Goal: Task Accomplishment & Management: Manage account settings

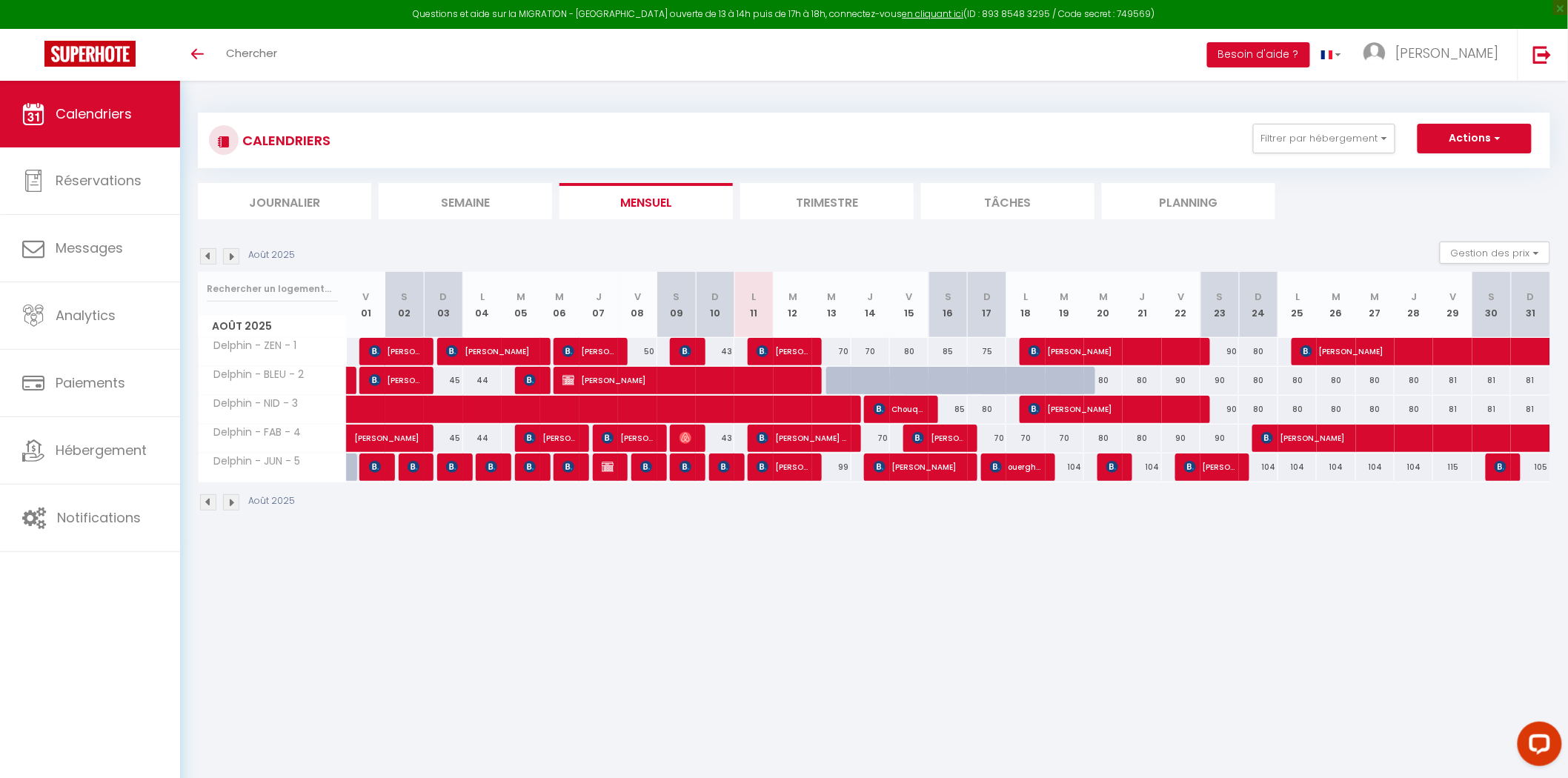
click at [836, 470] on div "99" at bounding box center [832, 467] width 39 height 27
type input "99"
type input "Mer 13 Août 2025"
type input "[DEMOGRAPHIC_DATA][DATE]"
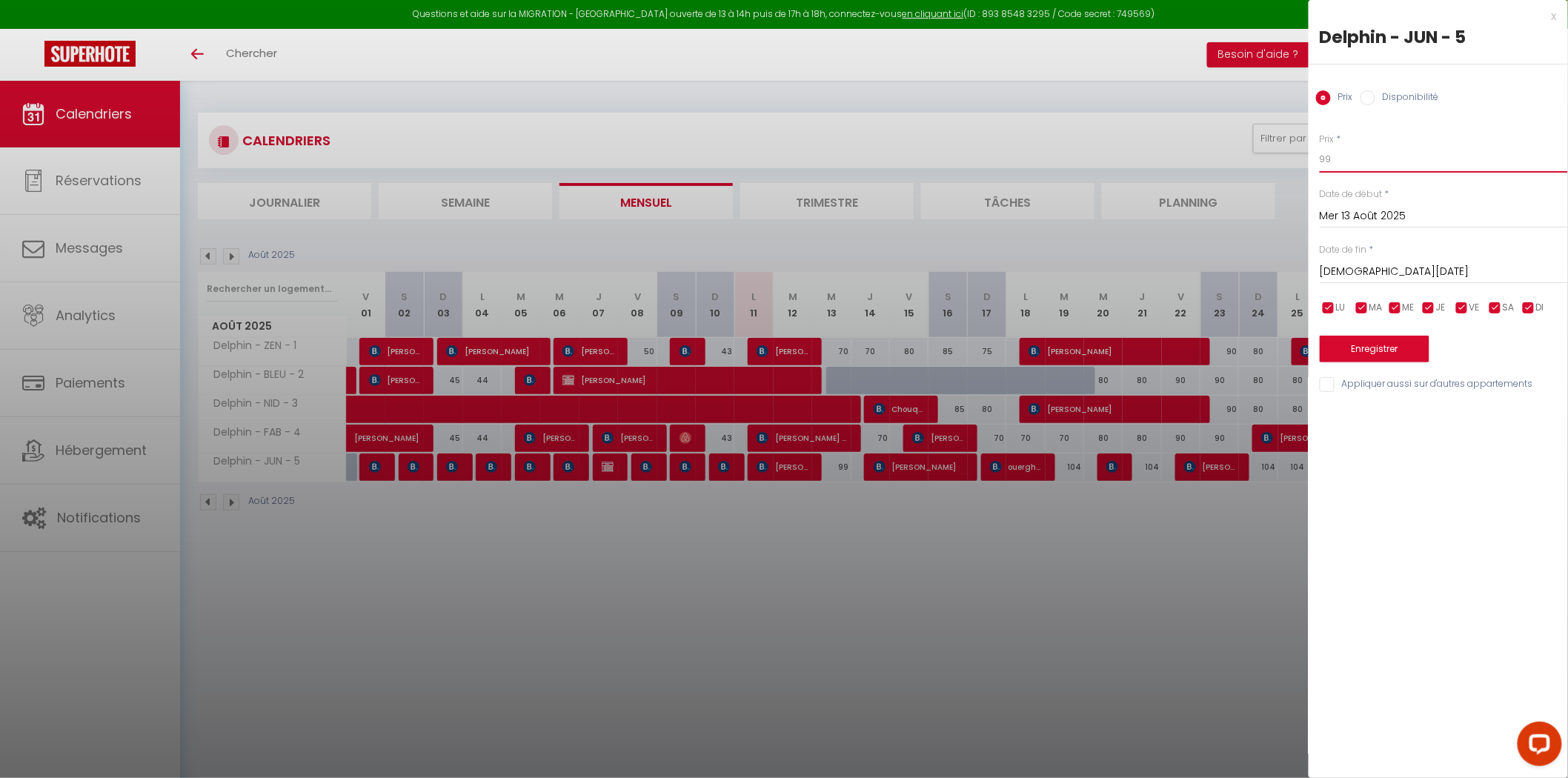
drag, startPoint x: 1359, startPoint y: 163, endPoint x: 1233, endPoint y: 171, distance: 126.3
click at [1233, 171] on body "Questions et aide sur la MIGRATION - [GEOGRAPHIC_DATA] ouverte de 13 à 14h puis…" at bounding box center [784, 469] width 1568 height 778
click at [1372, 172] on input "99" at bounding box center [1444, 160] width 248 height 27
drag, startPoint x: 1371, startPoint y: 161, endPoint x: 1272, endPoint y: 169, distance: 99.3
click at [1276, 169] on body "Questions et aide sur la MIGRATION - [GEOGRAPHIC_DATA] ouverte de 13 à 14h puis…" at bounding box center [784, 469] width 1568 height 778
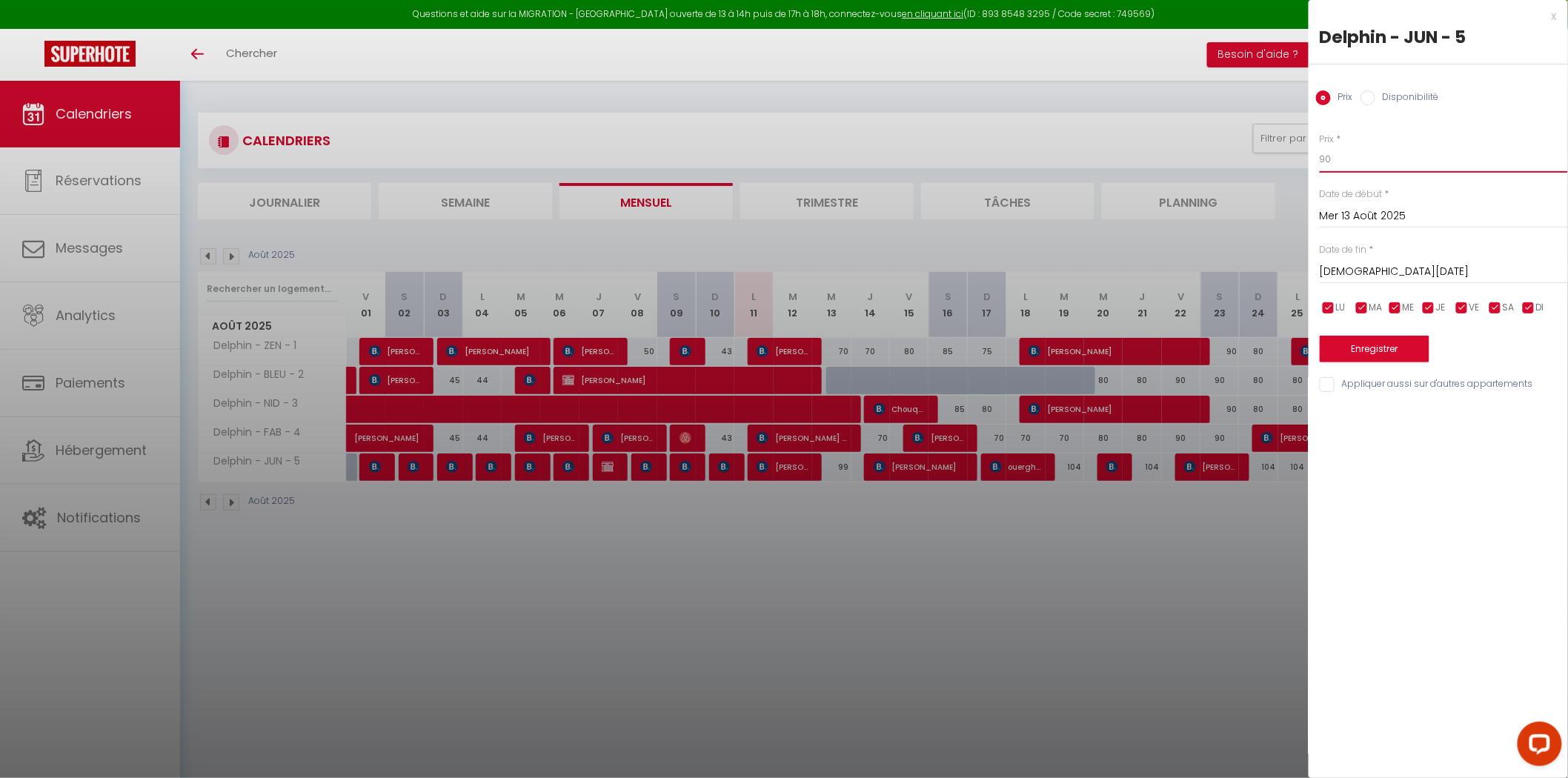
type input "90"
click at [1365, 377] on input "Appliquer aussi sur d'autres appartements" at bounding box center [1444, 384] width 248 height 15
checkbox input "true"
click at [1355, 343] on button "Enregistrer" at bounding box center [1374, 350] width 109 height 27
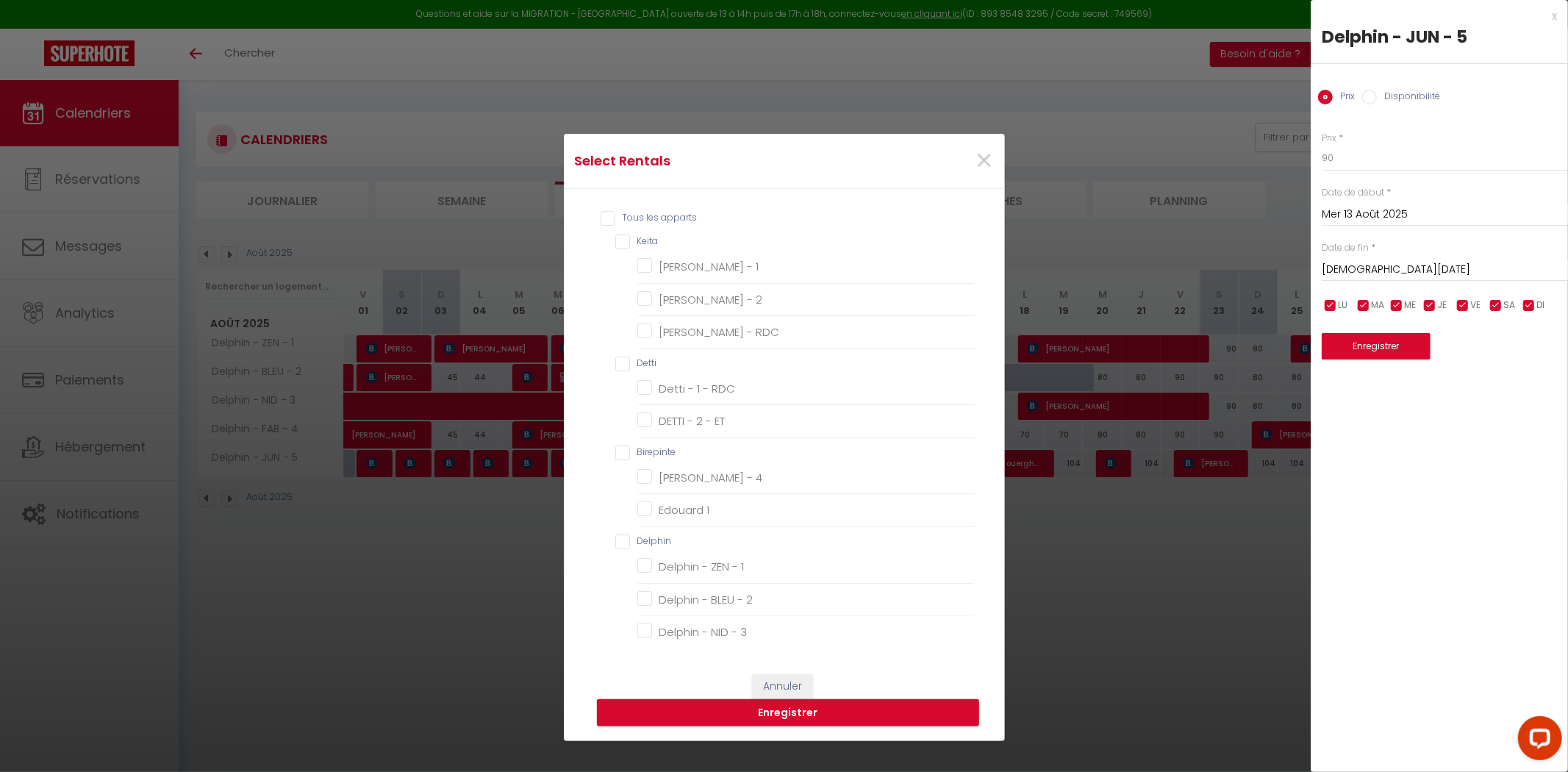
click at [997, 163] on div "Select Rentals ×" at bounding box center [784, 161] width 441 height 55
click at [979, 165] on span "×" at bounding box center [984, 162] width 18 height 44
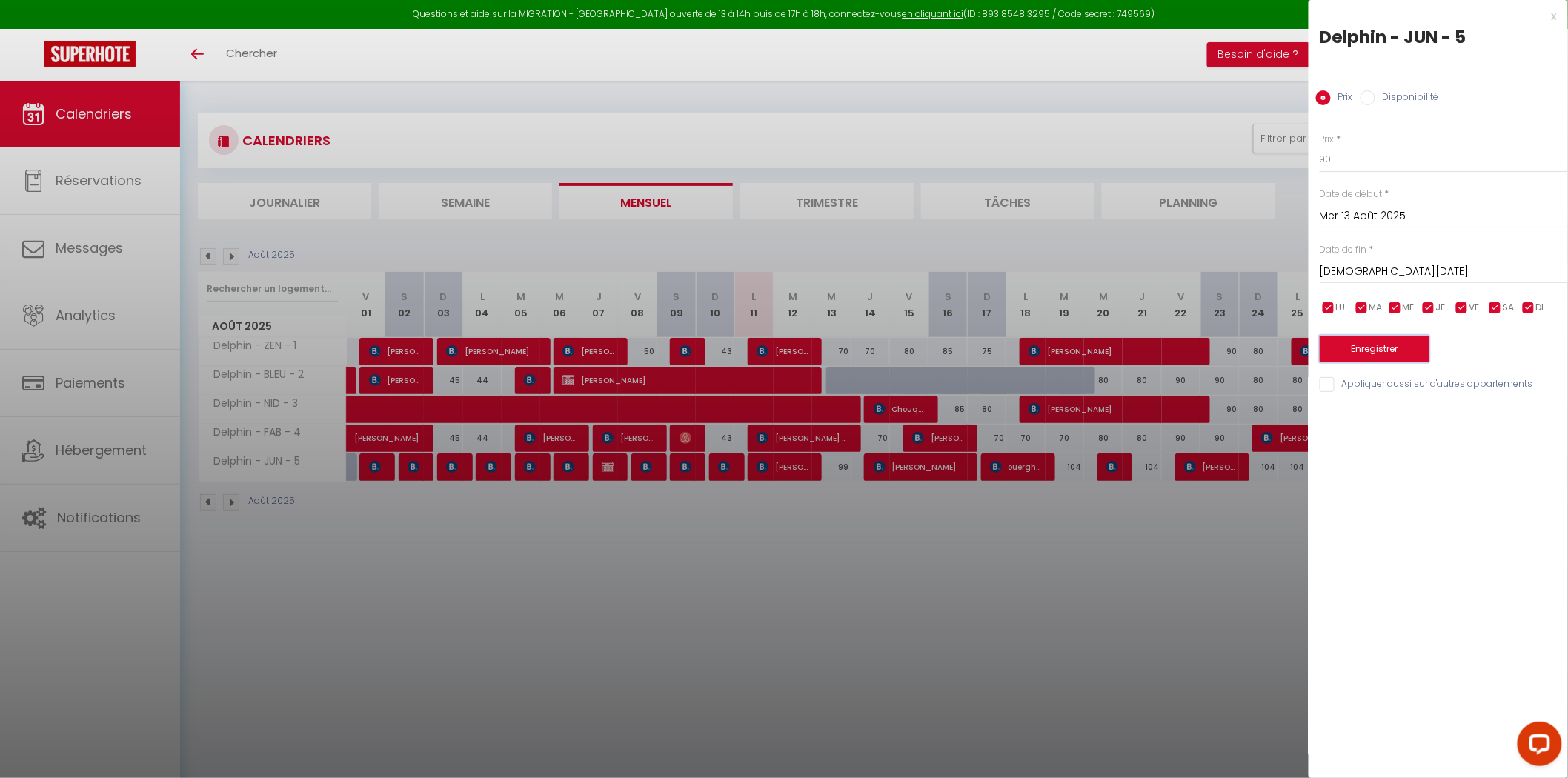
click at [1399, 349] on button "Enregistrer" at bounding box center [1374, 350] width 109 height 27
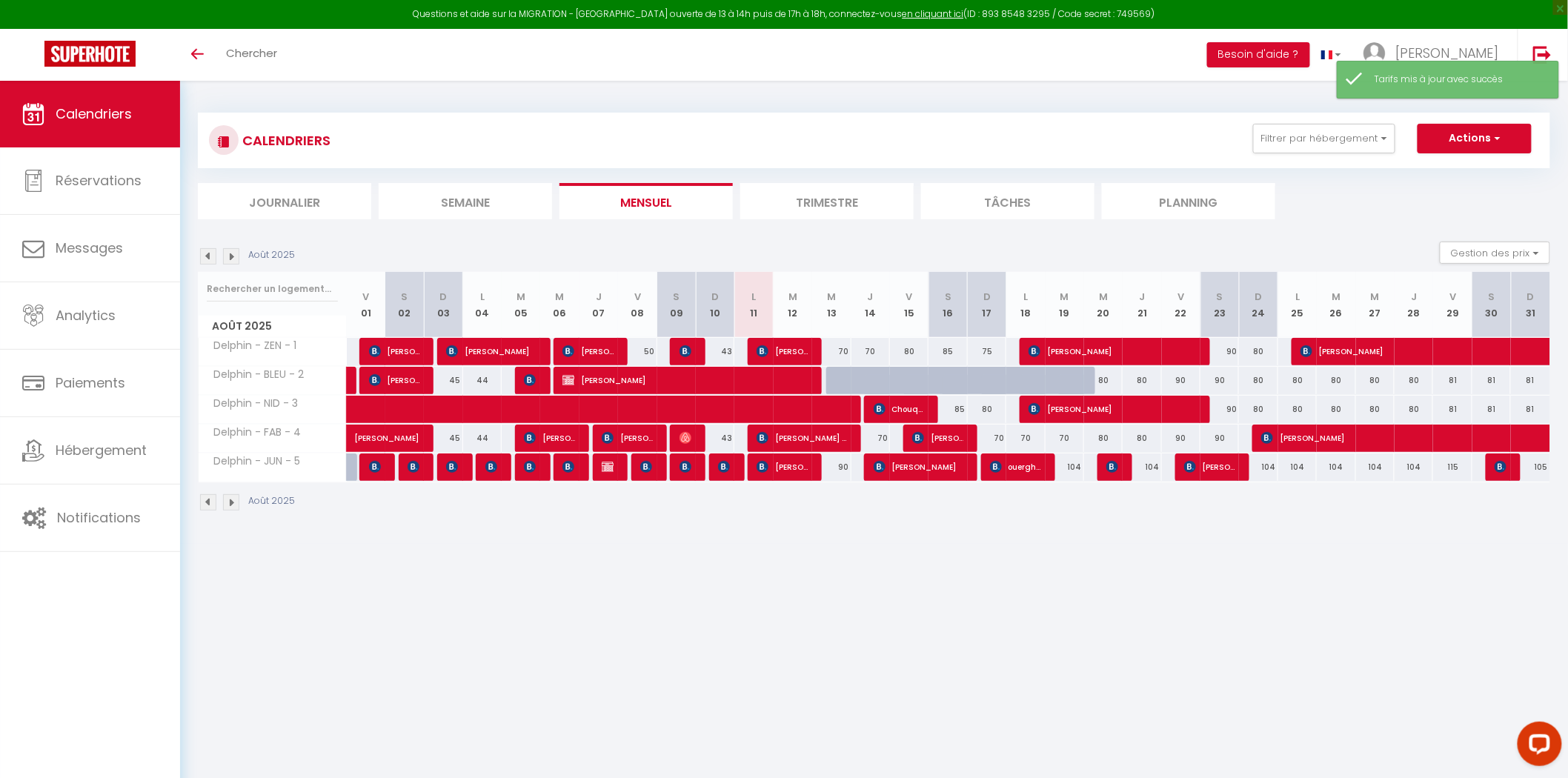
click at [778, 550] on body "Questions et aide sur la MIGRATION - [GEOGRAPHIC_DATA] ouverte de 13 à 14h puis…" at bounding box center [784, 469] width 1568 height 778
click at [843, 352] on div "70" at bounding box center [832, 352] width 39 height 27
type input "70"
type input "Mer 13 Août 2025"
type input "Jeu 14 Août 2025"
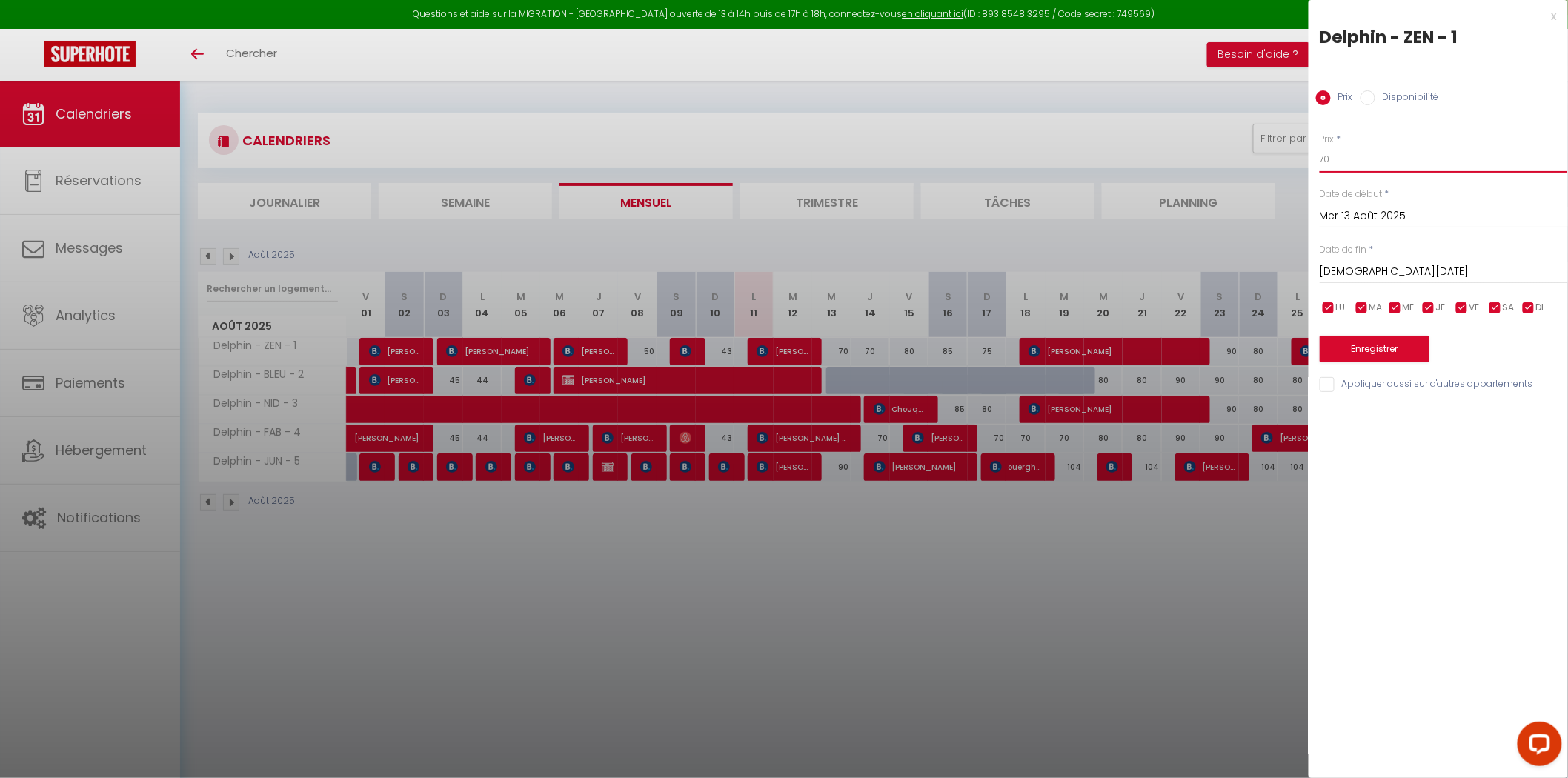
drag, startPoint x: 1368, startPoint y: 159, endPoint x: 1218, endPoint y: 160, distance: 150.0
click at [1221, 160] on body "Questions et aide sur la MIGRATION - [GEOGRAPHIC_DATA] ouverte de 13 à 14h puis…" at bounding box center [784, 469] width 1568 height 778
type input "60"
click at [1406, 352] on button "Enregistrer" at bounding box center [1374, 350] width 109 height 27
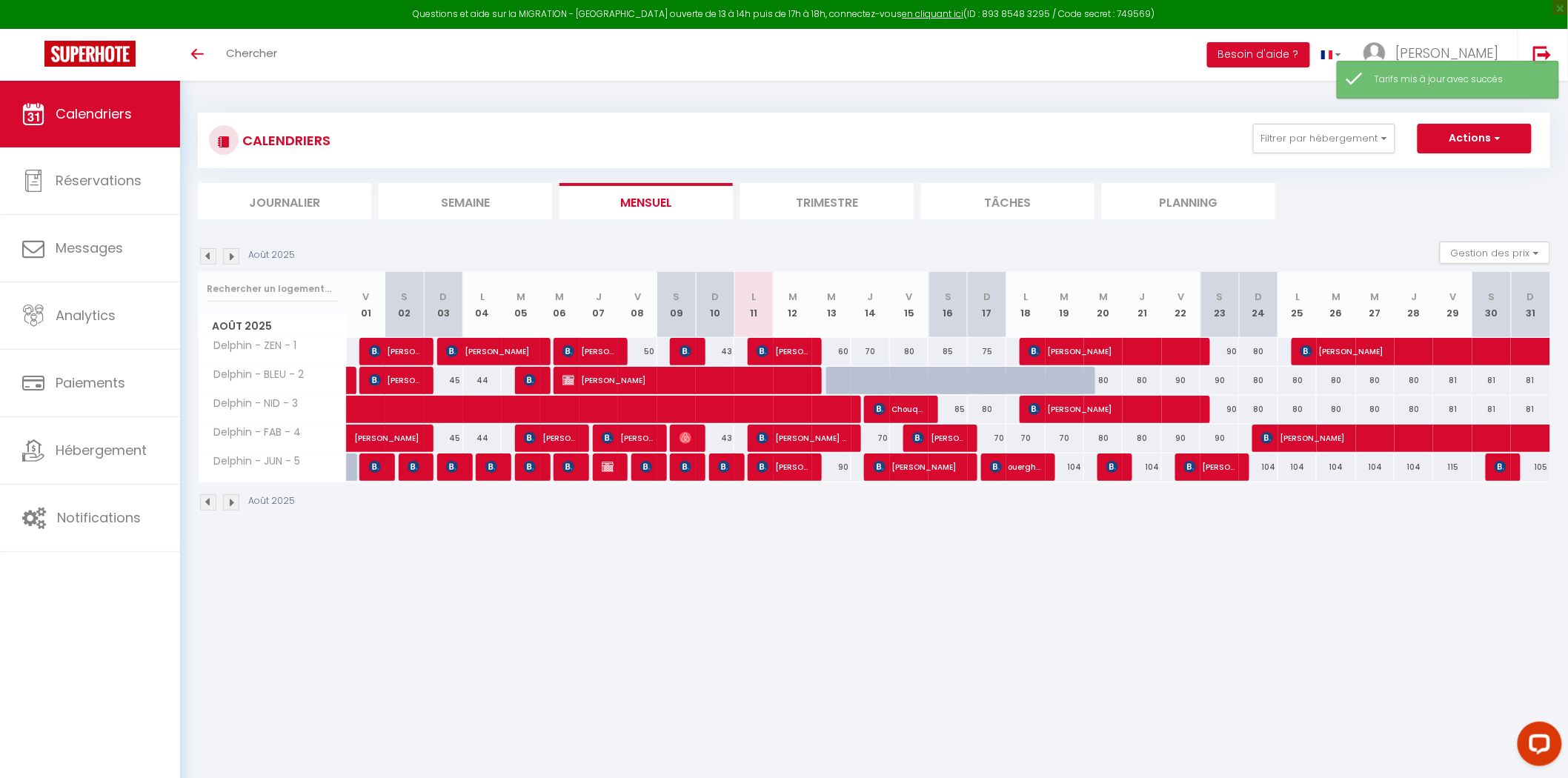
click at [885, 440] on div "70" at bounding box center [871, 438] width 39 height 27
type input "70"
type input "Jeu 14 Août 2025"
type input "Ven 15 Août 2025"
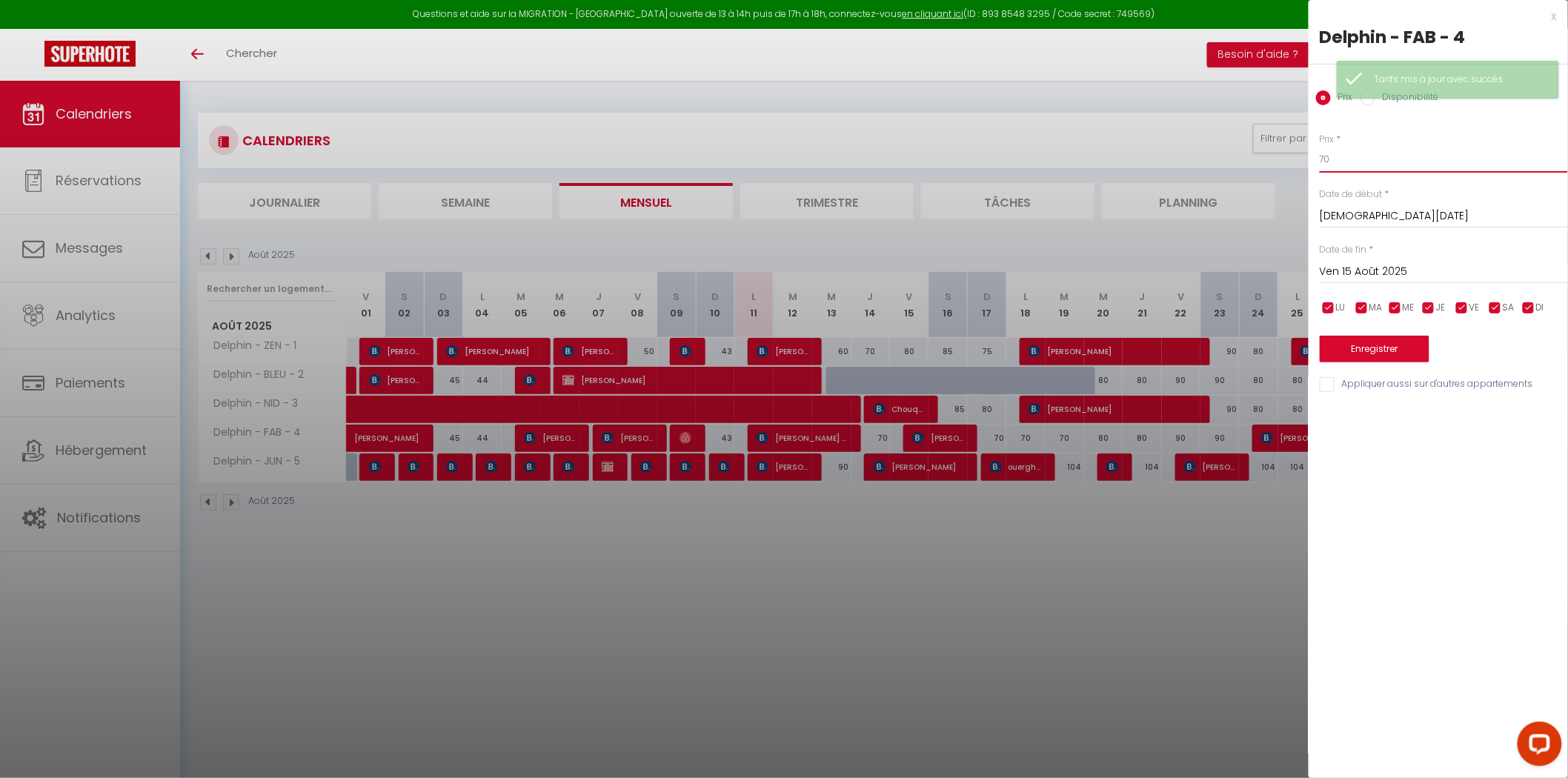
click at [1276, 166] on body "Questions et aide sur la MIGRATION - [GEOGRAPHIC_DATA] ouverte de 13 à 14h puis…" at bounding box center [784, 469] width 1568 height 778
type input "9"
type input "60"
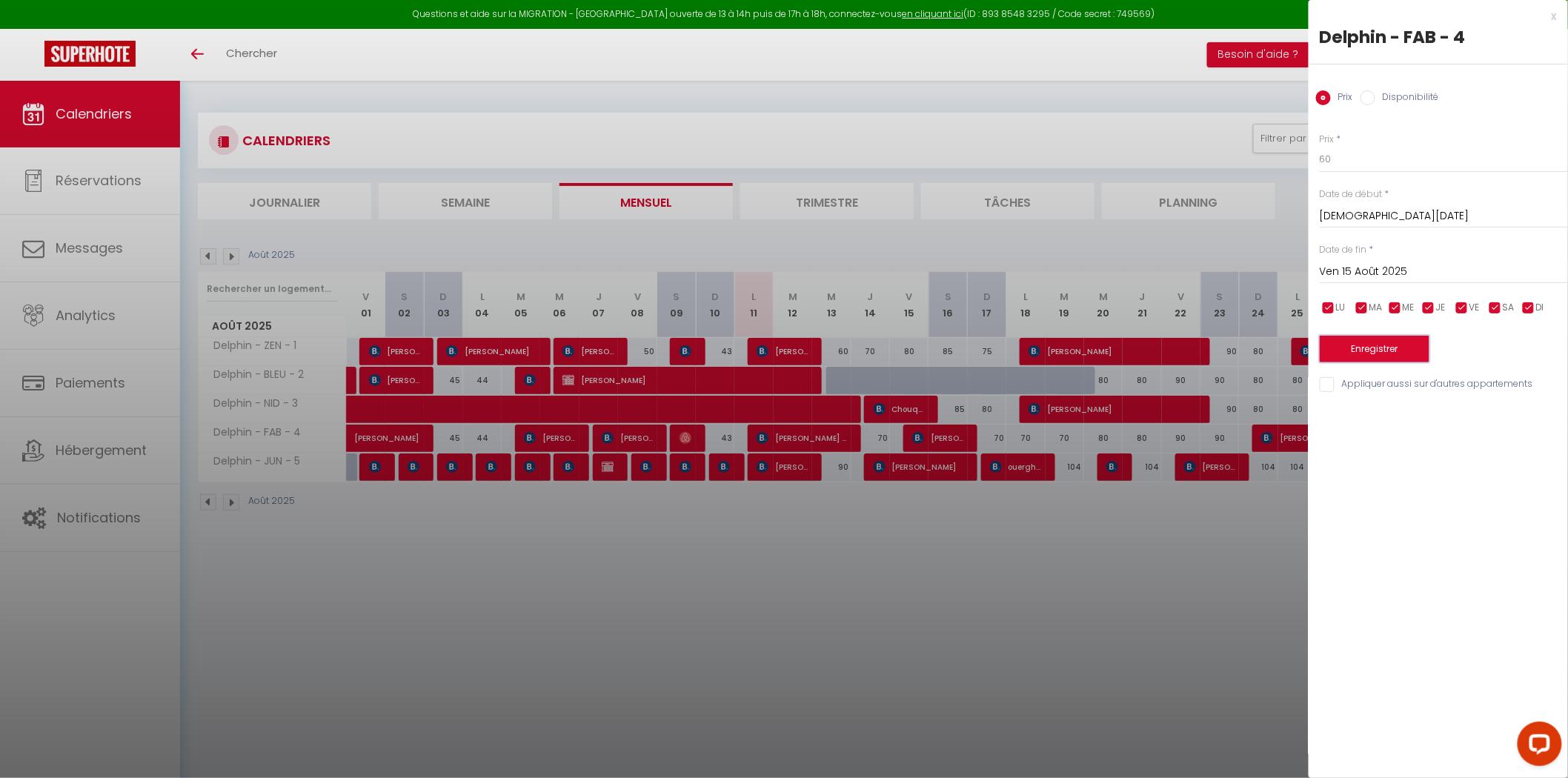
click at [1375, 345] on button "Enregistrer" at bounding box center [1374, 350] width 109 height 27
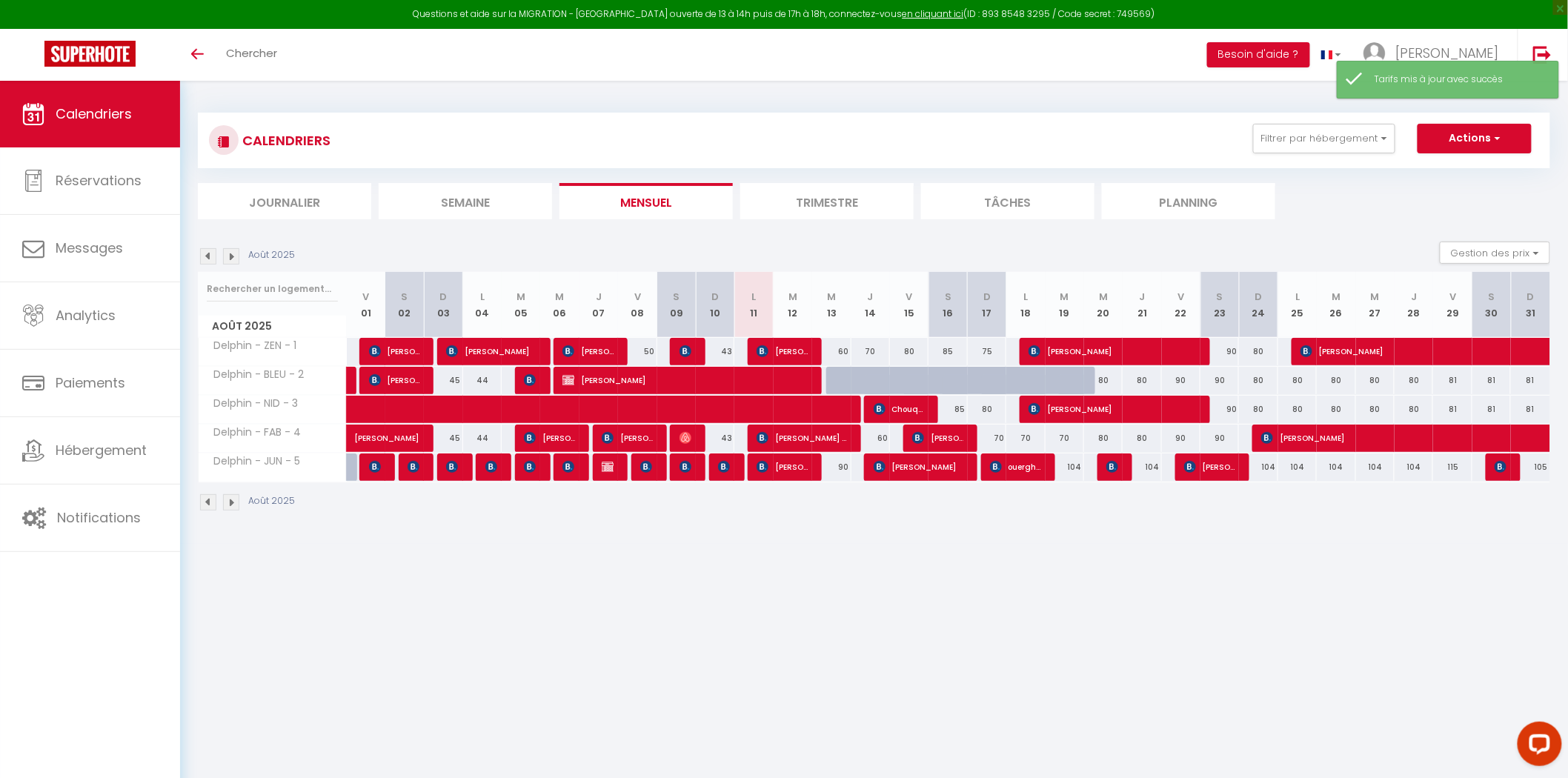
click at [867, 355] on div "70" at bounding box center [871, 352] width 39 height 27
type input "70"
type input "Jeu 14 Août 2025"
type input "Ven 15 Août 2025"
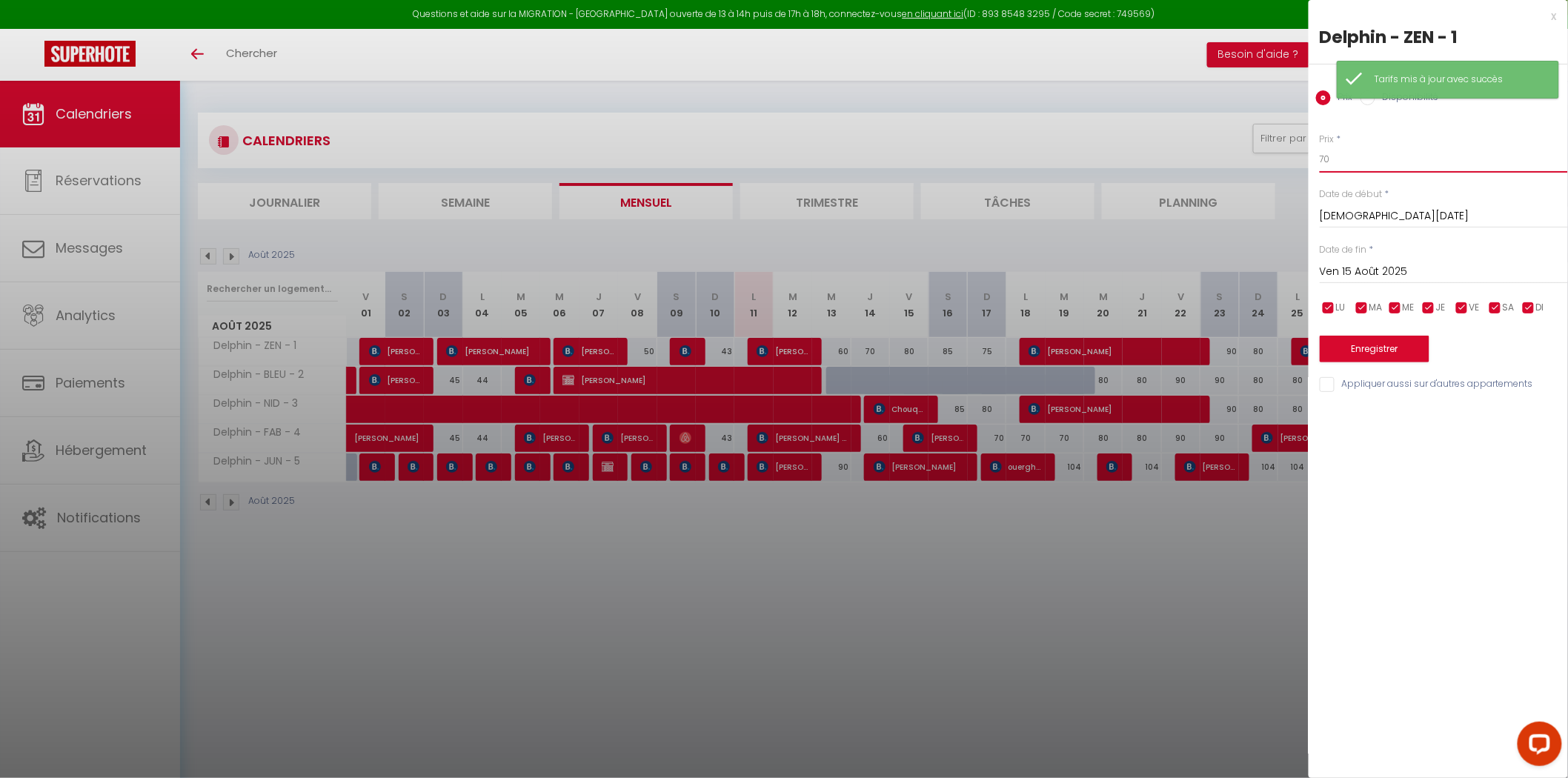
drag, startPoint x: 1352, startPoint y: 164, endPoint x: 1251, endPoint y: 164, distance: 101.0
click at [1261, 164] on body "Questions et aide sur la MIGRATION - [GEOGRAPHIC_DATA] ouverte de 13 à 14h puis…" at bounding box center [784, 469] width 1568 height 778
type input "65"
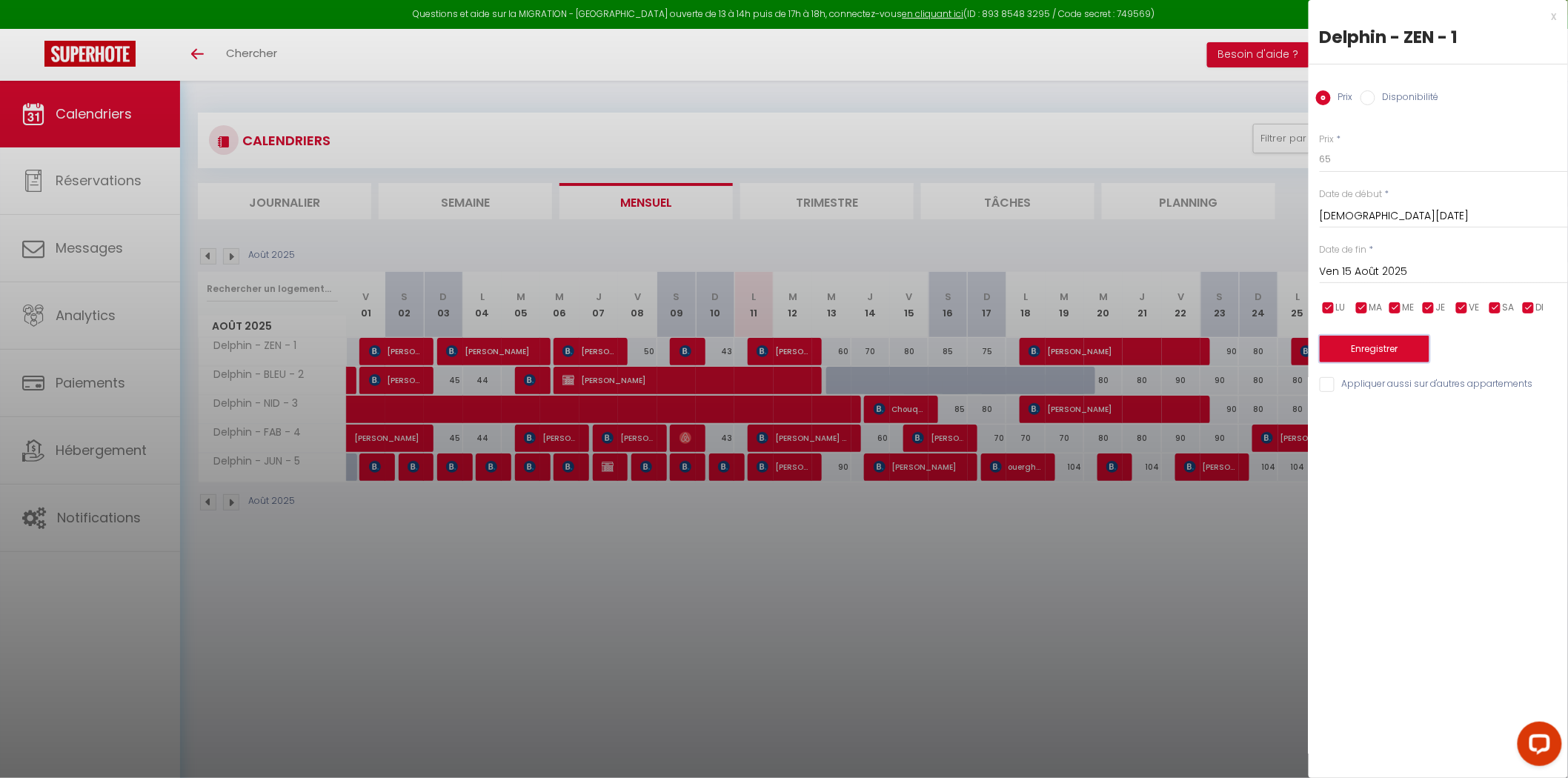
click at [1379, 351] on button "Enregistrer" at bounding box center [1374, 350] width 109 height 27
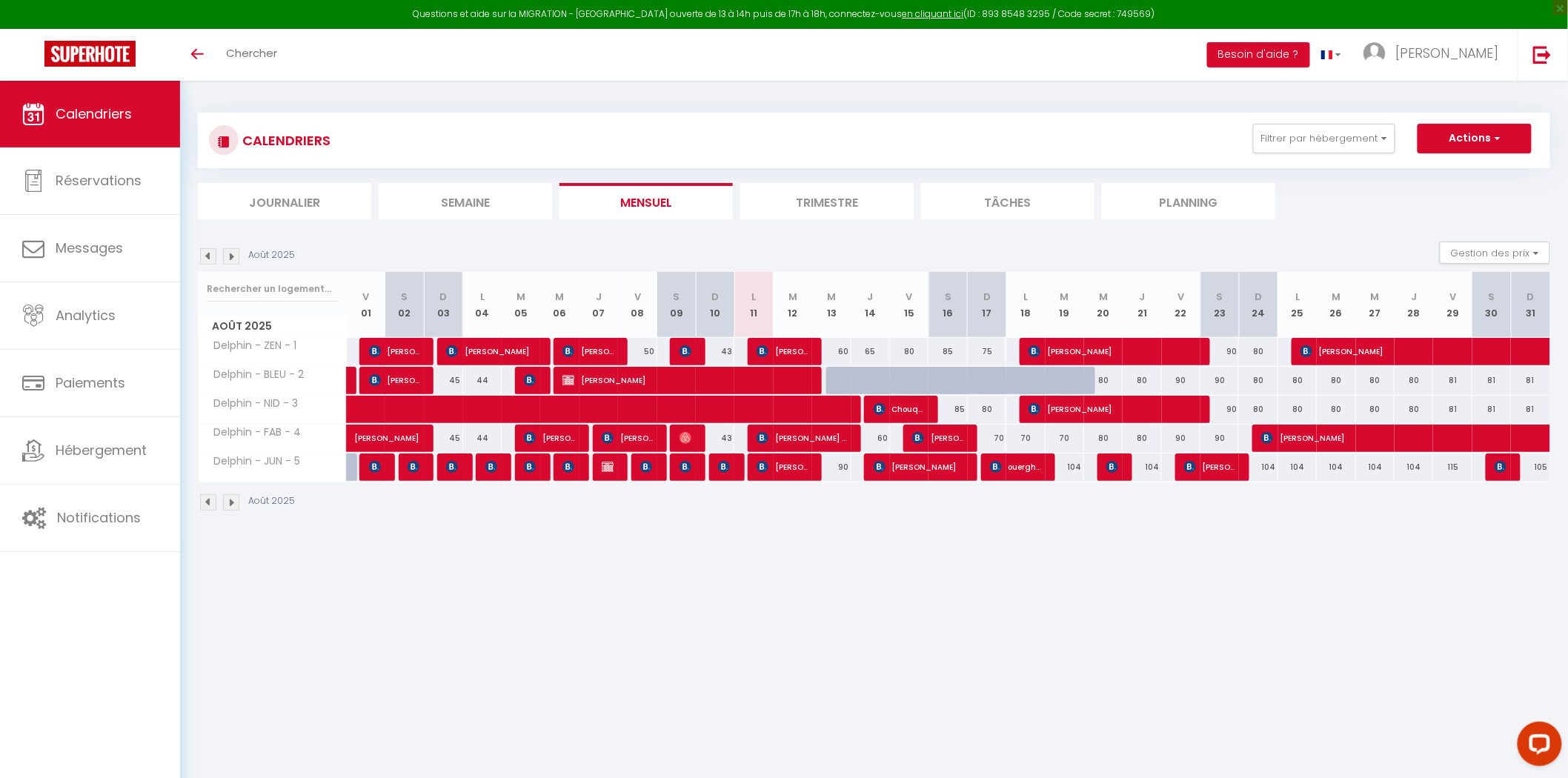
click at [844, 349] on div "60" at bounding box center [832, 352] width 39 height 27
type input "60"
type input "Mer 13 Août 2025"
type input "Jeu 14 Août 2025"
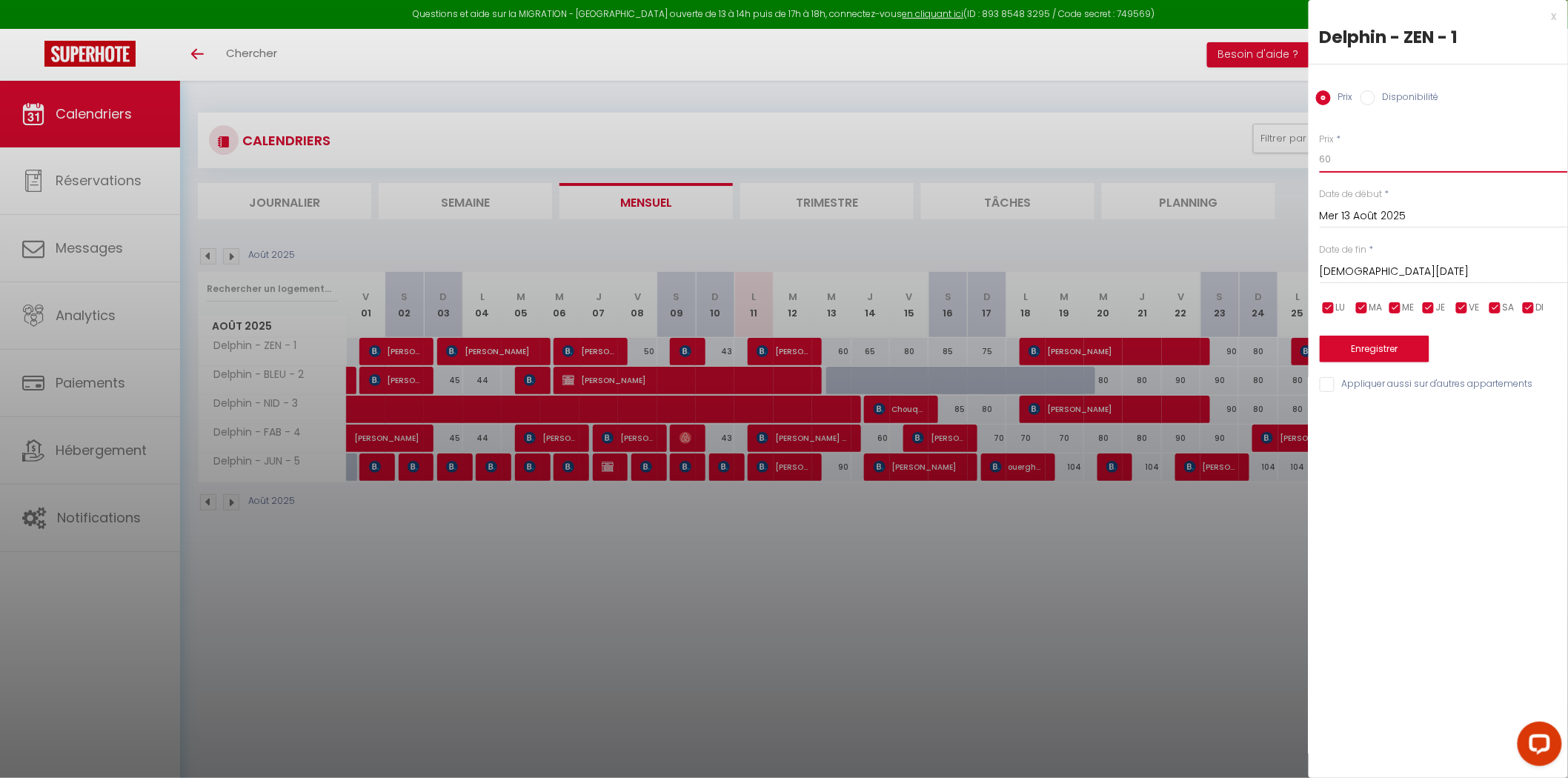
drag, startPoint x: 1355, startPoint y: 152, endPoint x: 1144, endPoint y: 172, distance: 211.9
click at [1226, 166] on body "Questions et aide sur la MIGRATION - [GEOGRAPHIC_DATA] ouverte de 13 à 14h puis…" at bounding box center [784, 469] width 1568 height 778
type input "50"
click at [1362, 342] on button "Enregistrer" at bounding box center [1374, 350] width 109 height 27
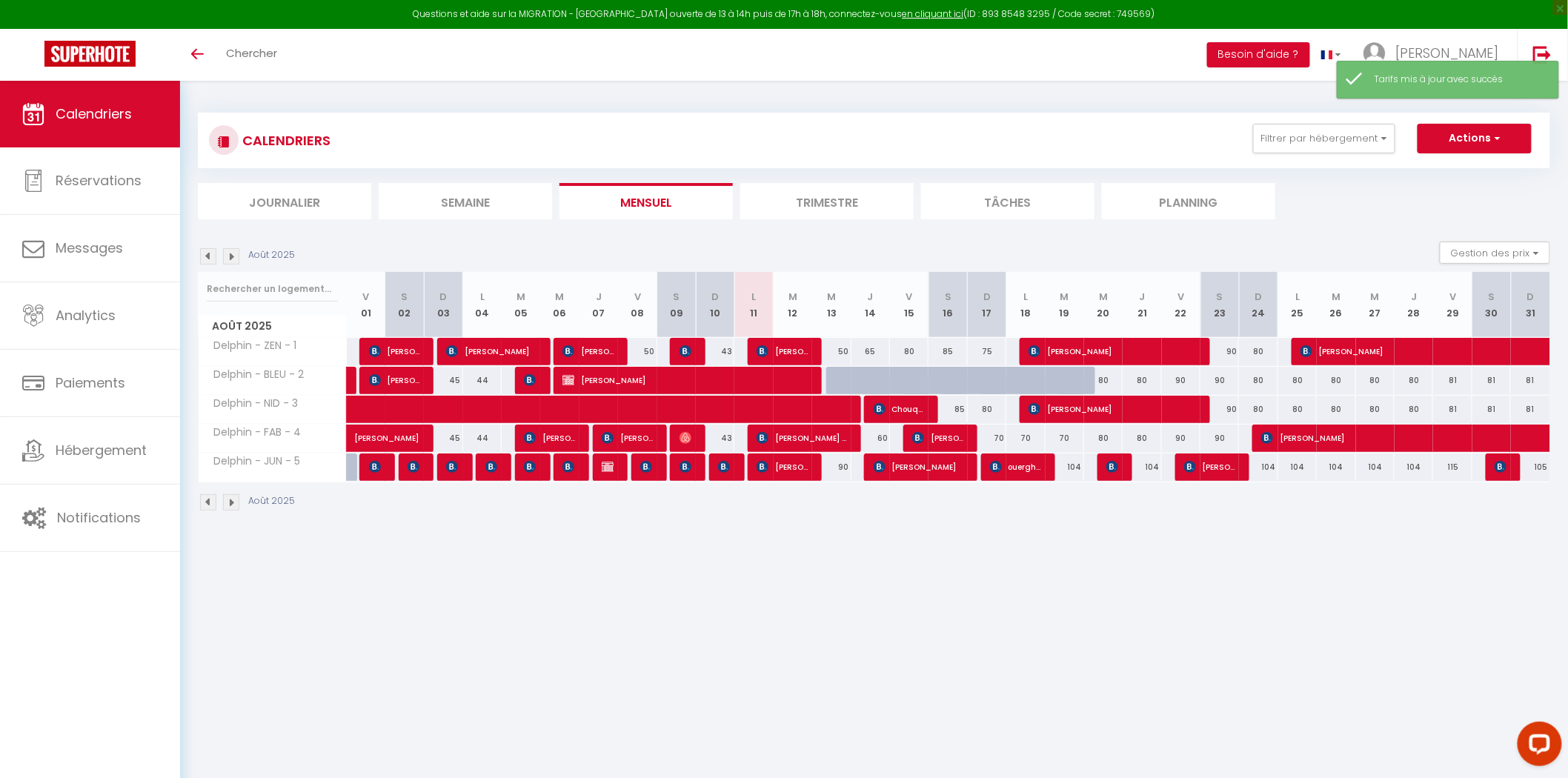
click at [870, 347] on div "65" at bounding box center [871, 352] width 39 height 27
type input "65"
type input "Jeu 14 Août 2025"
type input "Ven 15 Août 2025"
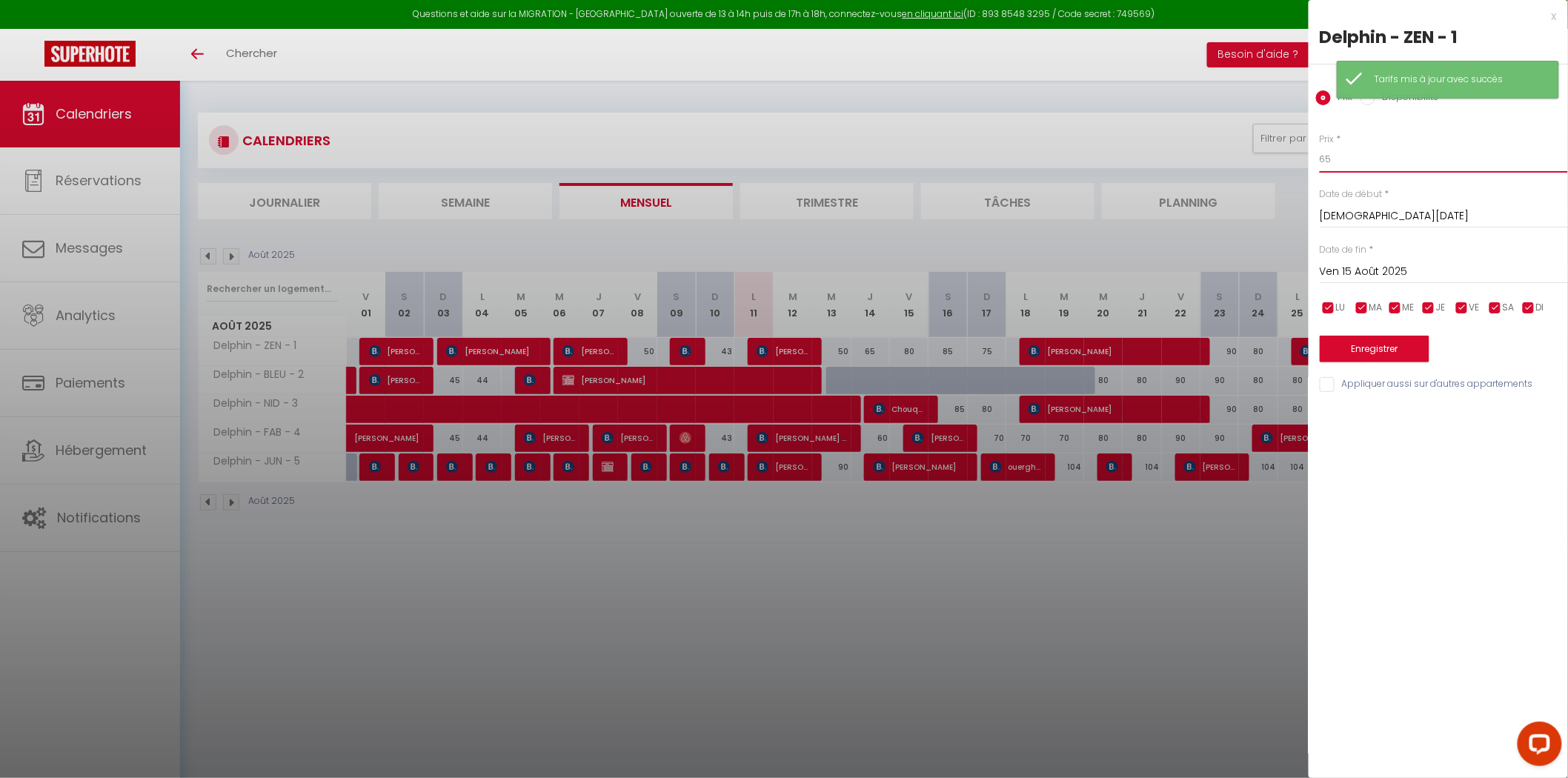
drag, startPoint x: 1296, startPoint y: 169, endPoint x: 1219, endPoint y: 166, distance: 77.1
click at [1261, 169] on body "Questions et aide sur la MIGRATION - [GEOGRAPHIC_DATA] ouverte de 13 à 14h puis…" at bounding box center [784, 469] width 1568 height 778
type input "55"
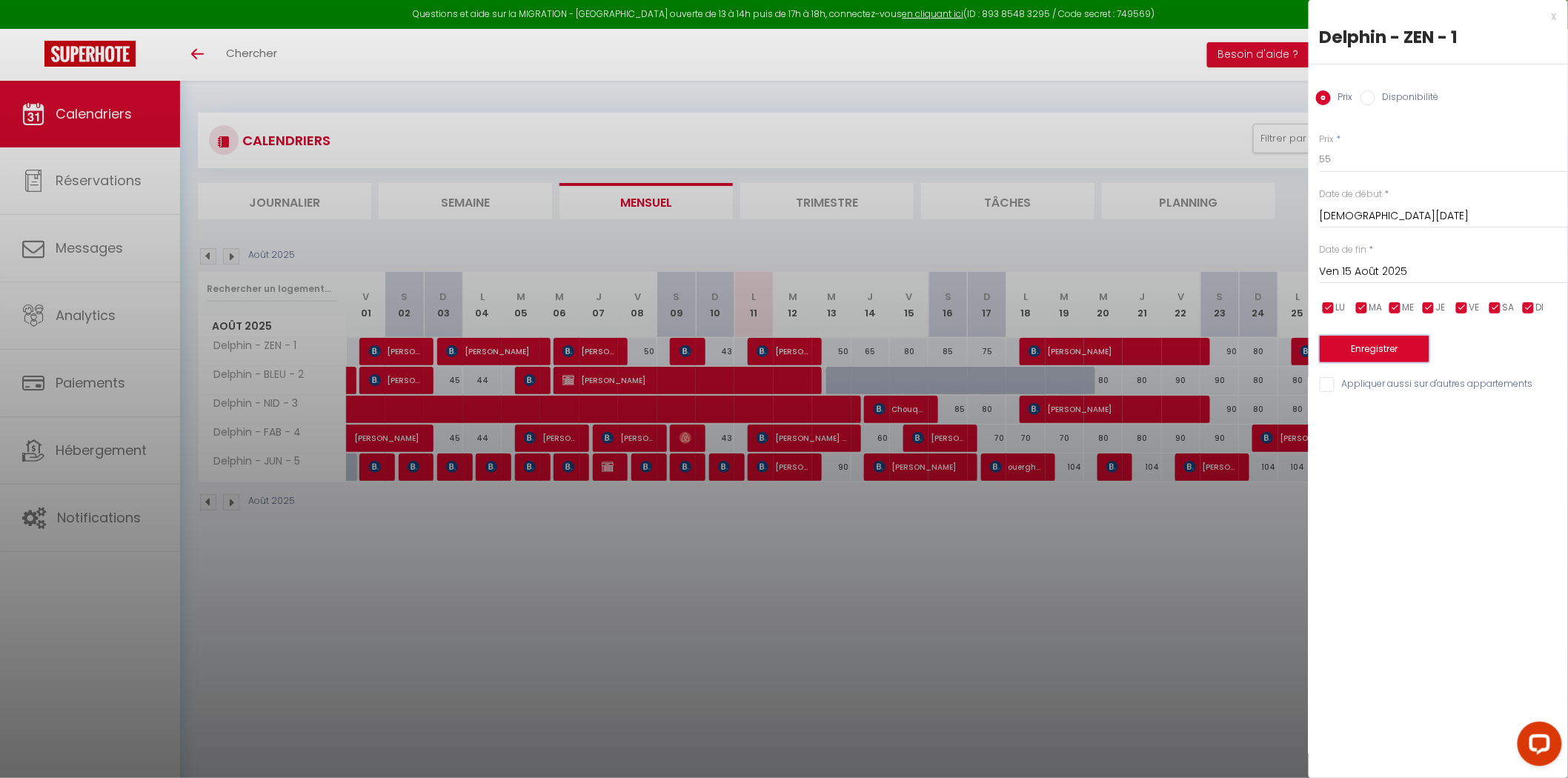
click at [1391, 347] on button "Enregistrer" at bounding box center [1374, 350] width 109 height 27
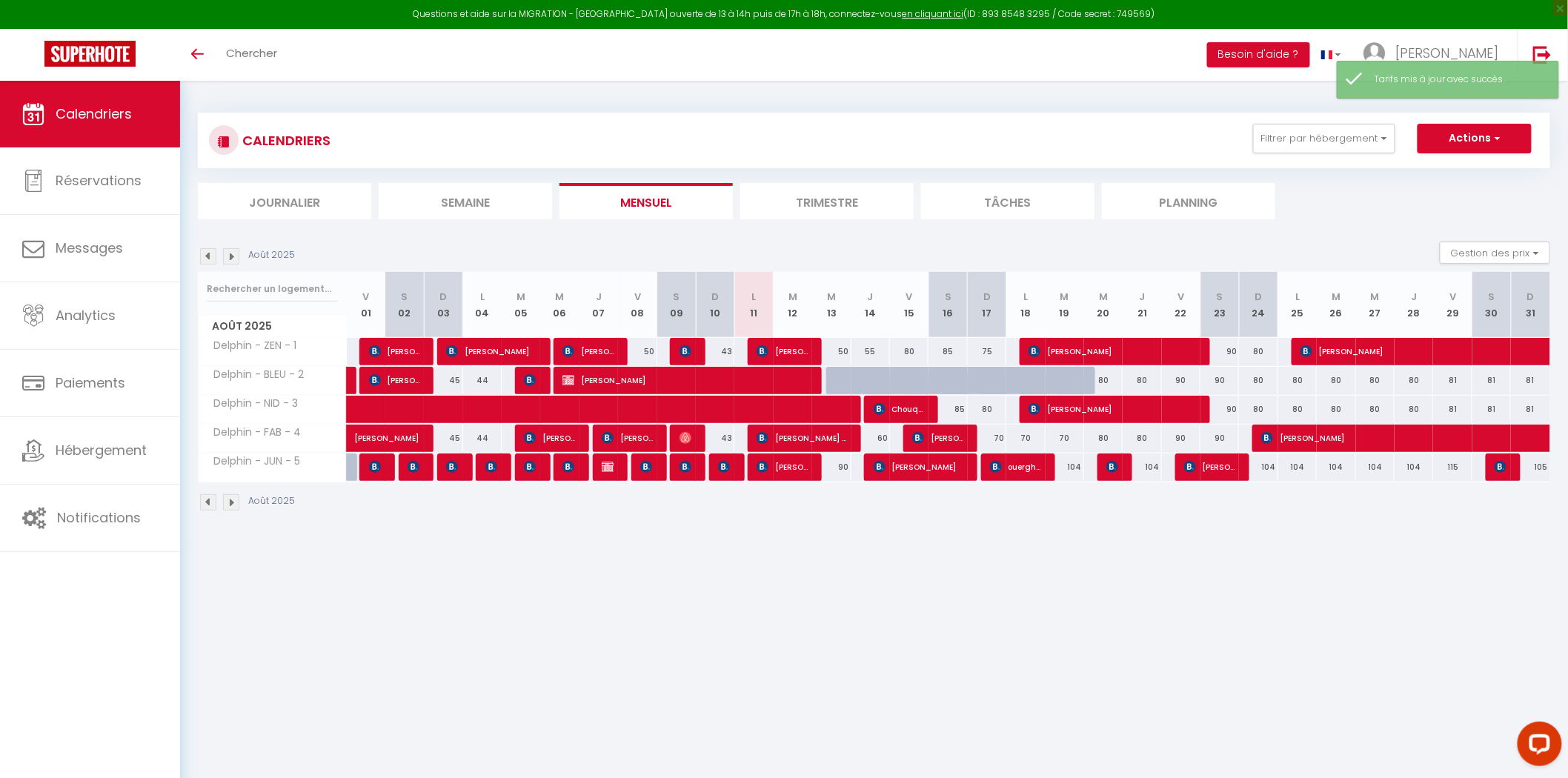
click at [990, 346] on div "75" at bounding box center [987, 352] width 39 height 27
type input "75"
type input "Dim 17 Août 2025"
type input "Lun 18 Août 2025"
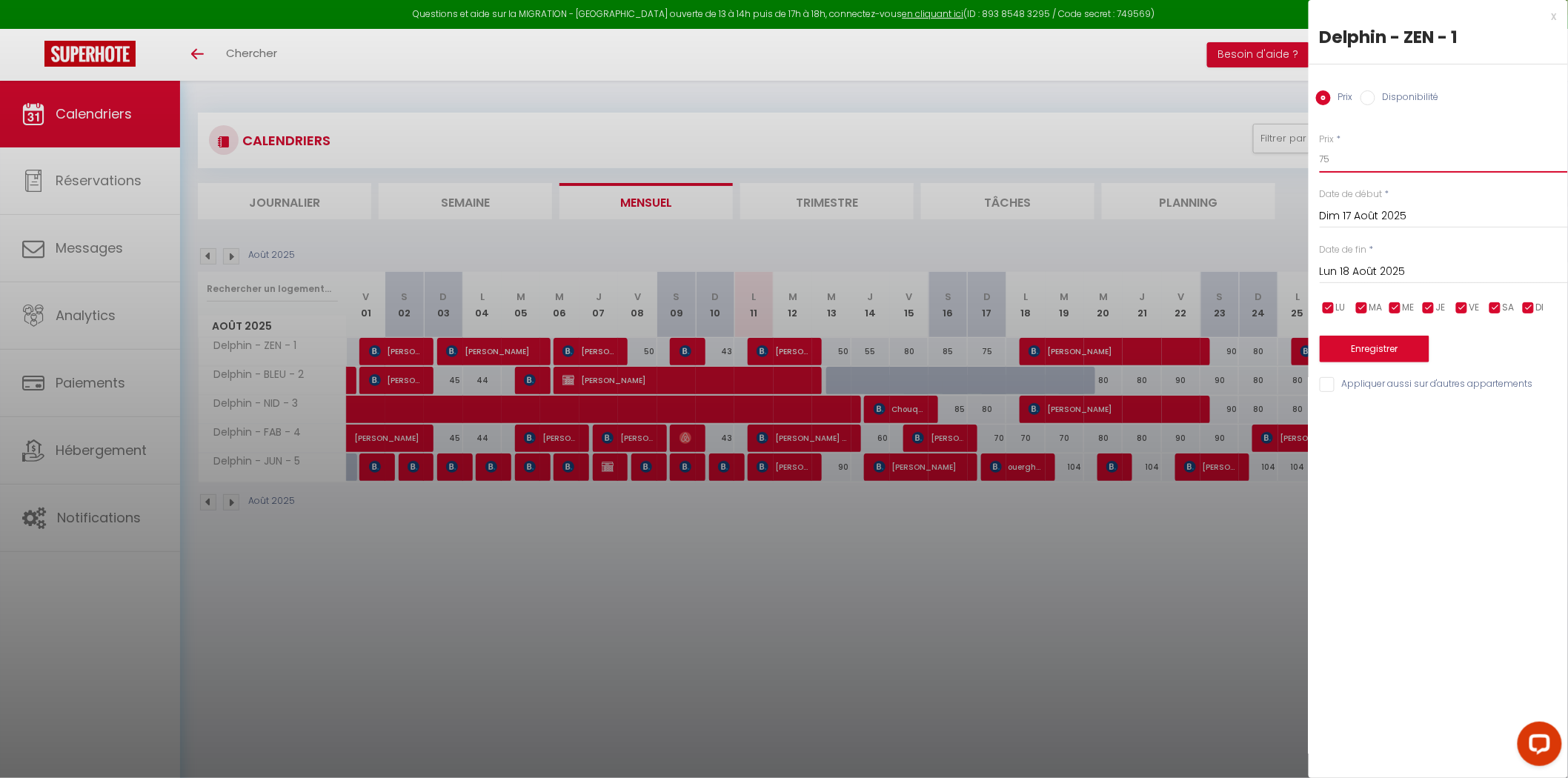
drag, startPoint x: 1351, startPoint y: 153, endPoint x: 1204, endPoint y: 162, distance: 147.3
click at [1221, 162] on body "Questions et aide sur la MIGRATION - [GEOGRAPHIC_DATA] ouverte de 13 à 14h puis…" at bounding box center [784, 469] width 1568 height 778
type input "60"
click at [1374, 349] on button "Enregistrer" at bounding box center [1374, 350] width 109 height 27
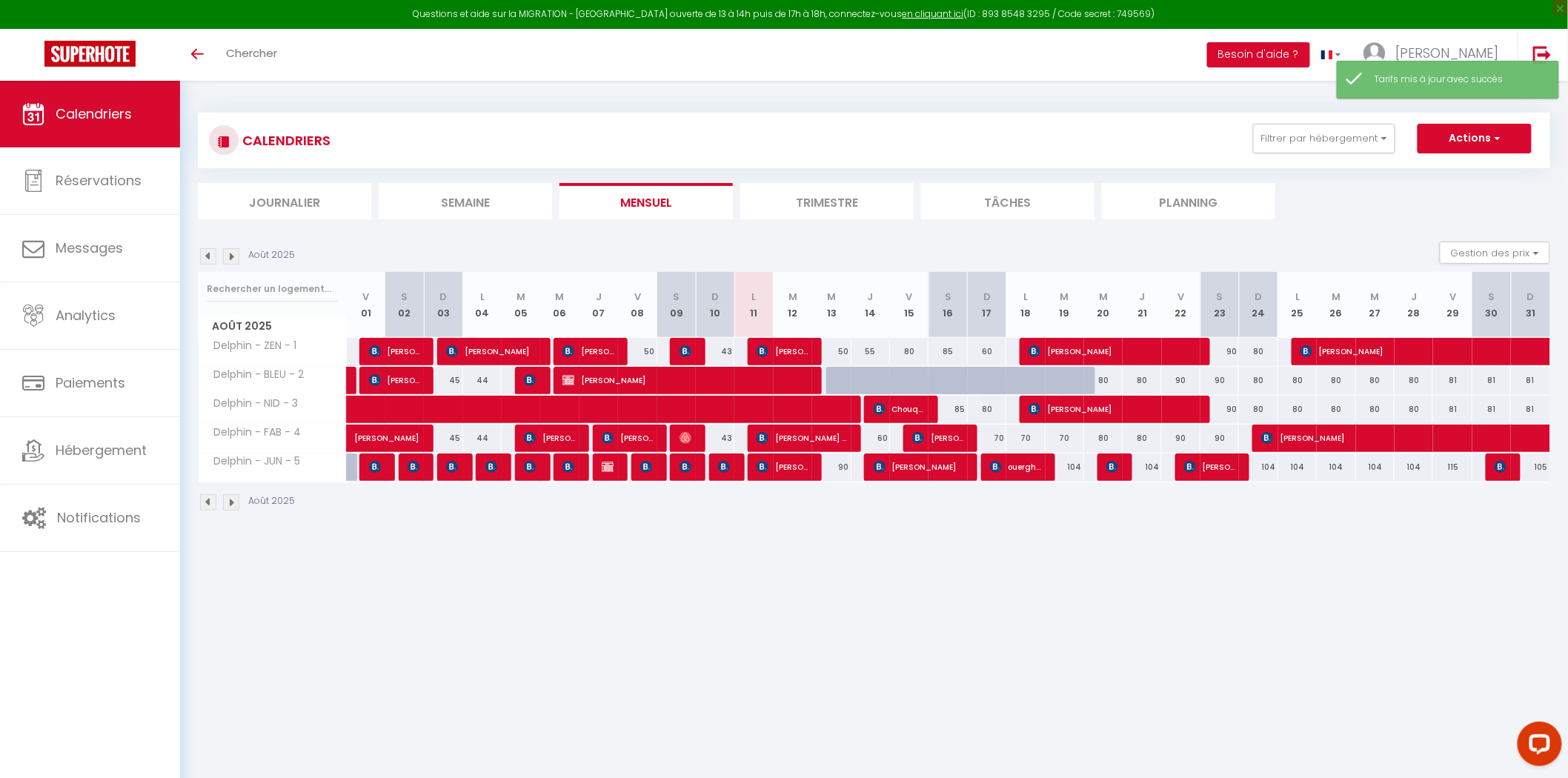
click at [993, 404] on div "80" at bounding box center [987, 410] width 39 height 27
type input "80"
type input "Dim 17 Août 2025"
type input "Lun 18 Août 2025"
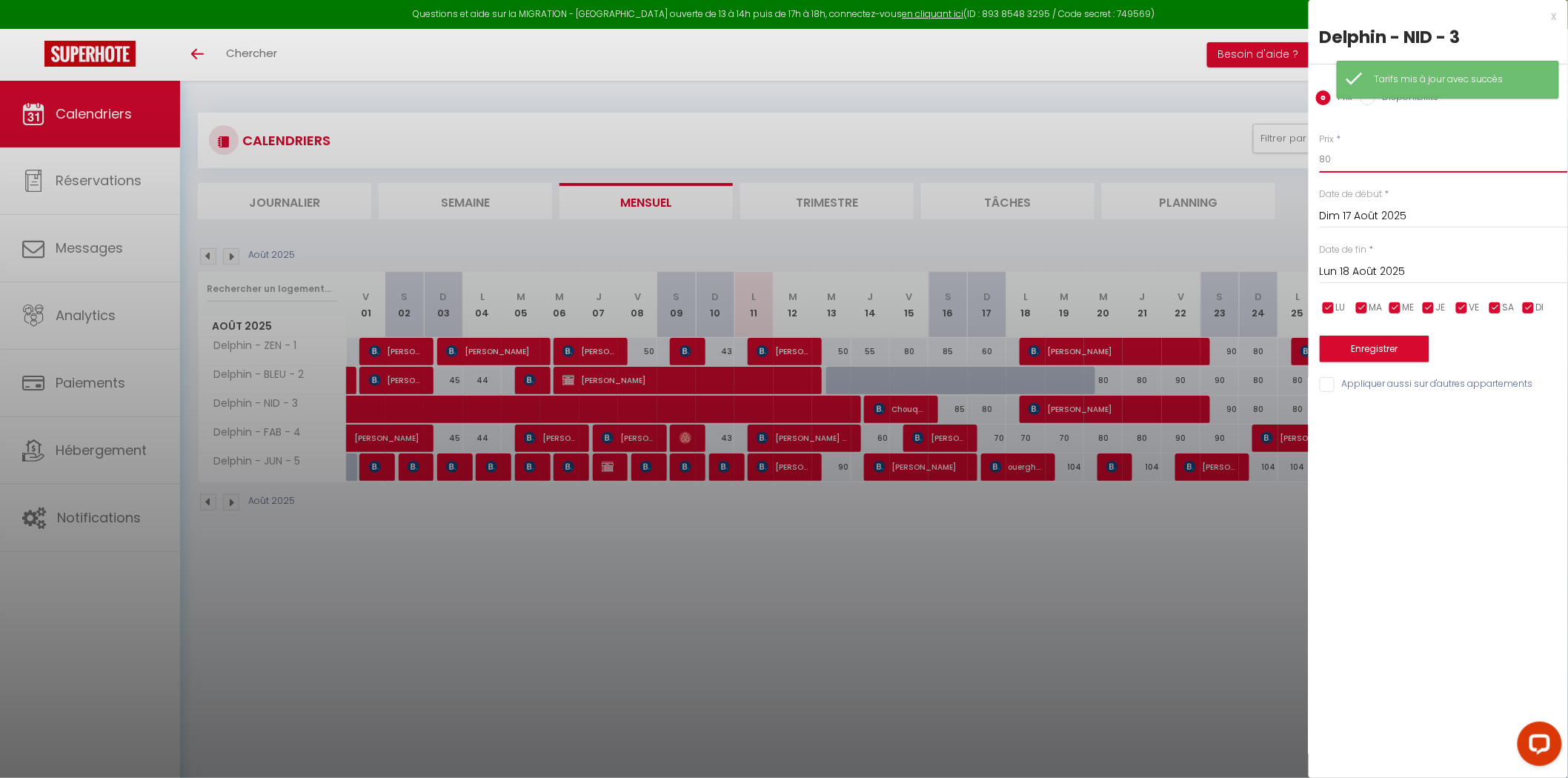
drag, startPoint x: 1367, startPoint y: 171, endPoint x: 1138, endPoint y: 171, distance: 229.0
click at [1148, 171] on body "Questions et aide sur la MIGRATION - [GEOGRAPHIC_DATA] ouverte de 13 à 14h puis…" at bounding box center [784, 469] width 1568 height 778
type input "60"
click at [1352, 353] on button "Enregistrer" at bounding box center [1374, 350] width 109 height 27
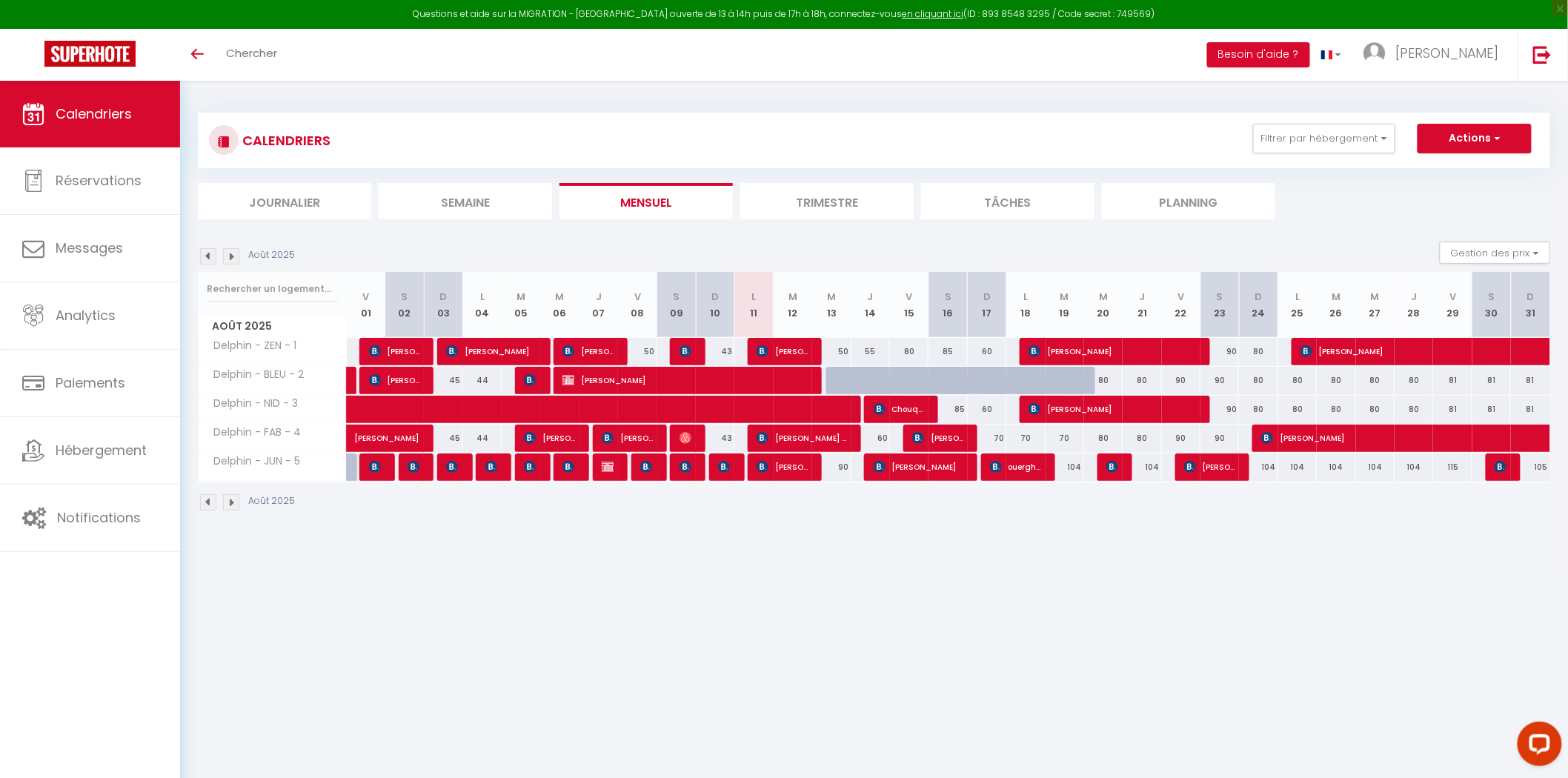
click at [961, 406] on div "85" at bounding box center [948, 410] width 39 height 27
type input "85"
type input "[PERSON_NAME][DATE]"
type input "Dim 17 Août 2025"
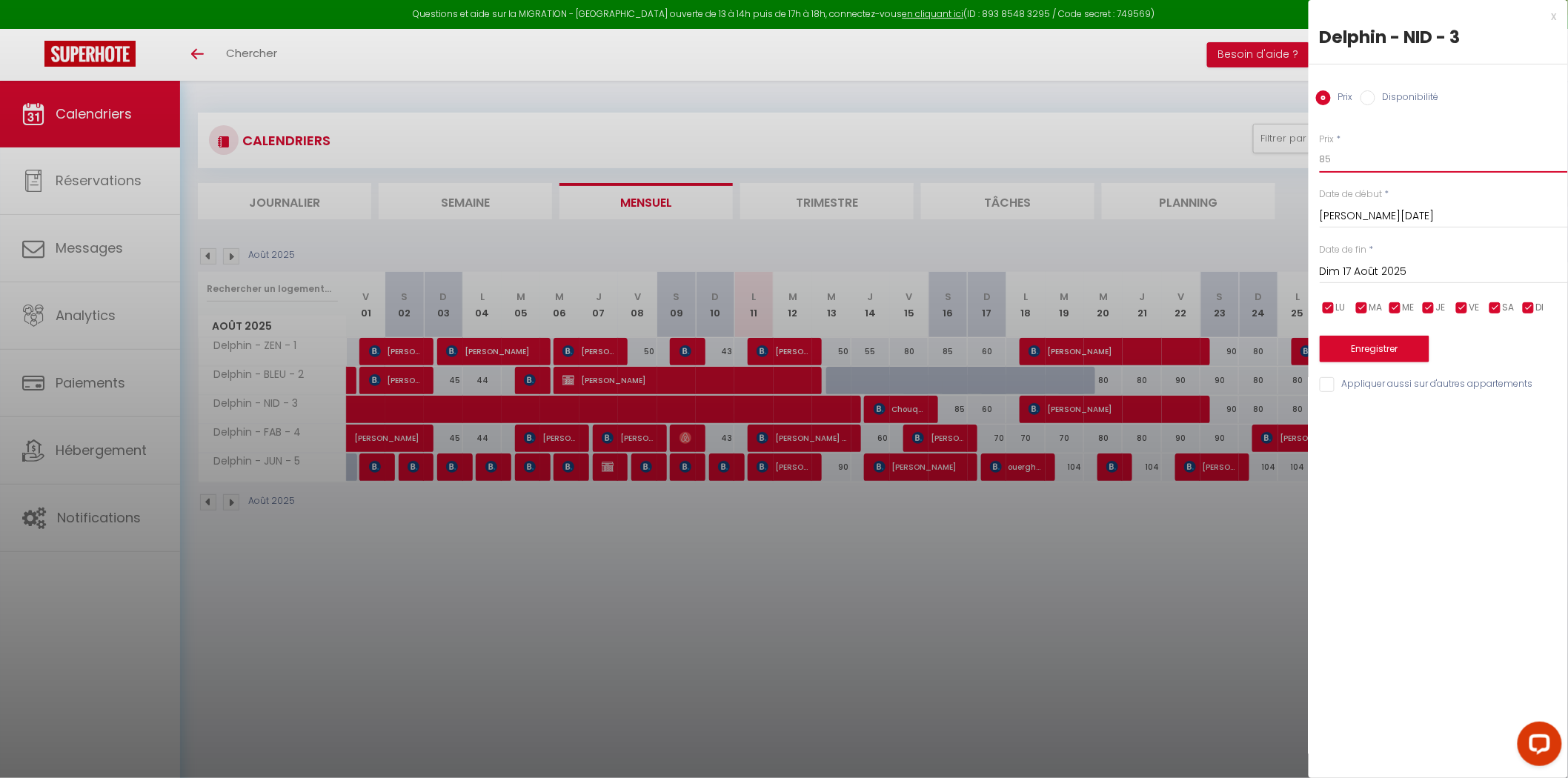
drag, startPoint x: 1349, startPoint y: 148, endPoint x: 1274, endPoint y: 161, distance: 76.1
click at [1274, 161] on body "Questions et aide sur la MIGRATION - [GEOGRAPHIC_DATA] ouverte de 13 à 14h puis…" at bounding box center [784, 469] width 1568 height 778
click at [968, 590] on div at bounding box center [784, 389] width 1568 height 778
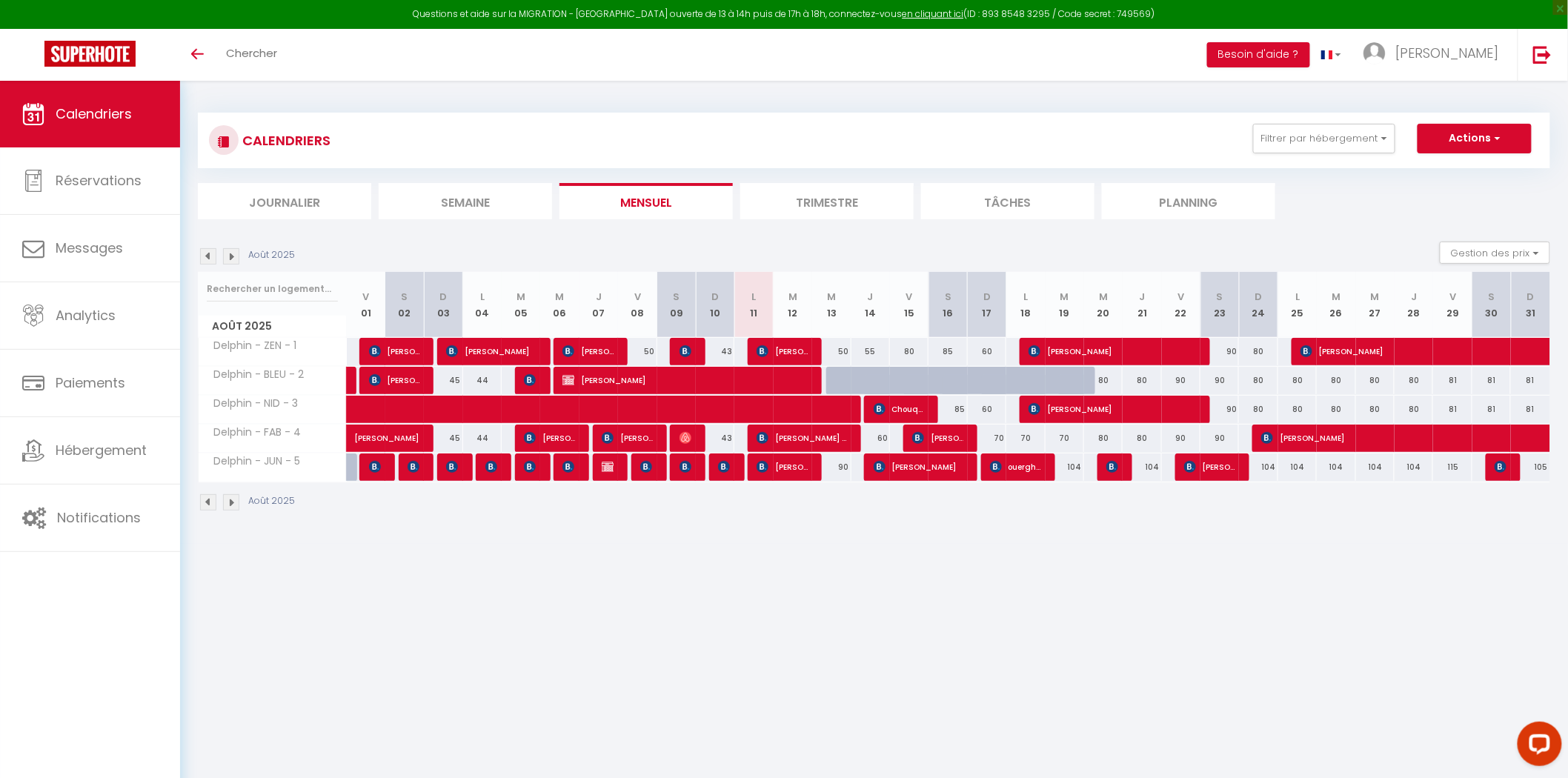
click at [848, 469] on div "90" at bounding box center [832, 467] width 39 height 27
type input "90"
type input "Mer 13 Août 2025"
type input "[DEMOGRAPHIC_DATA][DATE]"
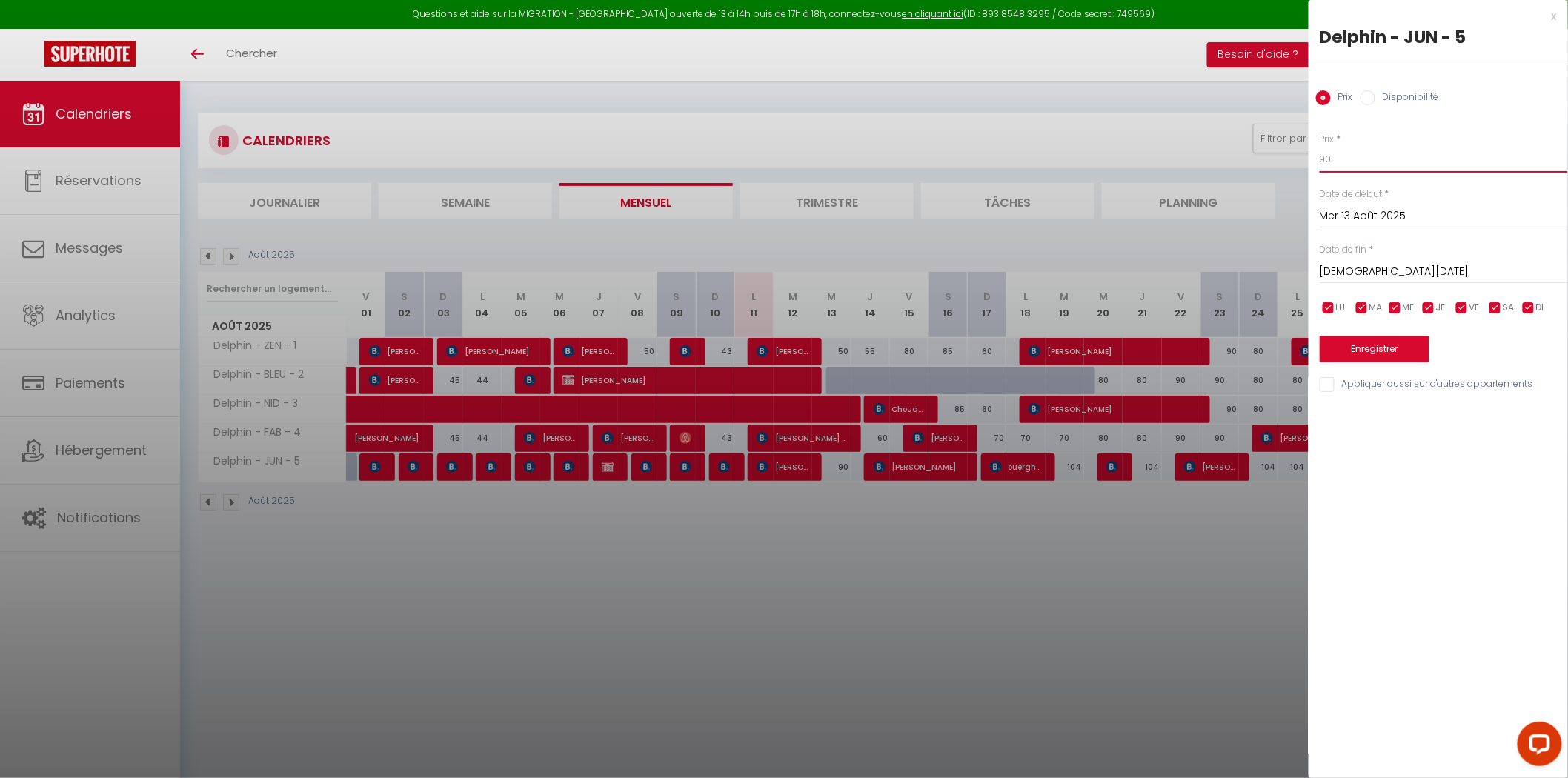
drag, startPoint x: 1361, startPoint y: 168, endPoint x: 1191, endPoint y: 160, distance: 170.2
click at [1240, 167] on body "Questions et aide sur la MIGRATION - [GEOGRAPHIC_DATA] ouverte de 13 à 14h puis…" at bounding box center [784, 469] width 1568 height 778
type input "75"
drag, startPoint x: 1367, startPoint y: 350, endPoint x: 1177, endPoint y: 439, distance: 209.8
click at [1366, 350] on button "Enregistrer" at bounding box center [1374, 350] width 109 height 27
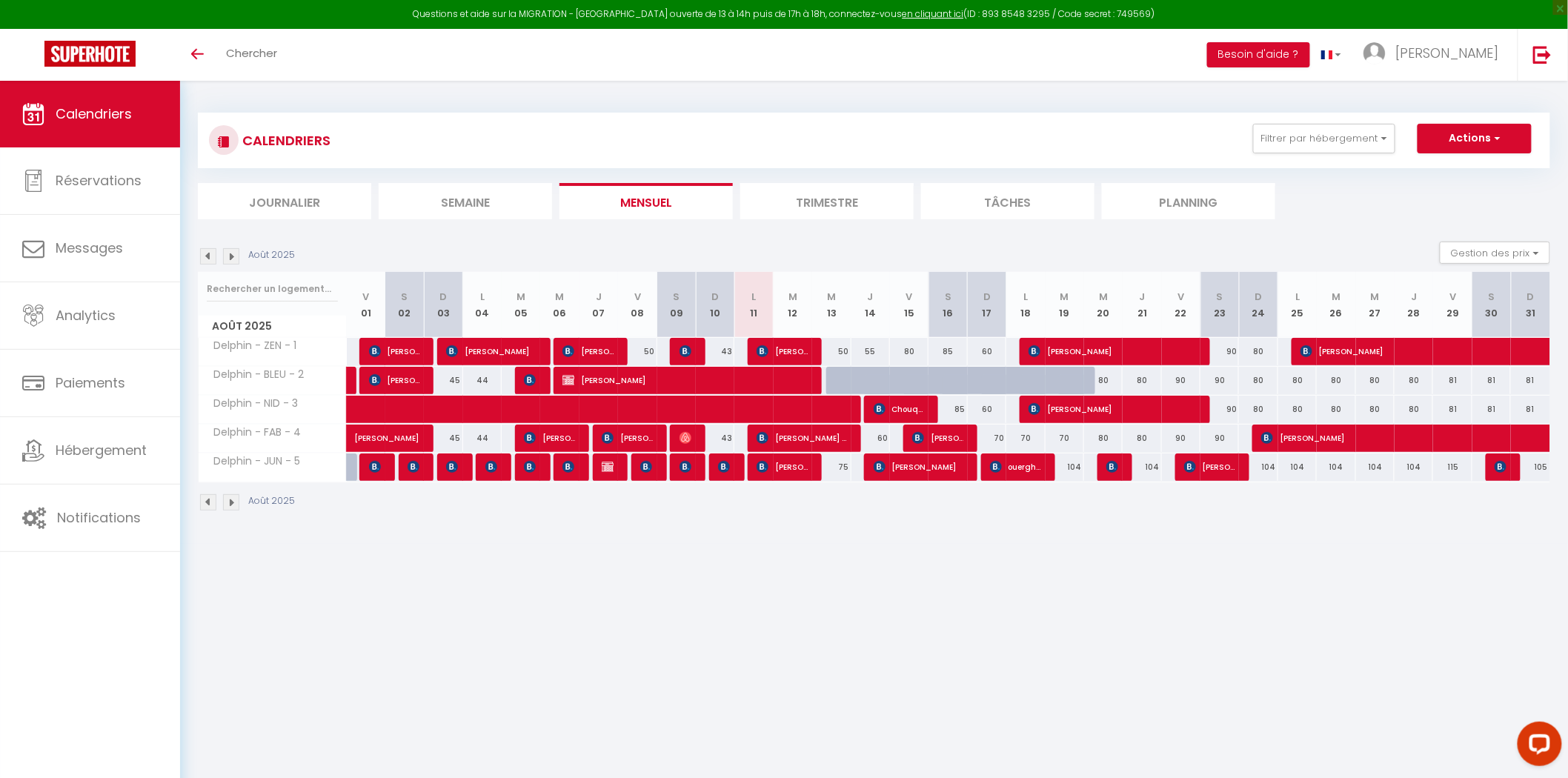
click at [550, 597] on body "Questions et aide sur la MIGRATION - [GEOGRAPHIC_DATA] ouverte de 13 à 14h puis…" at bounding box center [784, 469] width 1568 height 778
click at [359, 566] on body "Questions et aide sur la MIGRATION - [GEOGRAPHIC_DATA] ouverte de 13 à 14h puis…" at bounding box center [784, 469] width 1568 height 778
drag, startPoint x: 952, startPoint y: 434, endPoint x: 1153, endPoint y: 471, distance: 204.4
drag, startPoint x: 1153, startPoint y: 471, endPoint x: 1283, endPoint y: 40, distance: 450.2
click at [1283, 40] on li "Besoin d'aide ?" at bounding box center [1259, 55] width 103 height 52
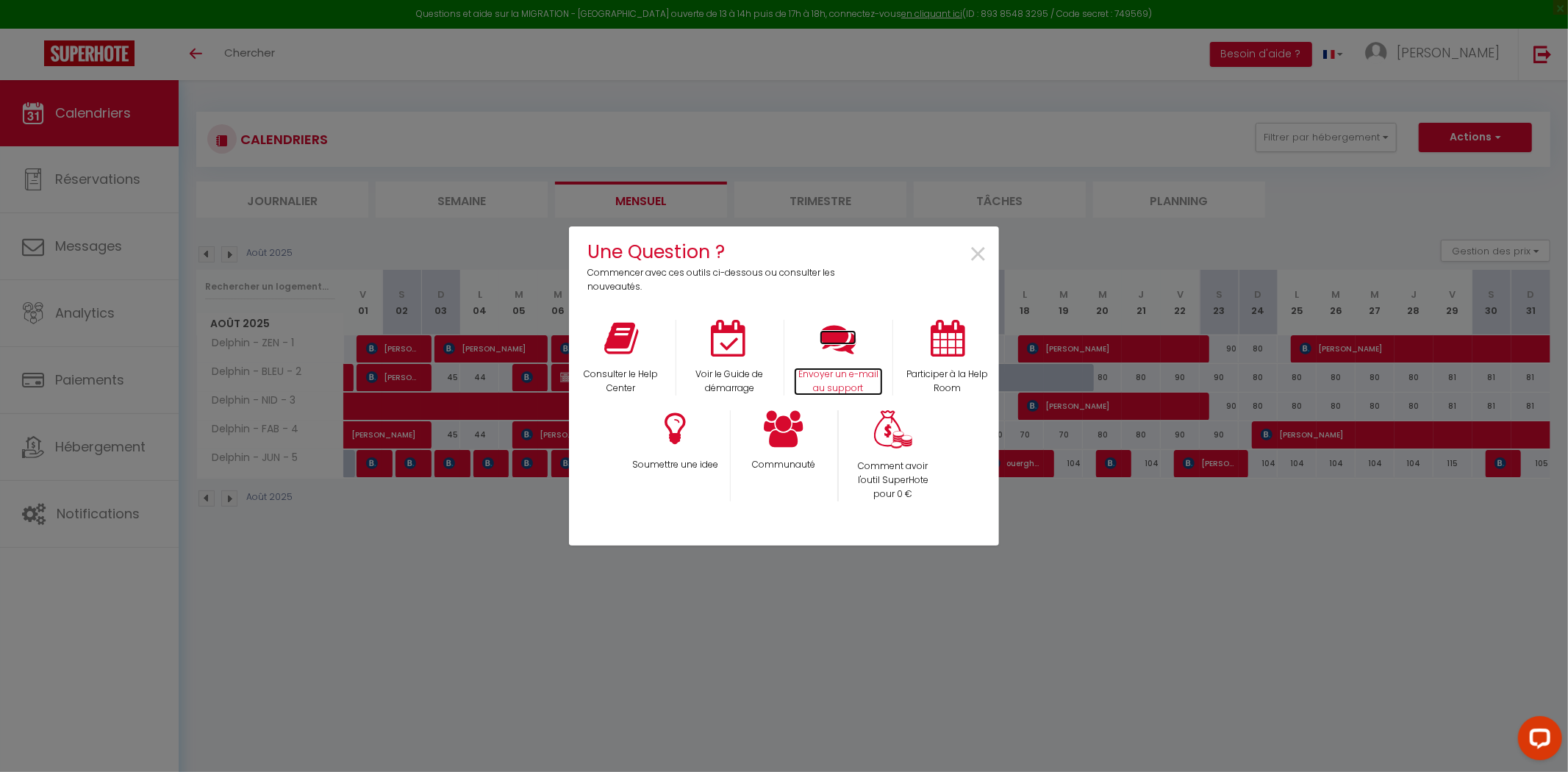
click at [834, 373] on p "Envoyer un e-mail au support" at bounding box center [838, 382] width 89 height 28
click at [970, 252] on span "×" at bounding box center [978, 255] width 20 height 46
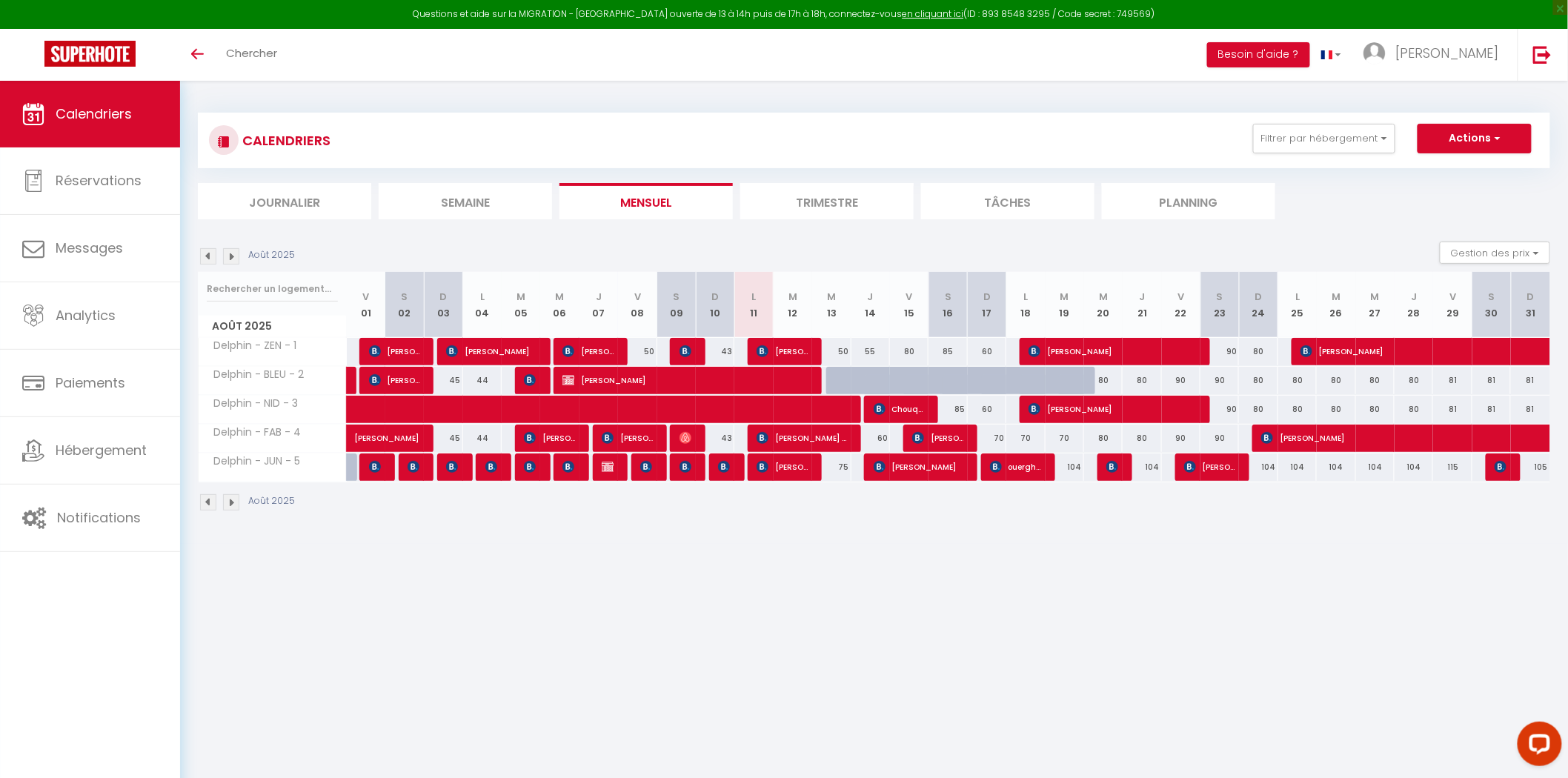
click at [996, 438] on div "70" at bounding box center [987, 438] width 39 height 27
type input "70"
type input "Dim 17 Août 2025"
type input "Lun 18 Août 2025"
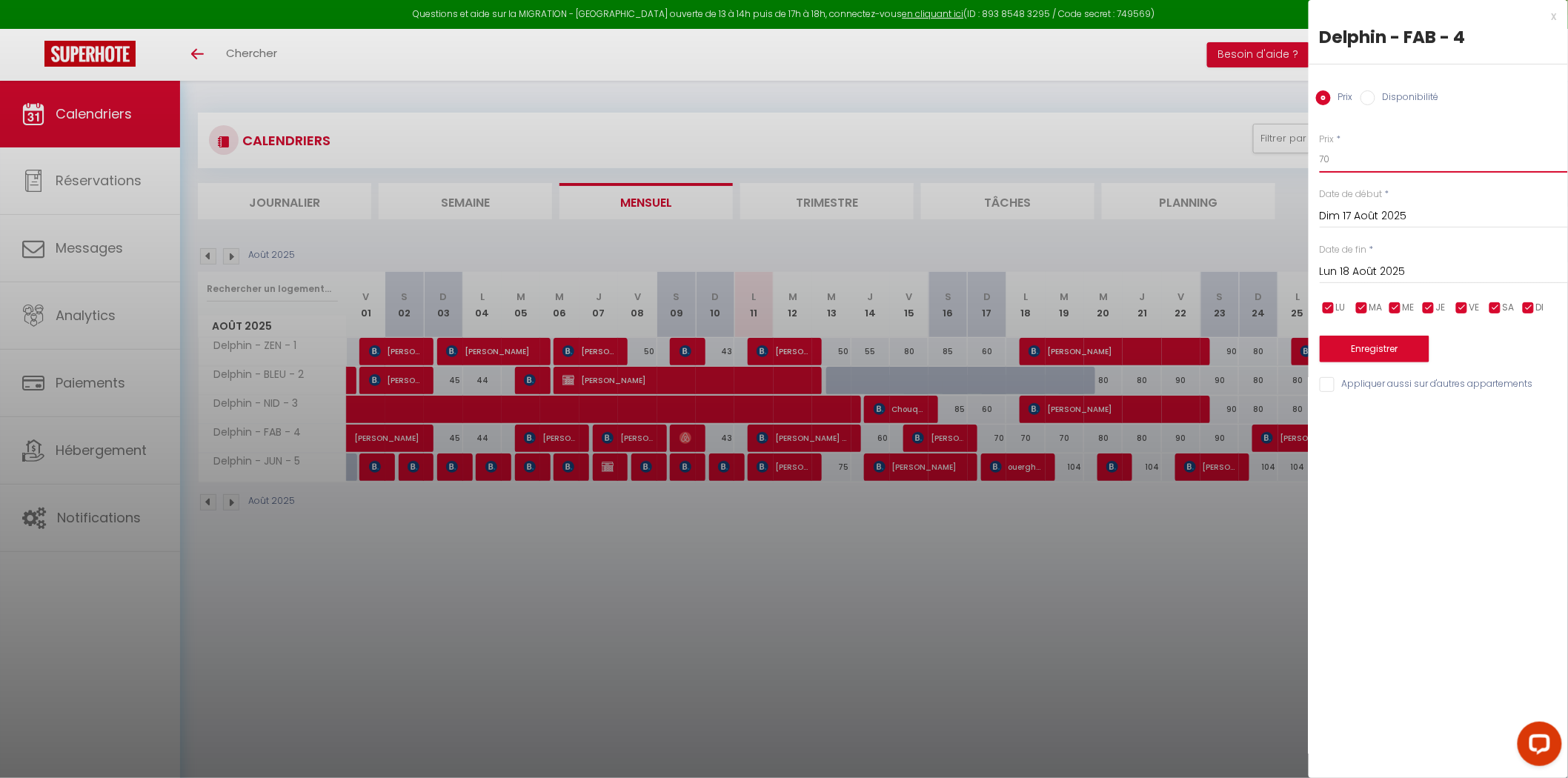
drag, startPoint x: 1374, startPoint y: 157, endPoint x: 1113, endPoint y: 168, distance: 261.2
click at [1134, 165] on body "Questions et aide sur la MIGRATION - [GEOGRAPHIC_DATA] ouverte de 13 à 14h puis…" at bounding box center [784, 469] width 1568 height 778
type input "60"
click at [1374, 330] on div "Enregistrer" at bounding box center [1444, 340] width 248 height 46
click at [1378, 346] on button "Enregistrer" at bounding box center [1374, 350] width 109 height 27
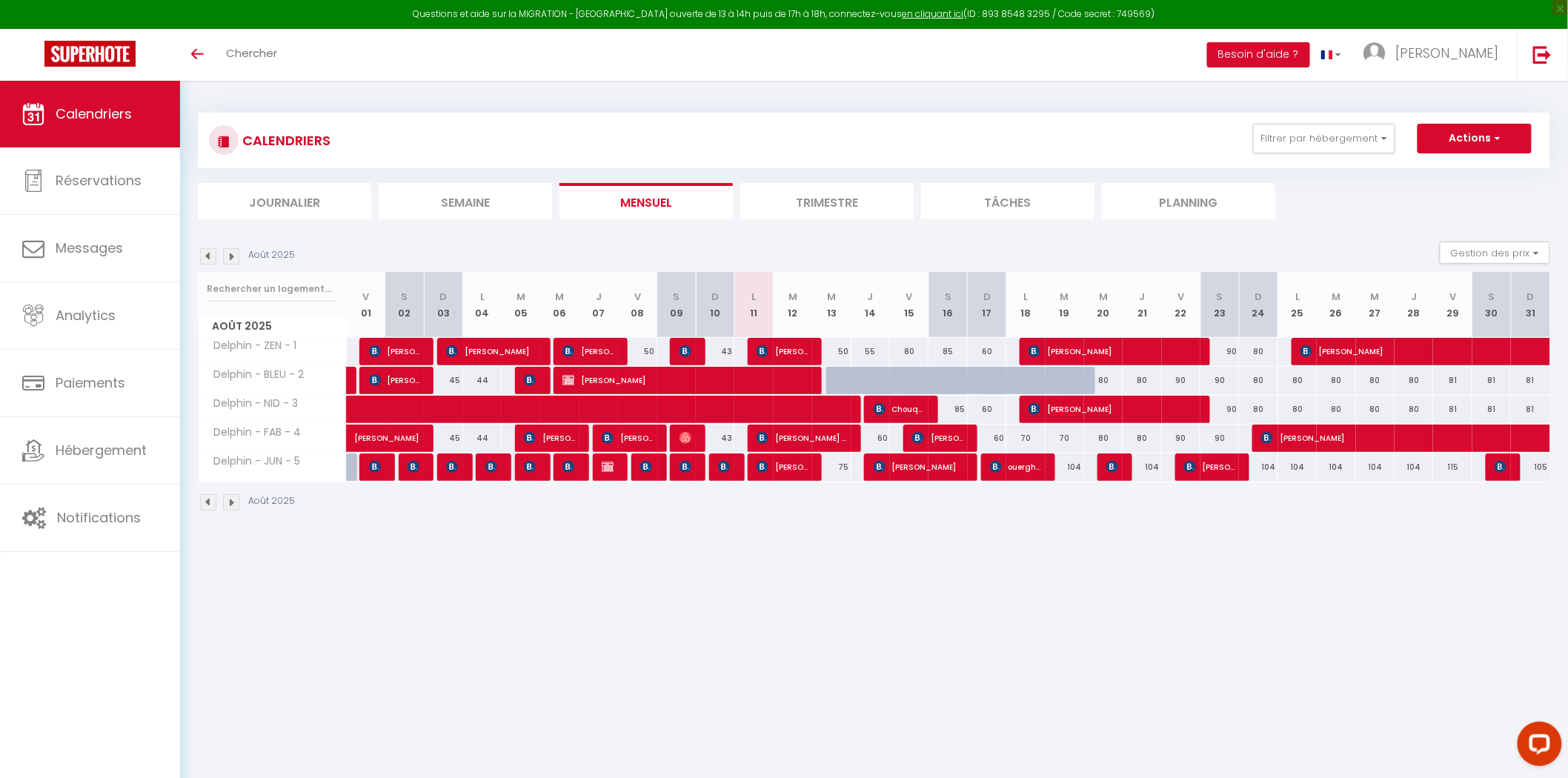
click at [954, 352] on div "85" at bounding box center [948, 352] width 39 height 27
type input "85"
type input "Sam 16 Août 2025"
type input "Dim 17 Août 2025"
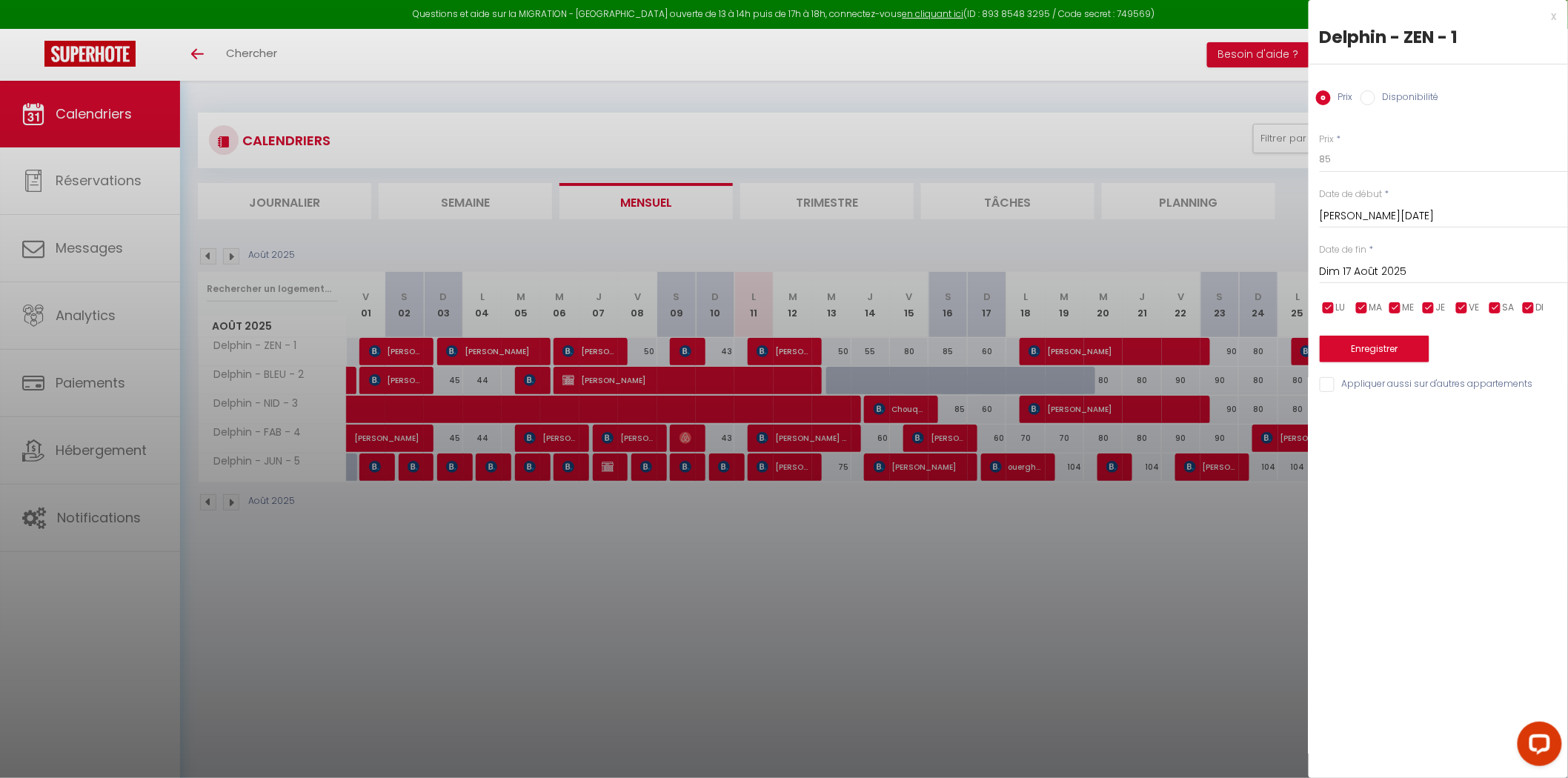
drag, startPoint x: 1362, startPoint y: 180, endPoint x: 1331, endPoint y: 180, distance: 31.0
click at [1335, 180] on div "Prix * 85 Statut * Disponible Indisponible Date de début * Sam 16 Août 2025 < A…" at bounding box center [1438, 254] width 260 height 280
drag, startPoint x: 1372, startPoint y: 160, endPoint x: 1268, endPoint y: 152, distance: 104.3
click at [1268, 153] on body "Questions et aide sur la MIGRATION - [GEOGRAPHIC_DATA] ouverte de 13 à 14h puis…" at bounding box center [784, 469] width 1568 height 778
type input "80"
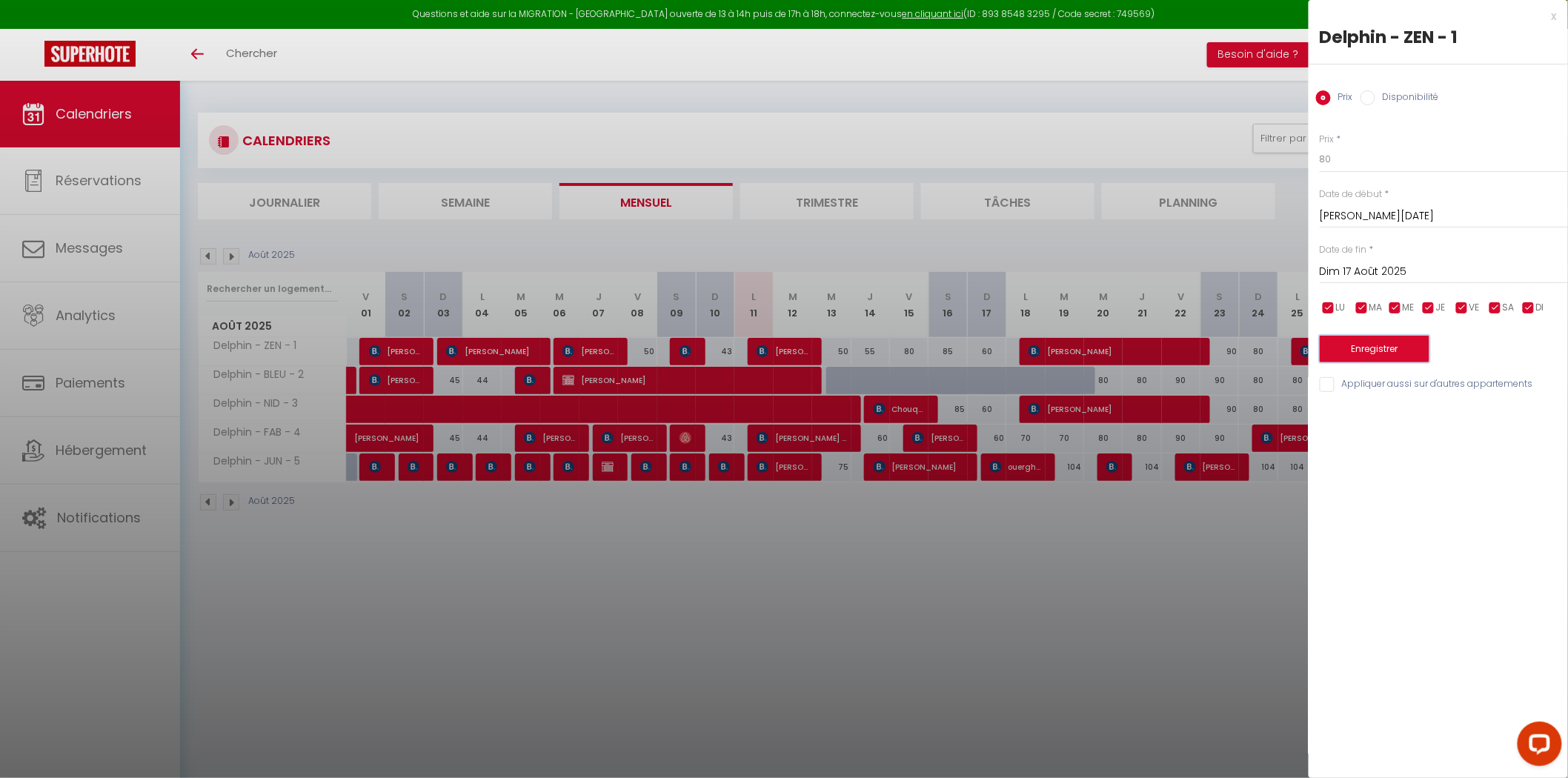
click at [1349, 352] on button "Enregistrer" at bounding box center [1374, 350] width 109 height 27
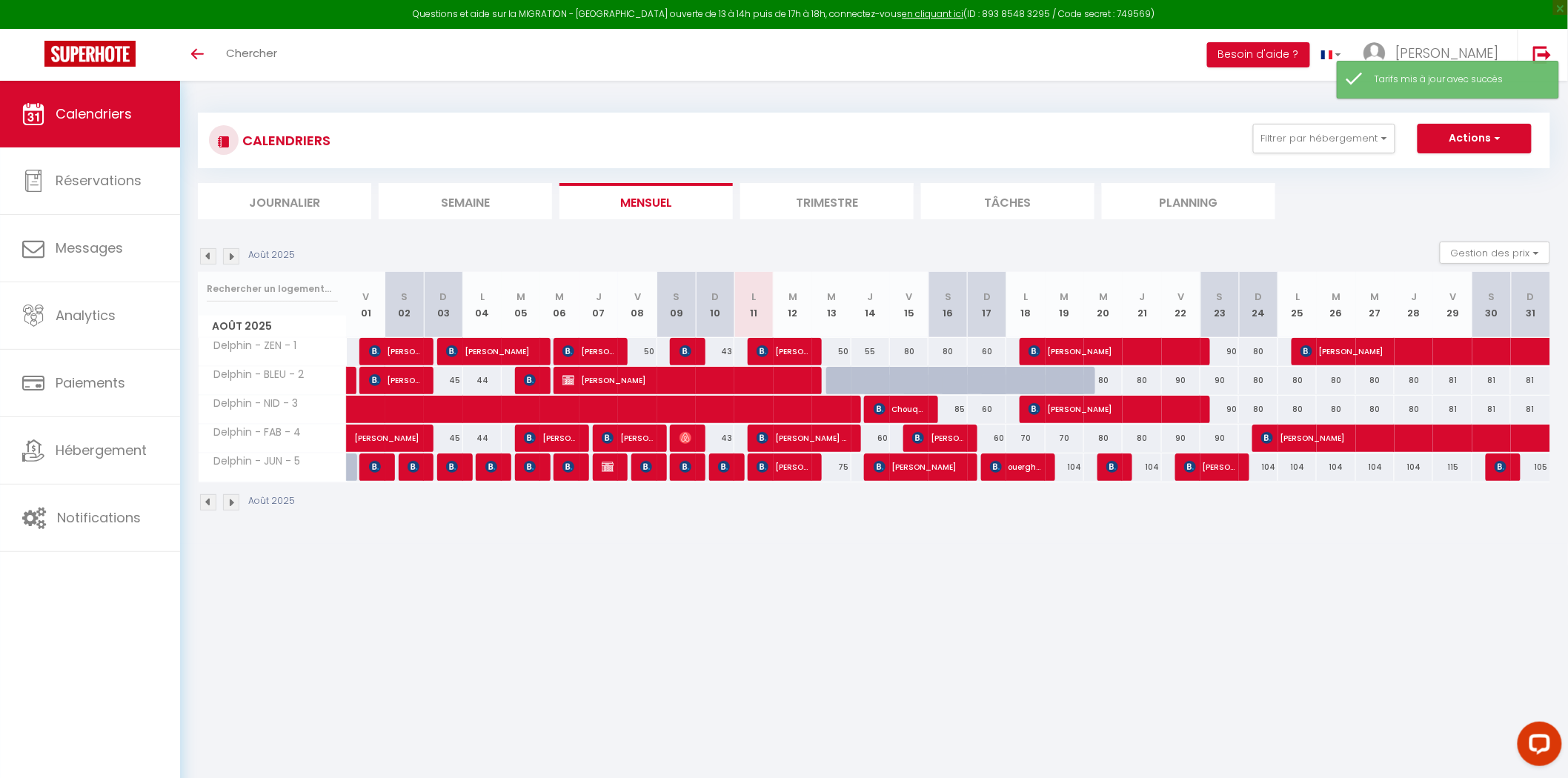
click at [958, 406] on div "85" at bounding box center [948, 410] width 39 height 27
type input "85"
type input "Sam 16 Août 2025"
type input "Dim 17 Août 2025"
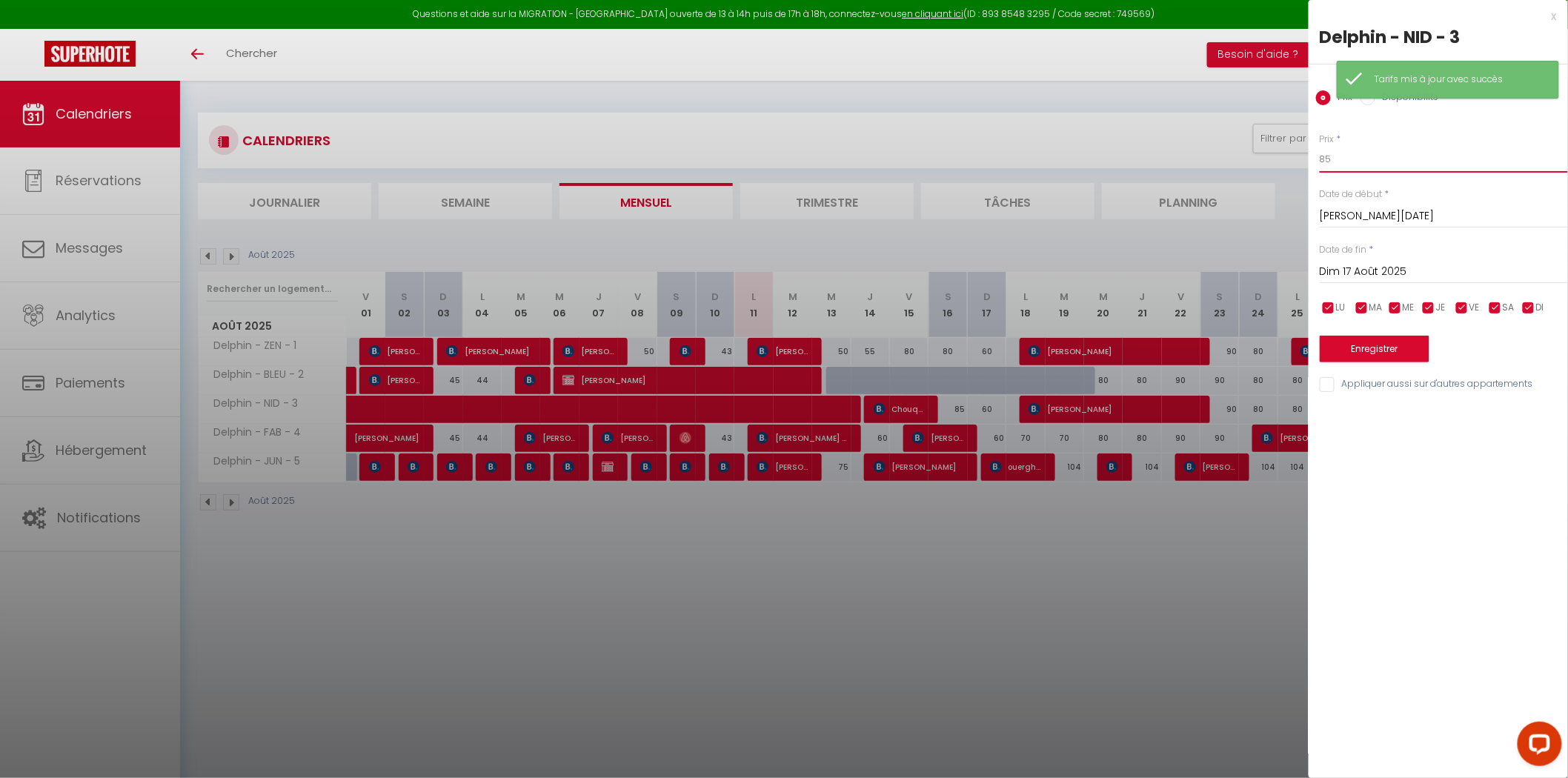
drag, startPoint x: 1337, startPoint y: 163, endPoint x: 1261, endPoint y: 160, distance: 76.1
click at [1266, 161] on body "Questions et aide sur la MIGRATION - [GEOGRAPHIC_DATA] ouverte de 13 à 14h puis…" at bounding box center [784, 469] width 1568 height 778
type input "80"
click at [1359, 355] on button "Enregistrer" at bounding box center [1374, 350] width 109 height 27
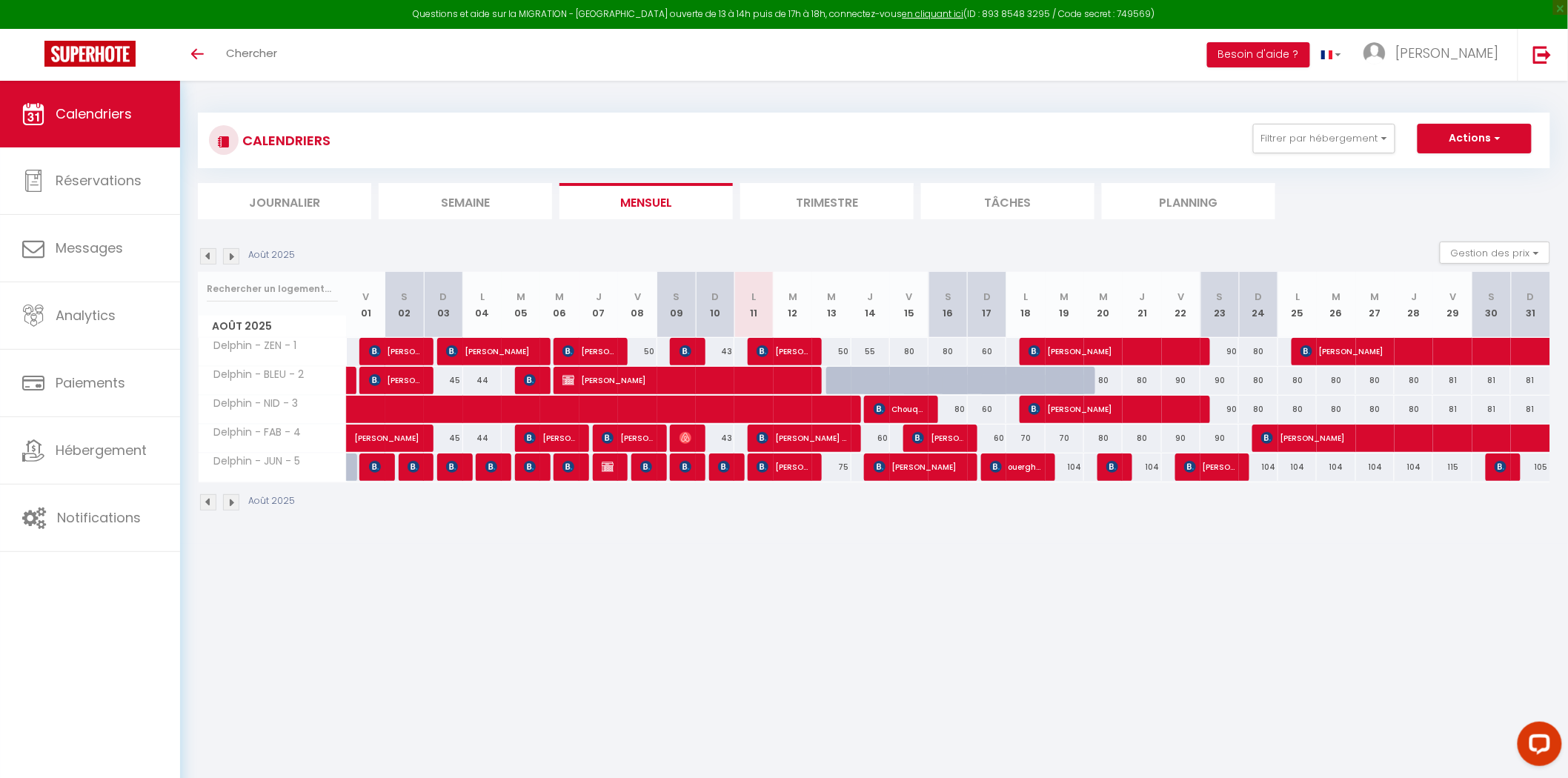
click at [204, 261] on img at bounding box center [208, 256] width 16 height 16
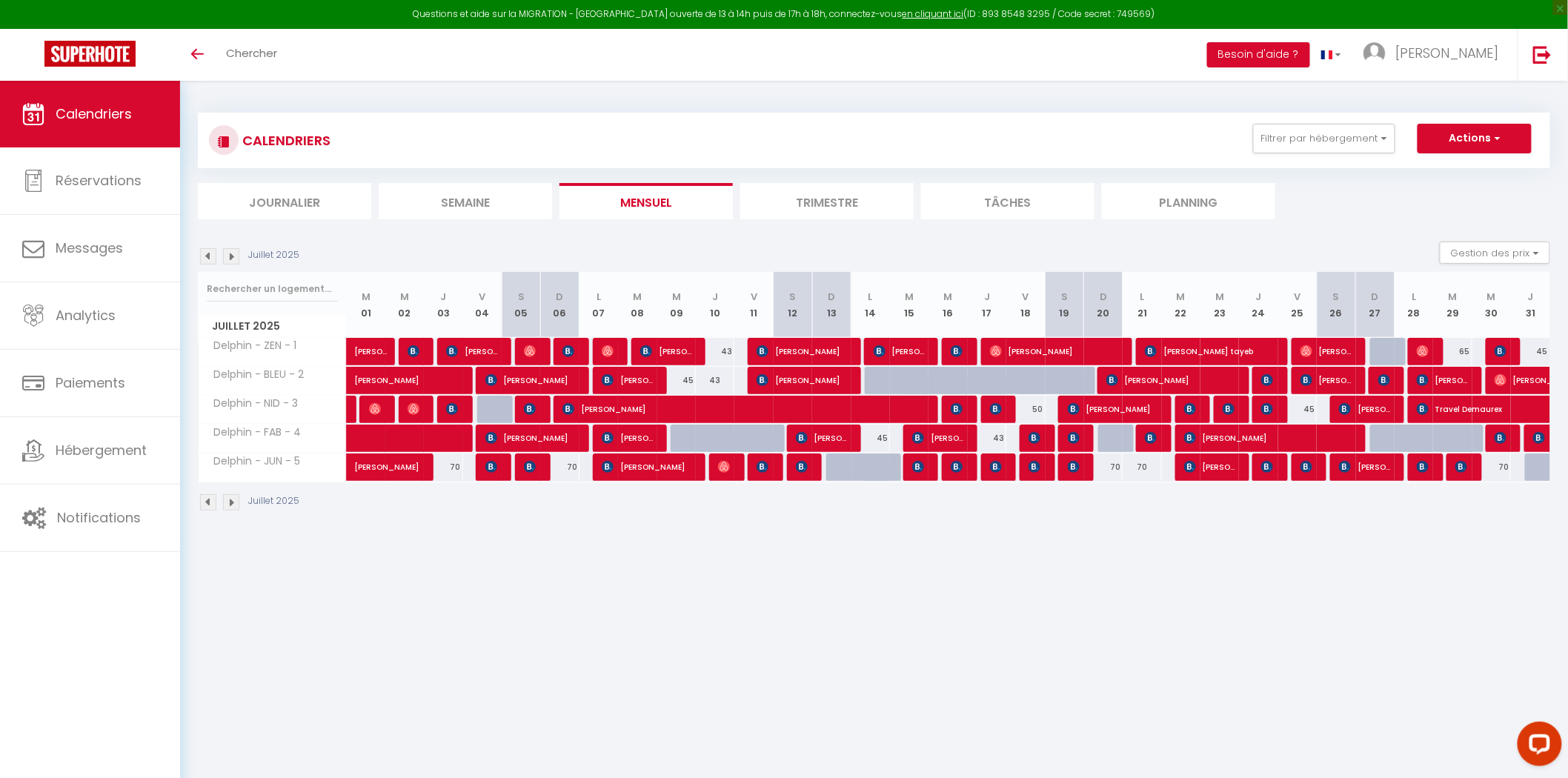
click at [213, 258] on img at bounding box center [208, 256] width 16 height 16
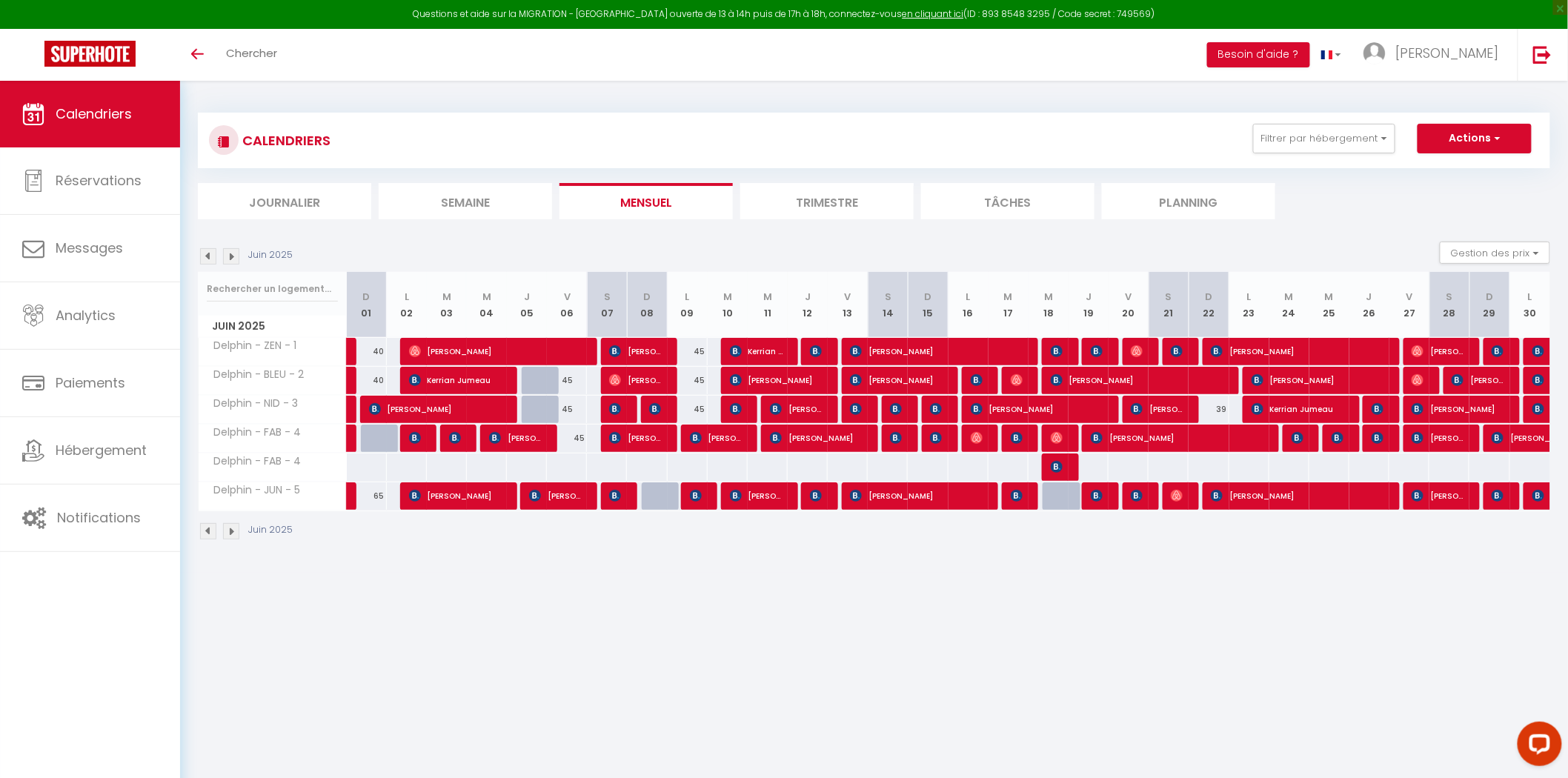
click at [202, 257] on img at bounding box center [208, 256] width 16 height 16
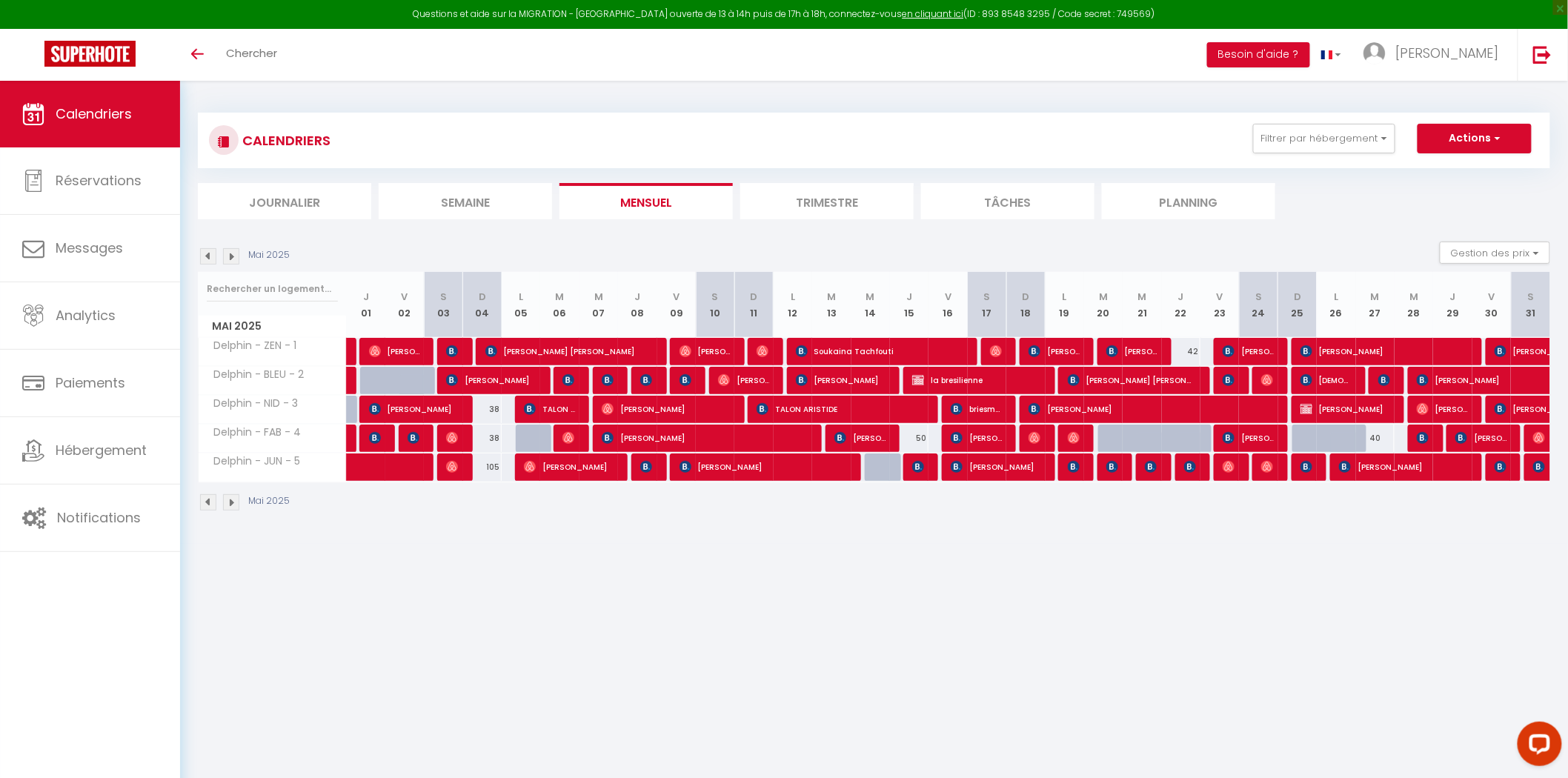
click at [230, 256] on img at bounding box center [231, 256] width 16 height 16
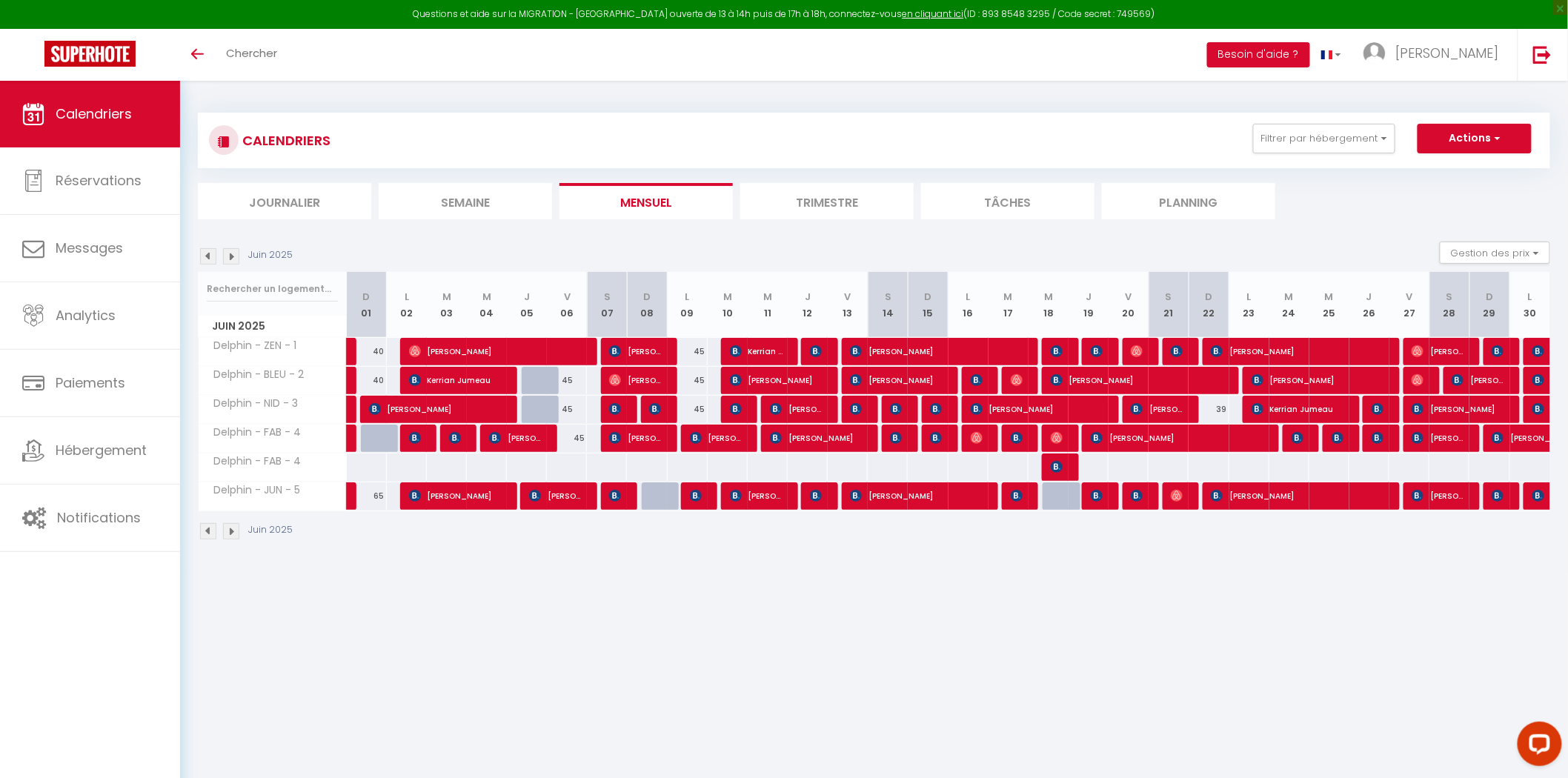
click at [230, 256] on img at bounding box center [231, 256] width 16 height 16
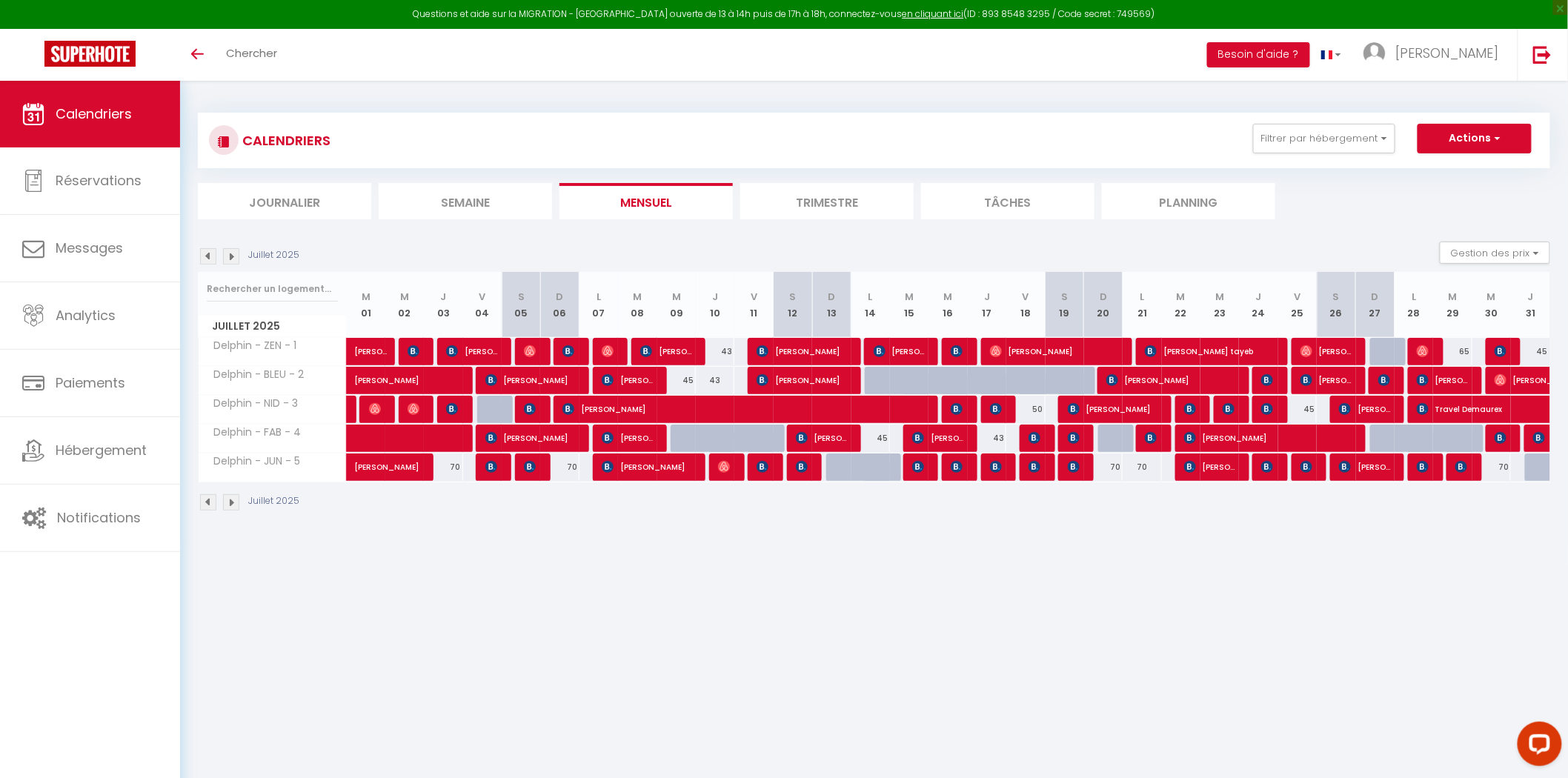
click at [230, 256] on img at bounding box center [231, 256] width 16 height 16
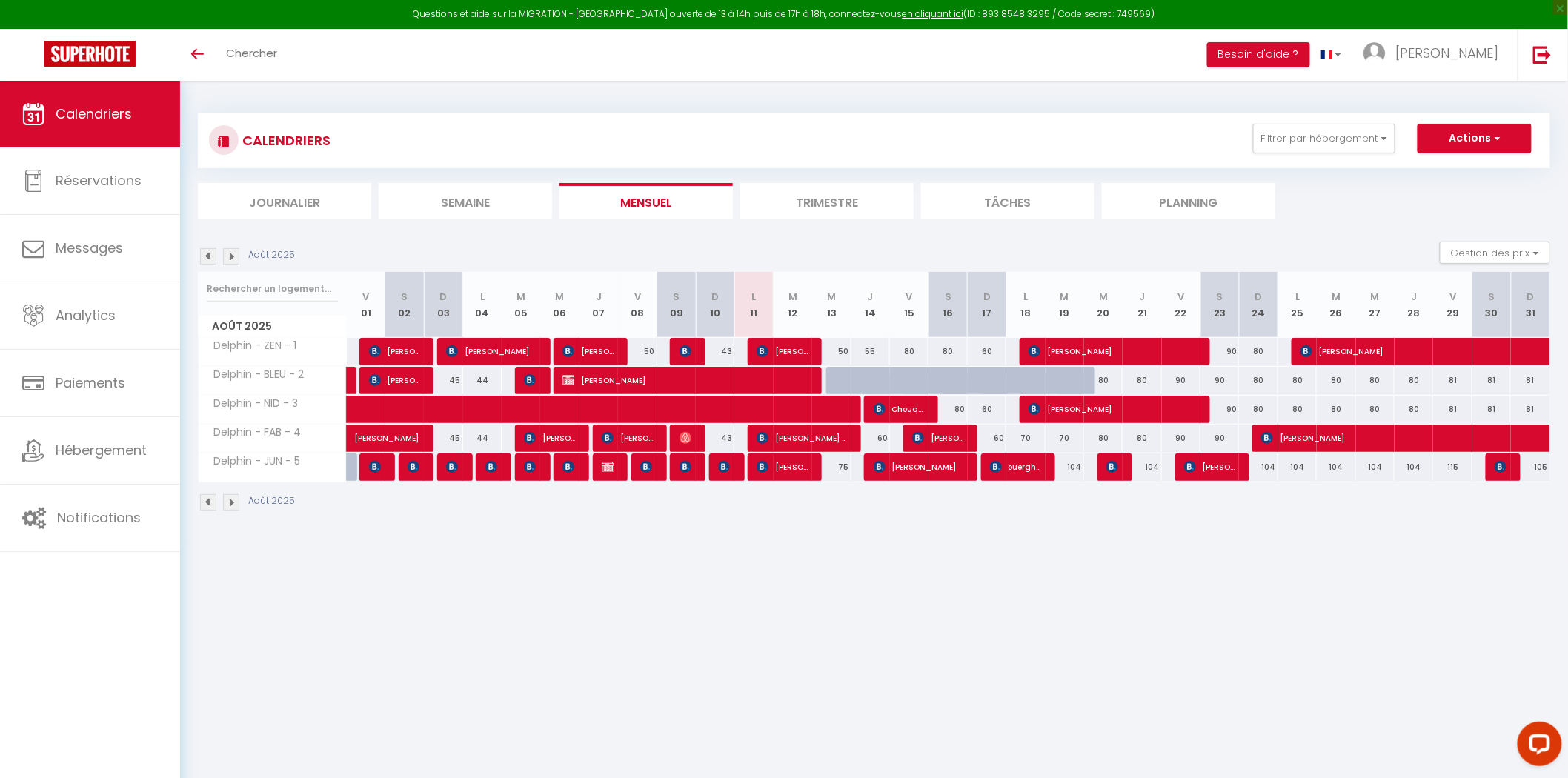
click at [211, 264] on div "Août 2025 Gestion des prix Nb Nuits minimum Règles Disponibilité" at bounding box center [874, 256] width 1352 height 30
click at [207, 255] on img at bounding box center [208, 256] width 16 height 16
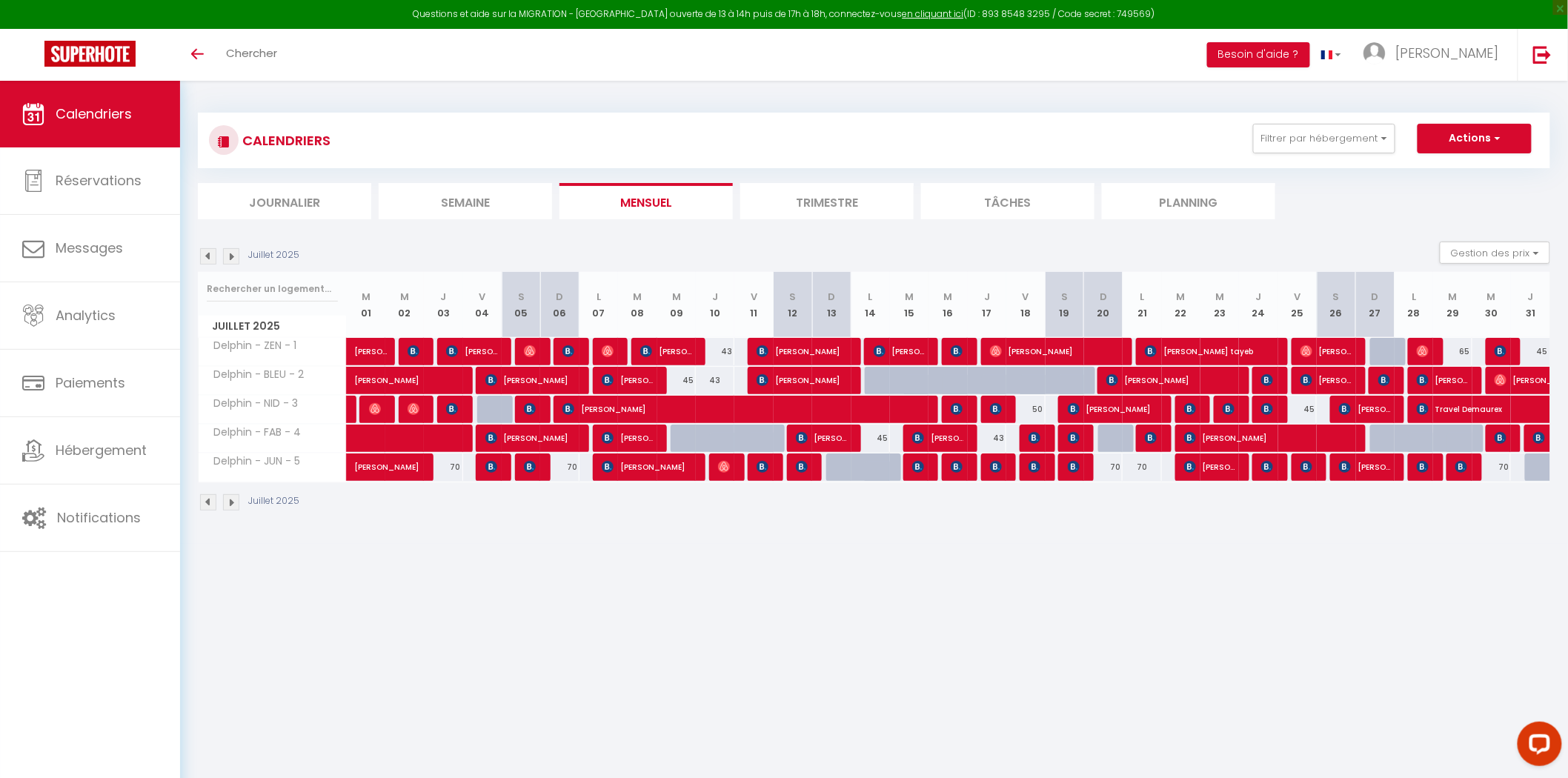
click at [231, 265] on div "Juillet 2025 Gestion des prix Nb Nuits minimum Règles Disponibilité" at bounding box center [874, 256] width 1352 height 30
click at [227, 258] on img at bounding box center [231, 256] width 16 height 16
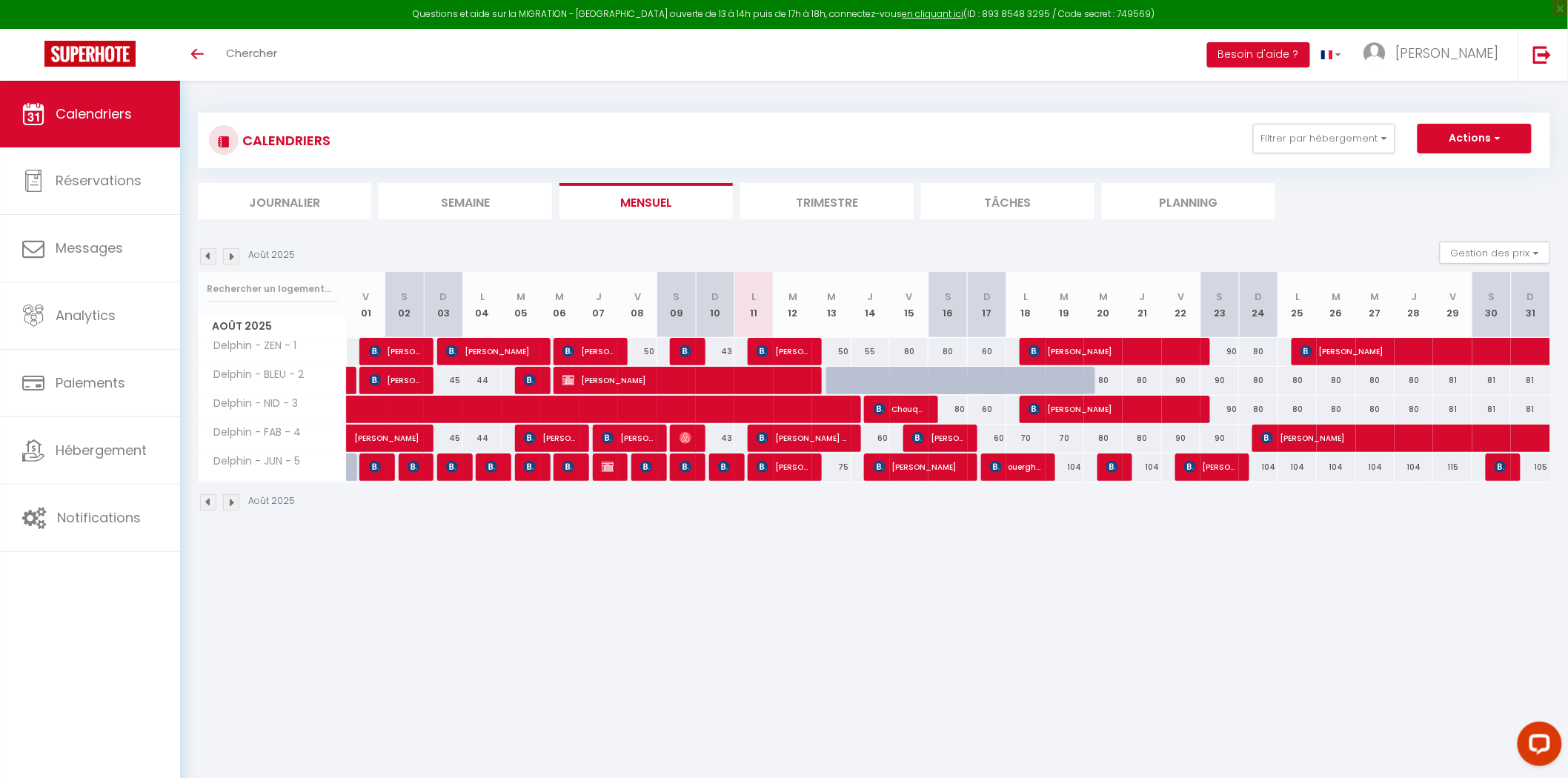
click at [915, 352] on div "80" at bounding box center [909, 352] width 39 height 27
type input "80"
type input "Ven 15 Août 2025"
type input "Sam 16 Août 2025"
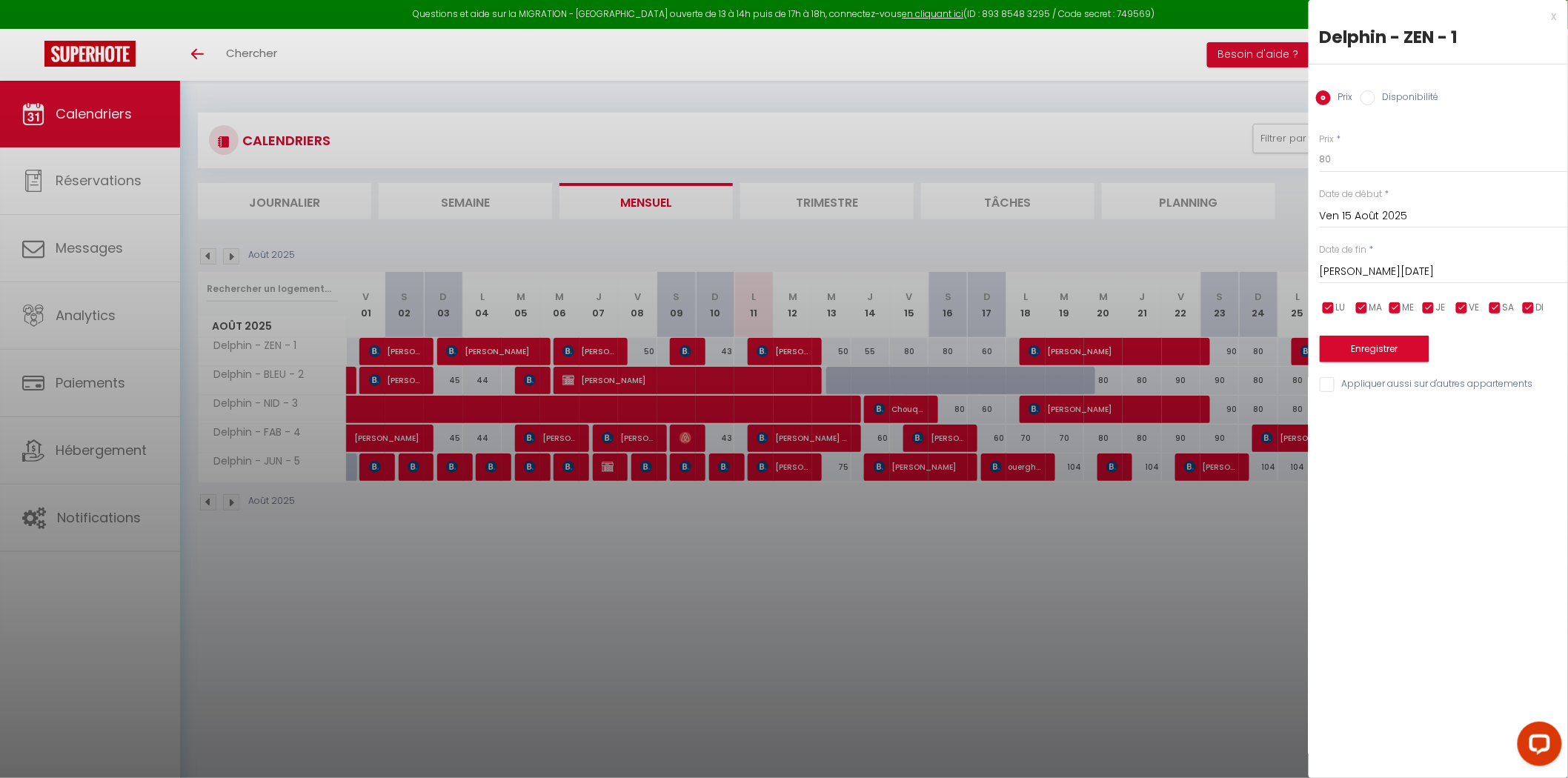
drag, startPoint x: 1395, startPoint y: 149, endPoint x: 1378, endPoint y: 157, distance: 18.8
click at [1378, 157] on div "Prix * 80" at bounding box center [1444, 153] width 248 height 41
drag, startPoint x: 1338, startPoint y: 160, endPoint x: 1211, endPoint y: 172, distance: 127.6
click at [1211, 172] on body "Questions et aide sur la MIGRATION - [GEOGRAPHIC_DATA] ouverte de 13 à 14h puis…" at bounding box center [784, 469] width 1568 height 778
type input "70"
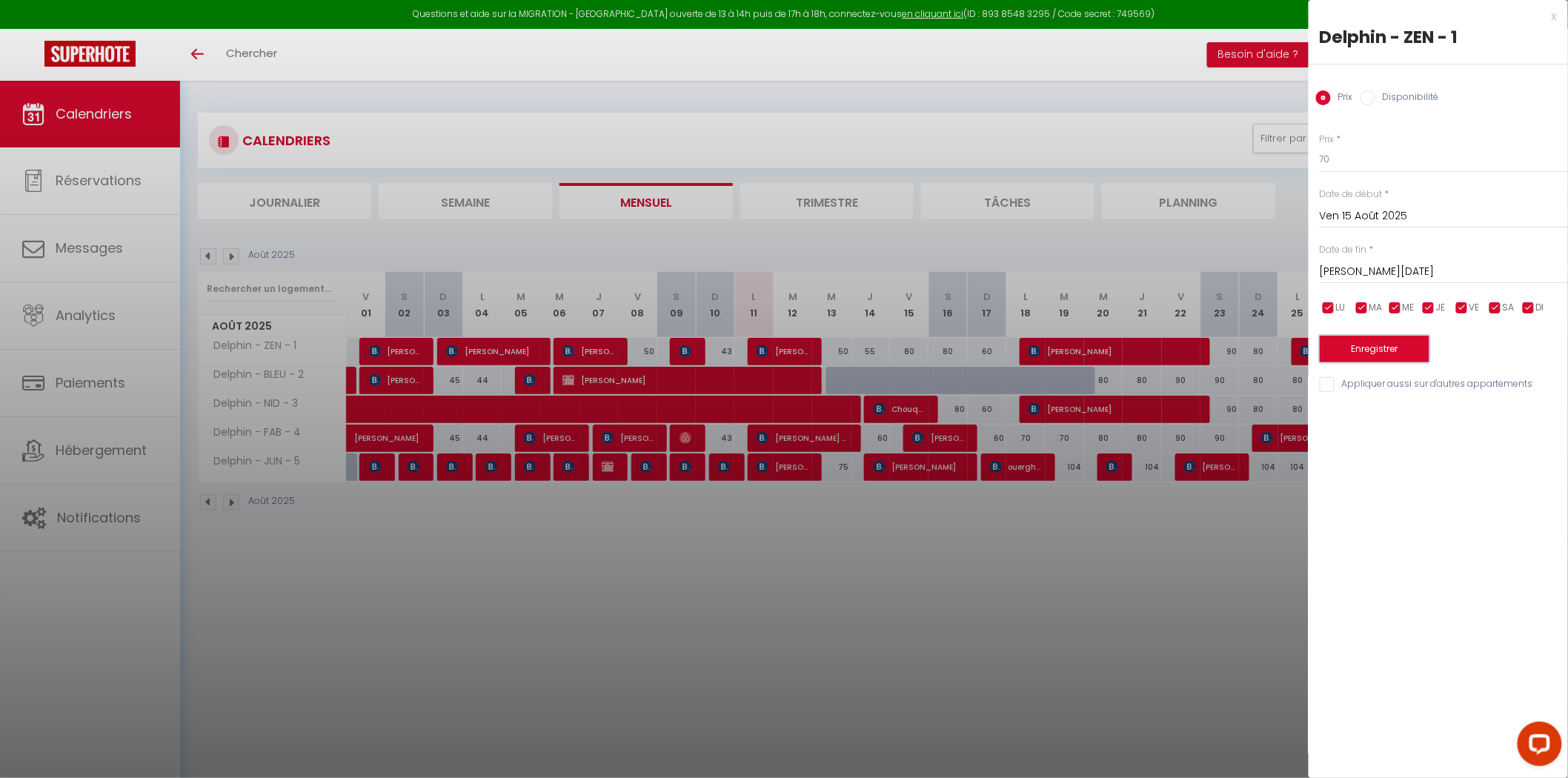
click at [1365, 342] on button "Enregistrer" at bounding box center [1374, 350] width 109 height 27
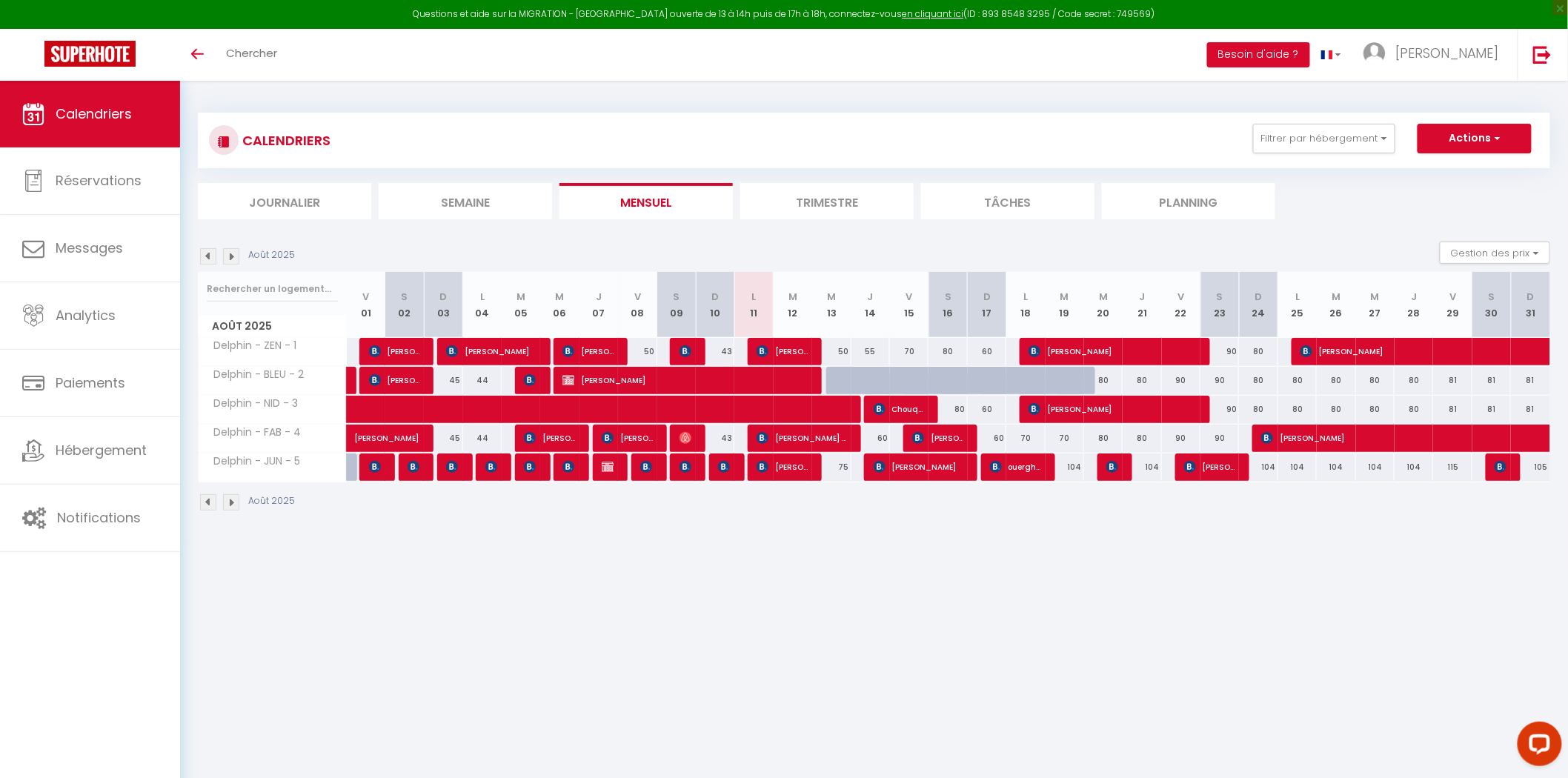
click at [926, 702] on body "Questions et aide sur la MIGRATION - [GEOGRAPHIC_DATA] ouverte de 13 à 14h puis…" at bounding box center [784, 469] width 1568 height 778
click at [997, 581] on body "Questions et aide sur la MIGRATION - [GEOGRAPHIC_DATA] ouverte de 13 à 14h puis…" at bounding box center [784, 469] width 1568 height 778
drag, startPoint x: 899, startPoint y: 343, endPoint x: 934, endPoint y: 343, distance: 35.0
click at [934, 343] on tr "Delphin - ZEN - 1 90 Rebekah Collins 60 Véronique Baudry 65 ianis cercel 50" at bounding box center [875, 352] width 1352 height 29
click at [901, 346] on div "70" at bounding box center [909, 352] width 39 height 27
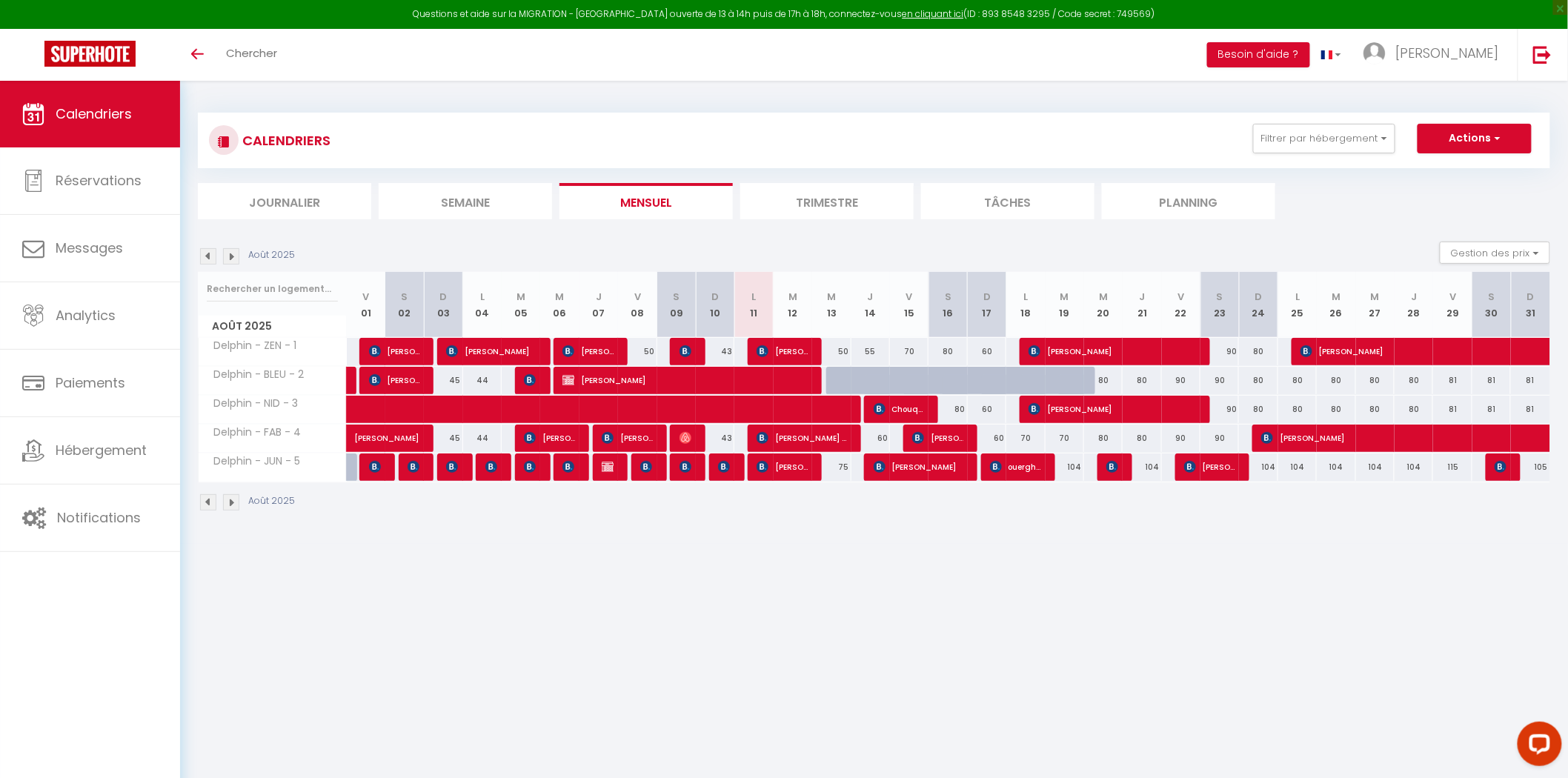
type input "70"
type input "Ven 15 Août 2025"
type input "[PERSON_NAME][DATE]"
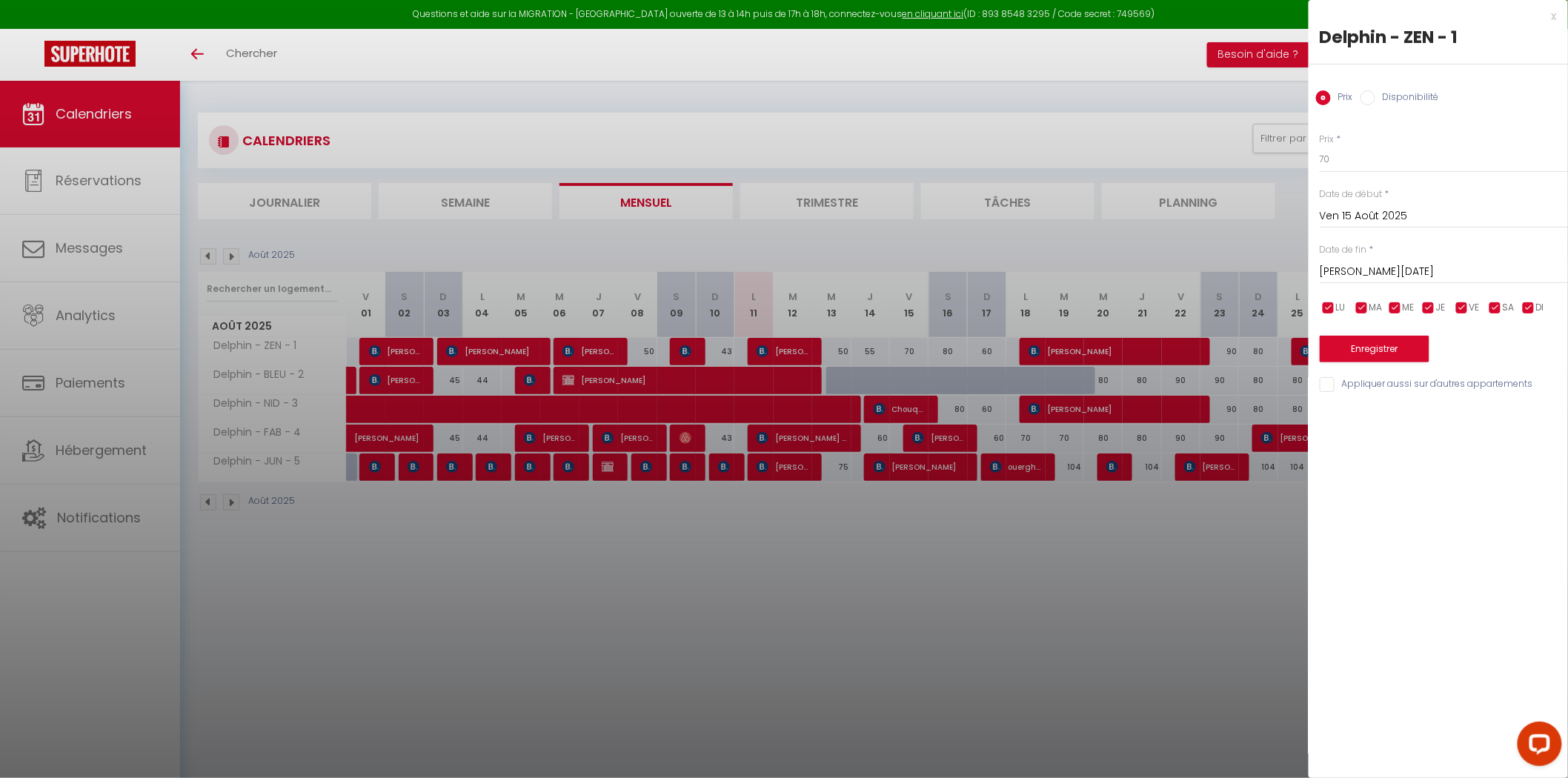
click at [986, 633] on div at bounding box center [784, 389] width 1568 height 778
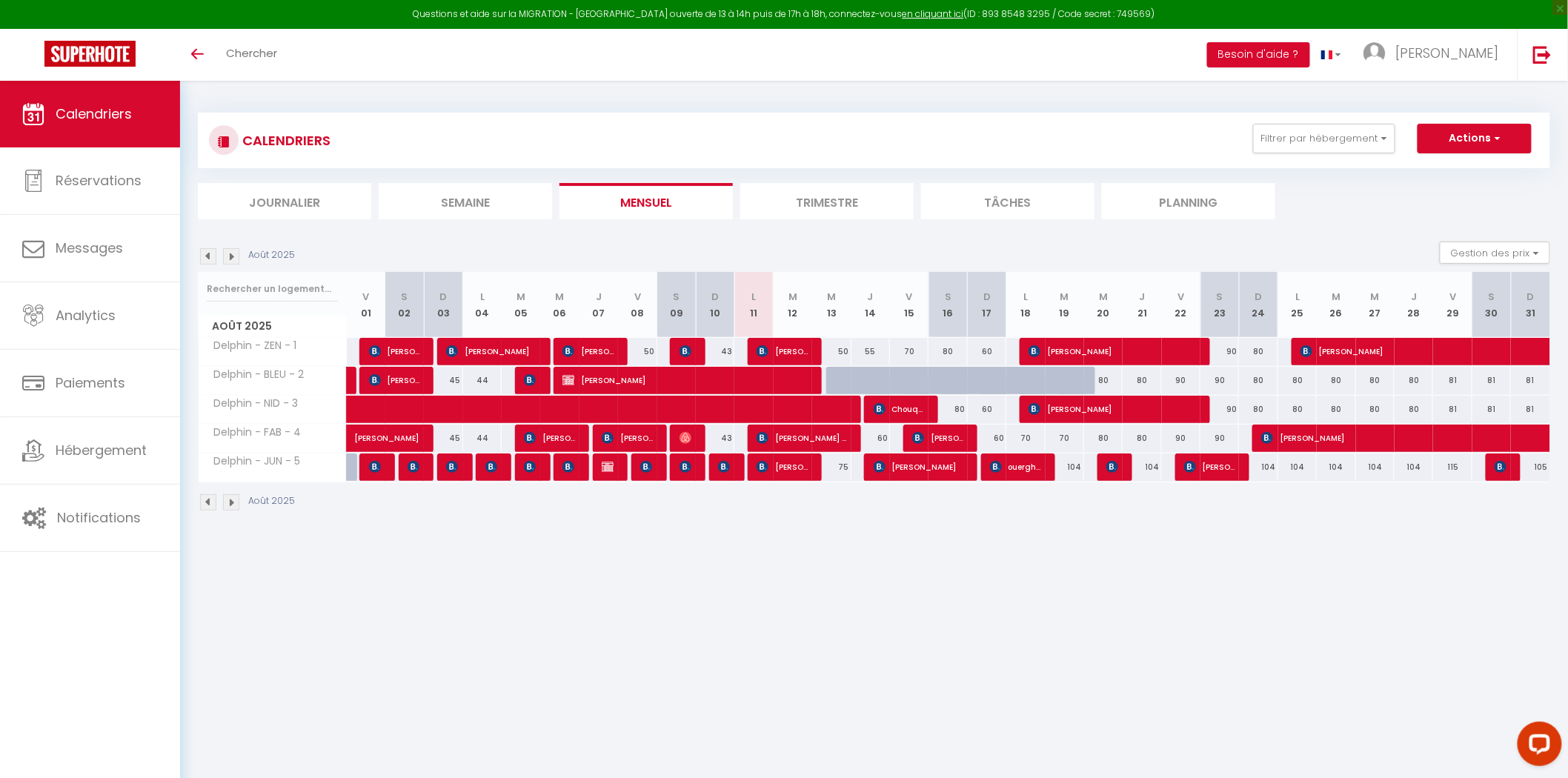
click at [1261, 351] on div "80" at bounding box center [1258, 352] width 39 height 27
type input "80"
type input "Dim 24 Août 2025"
type input "Lun 25 Août 2025"
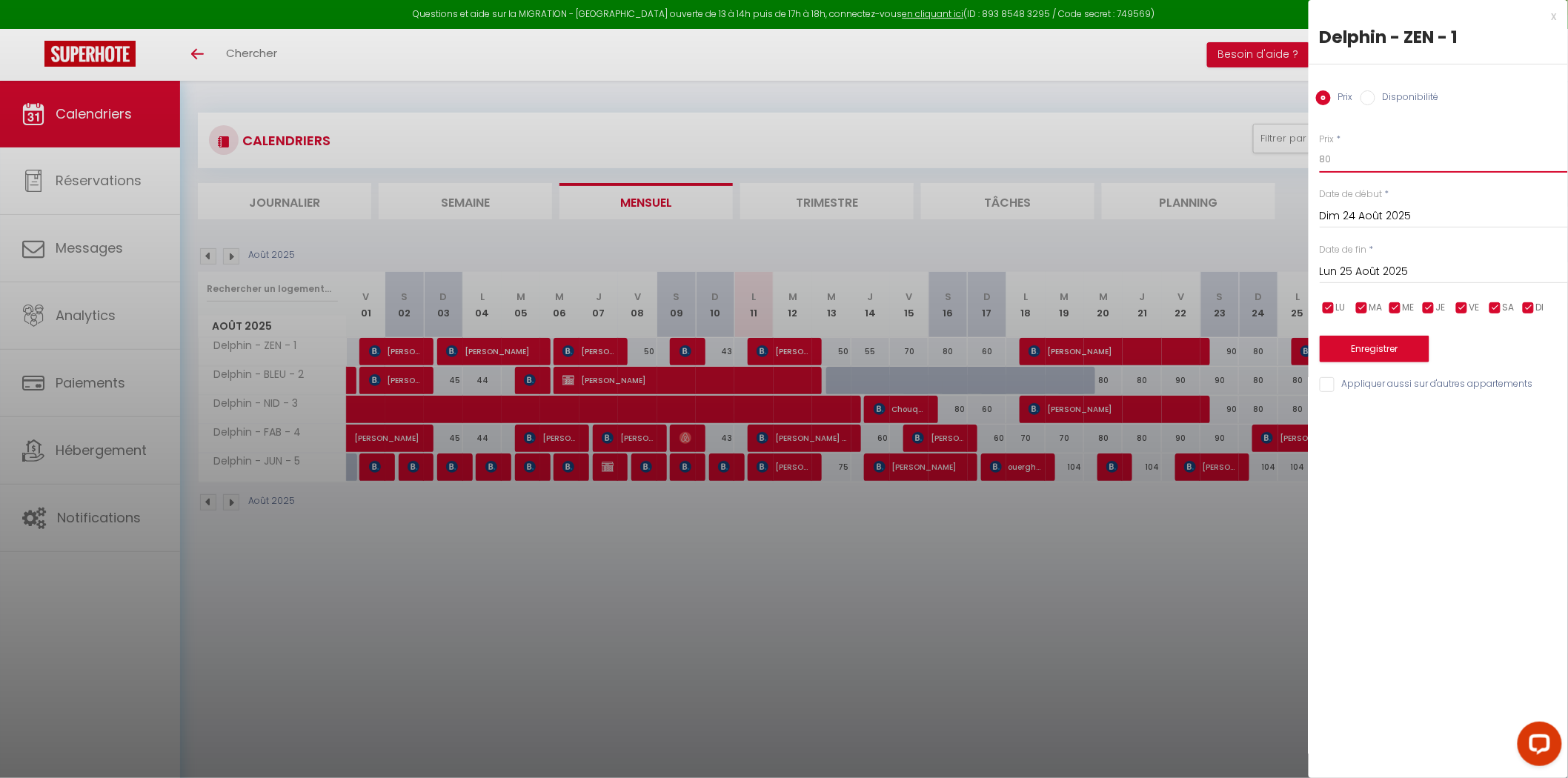
drag, startPoint x: 1350, startPoint y: 161, endPoint x: 1289, endPoint y: 160, distance: 61.0
click at [1290, 160] on body "Questions et aide sur la MIGRATION - [GEOGRAPHIC_DATA] ouverte de 13 à 14h puis…" at bounding box center [784, 469] width 1568 height 778
type input "75"
drag, startPoint x: 1379, startPoint y: 350, endPoint x: 1308, endPoint y: 371, distance: 74.0
click at [1378, 350] on button "Enregistrer" at bounding box center [1374, 350] width 109 height 27
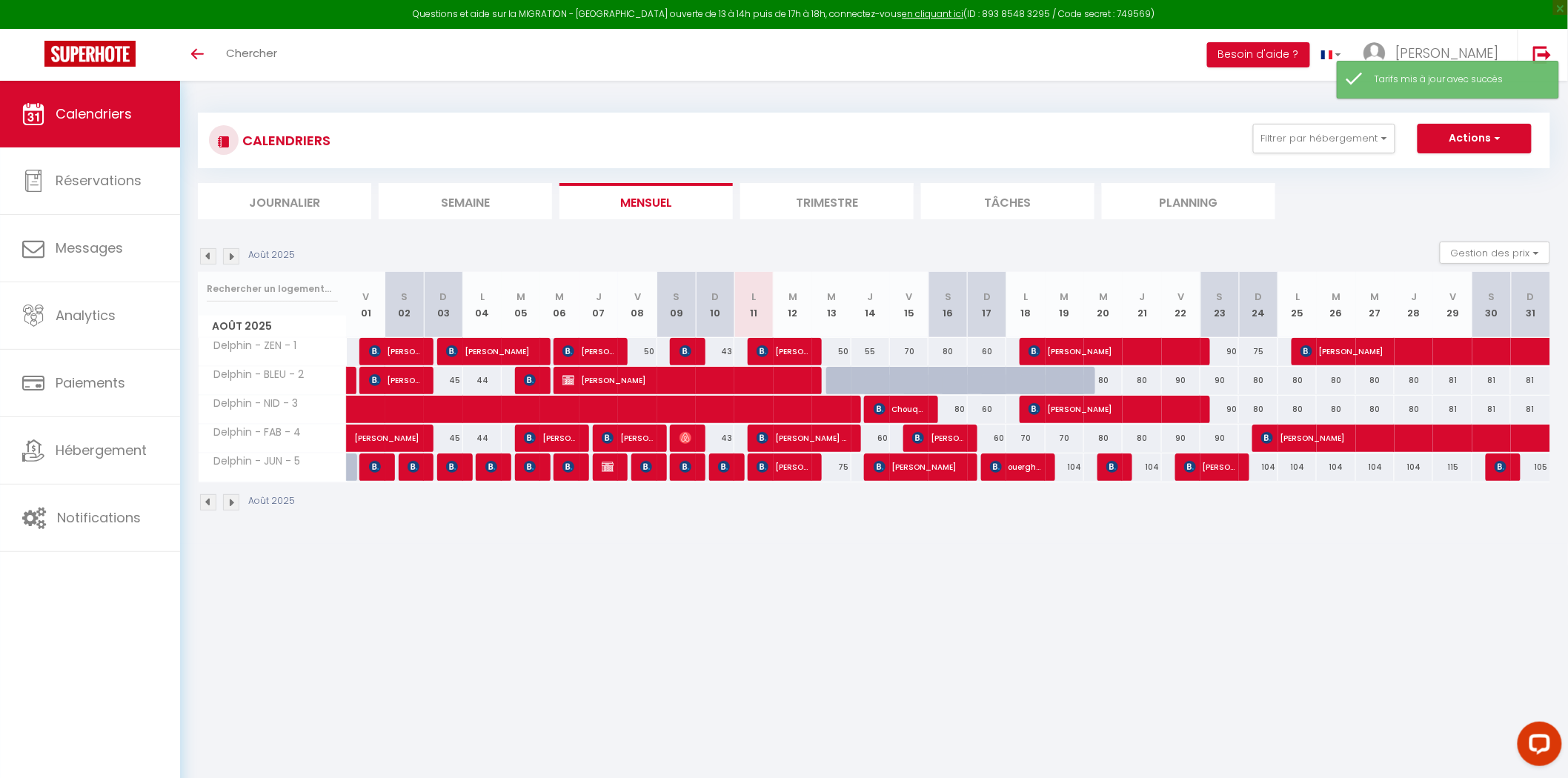
click at [1261, 377] on div "80" at bounding box center [1258, 381] width 39 height 27
type input "80"
type input "Dim 24 Août 2025"
type input "Lun 25 Août 2025"
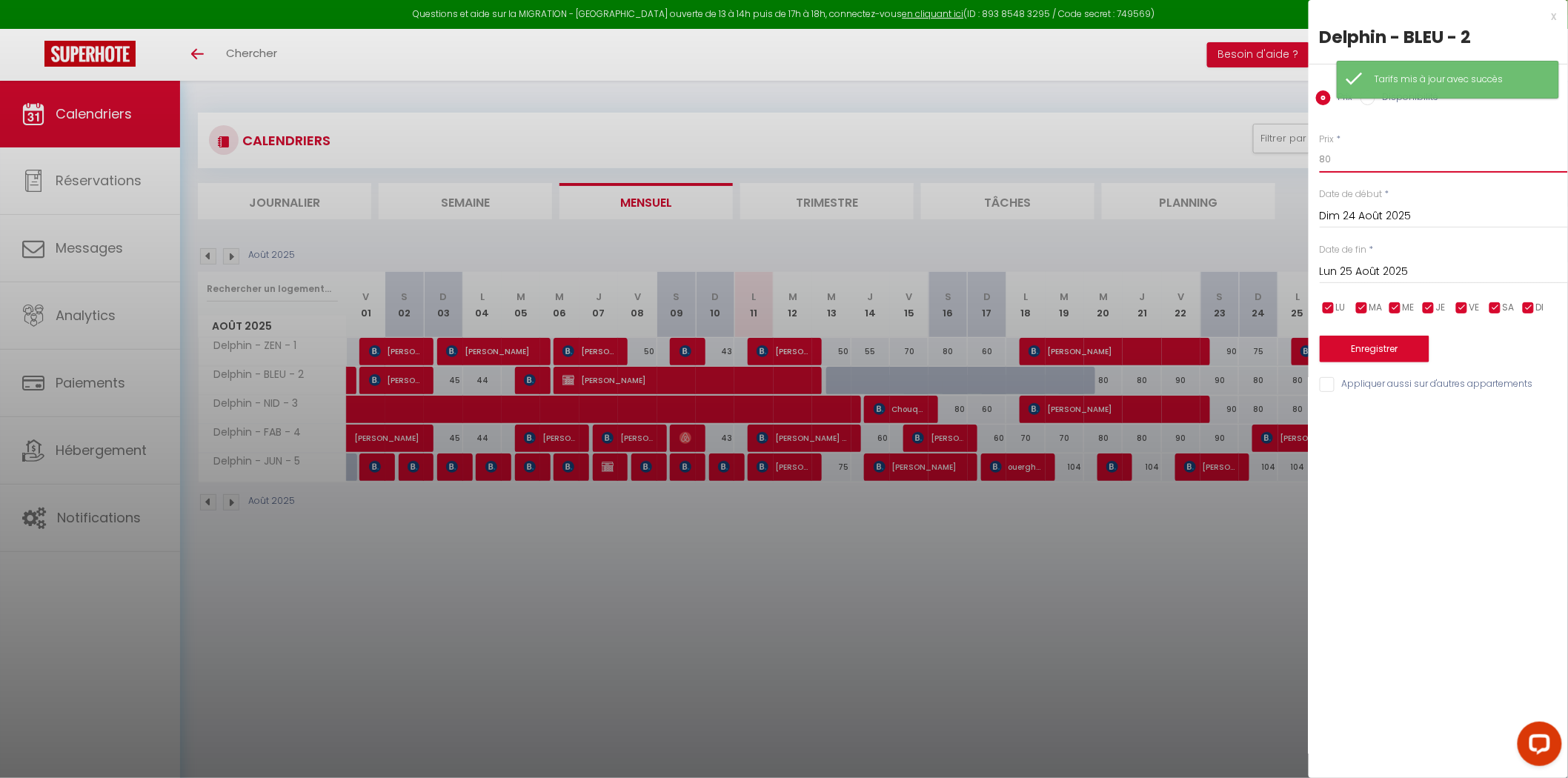
drag, startPoint x: 1361, startPoint y: 171, endPoint x: 1305, endPoint y: 171, distance: 56.0
click at [1280, 157] on body "Questions et aide sur la MIGRATION - [GEOGRAPHIC_DATA] ouverte de 13 à 14h puis…" at bounding box center [784, 469] width 1568 height 778
type input "75"
drag, startPoint x: 1362, startPoint y: 358, endPoint x: 1324, endPoint y: 386, distance: 47.2
click at [1362, 358] on button "Enregistrer" at bounding box center [1374, 350] width 109 height 27
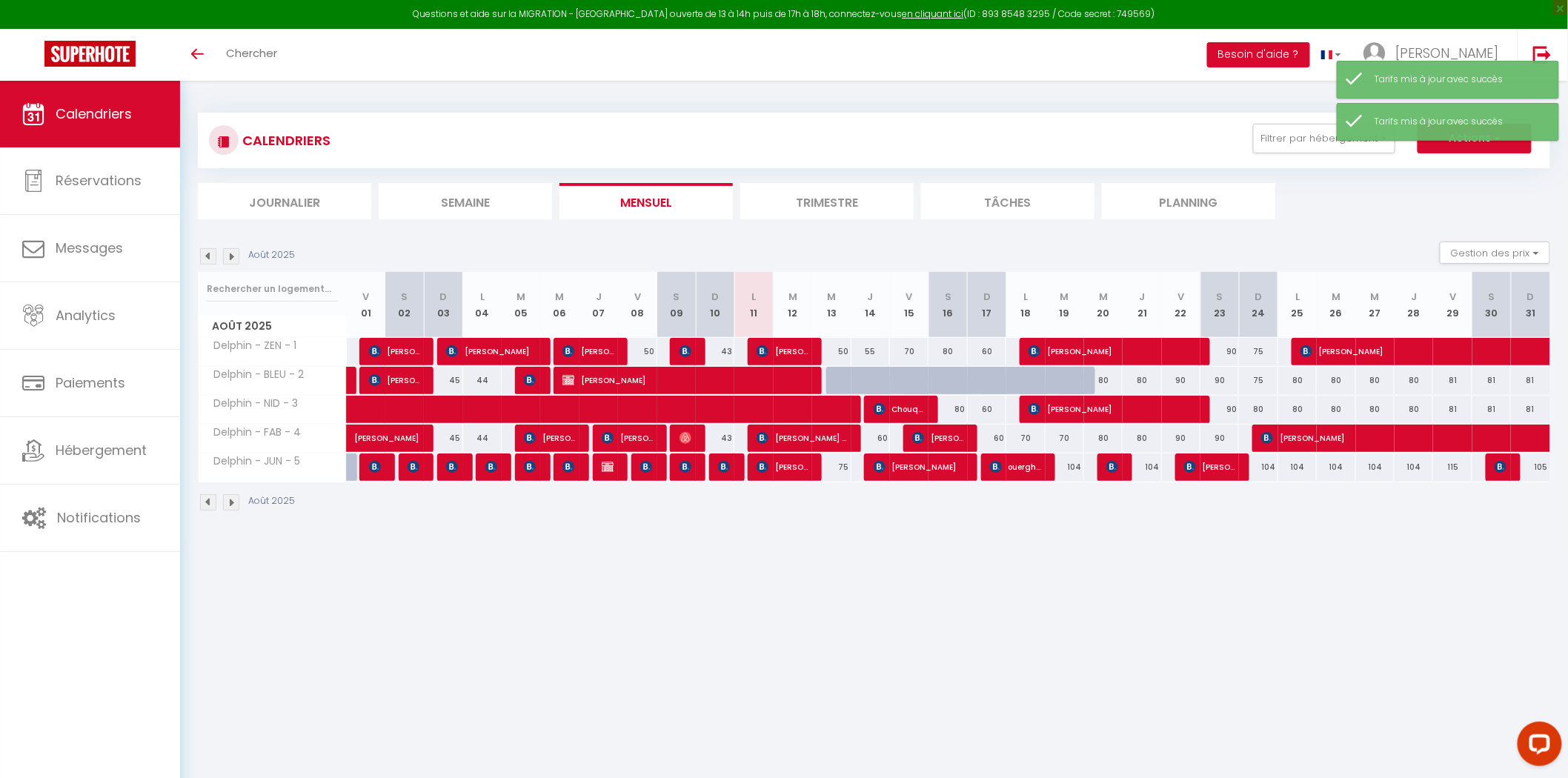
click at [1252, 409] on div "80" at bounding box center [1258, 410] width 39 height 27
type input "80"
type input "Dim 24 Août 2025"
type input "Lun 25 Août 2025"
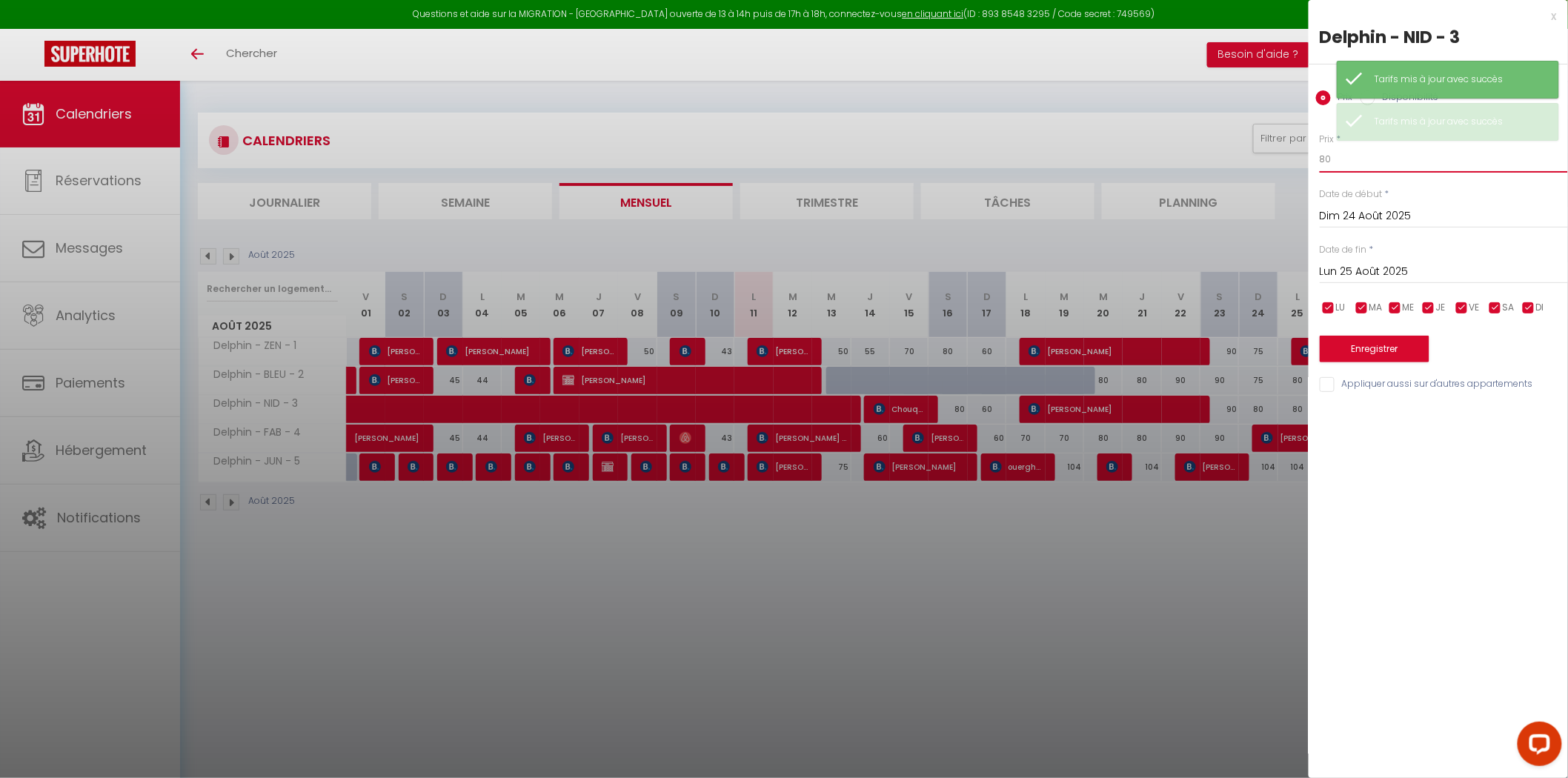
drag, startPoint x: 1371, startPoint y: 167, endPoint x: 1224, endPoint y: 166, distance: 147.0
click at [1234, 166] on body "Questions et aide sur la MIGRATION - [GEOGRAPHIC_DATA] ouverte de 13 à 14h puis…" at bounding box center [784, 469] width 1568 height 778
type input "75"
drag, startPoint x: 1342, startPoint y: 345, endPoint x: 1339, endPoint y: 359, distance: 14.3
click at [1343, 346] on button "Enregistrer" at bounding box center [1374, 350] width 109 height 27
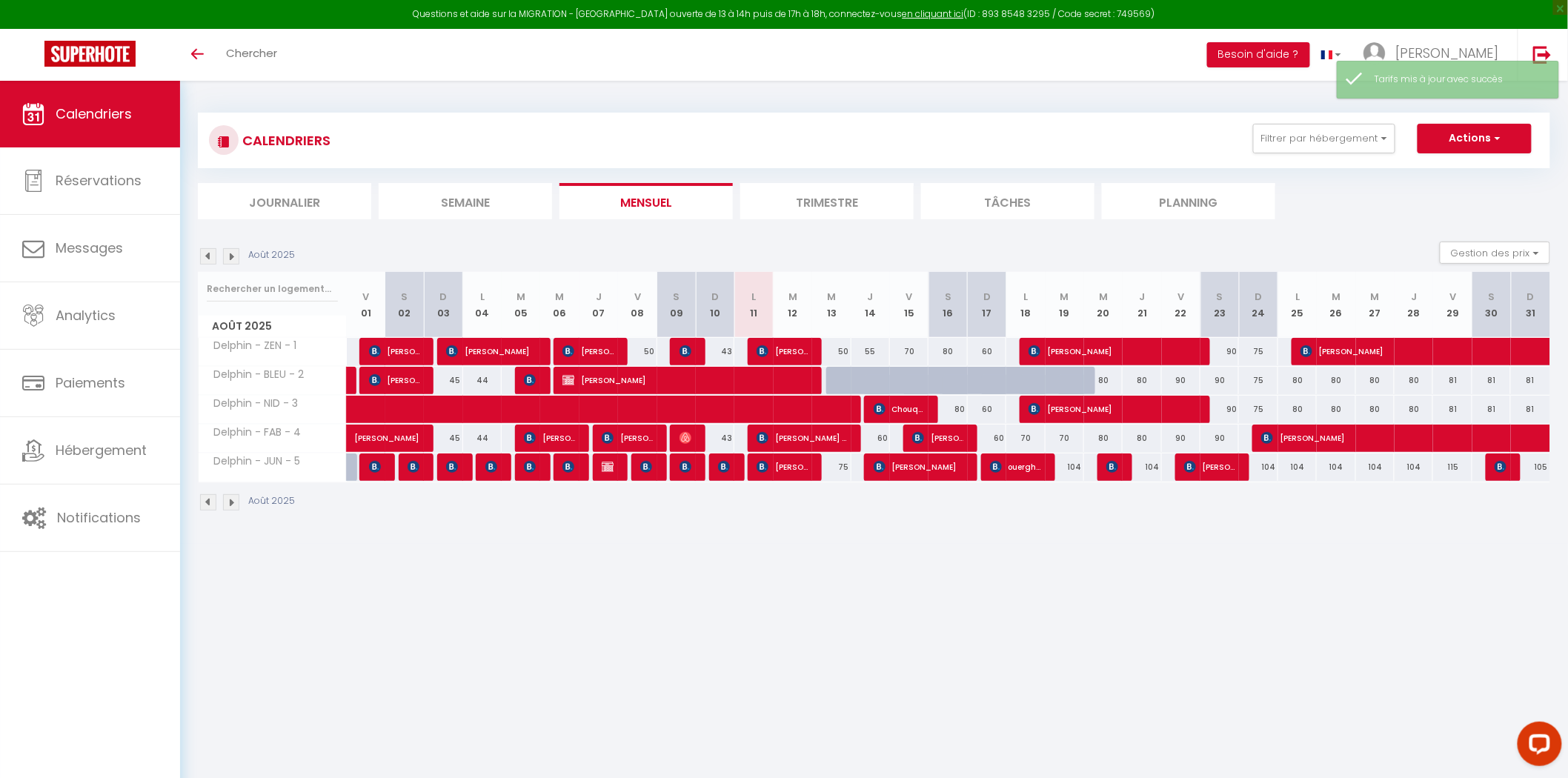
drag, startPoint x: 906, startPoint y: 355, endPoint x: 920, endPoint y: 351, distance: 14.6
click at [920, 351] on div "70" at bounding box center [909, 352] width 39 height 27
type input "70"
type input "Ven 15 Août 2025"
type input "Sam 16 Août 2025"
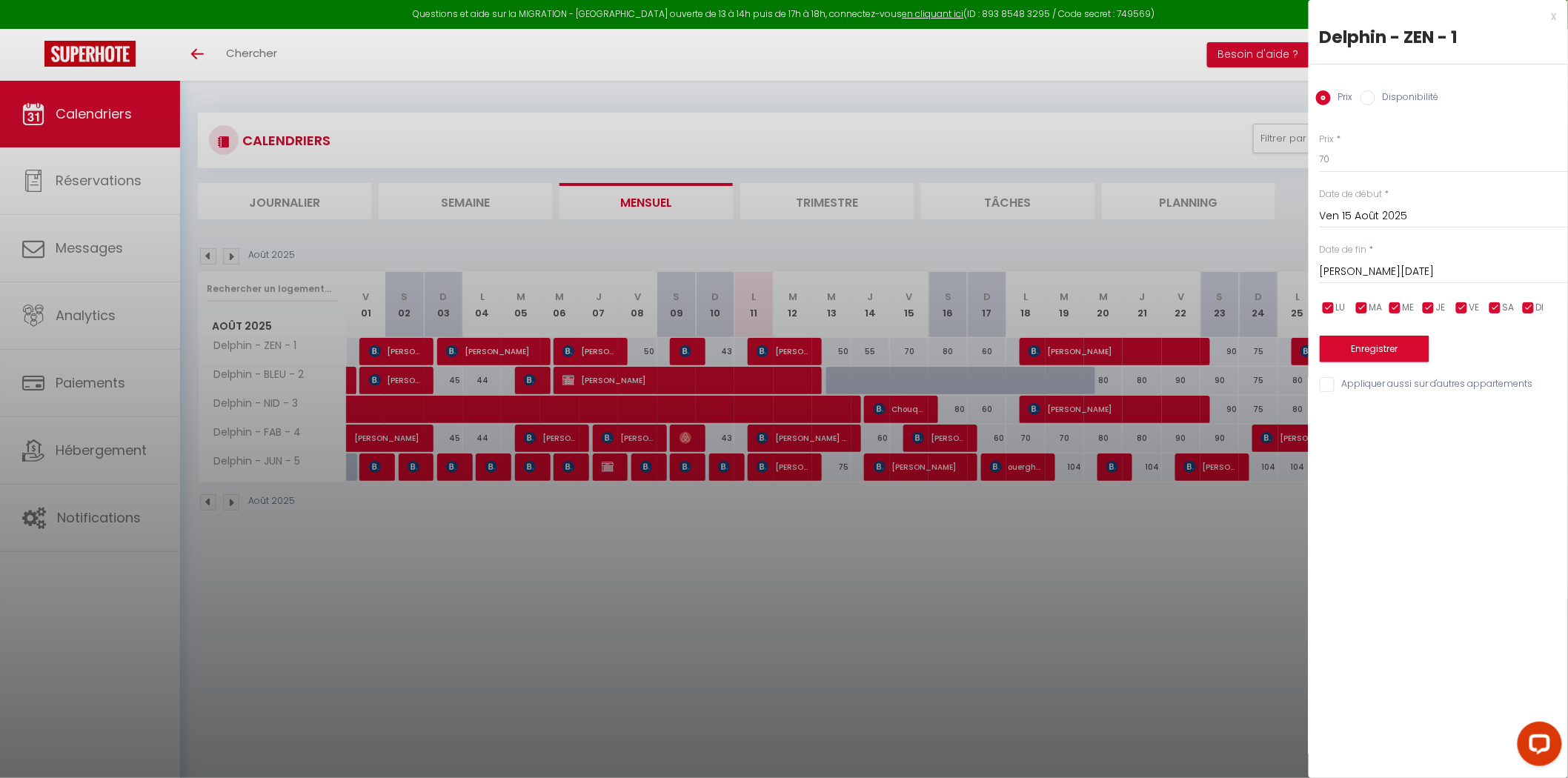
click at [1005, 550] on div at bounding box center [784, 389] width 1568 height 778
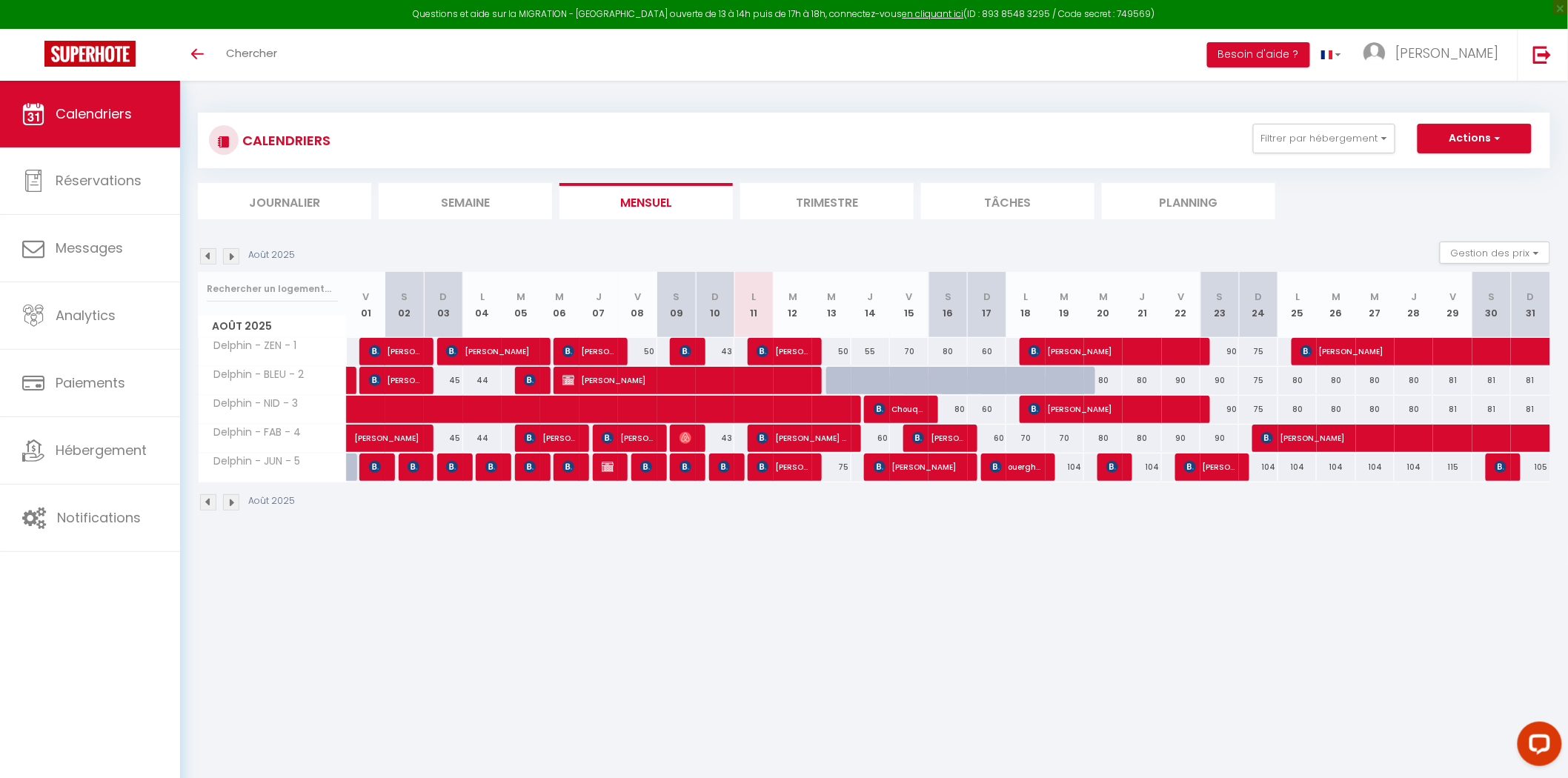
click at [1268, 471] on div "104" at bounding box center [1258, 467] width 39 height 27
type input "104"
type input "Dim 24 Août 2025"
type input "Lun 25 Août 2025"
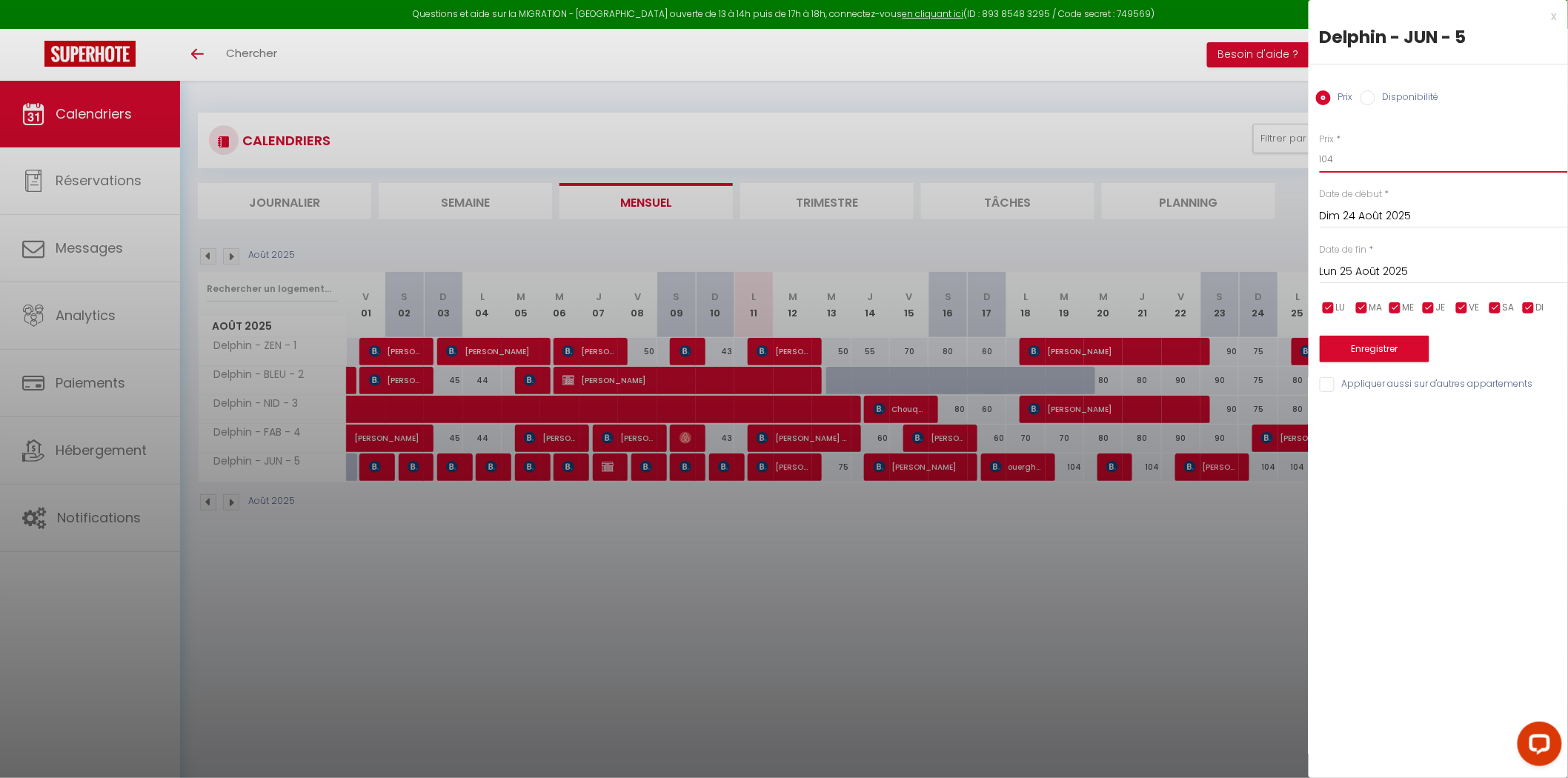
drag, startPoint x: 1324, startPoint y: 161, endPoint x: 1284, endPoint y: 161, distance: 40.0
click at [1284, 161] on body "Questions et aide sur la MIGRATION - [GEOGRAPHIC_DATA] ouverte de 13 à 14h puis…" at bounding box center [784, 469] width 1568 height 778
type input "95"
click at [1386, 347] on button "Enregistrer" at bounding box center [1374, 350] width 109 height 27
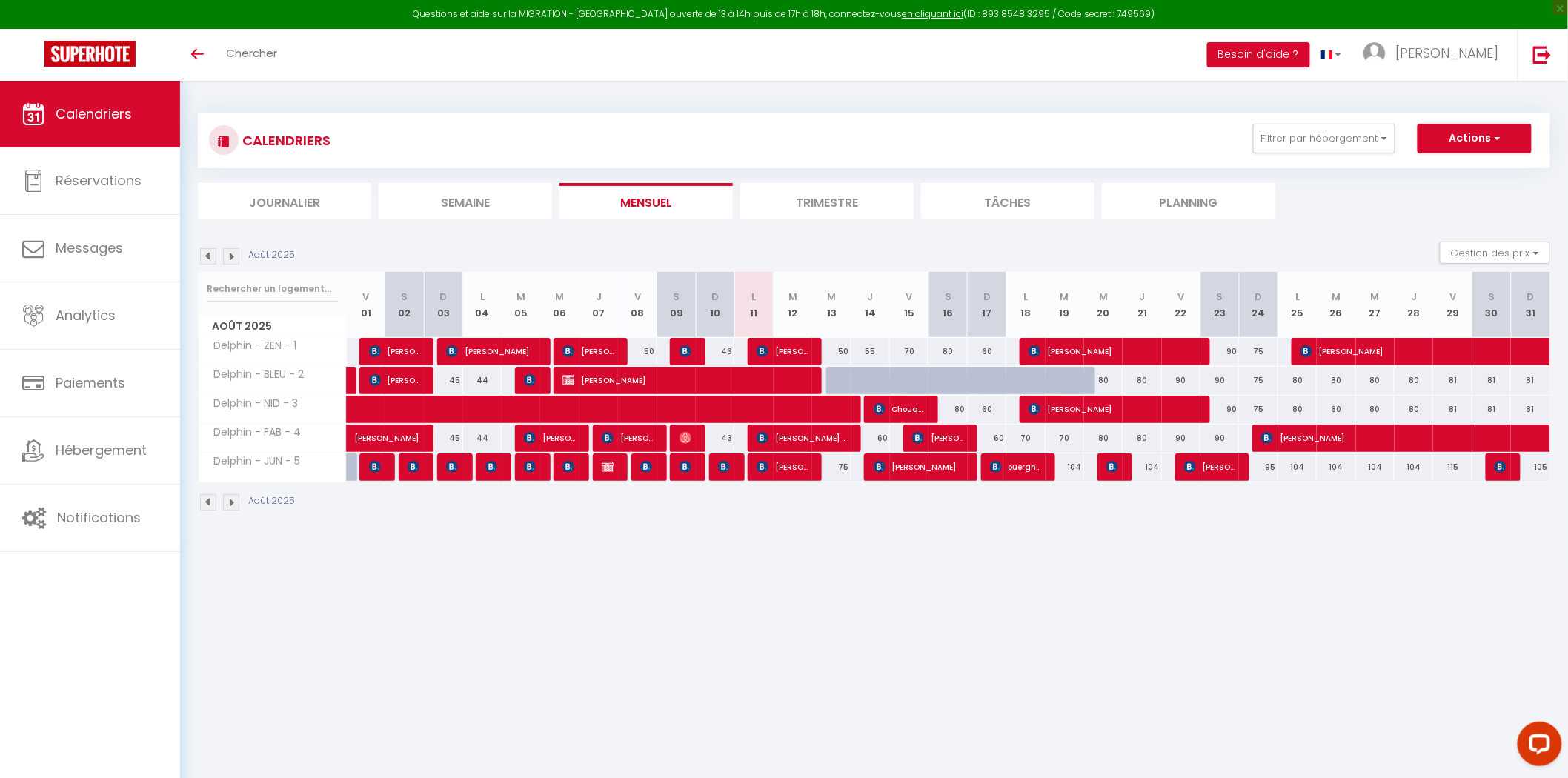
click at [1295, 467] on div "104" at bounding box center [1298, 467] width 39 height 27
type input "104"
type input "Lun 25 Août 2025"
type input "[DATE]"
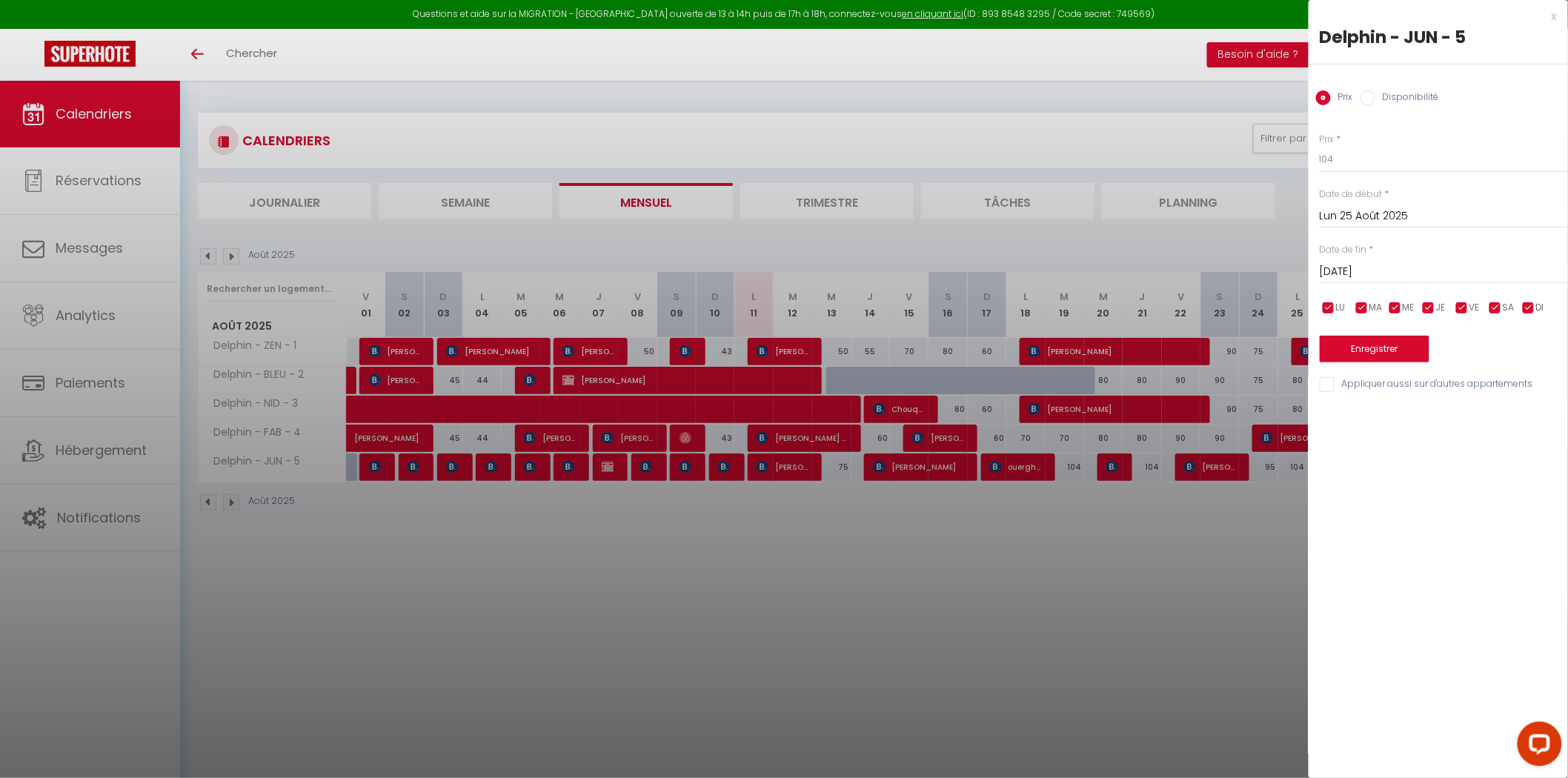
click at [1161, 525] on div at bounding box center [784, 389] width 1568 height 778
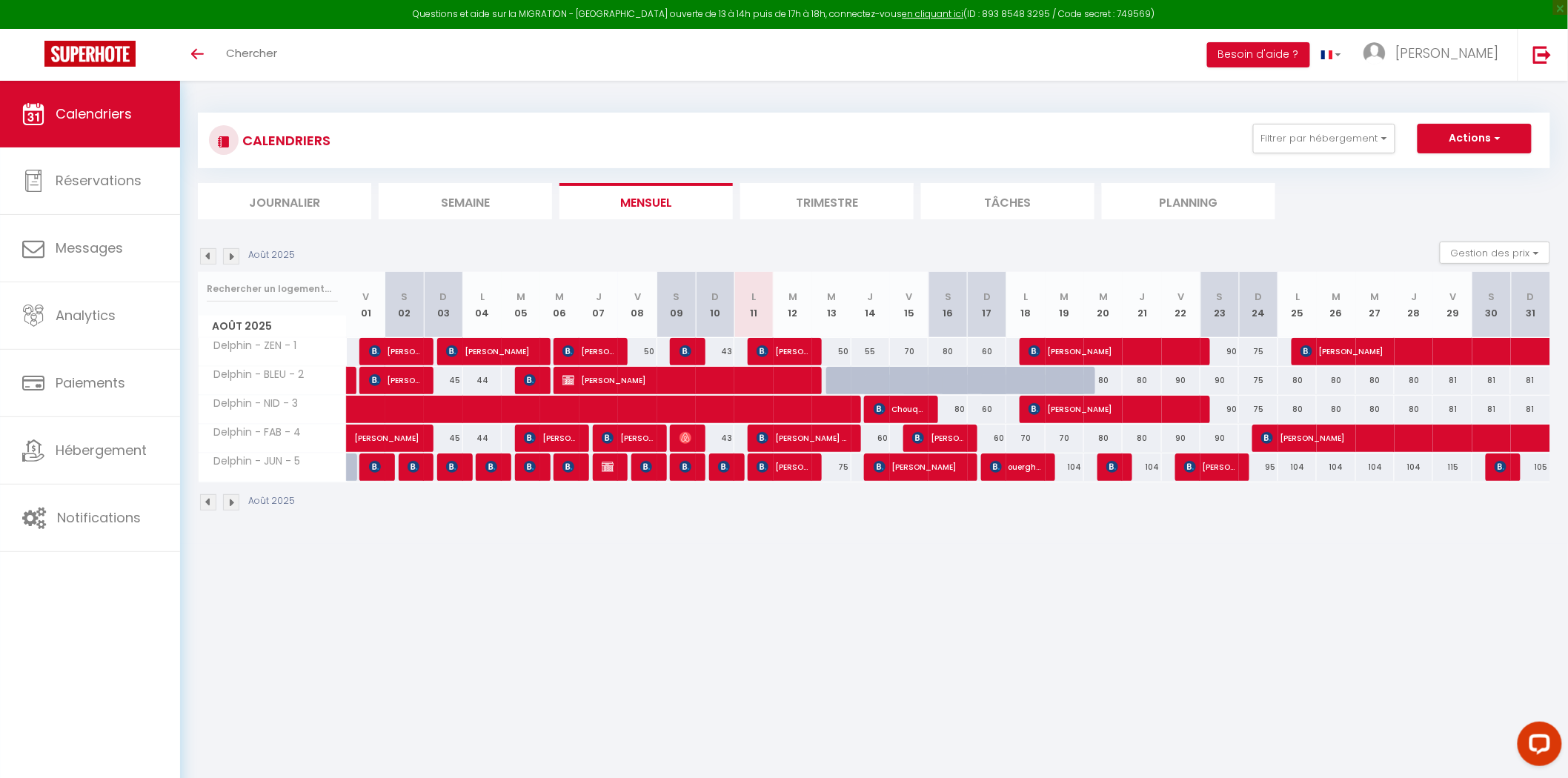
click at [1454, 382] on div "81" at bounding box center [1453, 381] width 39 height 27
type input "81"
type input "Ven 29 Août 2025"
type input "[DATE]"
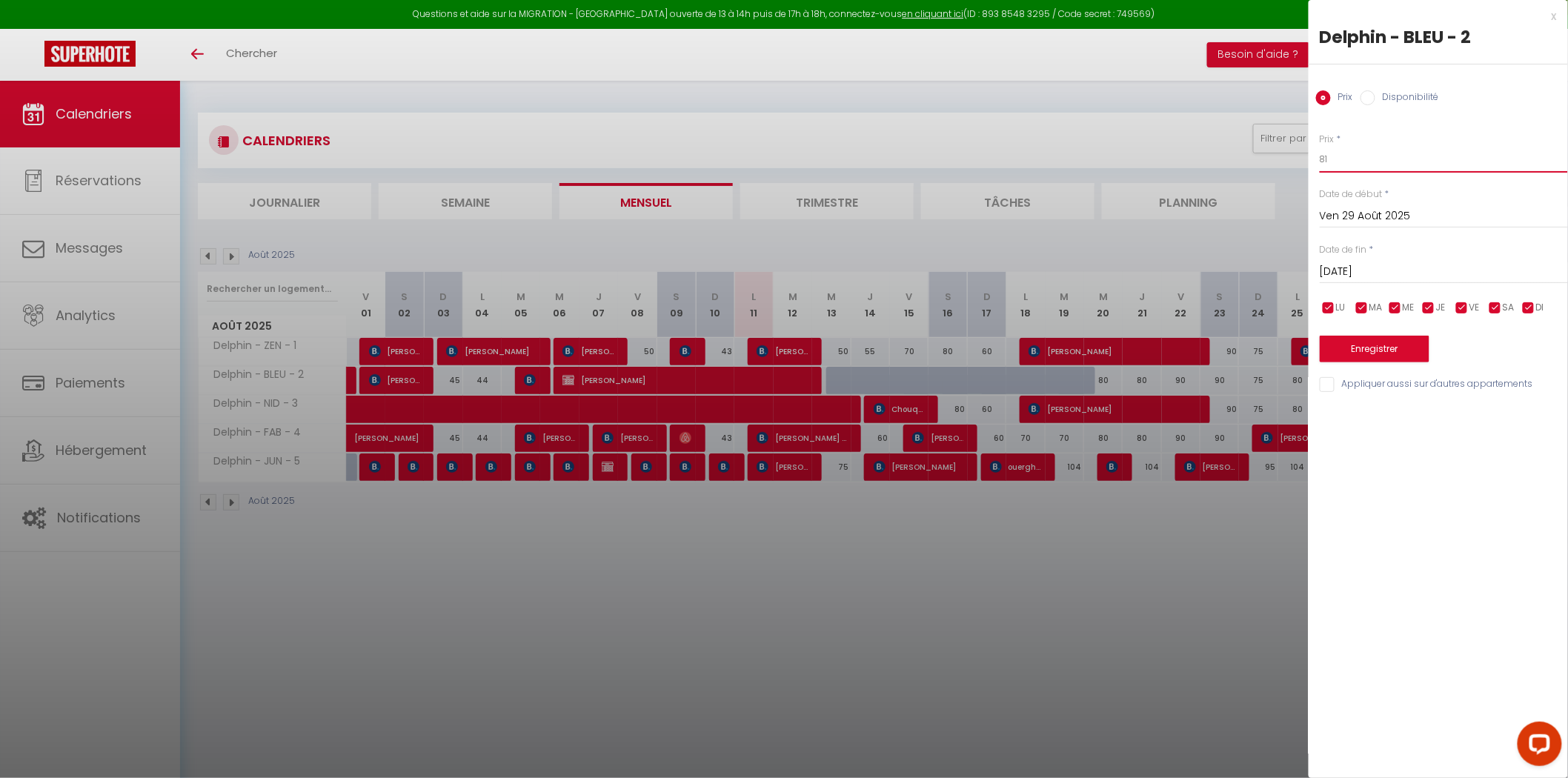
drag, startPoint x: 1311, startPoint y: 166, endPoint x: 1262, endPoint y: 166, distance: 49.0
click at [1262, 166] on body "Questions et aide sur la MIGRATION - [GEOGRAPHIC_DATA] ouverte de 13 à 14h puis…" at bounding box center [784, 469] width 1568 height 778
type input "90"
click at [1409, 271] on input "[DATE]" at bounding box center [1444, 272] width 248 height 19
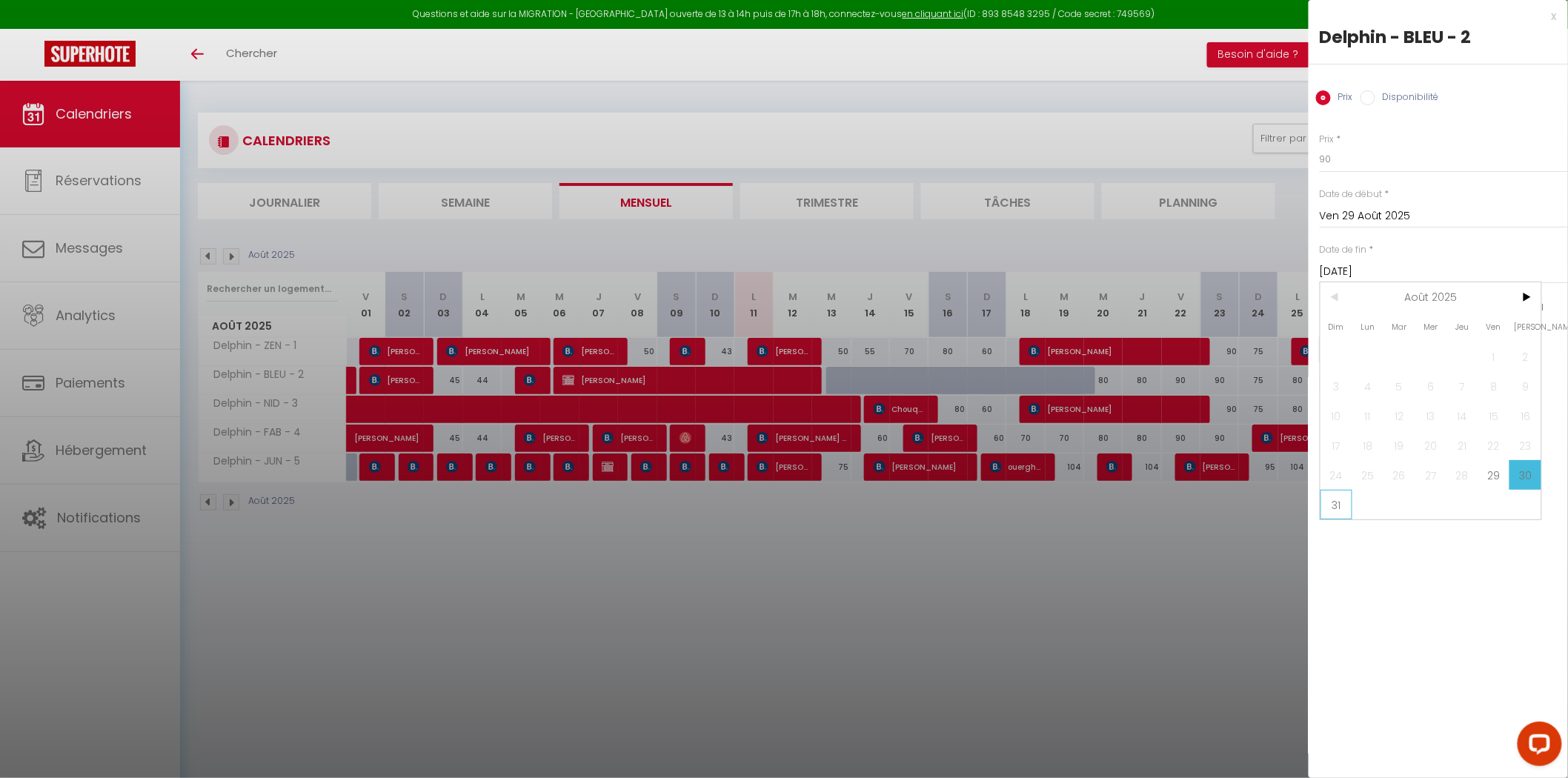
click at [1345, 504] on span "31" at bounding box center [1337, 505] width 32 height 30
type input "Dim 31 Août 2025"
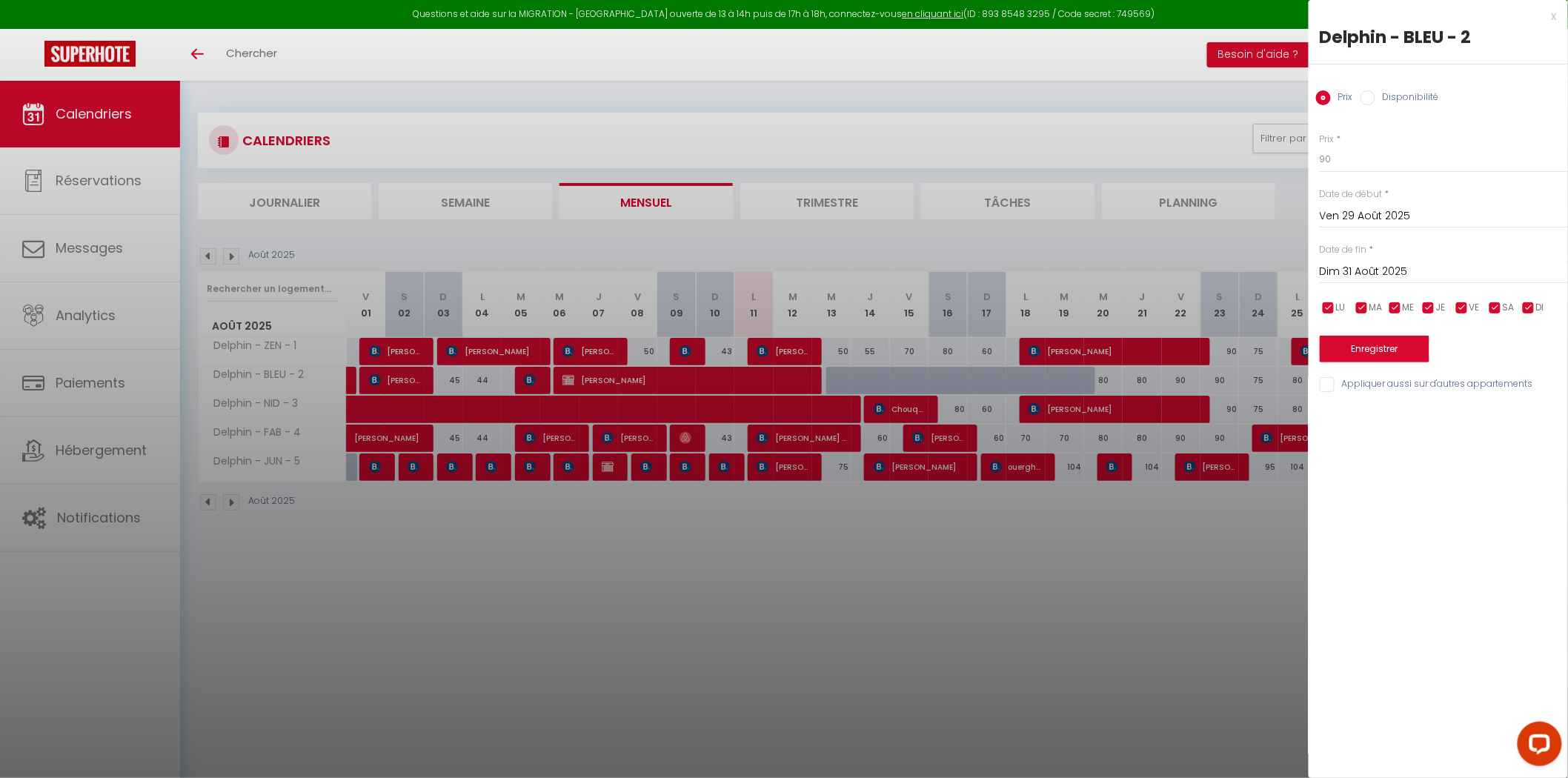
click at [1339, 384] on input "Appliquer aussi sur d'autres appartements" at bounding box center [1444, 384] width 248 height 15
checkbox input "true"
click at [1360, 358] on button "Enregistrer" at bounding box center [1374, 350] width 109 height 27
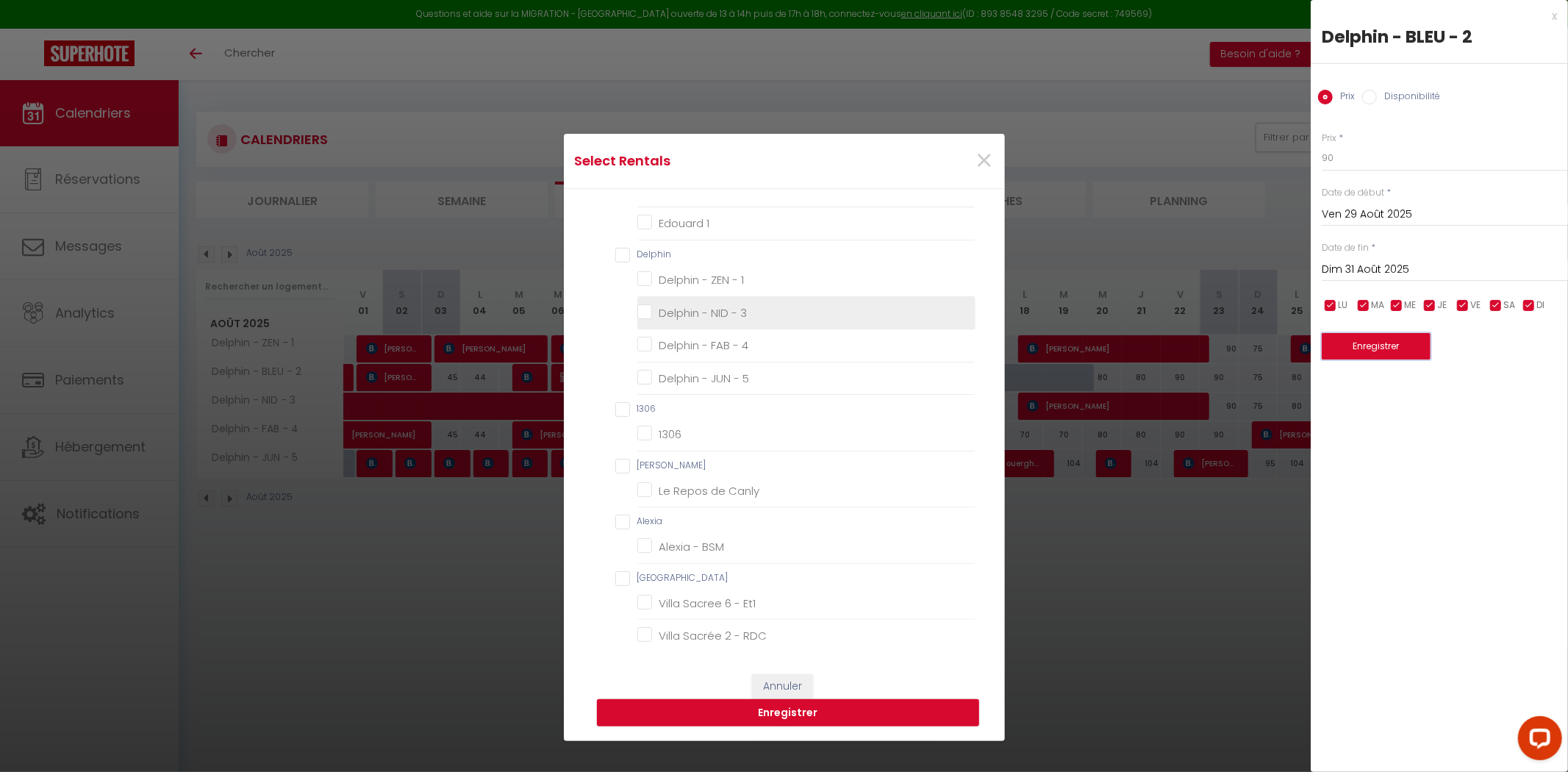
scroll to position [245, 0]
click at [637, 318] on 1 "Delphin - ZEN - 1" at bounding box center [806, 322] width 338 height 14
checkbox 1 "true"
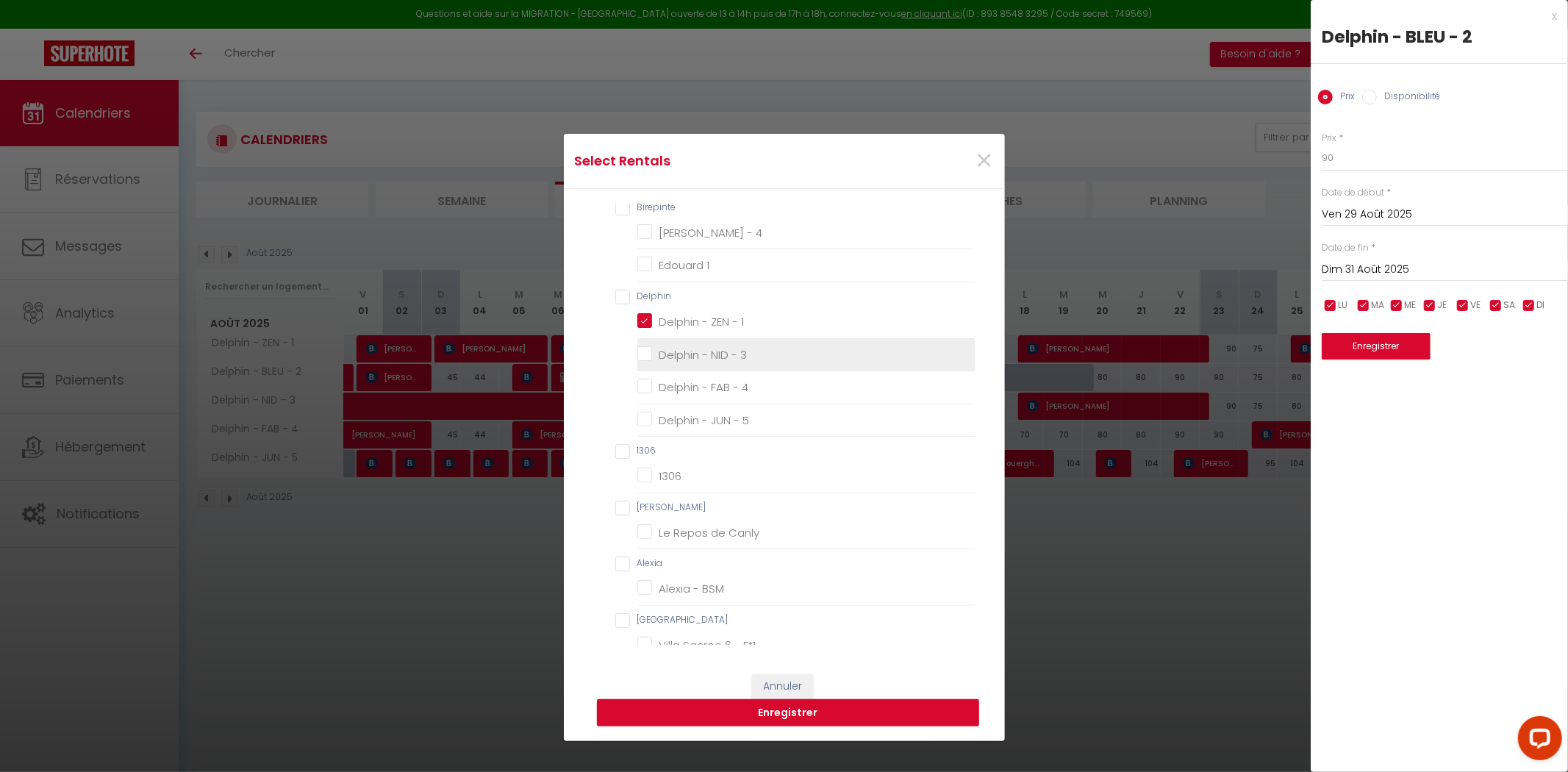
checkbox 1 "false"
checkbox 2 "false"
checkbox RDC "false"
checkbox ET "false"
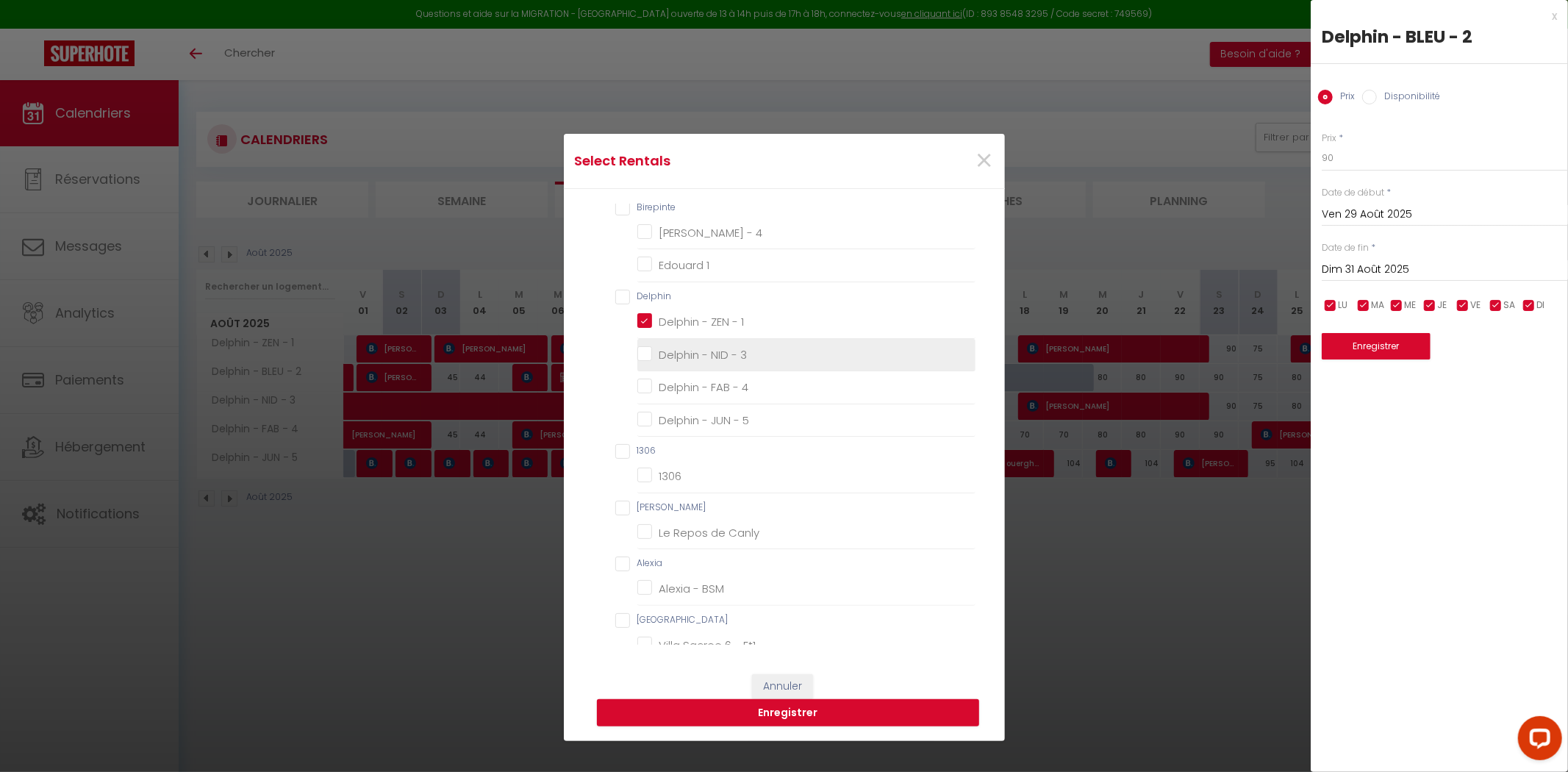
checkbox 4 "false"
checkbox 1 "false"
checkbox 3 "false"
checkbox 4 "false"
checkbox 5 "false"
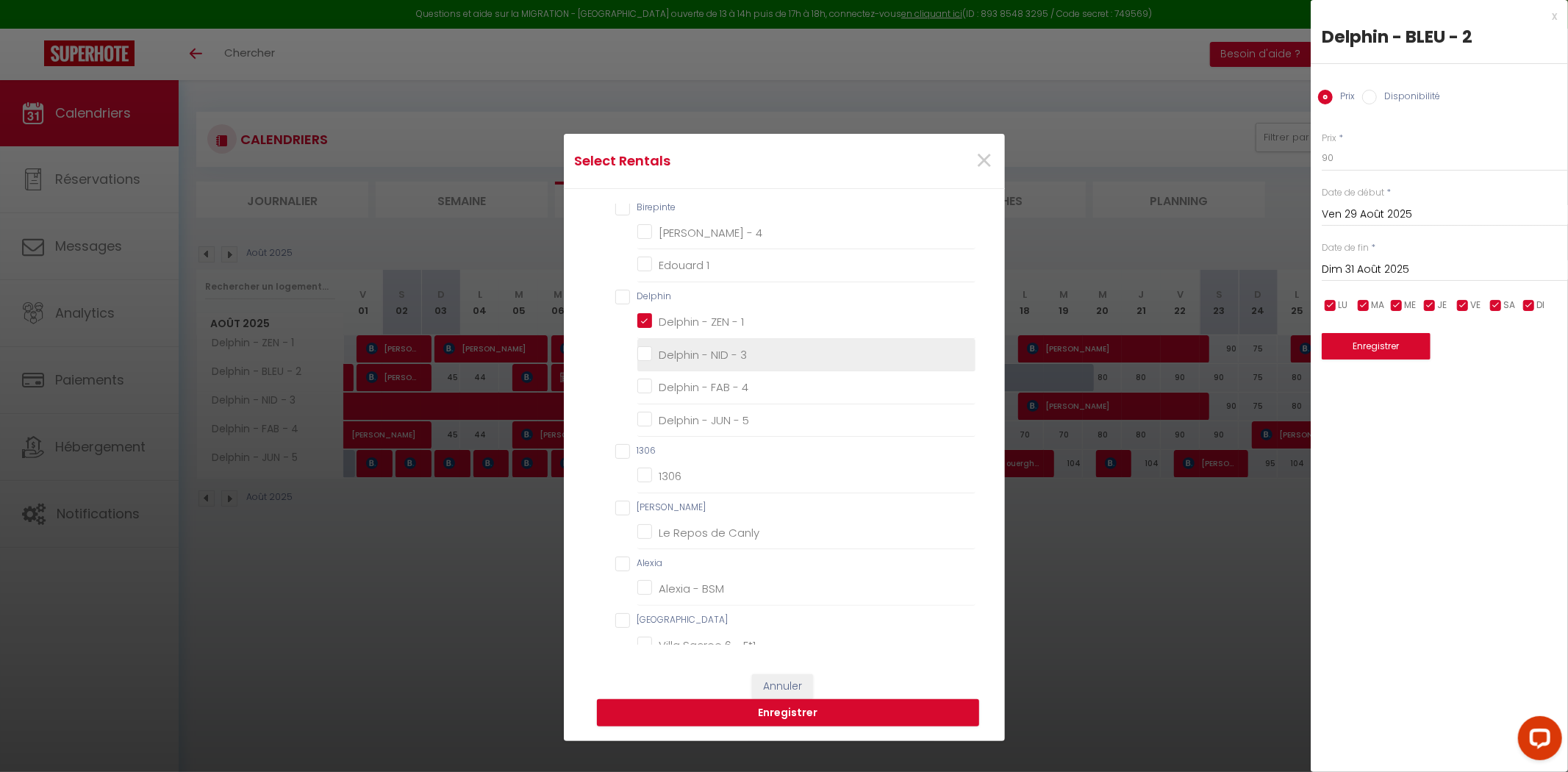
checkbox input "false"
checkbox Canly "false"
checkbox BSM "false"
checkbox Et1 "false"
checkbox RDC "false"
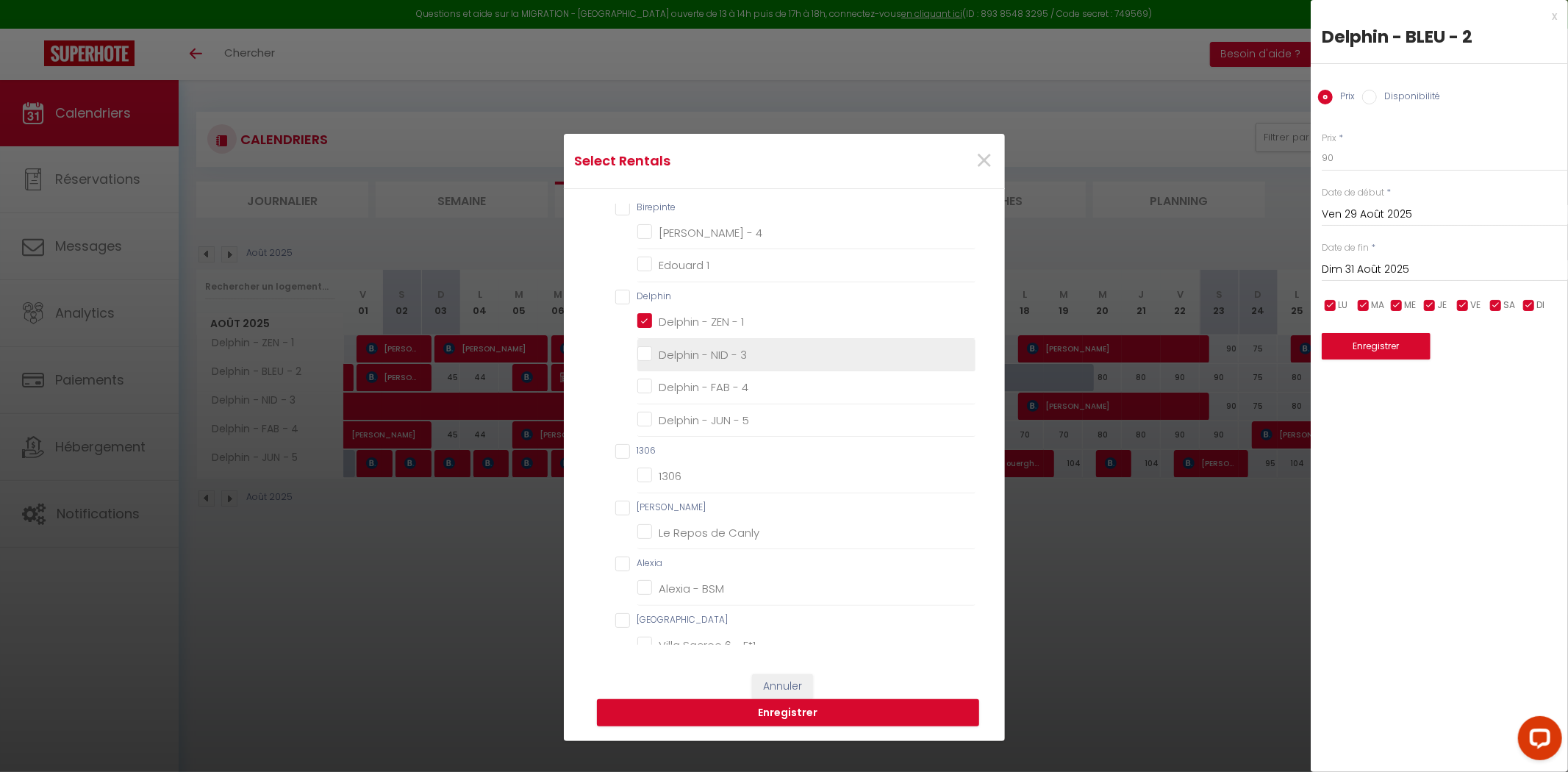
checkbox RDC "false"
checkbox compiegne "false"
checkbox ville "false"
checkbox compiegnoise "false"
checkbox Téléviseurs "false"
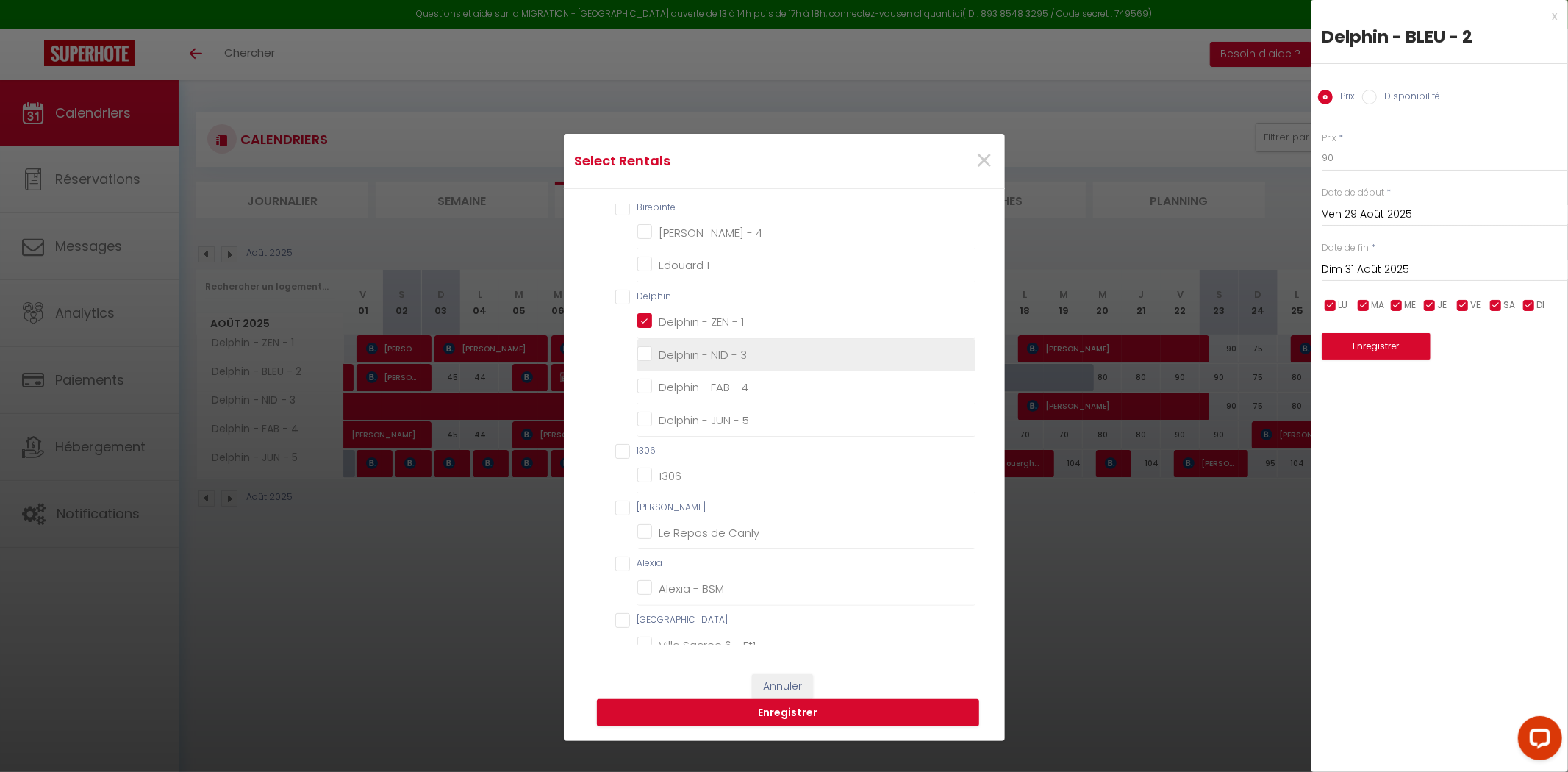
checkbox Vue "false"
checkbox Gare "false"
checkbox input "false"
checkbox compiegnoise "false"
checkbox BSM "false"
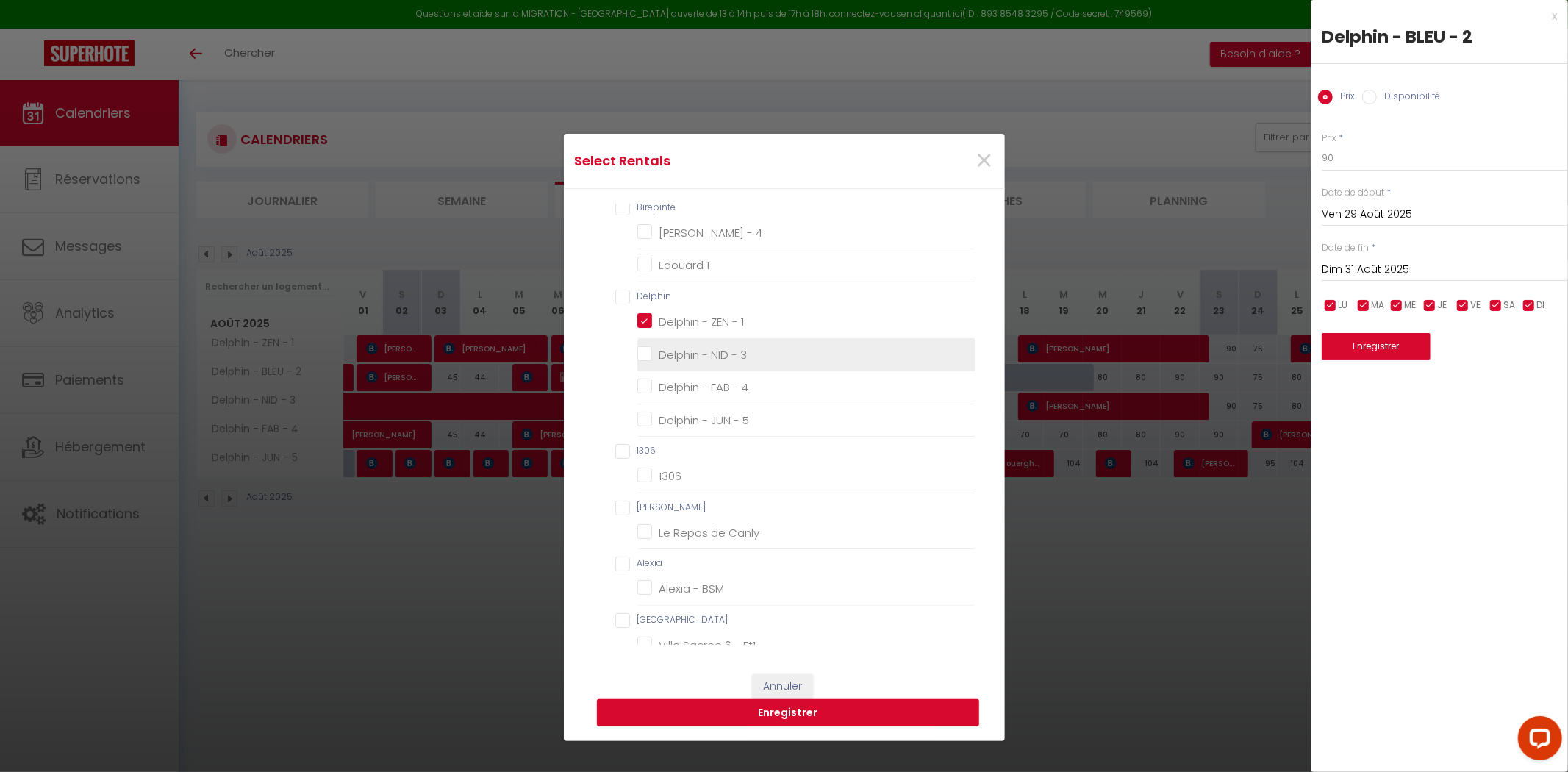
checkbox Téléviseurs "false"
checkbox Vue "false"
checkbox PSM "false"
checkbox Maison "false"
checkbox Et2 "false"
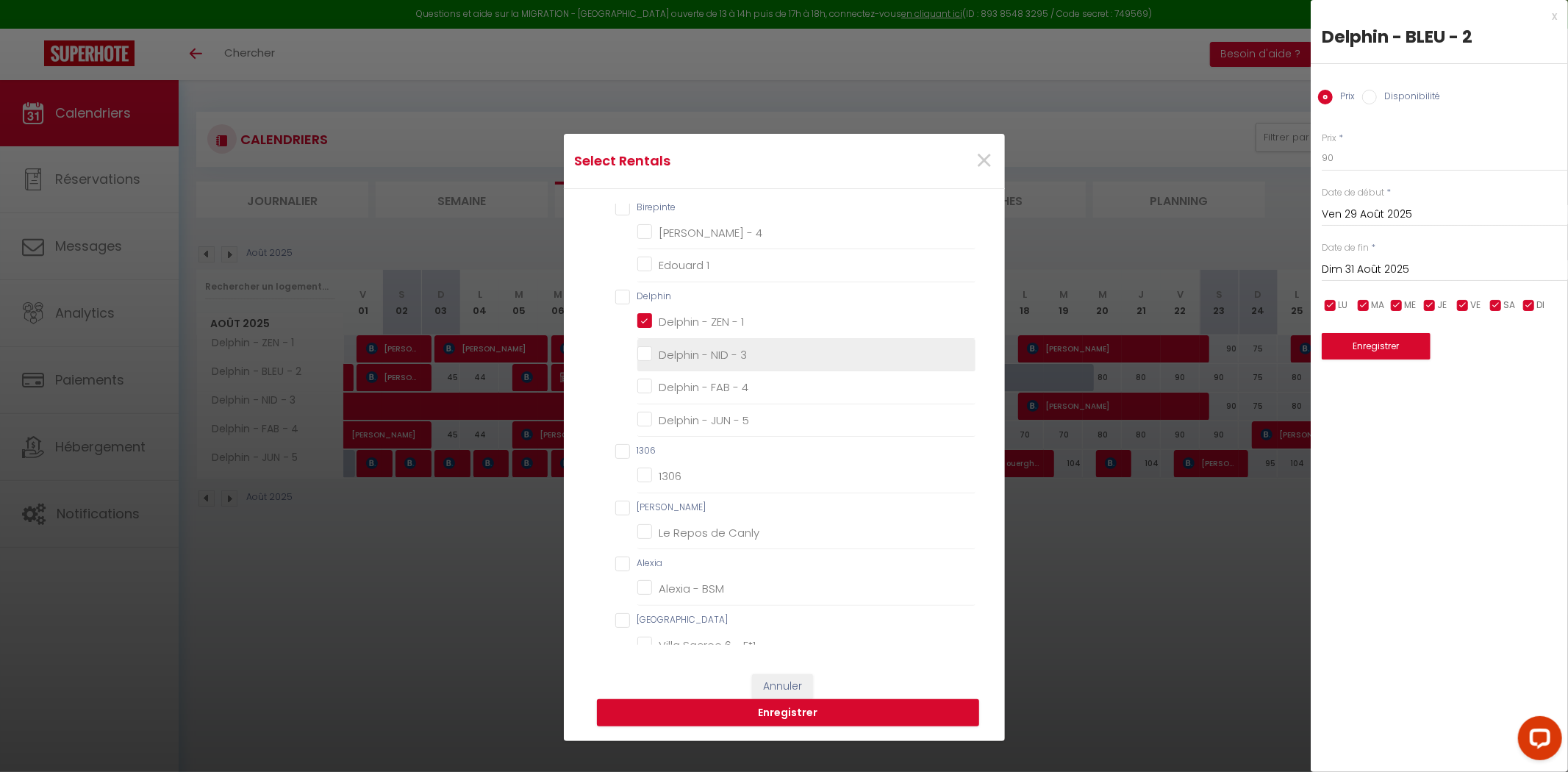
checkbox Service "false"
checkbox ch "false"
checkbox Maisonette "false"
click at [644, 358] on 3 "Delphin - NID - 3" at bounding box center [806, 354] width 338 height 14
checkbox 3 "true"
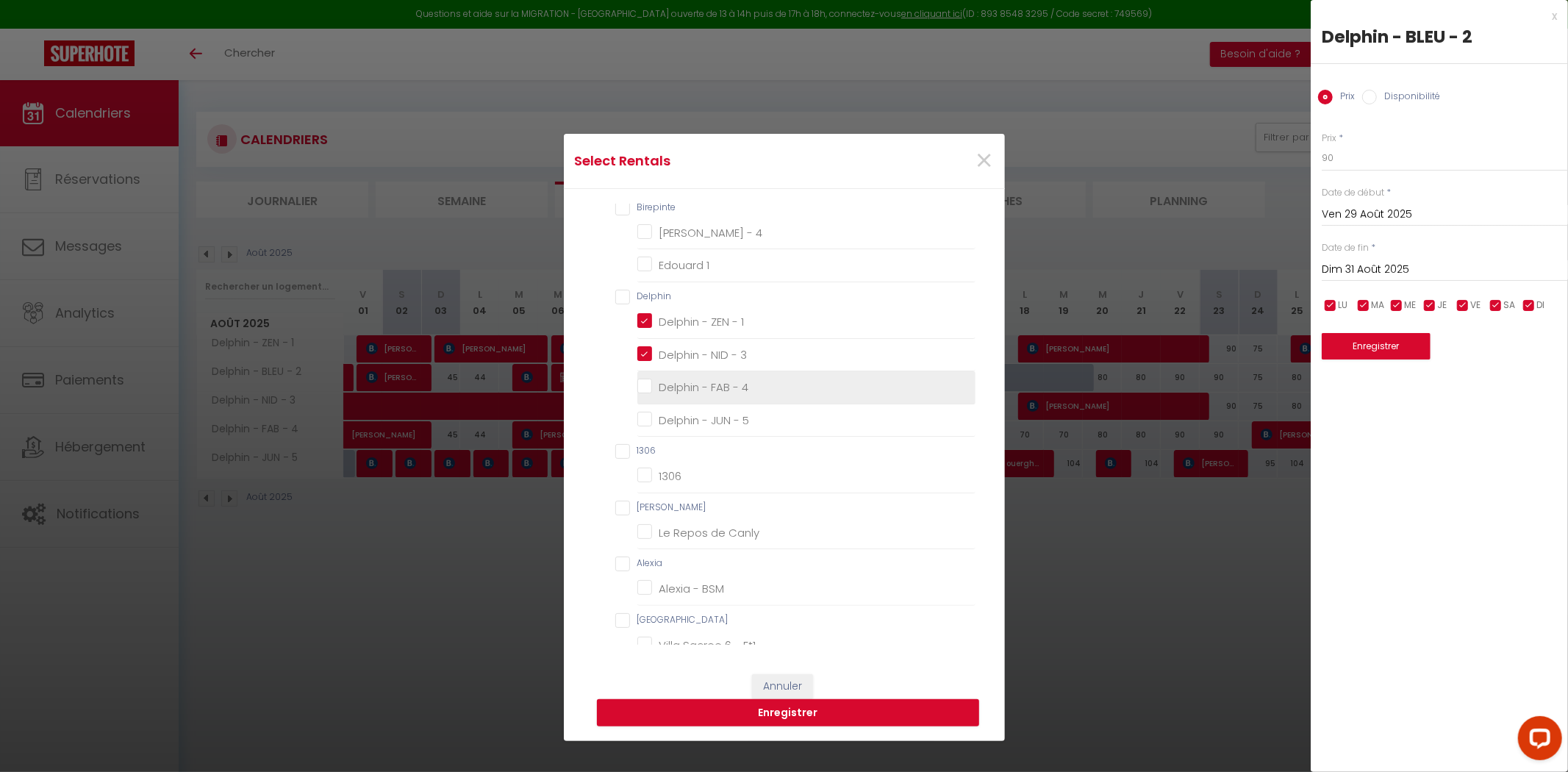
checkbox 1 "false"
checkbox 2 "false"
checkbox RDC "false"
checkbox ET "false"
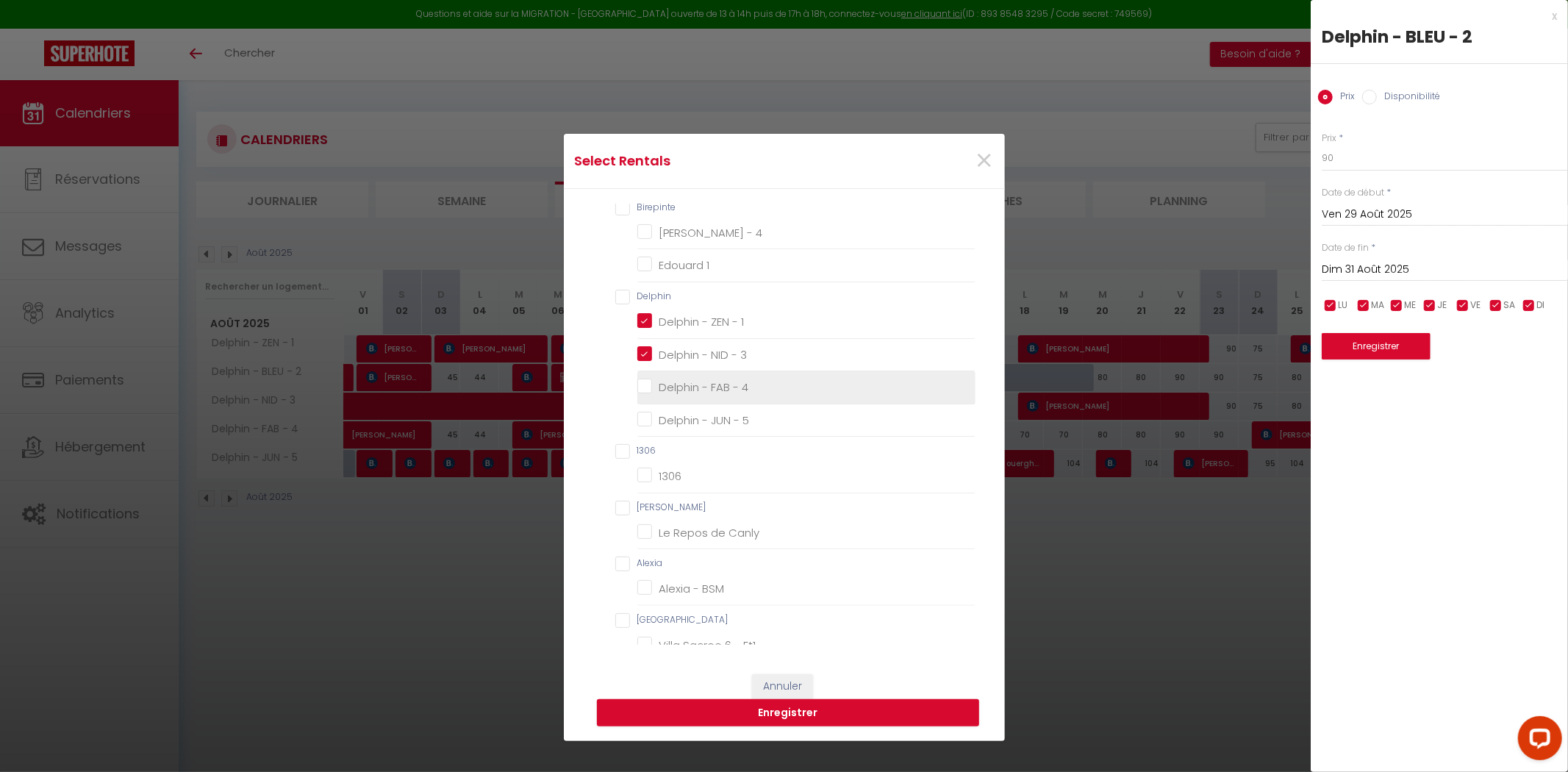
checkbox 4 "false"
checkbox 1 "false"
checkbox 4 "false"
checkbox 5 "false"
checkbox input "false"
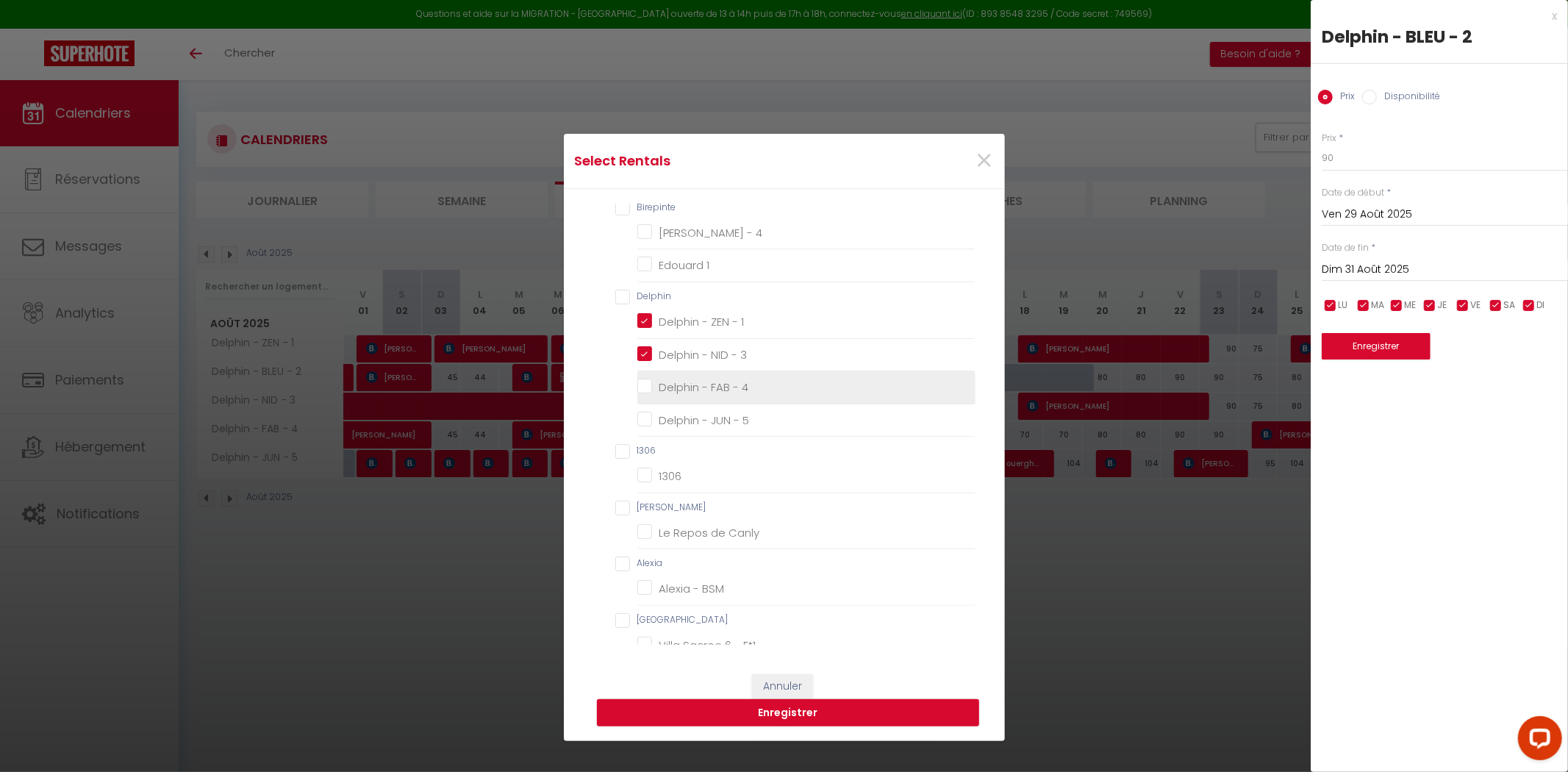
checkbox Canly "false"
checkbox BSM "false"
checkbox Et1 "false"
checkbox RDC "false"
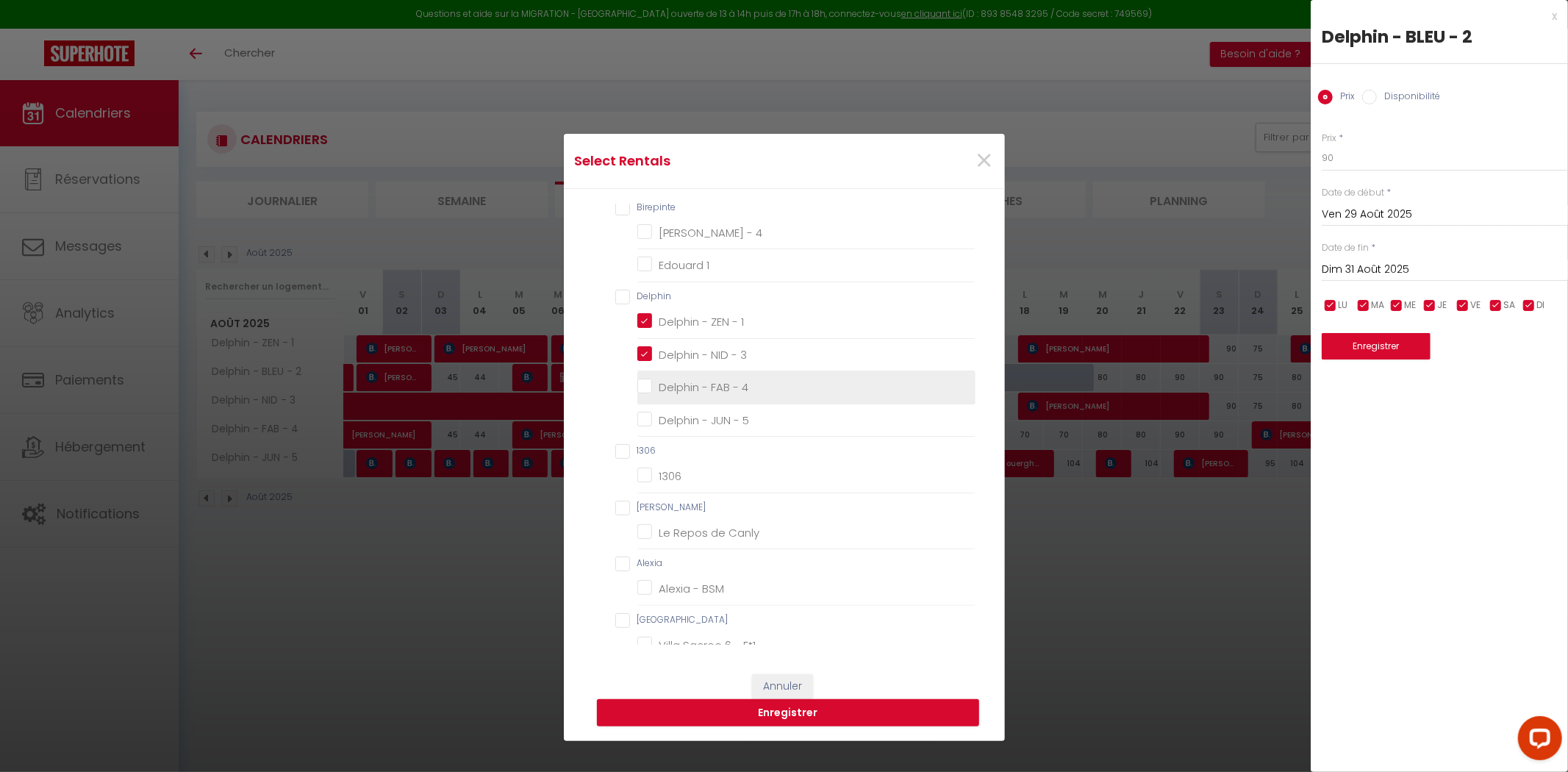
checkbox compiegne "false"
checkbox ville "false"
checkbox compiegnoise "false"
checkbox Téléviseurs "false"
checkbox Vue "false"
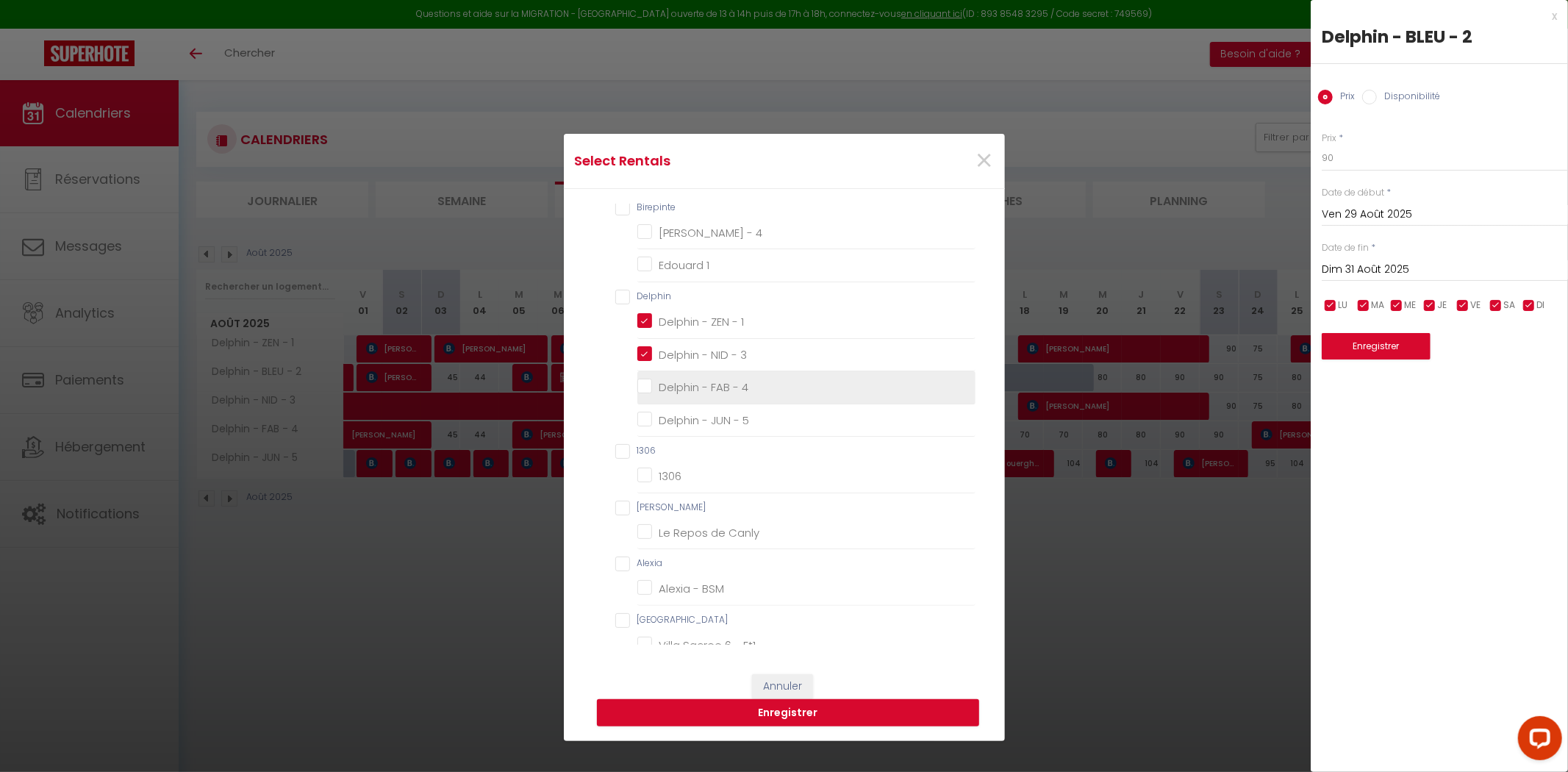
checkbox Gare "false"
checkbox input "false"
checkbox compiegnoise "false"
checkbox BSM "false"
checkbox Téléviseurs "false"
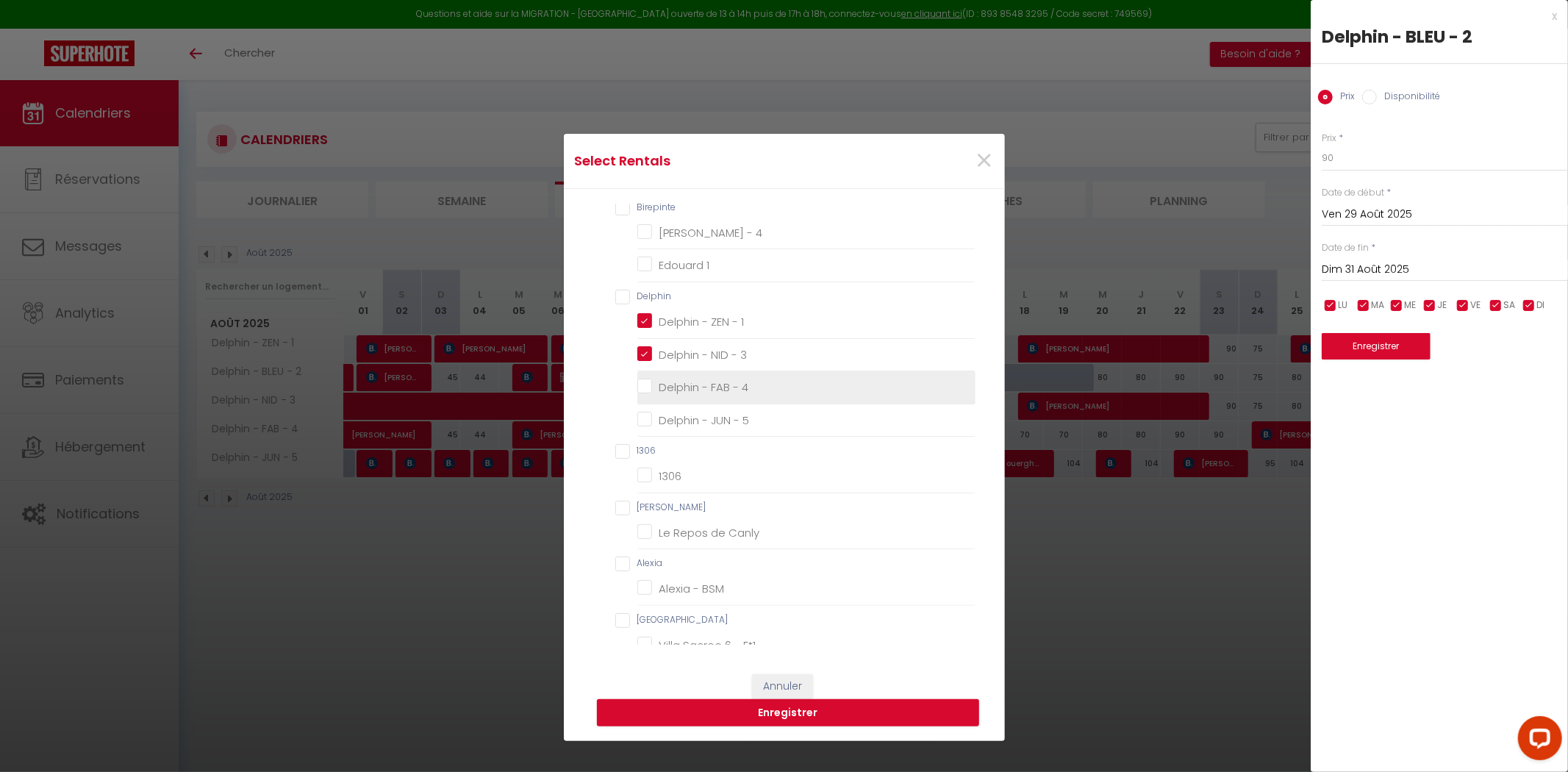
checkbox Vue "false"
checkbox PSM "false"
checkbox Maison "false"
checkbox Et2 "false"
checkbox Service "false"
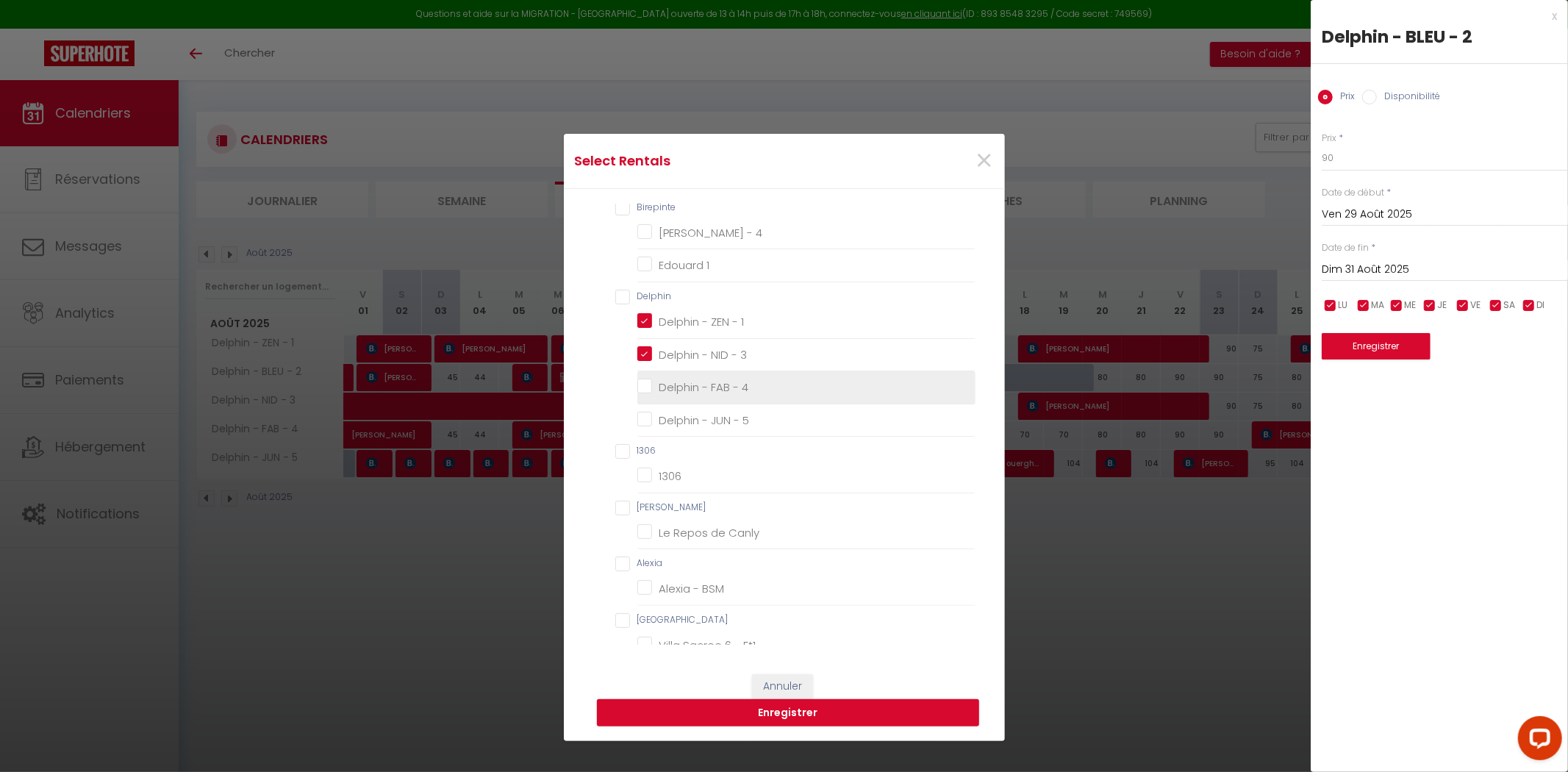
checkbox ch "false"
checkbox Maisonette "false"
click at [744, 719] on button "Enregistrer" at bounding box center [788, 713] width 382 height 28
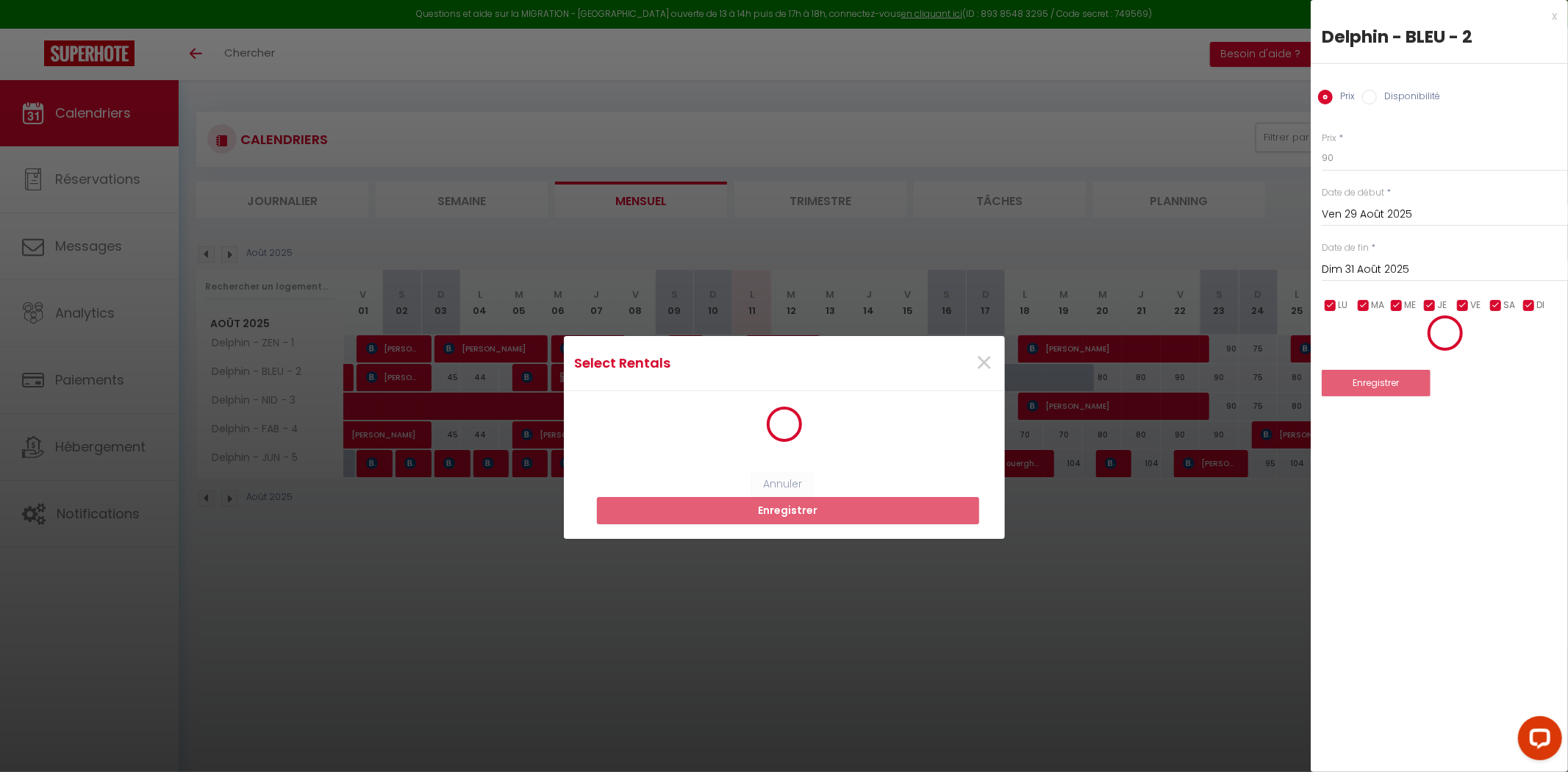
scroll to position [2, 0]
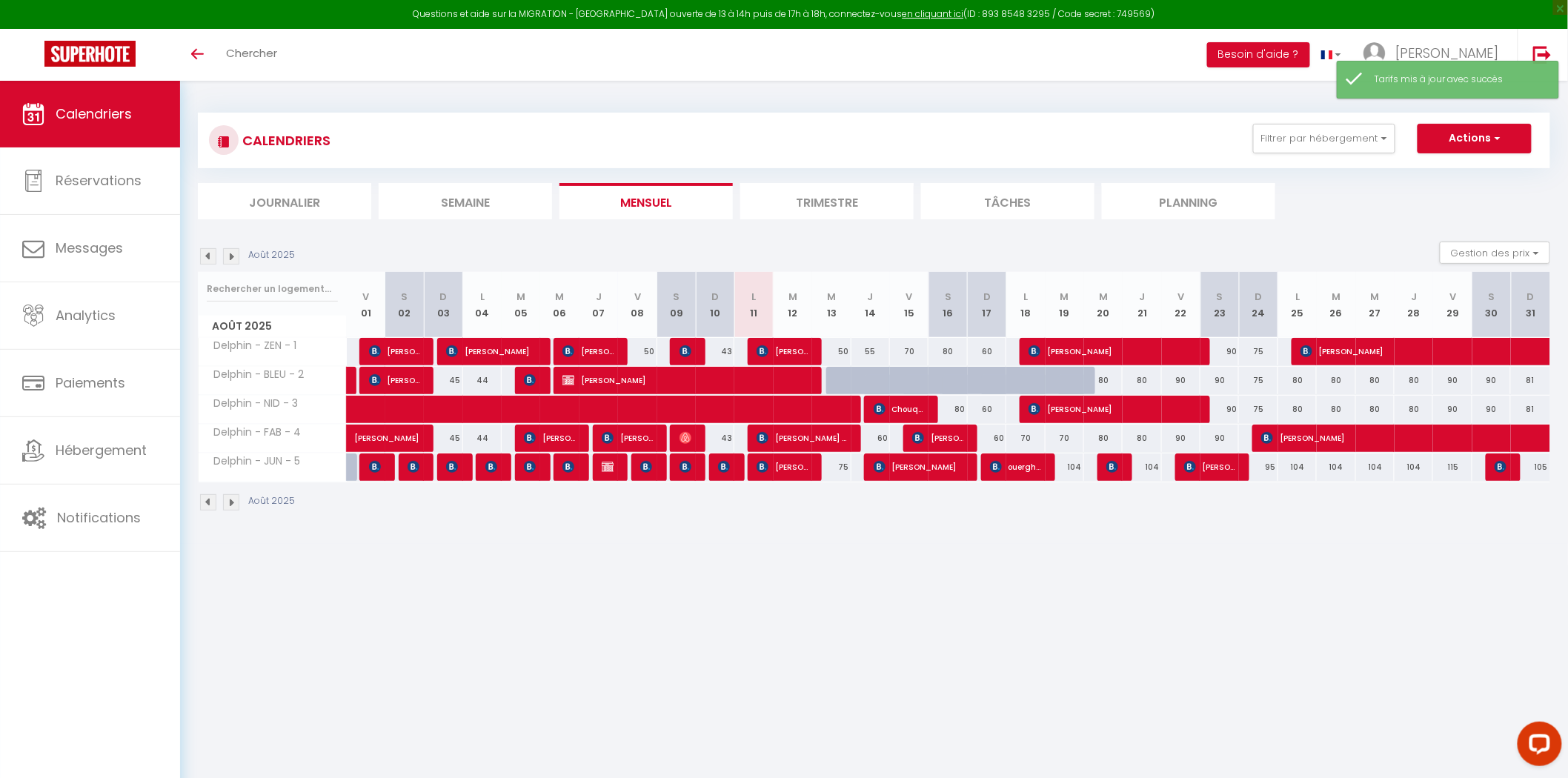
click at [1527, 386] on div "81" at bounding box center [1530, 381] width 40 height 27
type input "81"
type input "Dim 31 Août 2025"
type input "Lun 01 Septembre 2025"
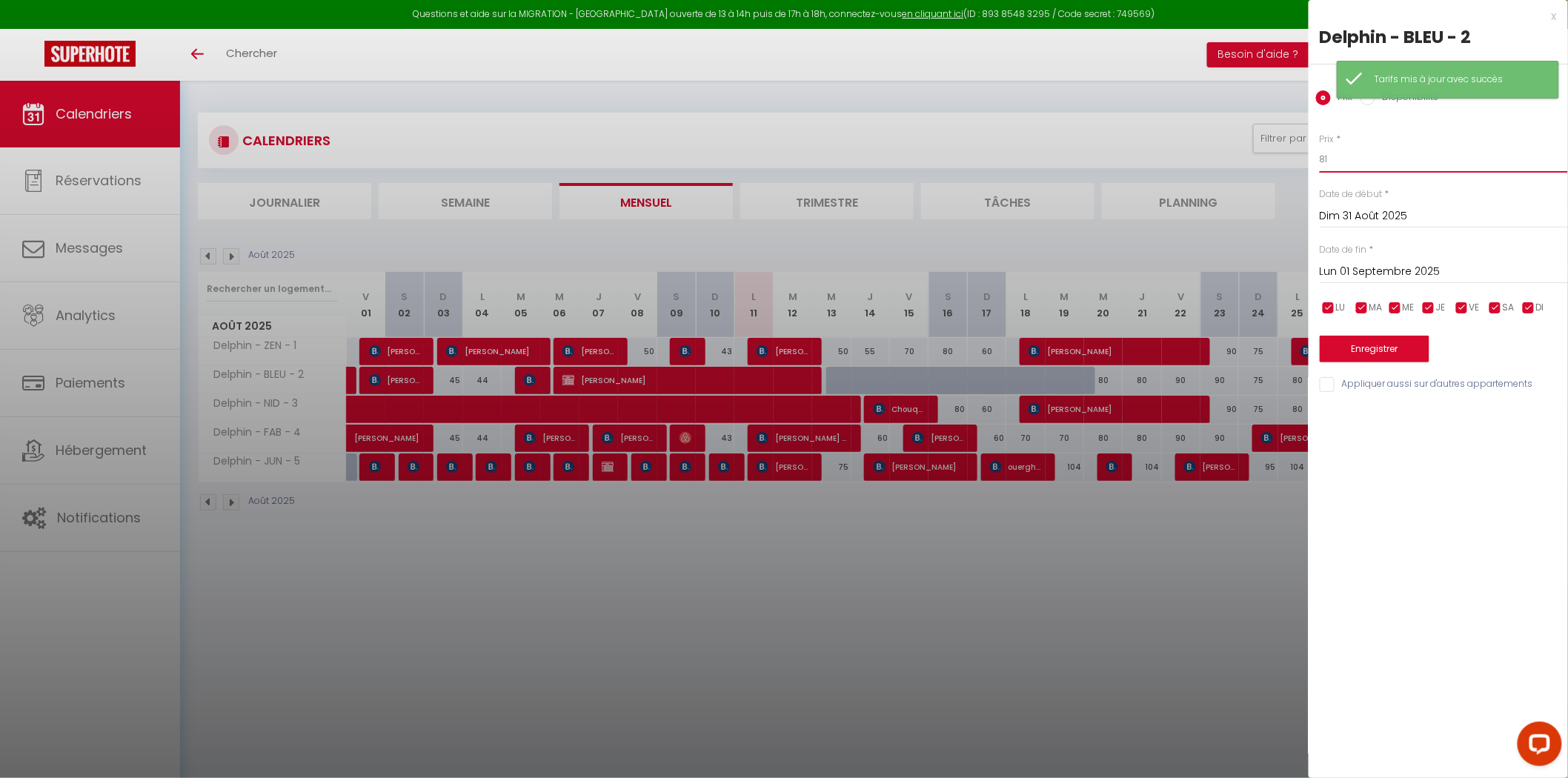
drag, startPoint x: 1345, startPoint y: 156, endPoint x: 1277, endPoint y: 167, distance: 68.9
click at [1278, 167] on body "Questions et aide sur la MIGRATION - [GEOGRAPHIC_DATA] ouverte de 13 à 14h puis…" at bounding box center [784, 469] width 1568 height 778
type input "75"
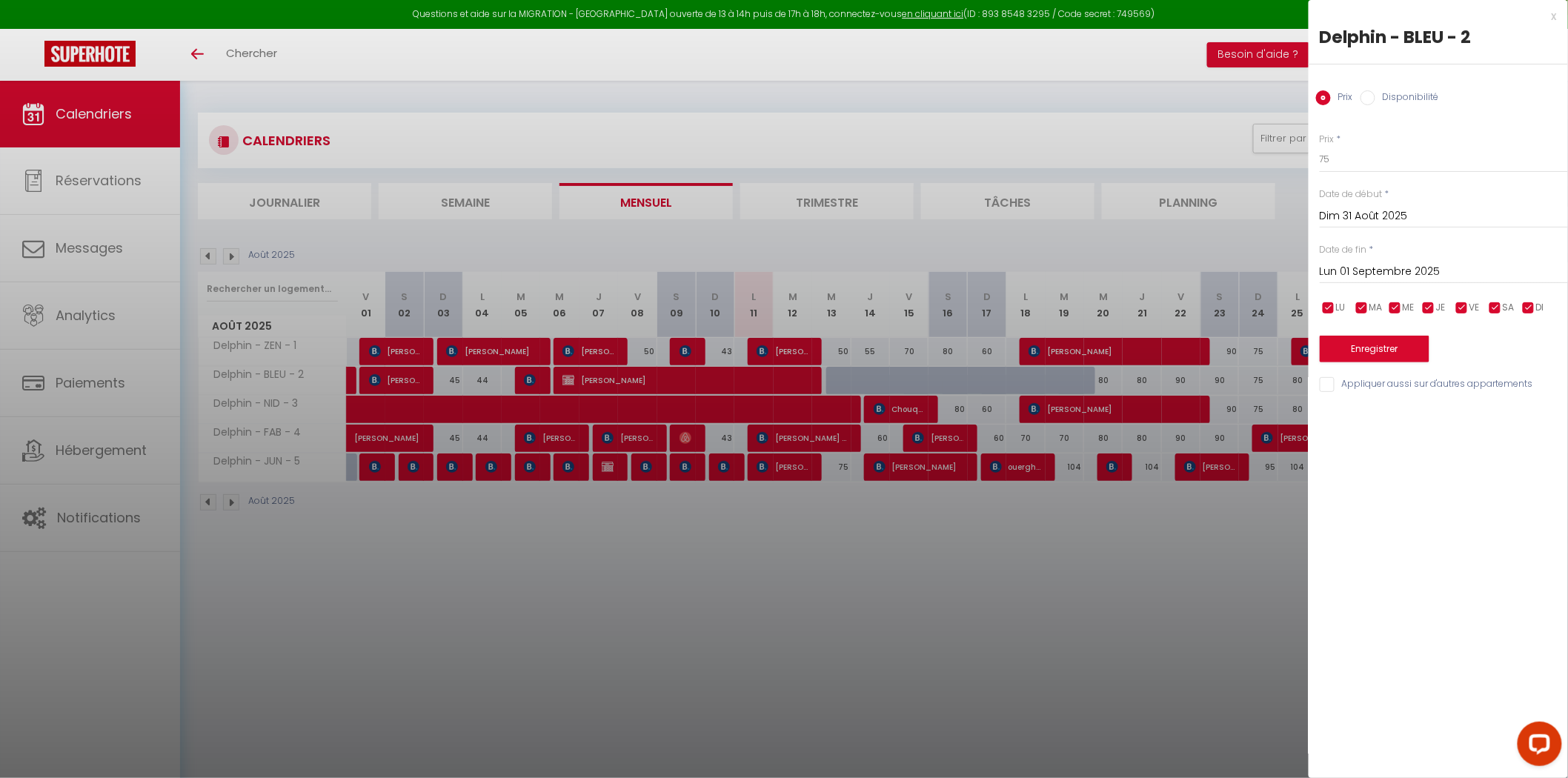
drag, startPoint x: 1362, startPoint y: 380, endPoint x: 1367, endPoint y: 355, distance: 25.5
click at [1362, 381] on input "Appliquer aussi sur d'autres appartements" at bounding box center [1444, 384] width 248 height 15
checkbox input "true"
click at [1368, 349] on button "Enregistrer" at bounding box center [1374, 350] width 109 height 27
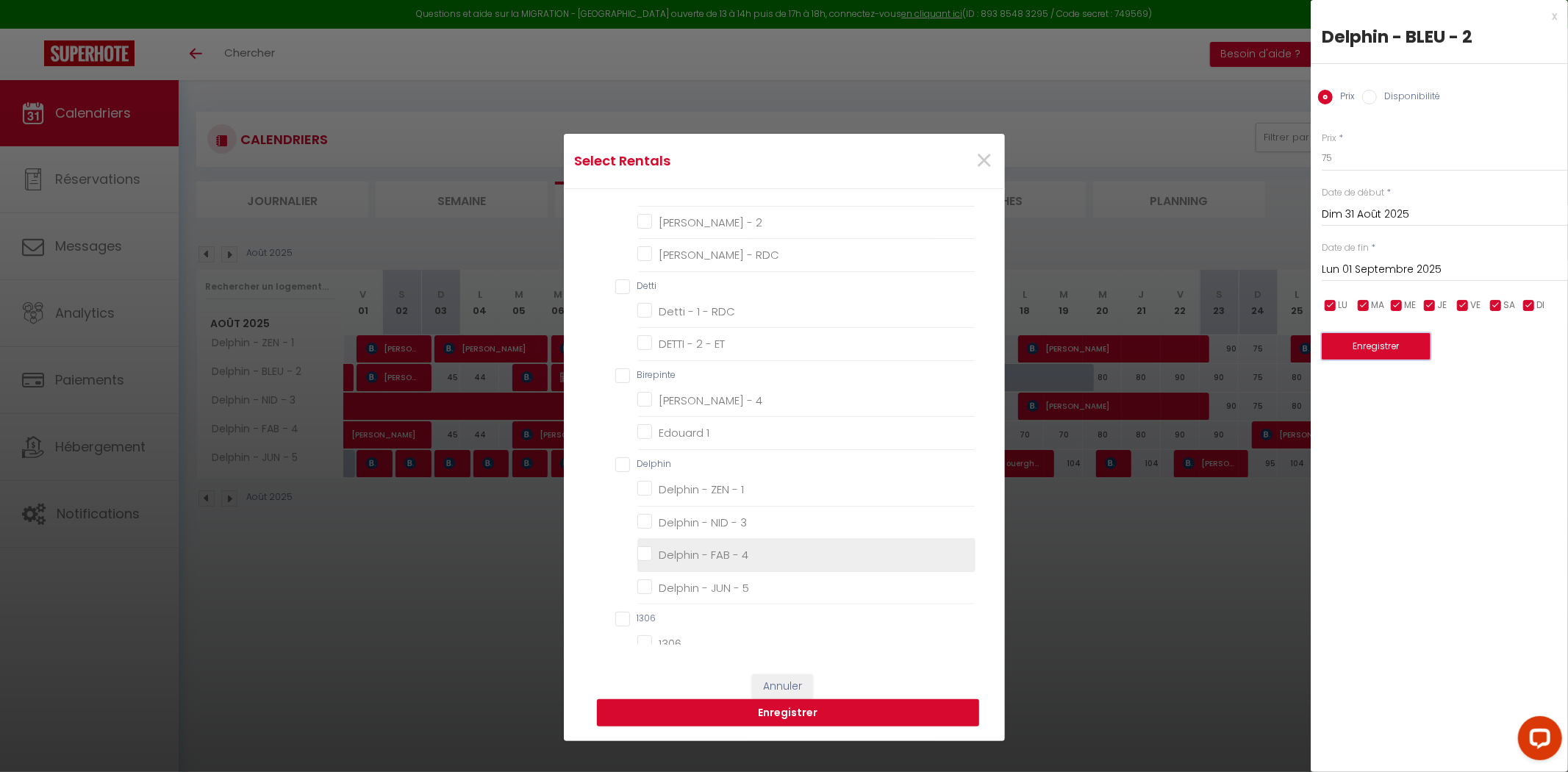
scroll to position [82, 0]
click at [637, 522] on 3 "Delphin - NID - 3" at bounding box center [806, 517] width 338 height 14
checkbox 3 "true"
checkbox 1 "false"
checkbox 2 "false"
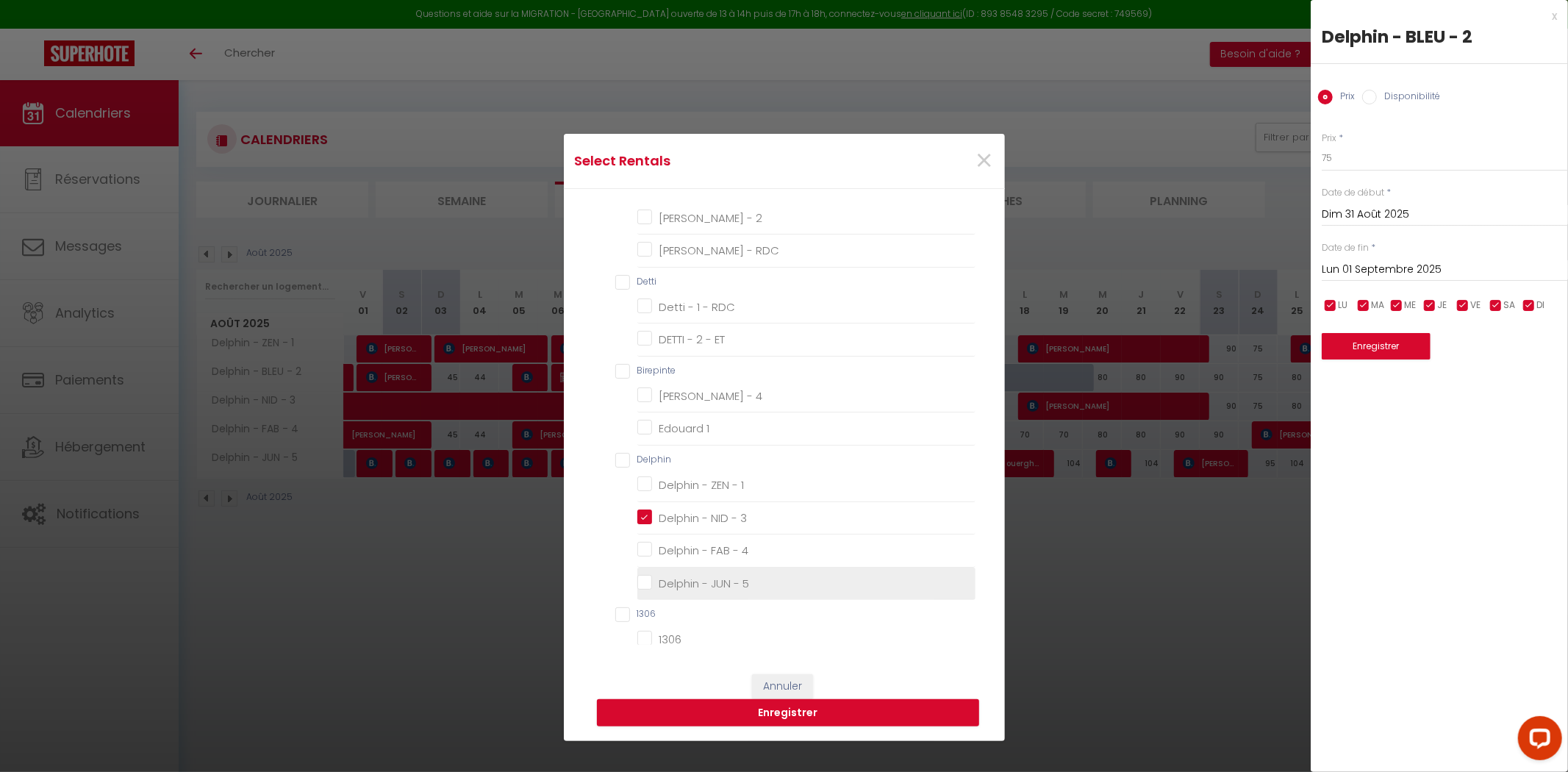
checkbox RDC "false"
checkbox ET "false"
checkbox 4 "false"
checkbox 1 "false"
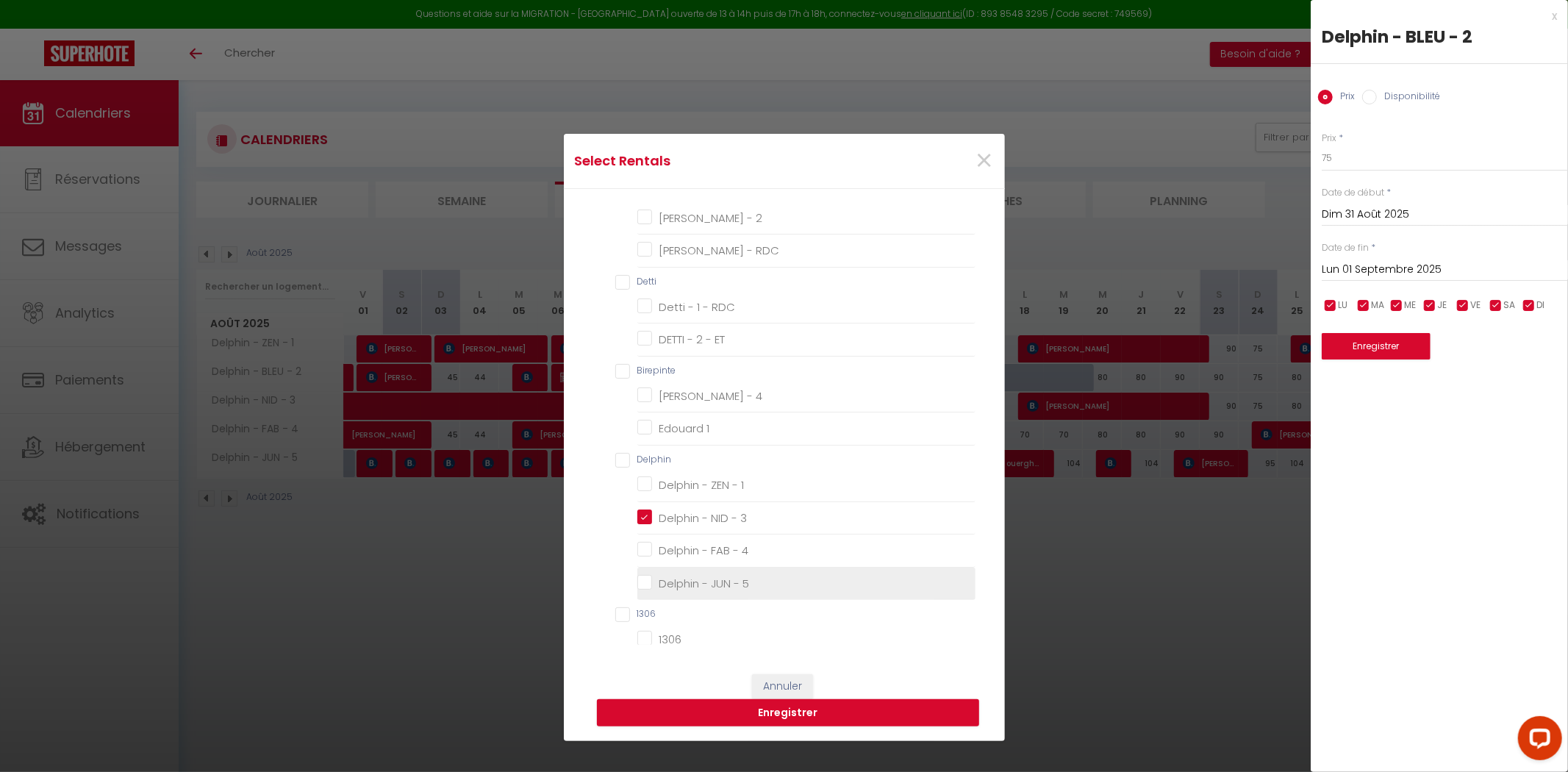
checkbox 1 "false"
checkbox 4 "false"
checkbox 5 "false"
checkbox input "false"
checkbox Canly "false"
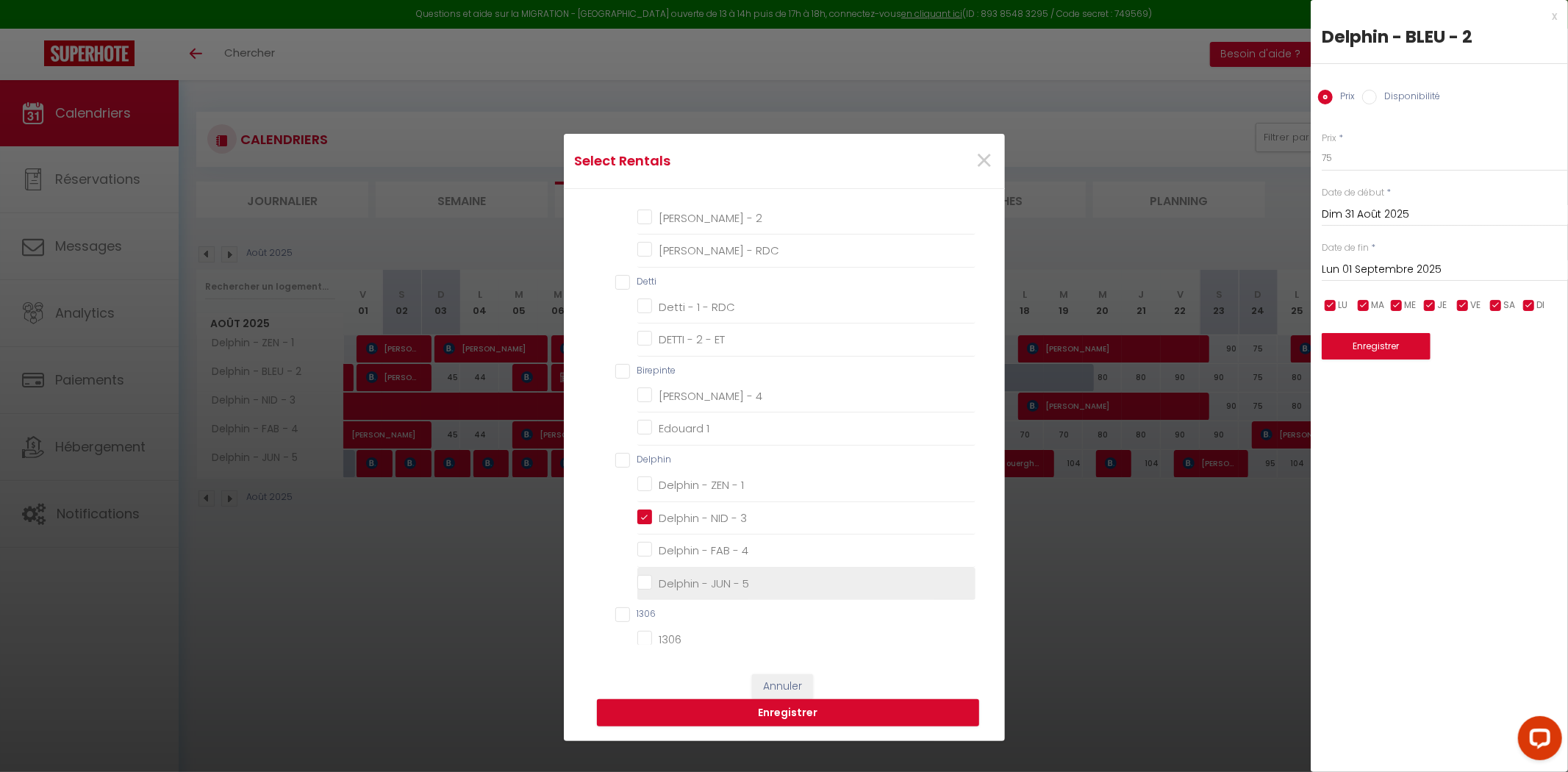
checkbox BSM "false"
checkbox Et1 "false"
checkbox RDC "false"
checkbox compiegne "false"
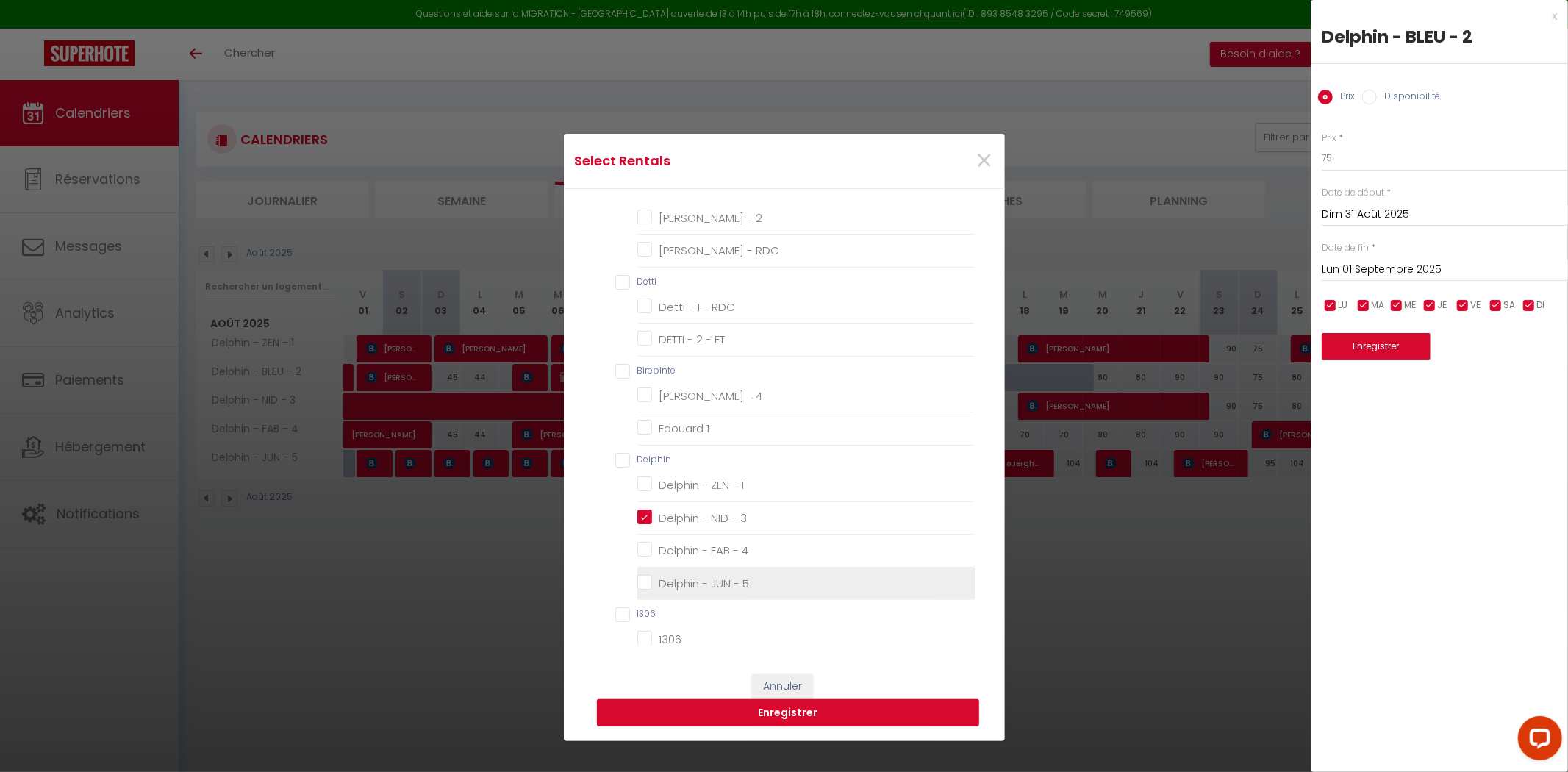
checkbox ville "false"
checkbox compiegnoise "false"
checkbox Téléviseurs "false"
checkbox Vue "false"
checkbox Gare "false"
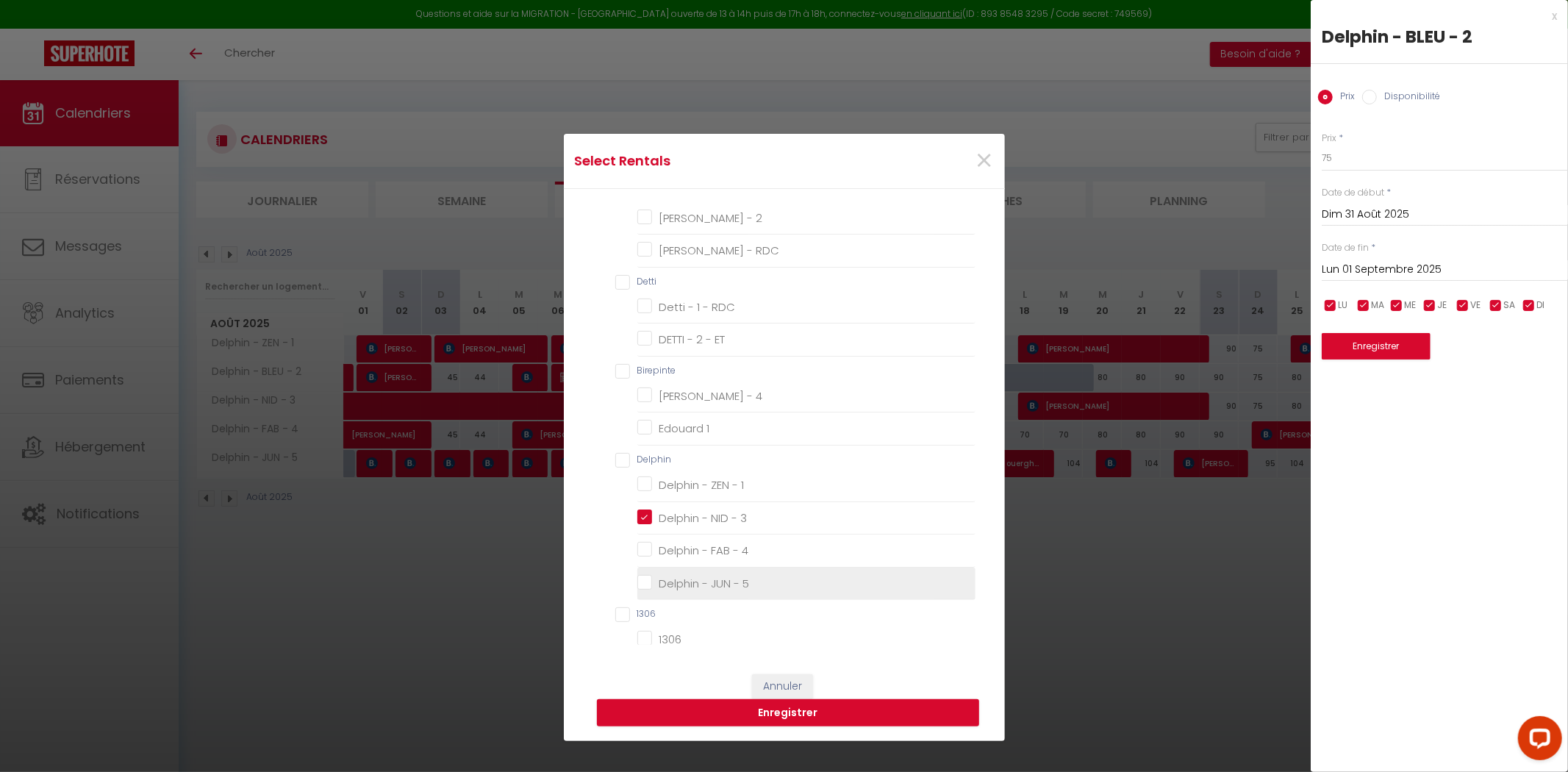
checkbox input "false"
checkbox compiegnoise "false"
checkbox BSM "false"
checkbox Téléviseurs "false"
checkbox Vue "false"
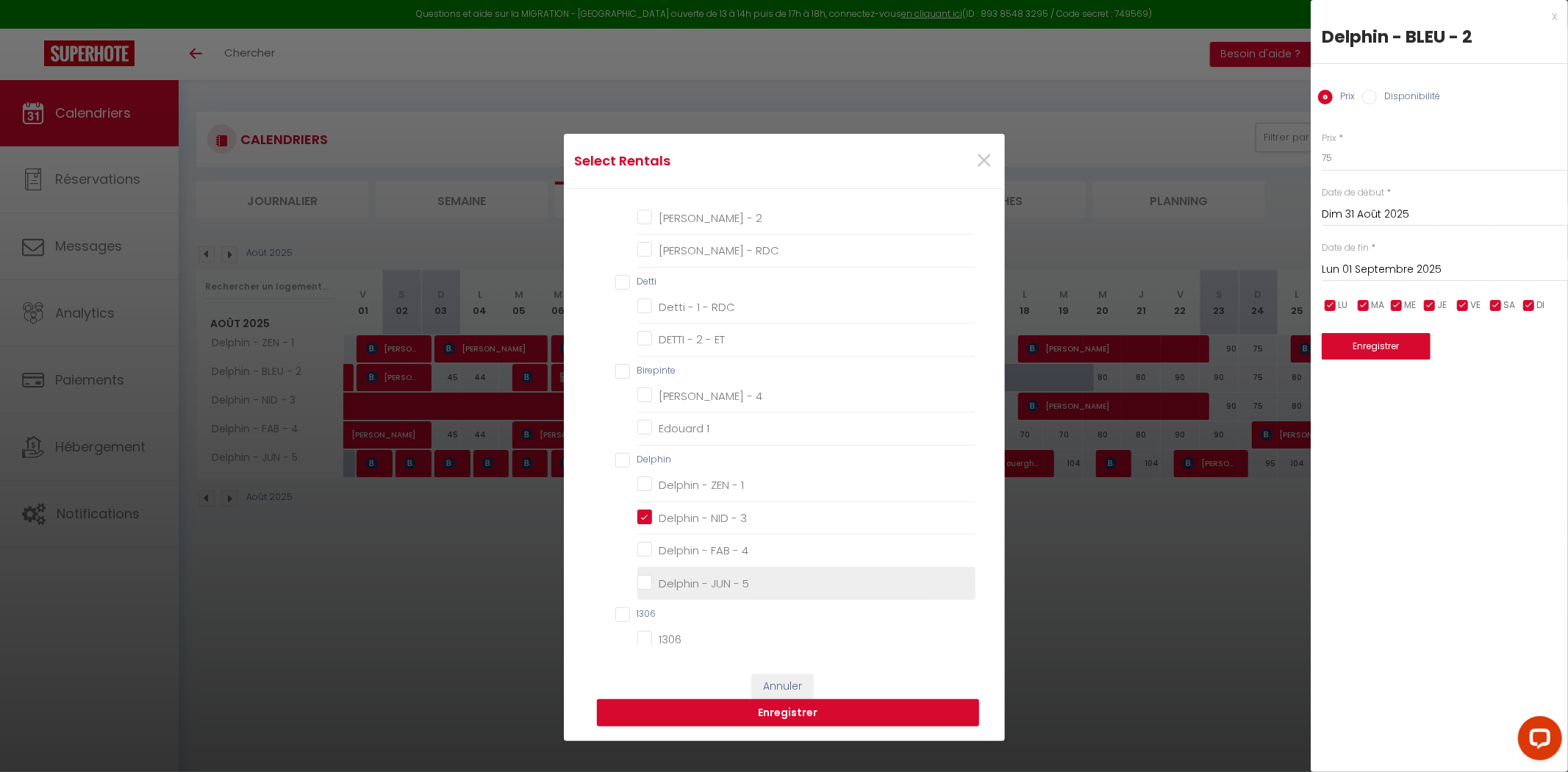
checkbox PSM "false"
checkbox Maison "false"
checkbox Et2 "false"
checkbox Service "false"
checkbox ch "false"
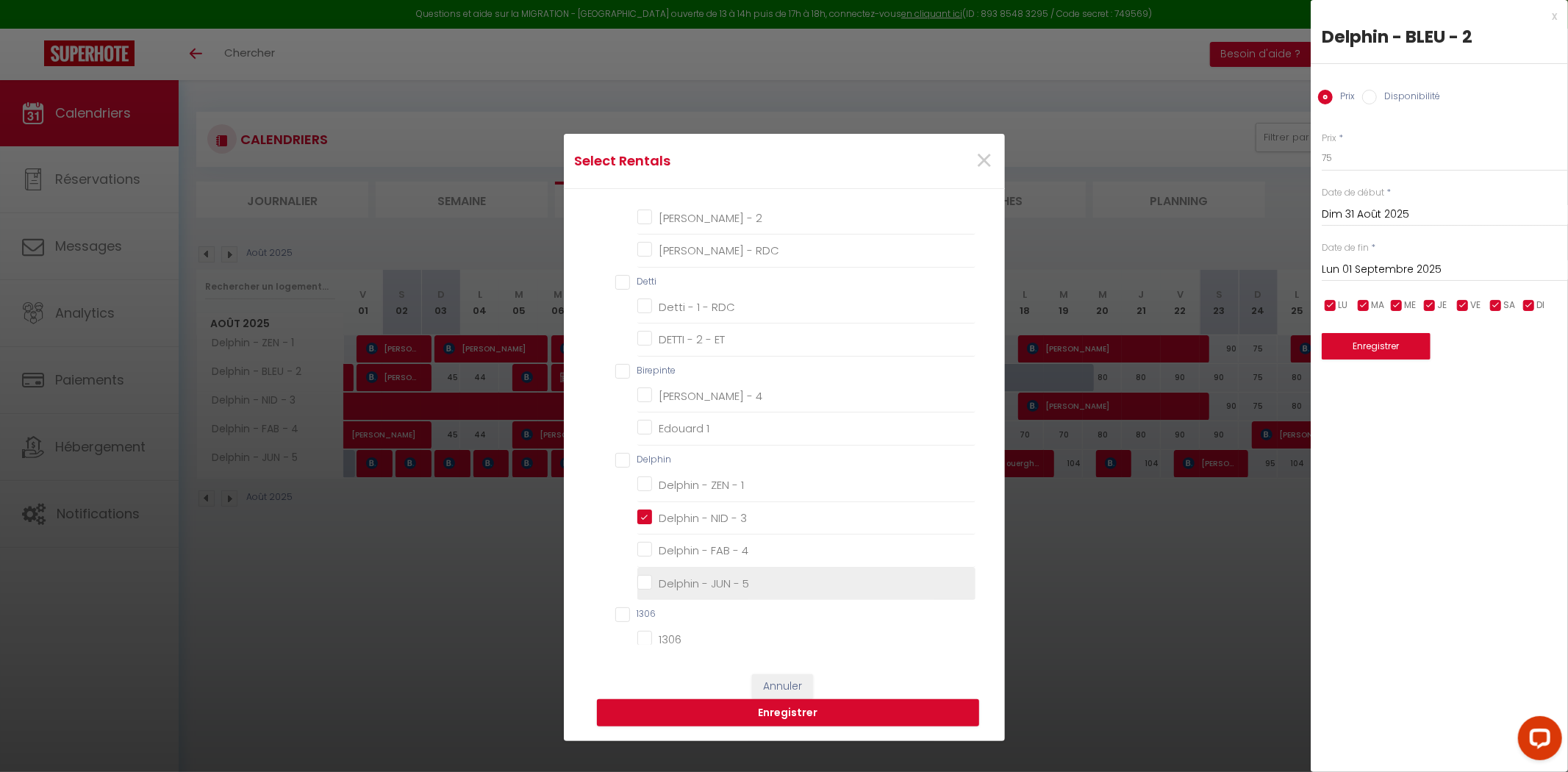
checkbox Maisonette "false"
click at [767, 722] on button "Enregistrer" at bounding box center [788, 713] width 382 height 28
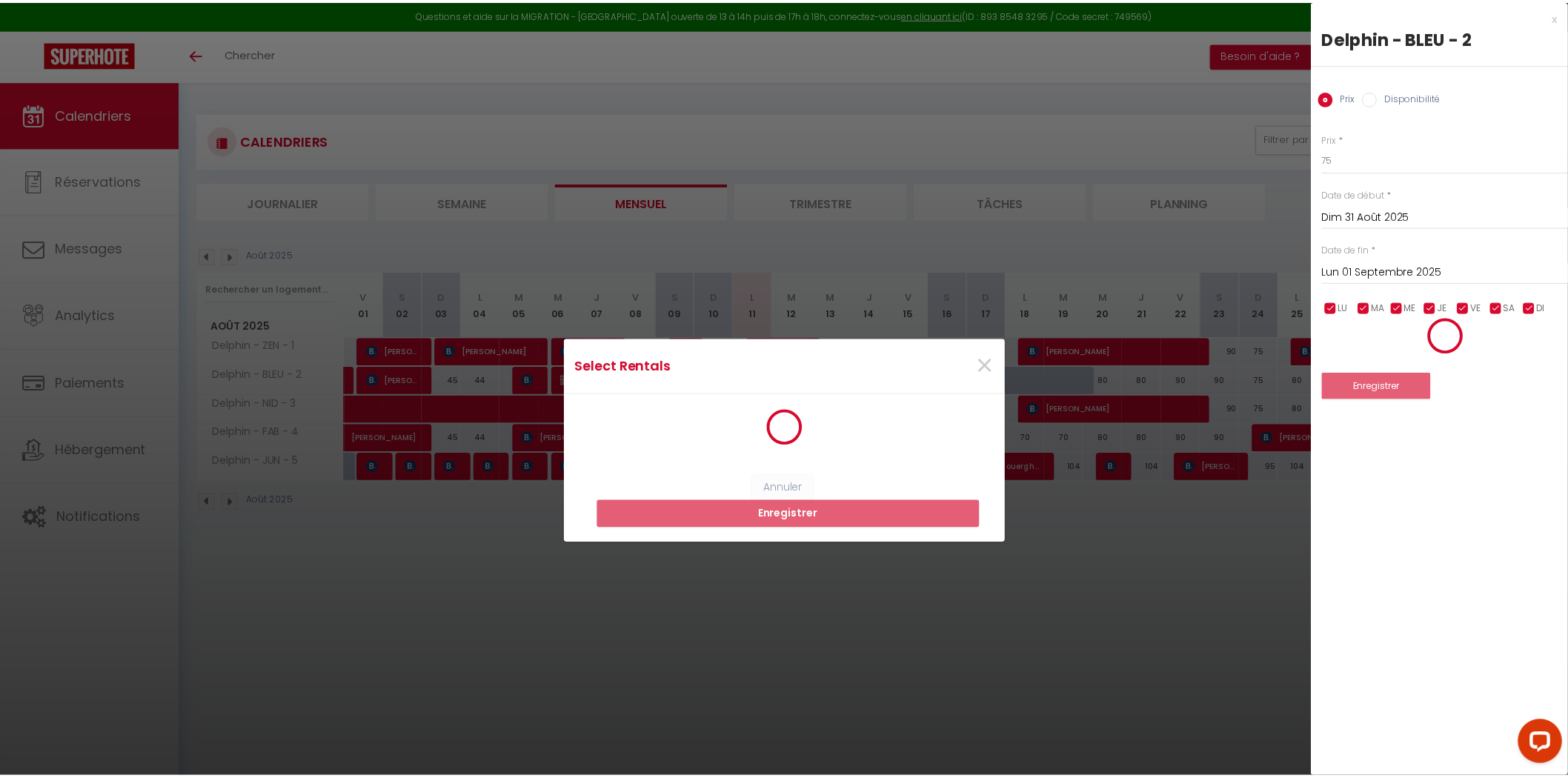
scroll to position [2, 0]
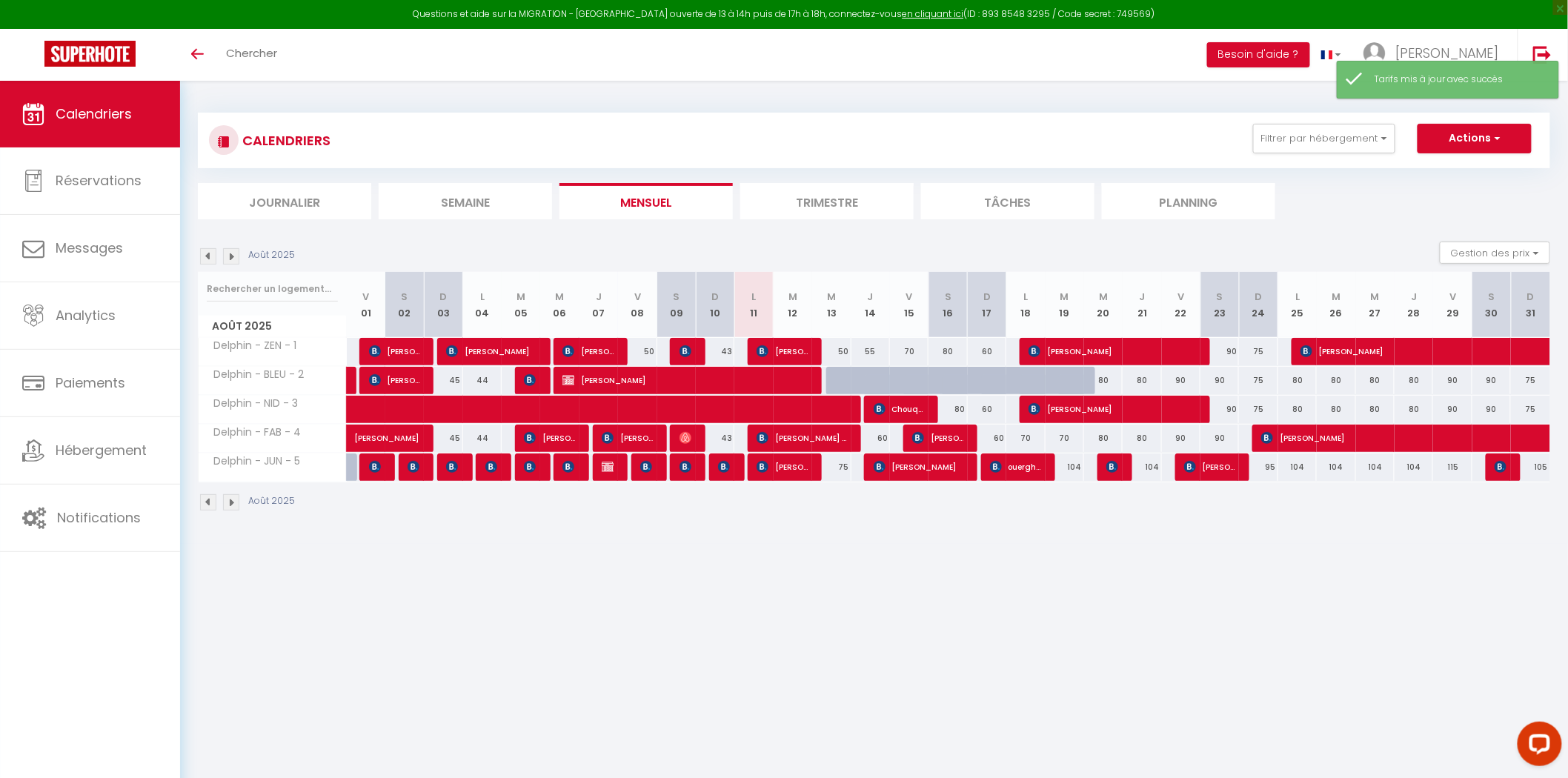
click at [1543, 469] on div "105" at bounding box center [1530, 467] width 40 height 27
type input "105"
type input "Dim 31 Août 2025"
type input "Lun 01 Septembre 2025"
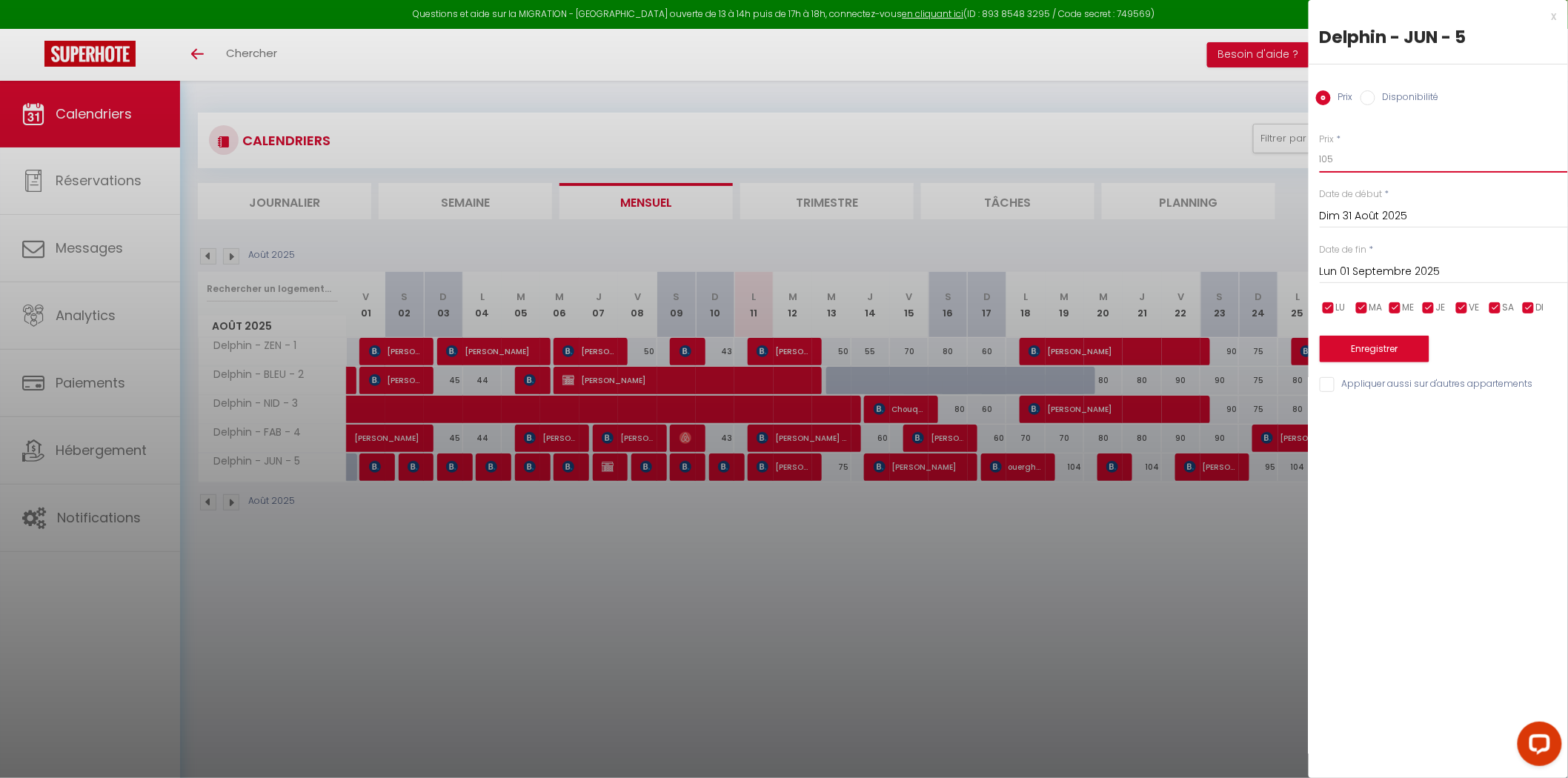
drag, startPoint x: 1337, startPoint y: 164, endPoint x: 1261, endPoint y: 163, distance: 76.0
click at [1261, 163] on body "Questions et aide sur la MIGRATION - [GEOGRAPHIC_DATA] ouverte de 13 à 14h puis…" at bounding box center [784, 469] width 1568 height 778
type input "99"
click at [1346, 331] on div "Enregistrer" at bounding box center [1444, 340] width 248 height 46
click at [1349, 343] on button "Enregistrer" at bounding box center [1374, 350] width 109 height 27
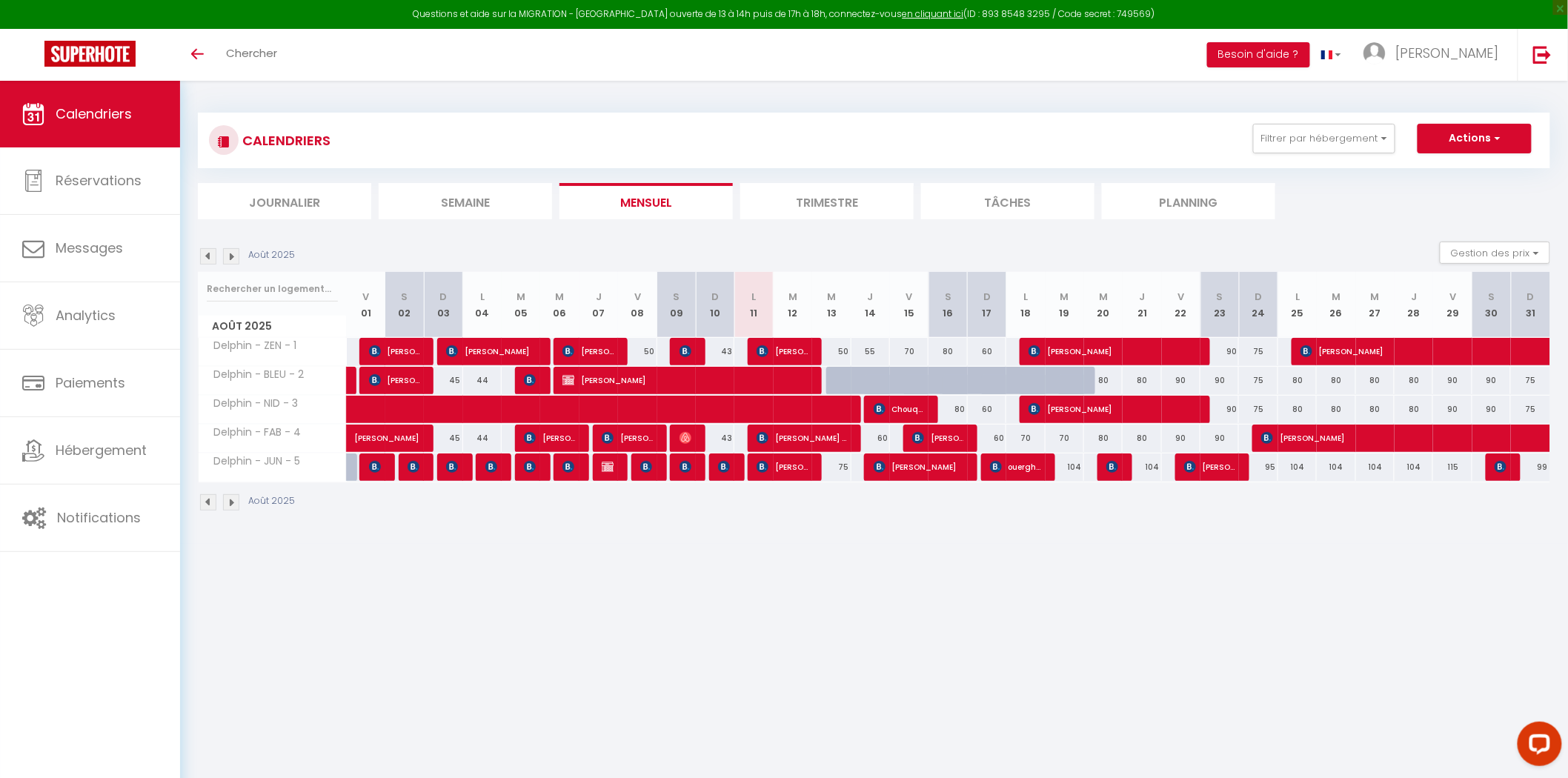
click at [1288, 569] on body "Questions et aide sur la MIGRATION - [GEOGRAPHIC_DATA] ouverte de 13 à 14h puis…" at bounding box center [784, 469] width 1568 height 778
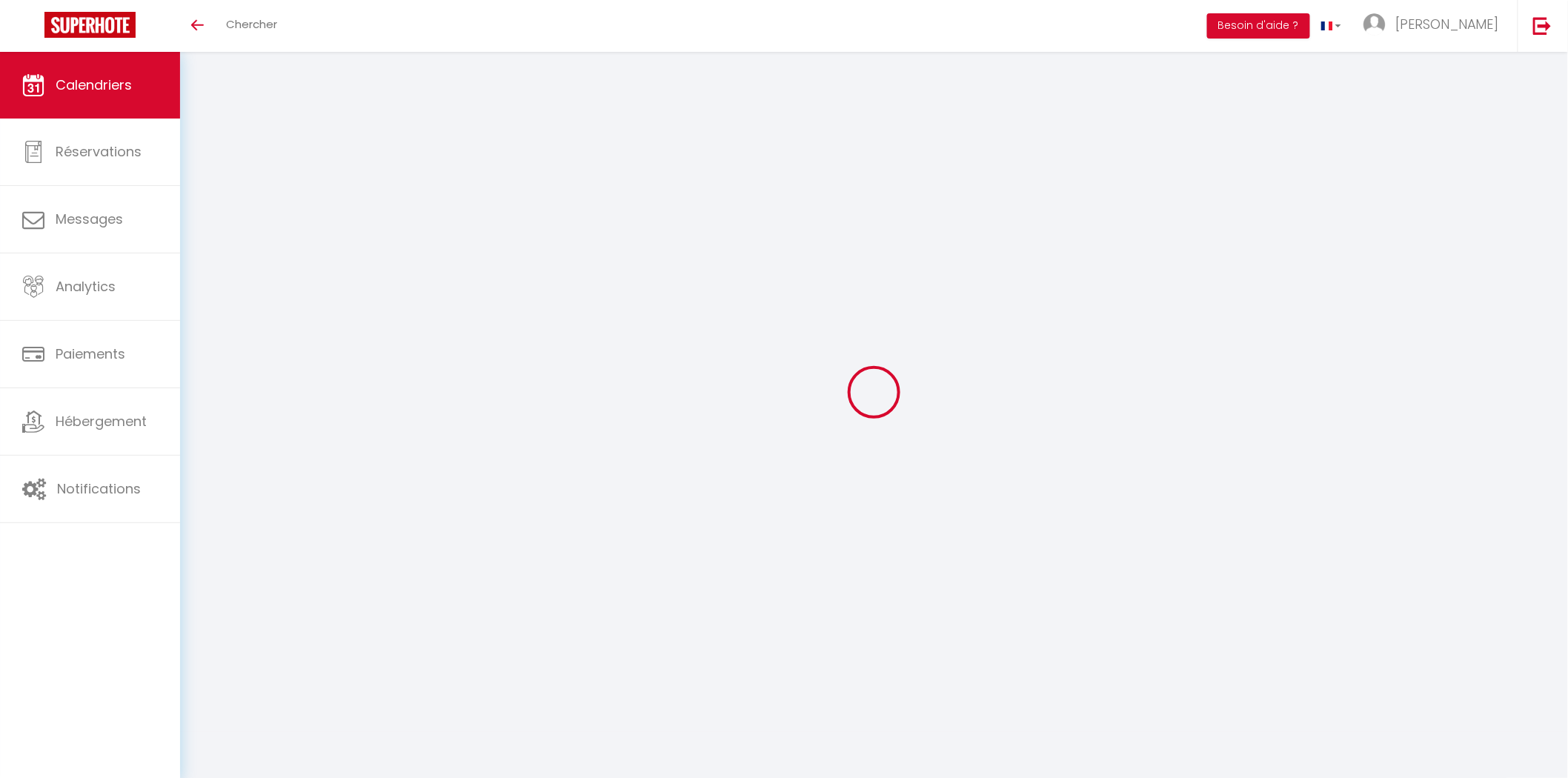
select select
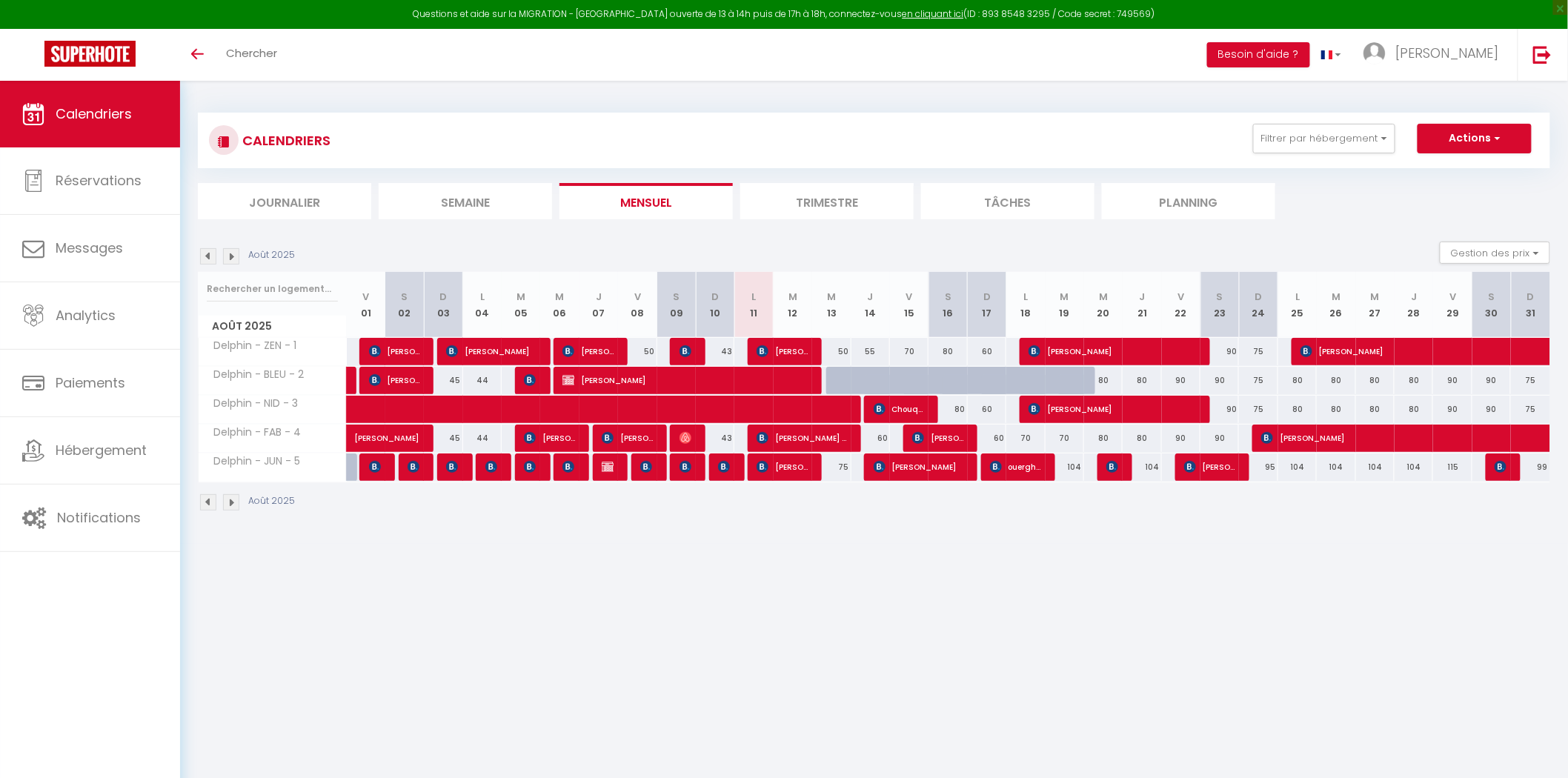
select select
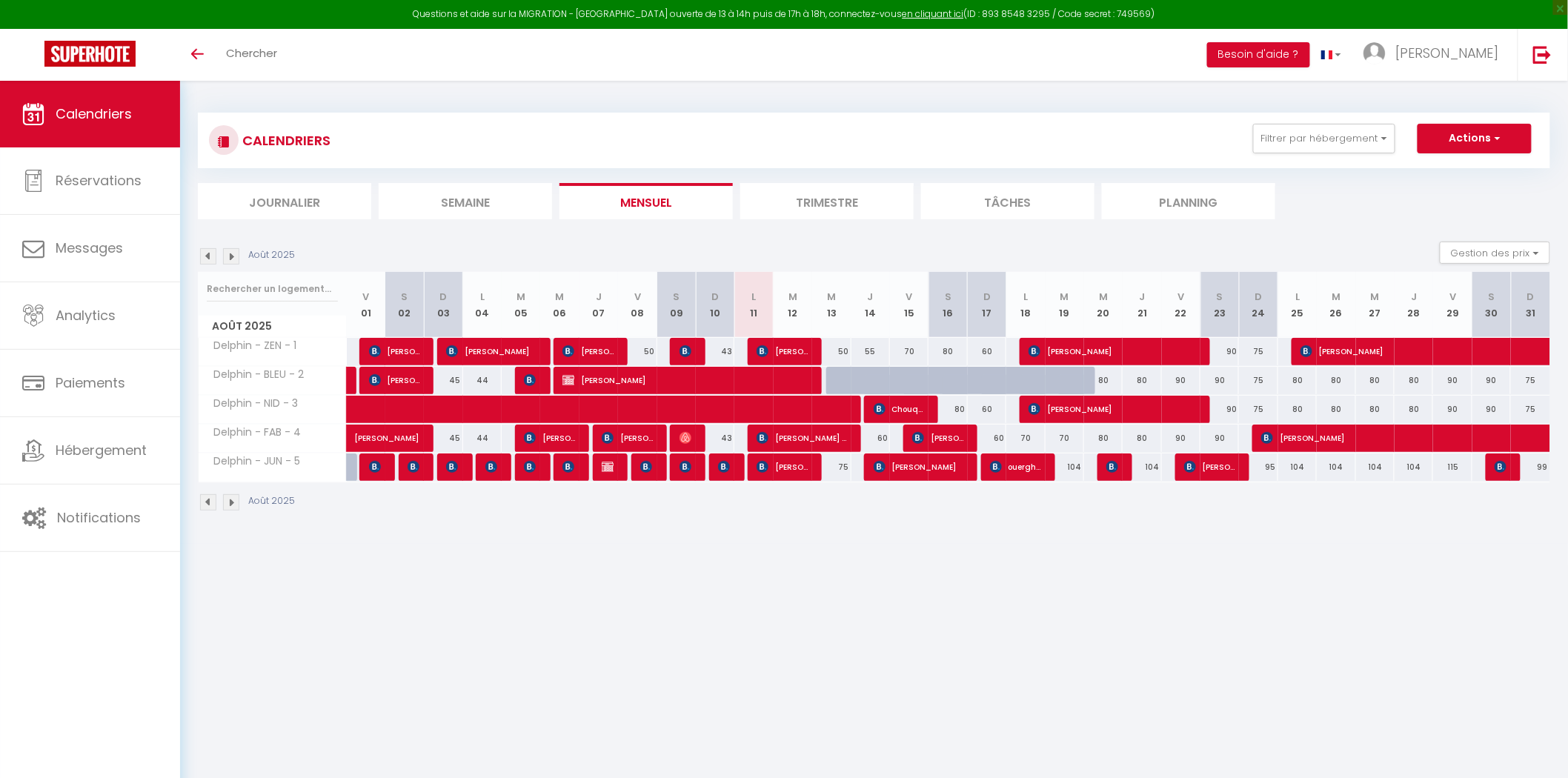
select select
click at [590, 387] on span "[PERSON_NAME]" at bounding box center [685, 380] width 244 height 28
select select "OK"
select select "KO"
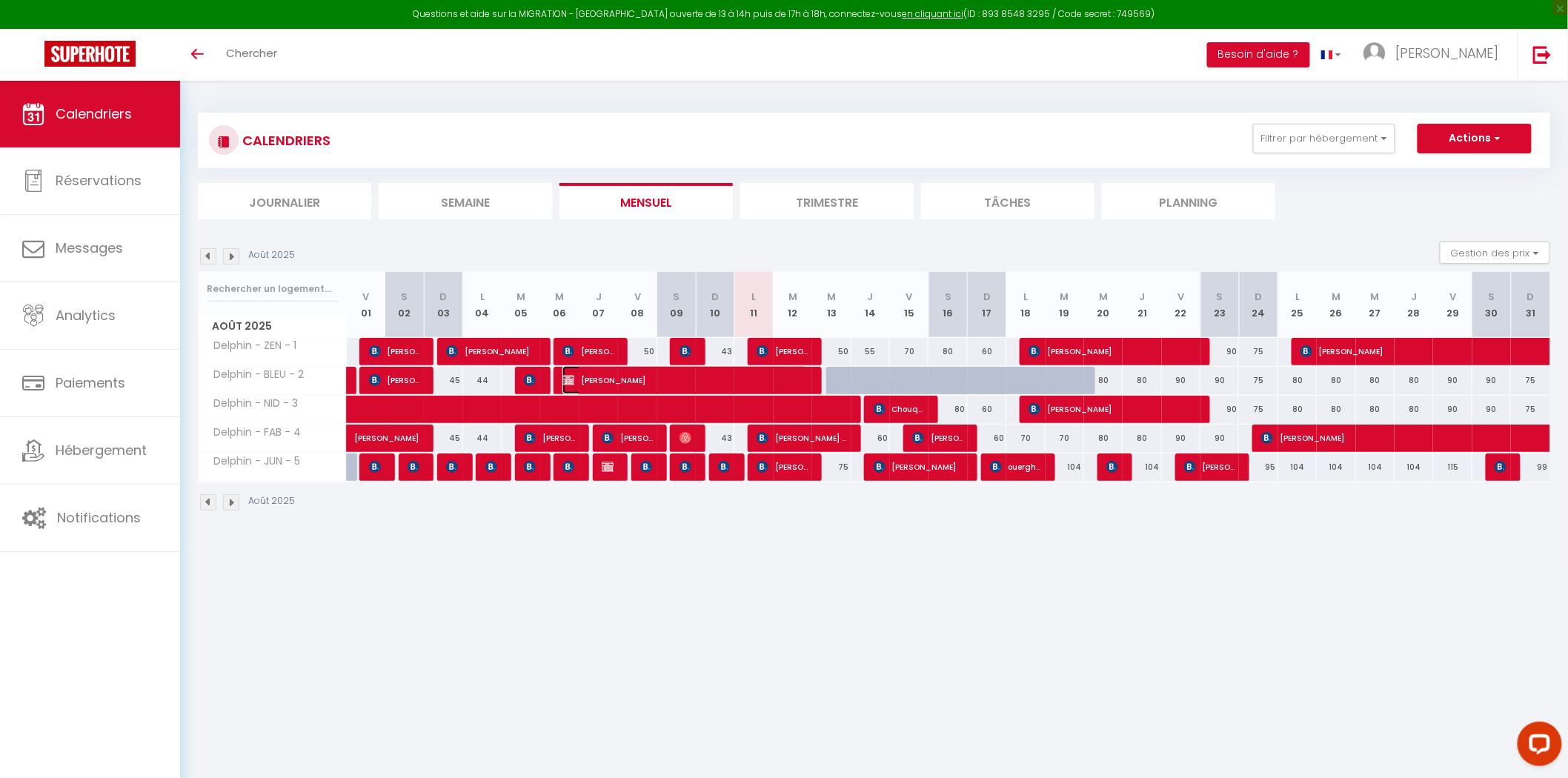
select select "0"
select select "1"
select select
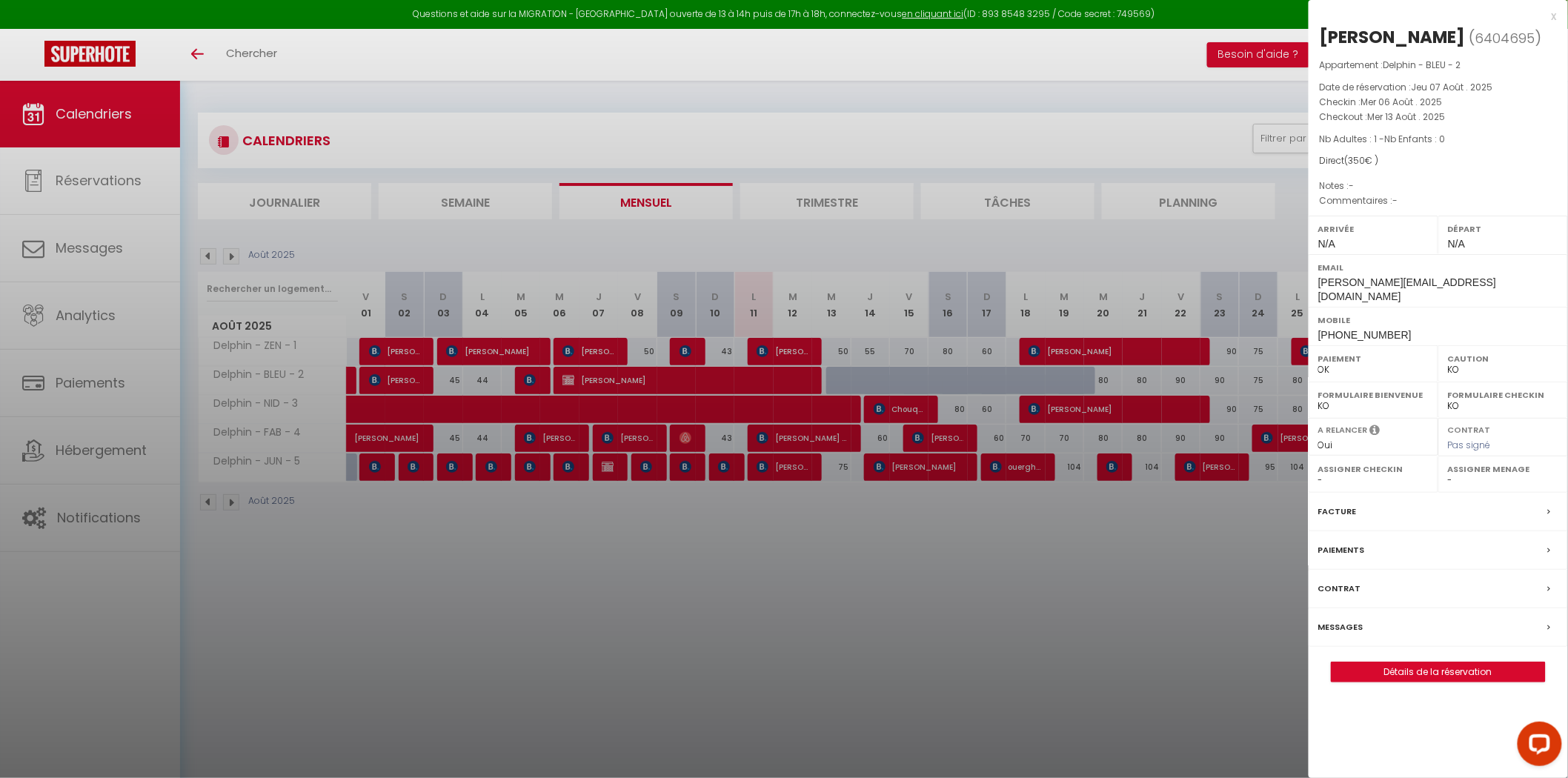
click at [1041, 715] on div at bounding box center [784, 389] width 1568 height 778
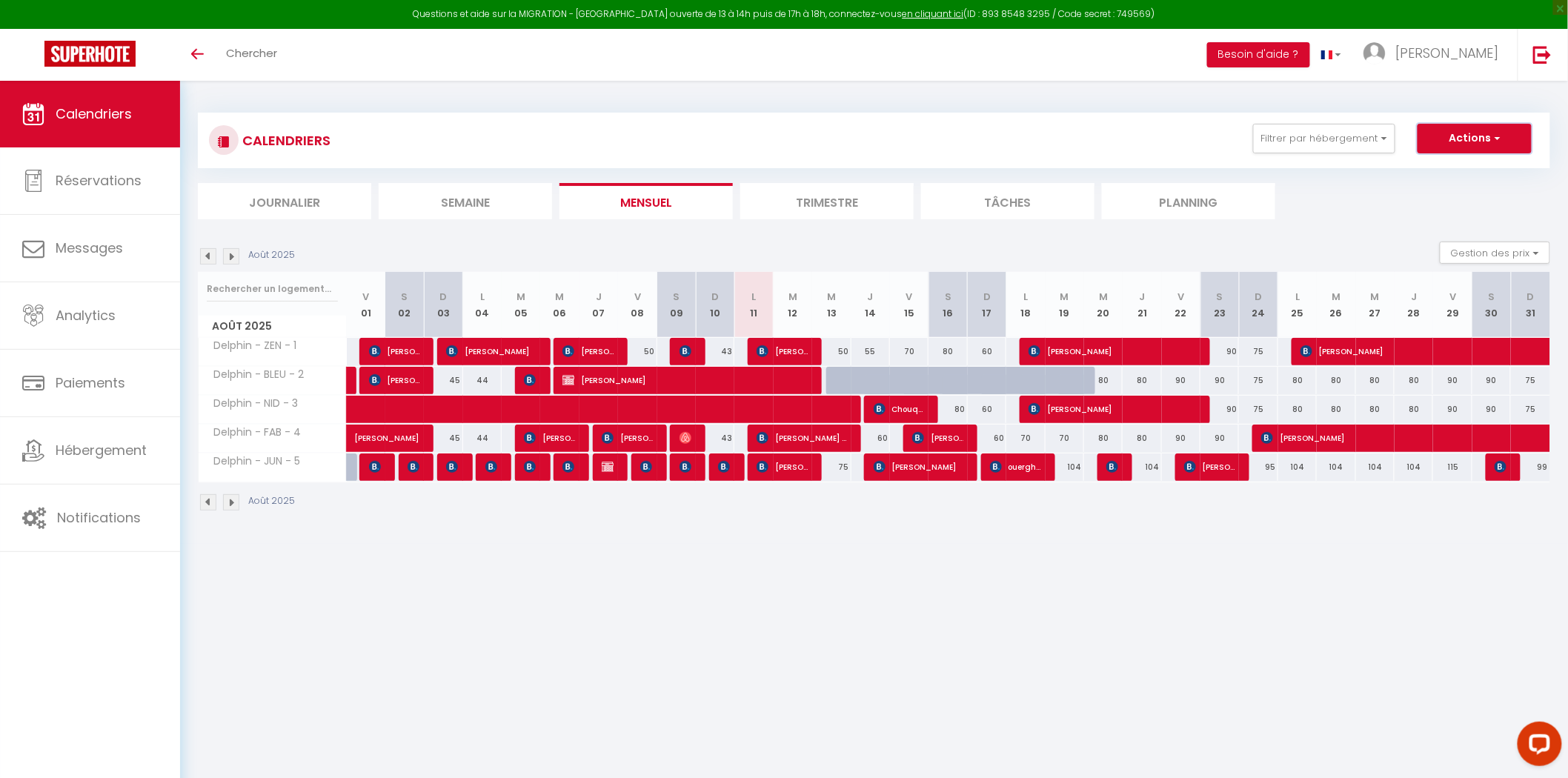
click at [1444, 132] on button "Actions" at bounding box center [1475, 139] width 114 height 30
click at [1431, 169] on link "Nouvelle réservation" at bounding box center [1459, 172] width 129 height 22
select select
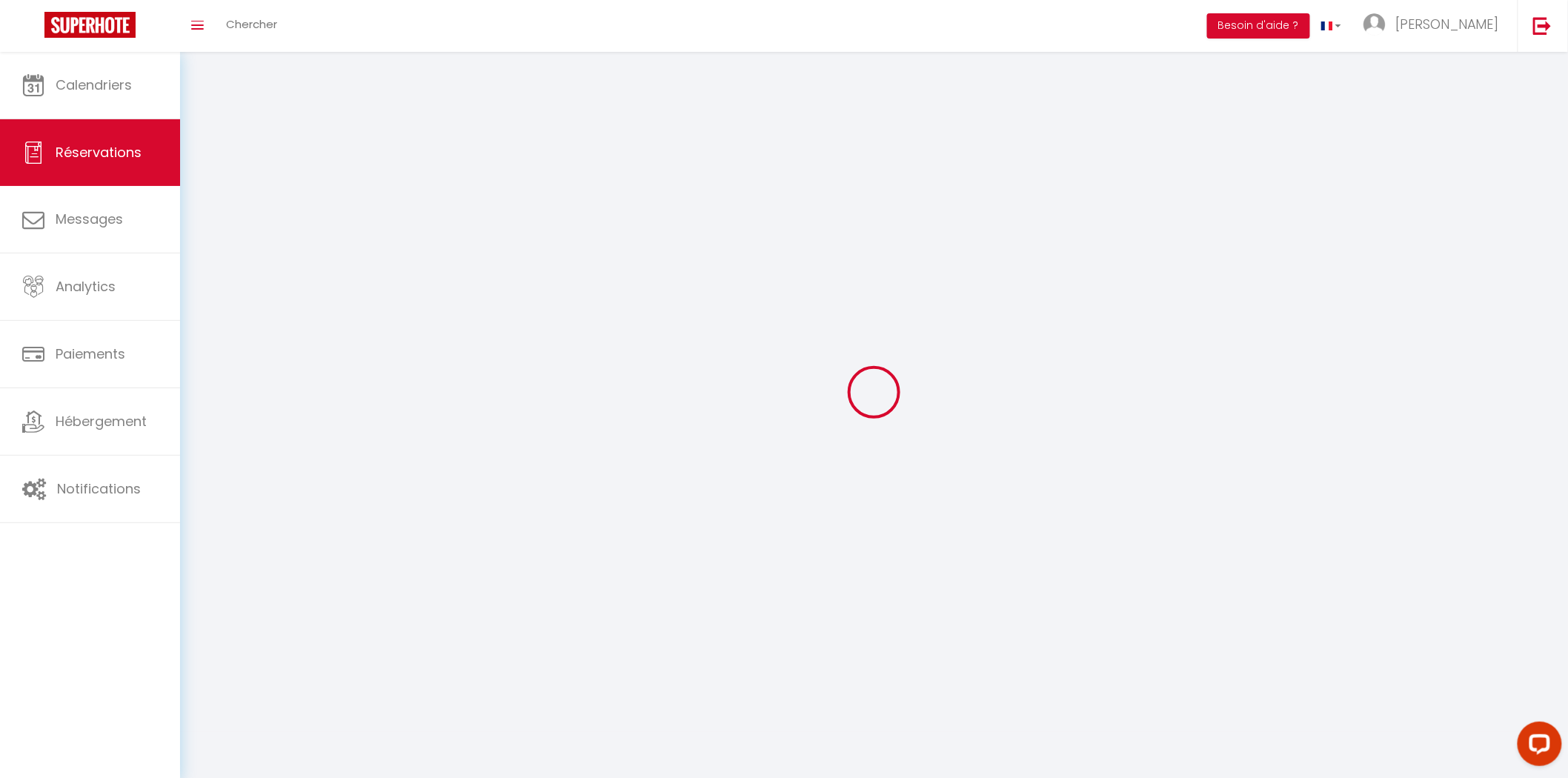
select select
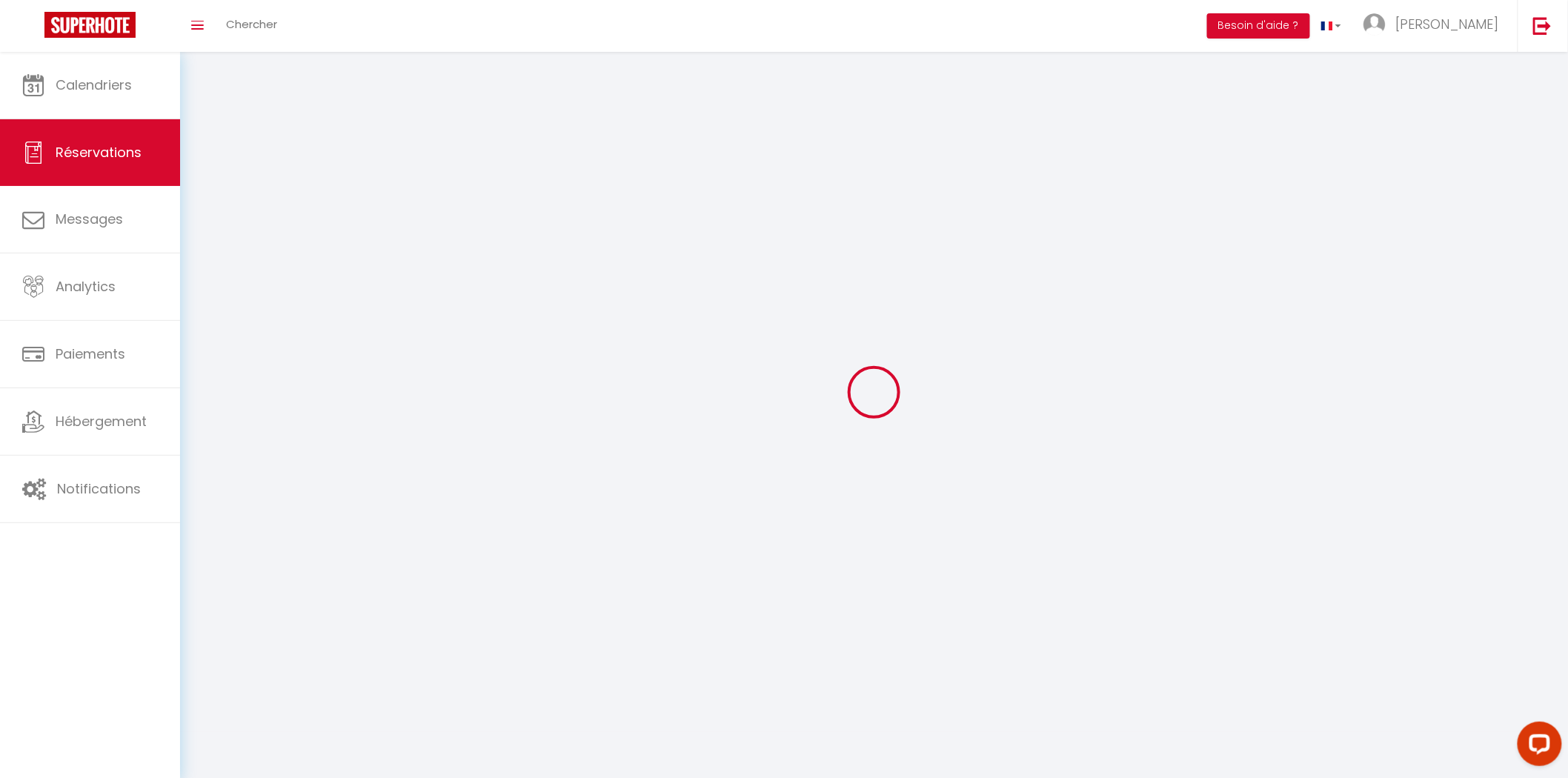
select select
checkbox input "false"
select select
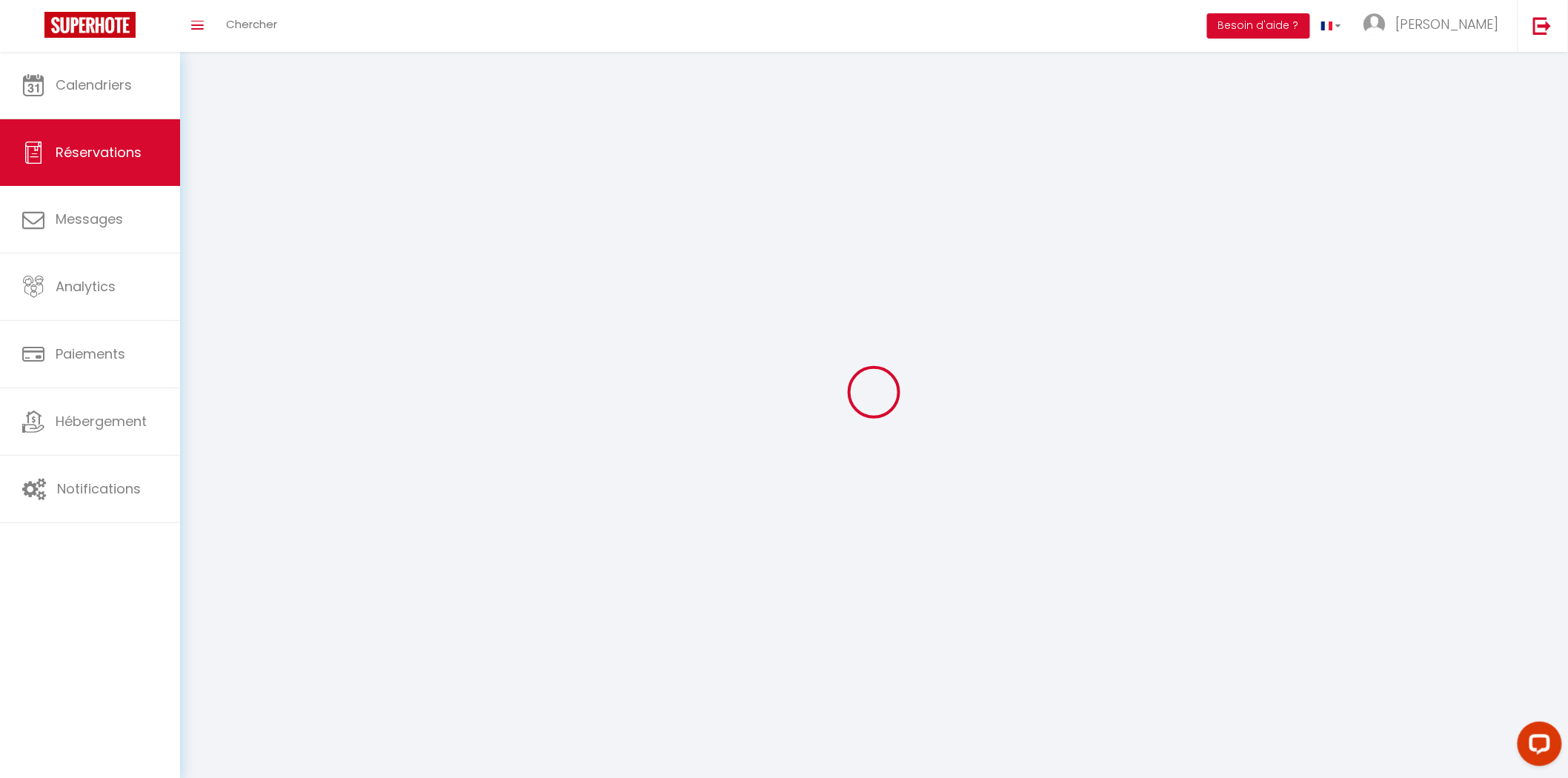
select select
checkbox input "false"
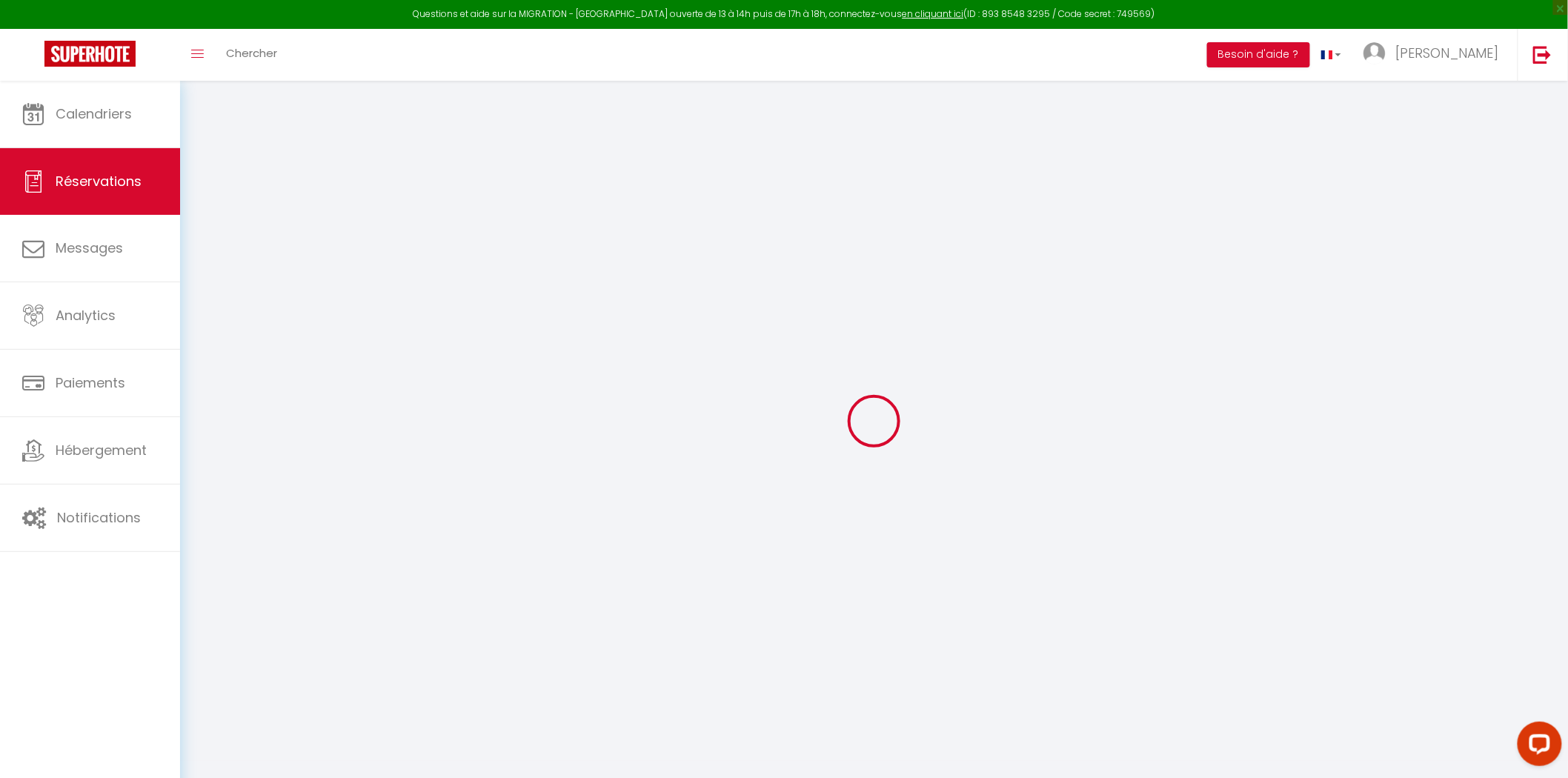
select select
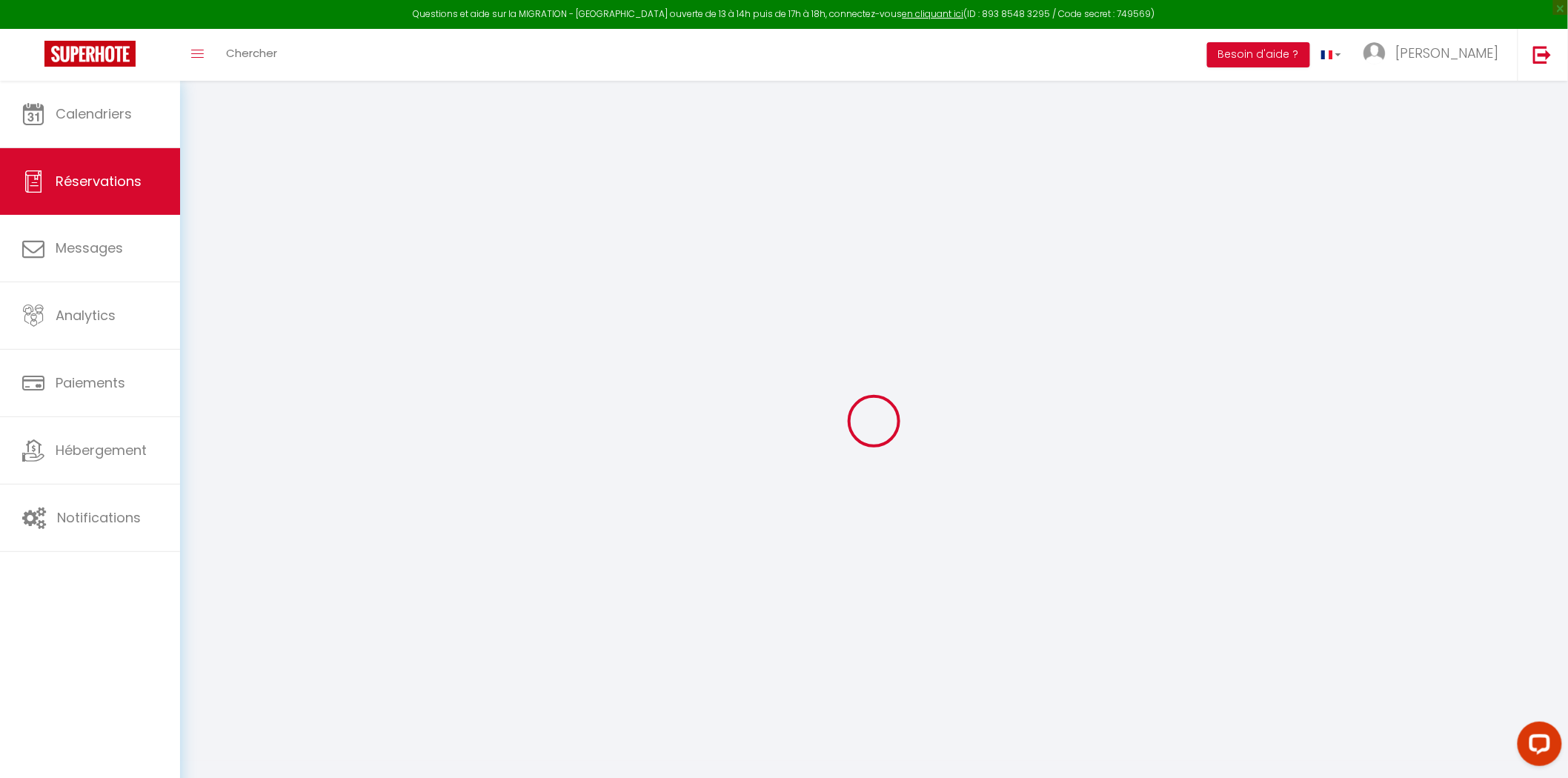
select select
checkbox input "false"
select select
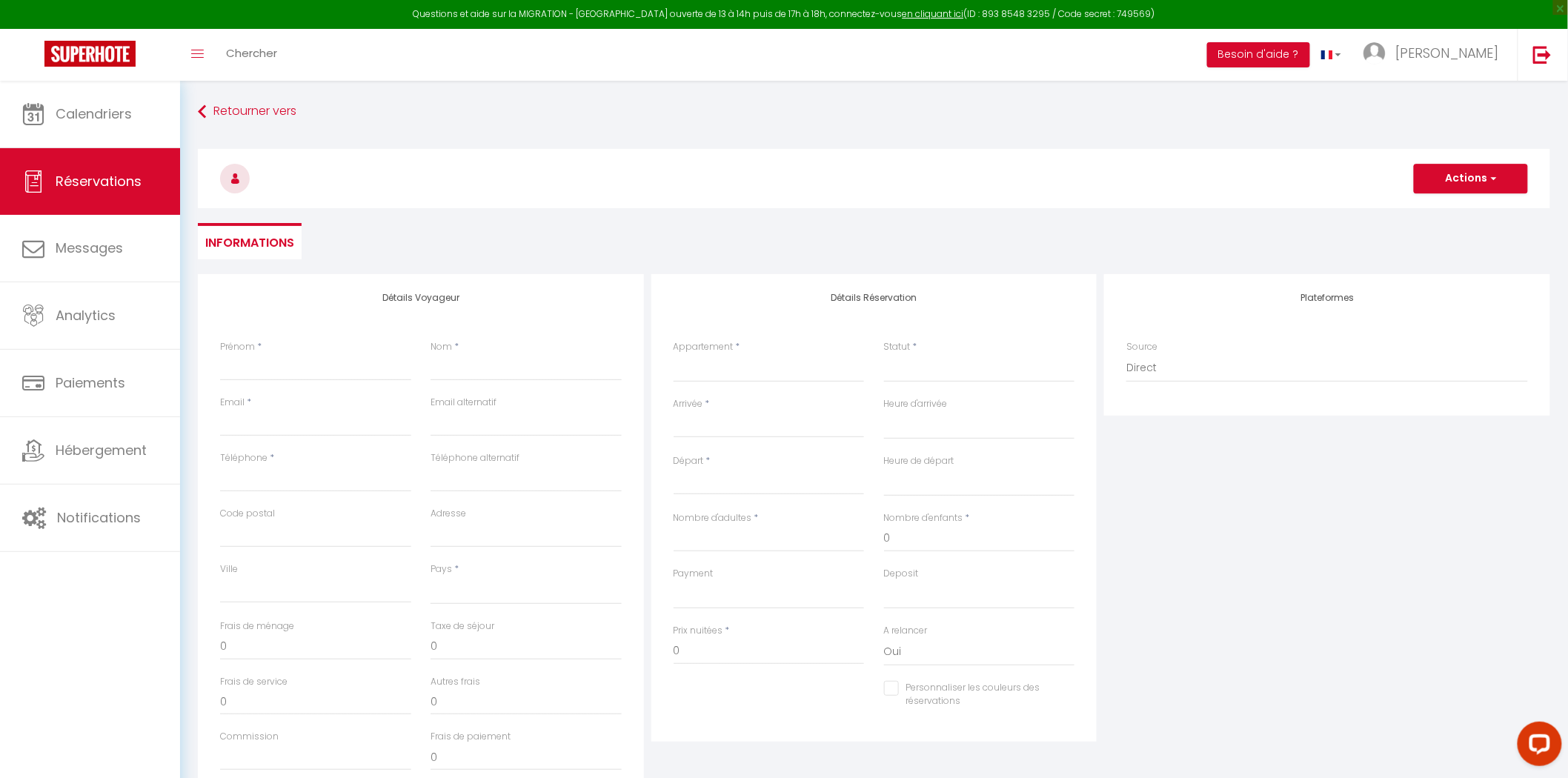
select select
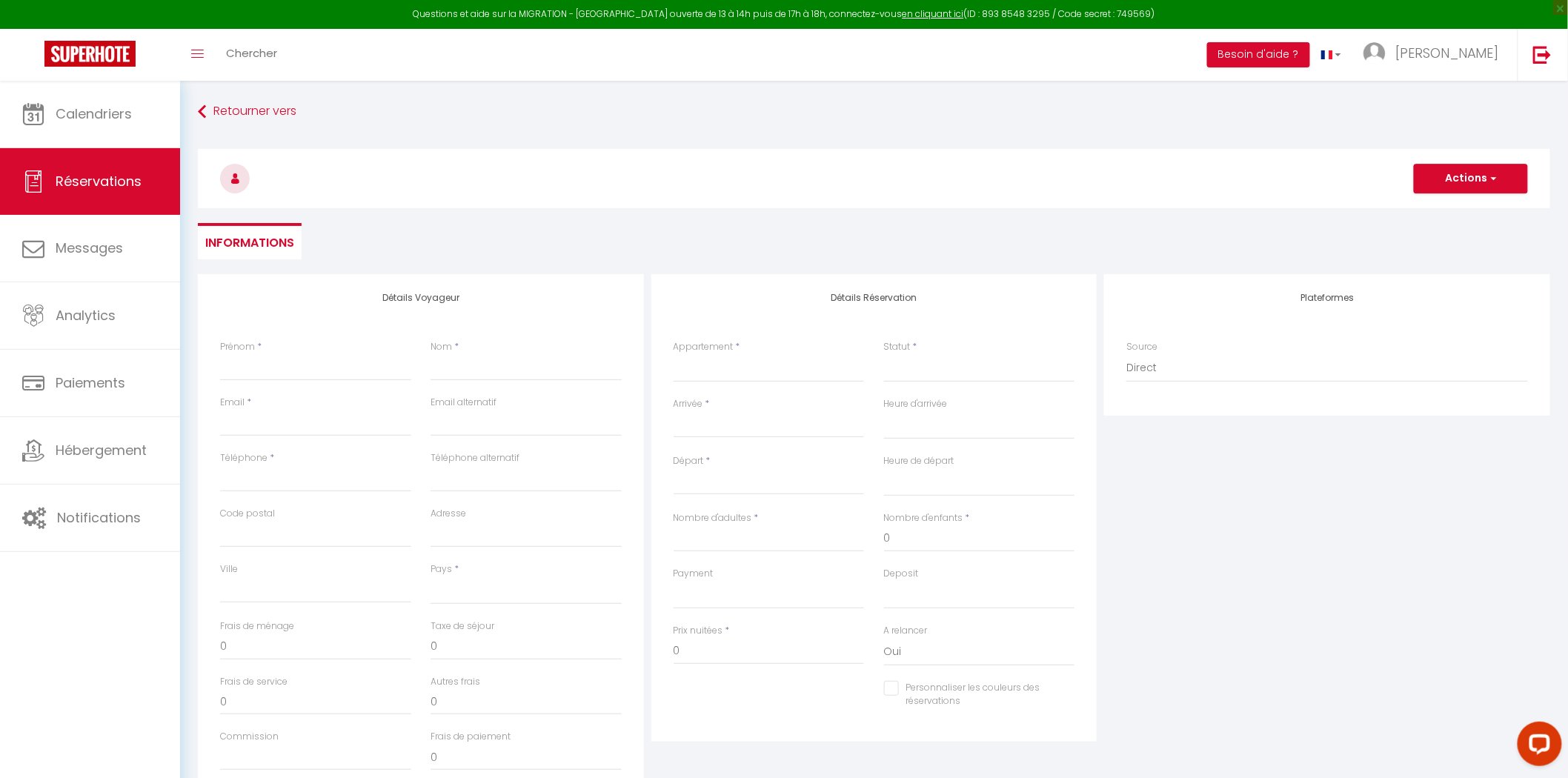
select select
checkbox input "false"
select select
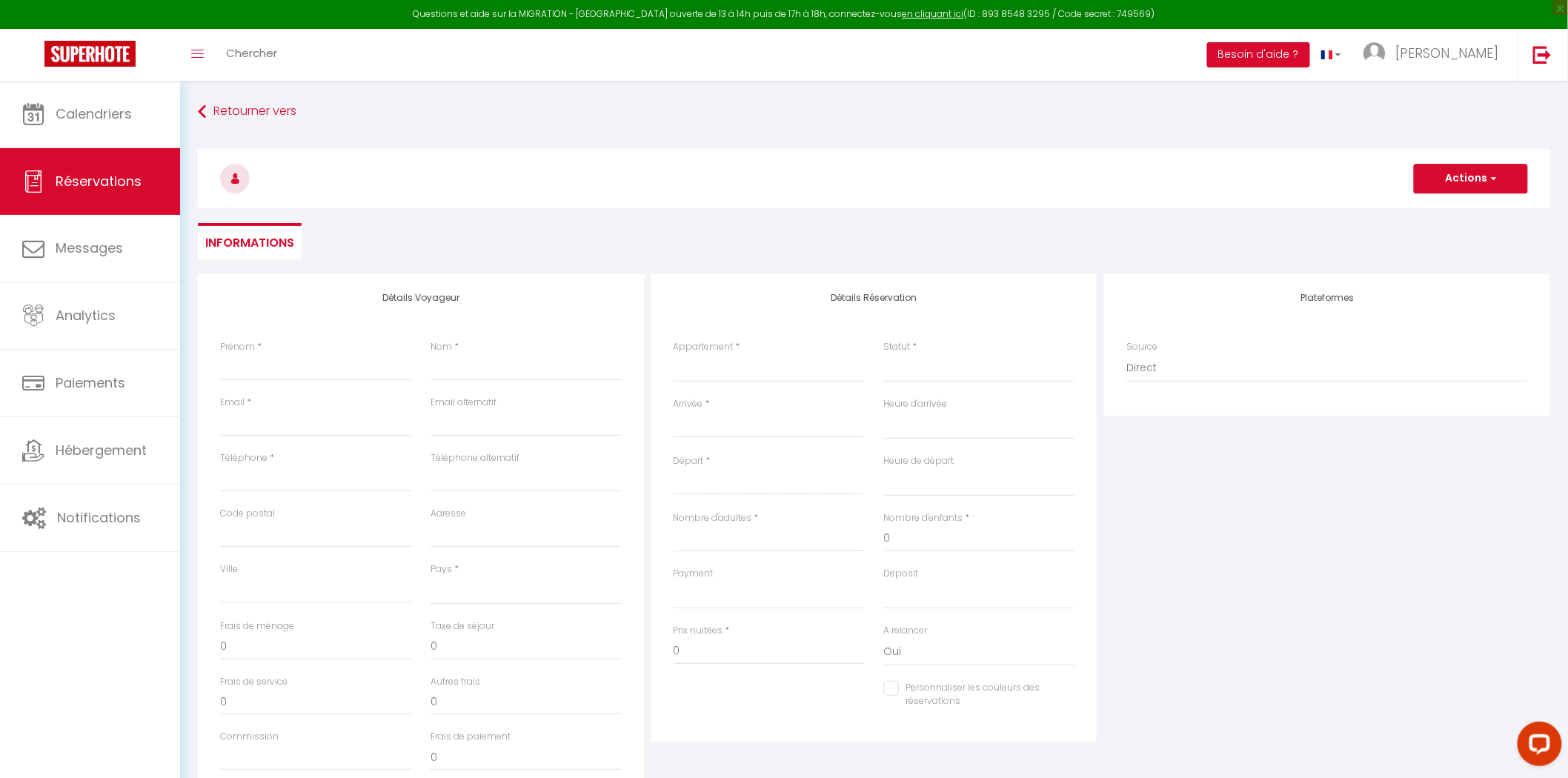
select select
checkbox input "false"
select select
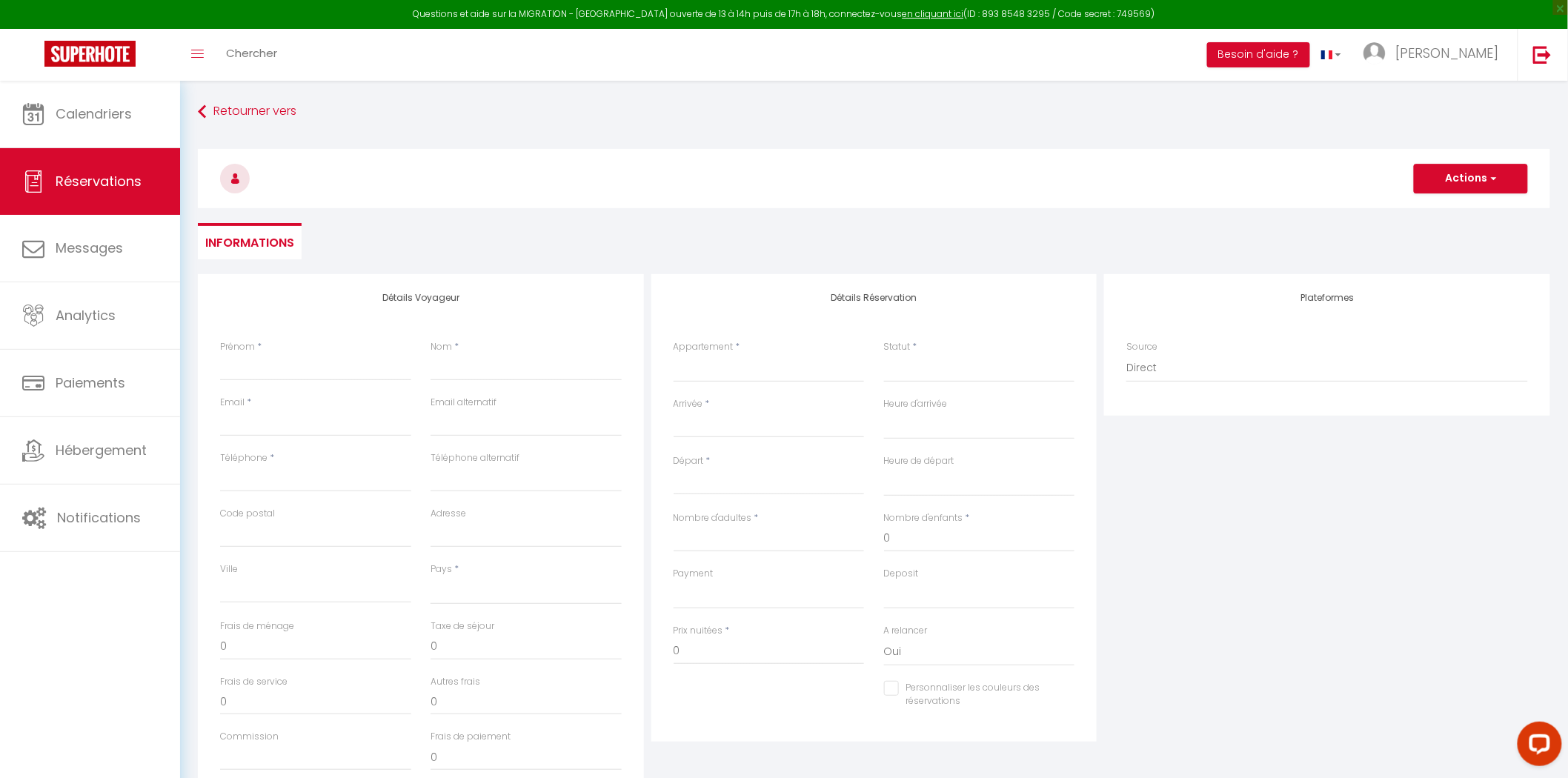
select select
click at [285, 371] on input "Prénom" at bounding box center [315, 368] width 191 height 27
type input "d"
select select
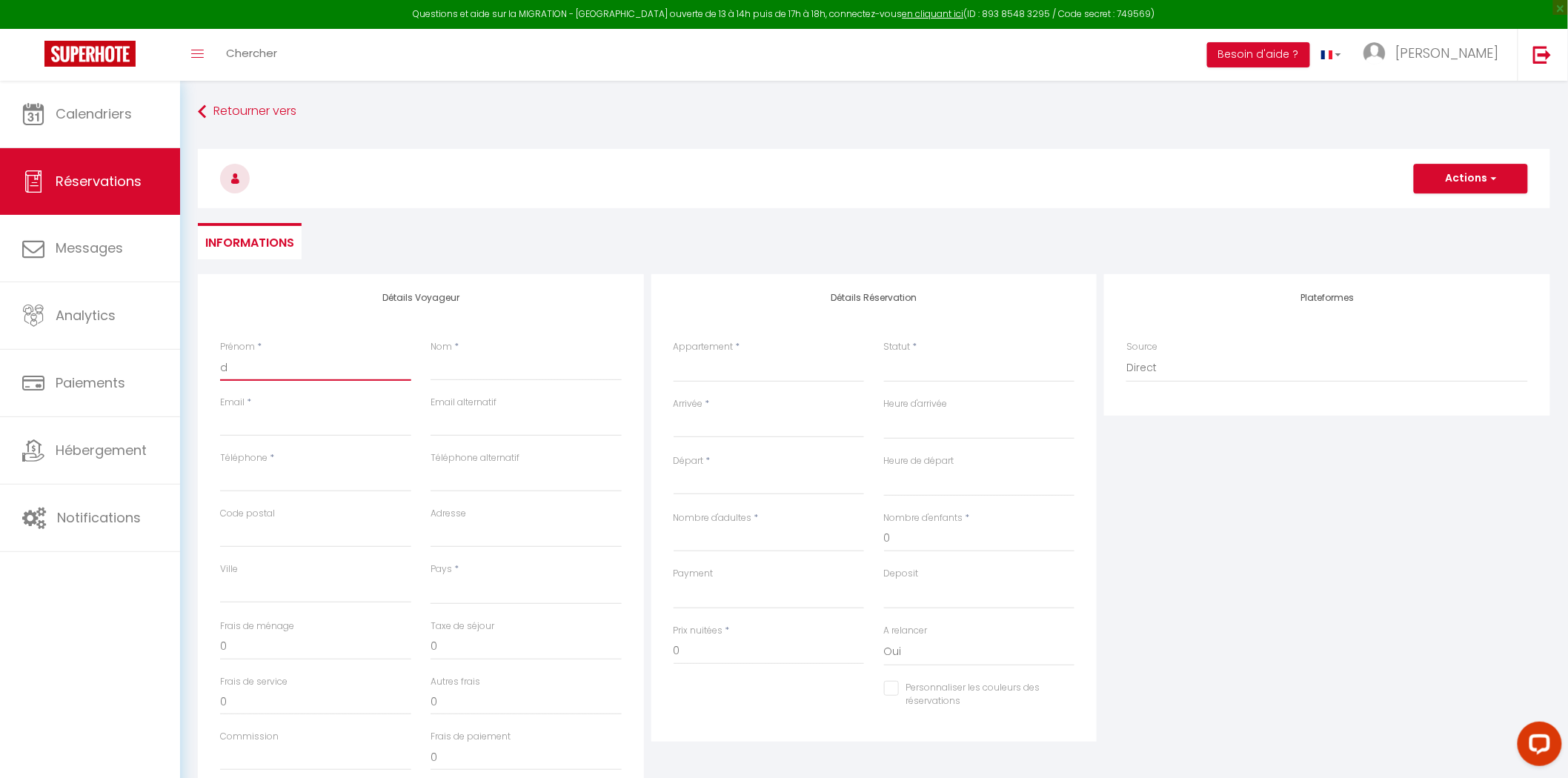
select select
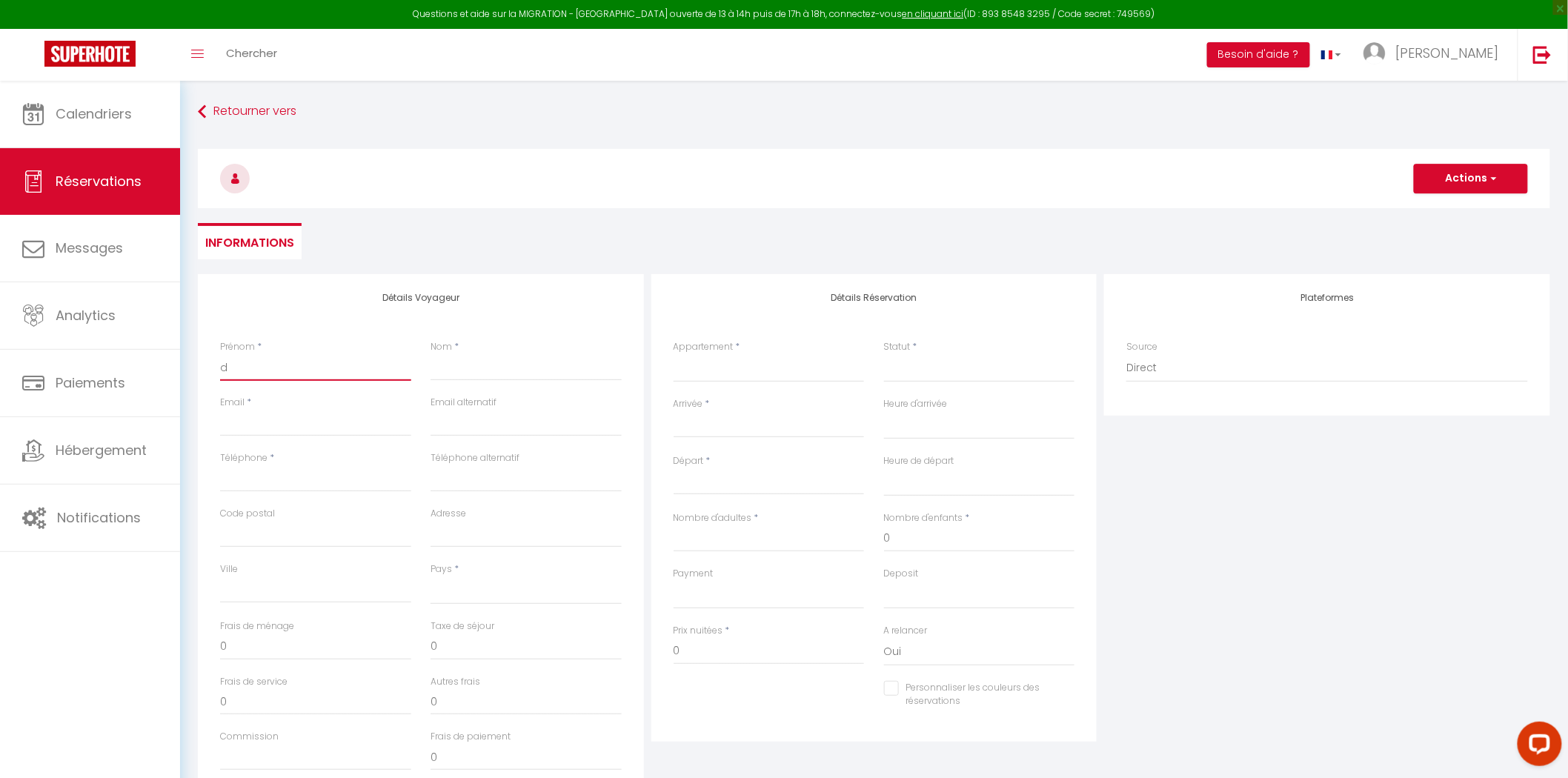
checkbox input "false"
type input "di"
select select
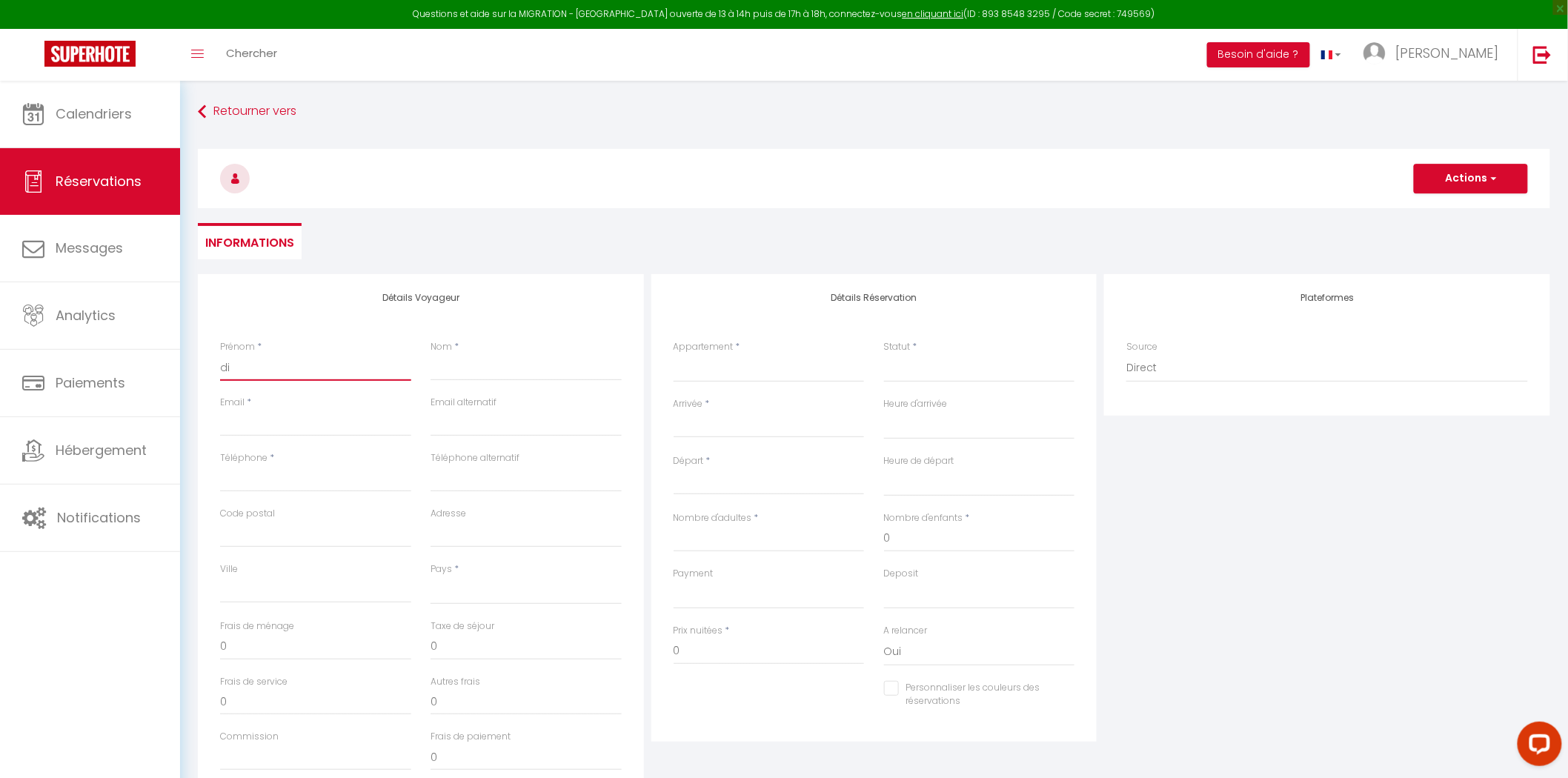
select select
checkbox input "false"
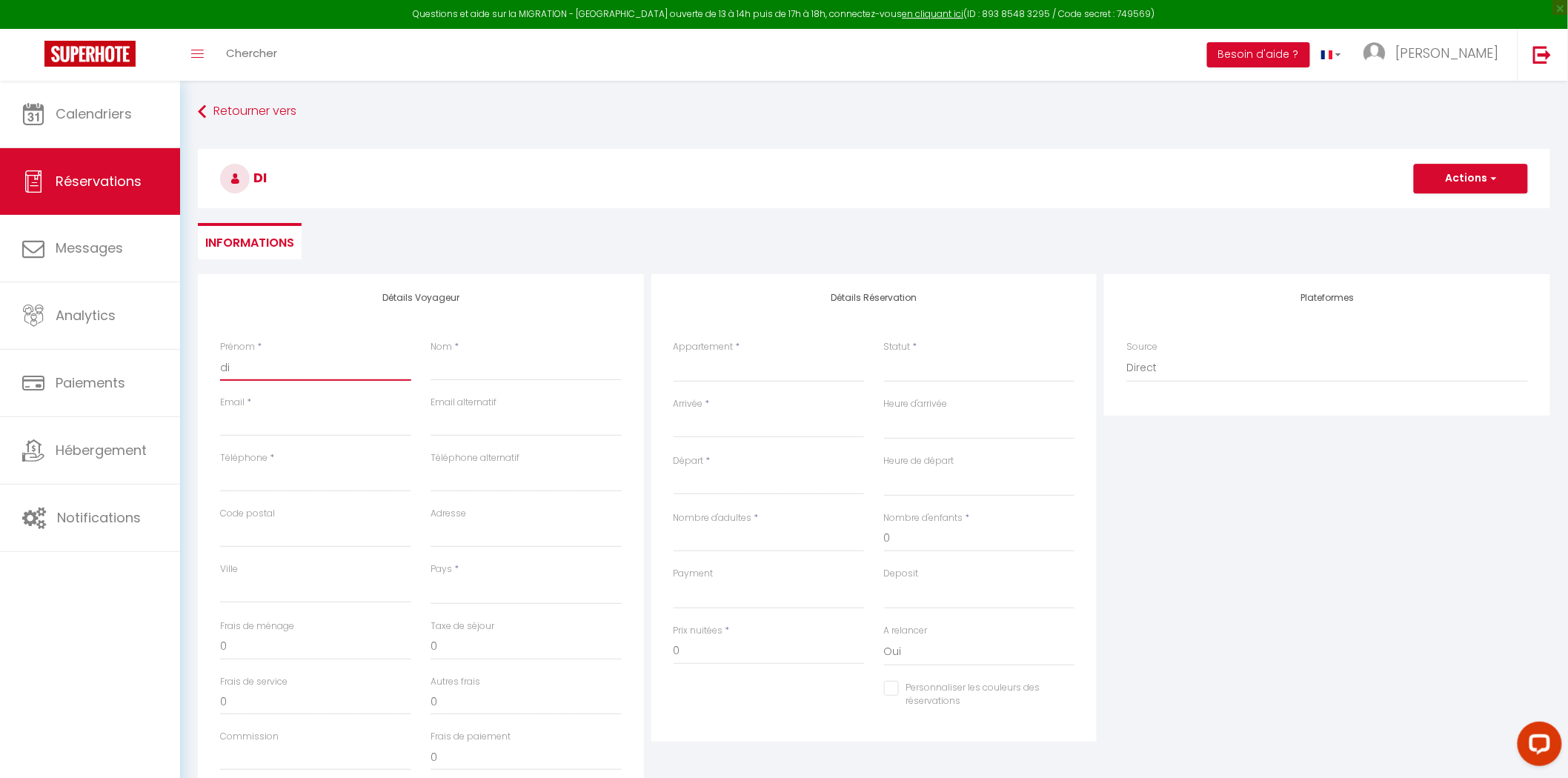
type input "dia"
select select
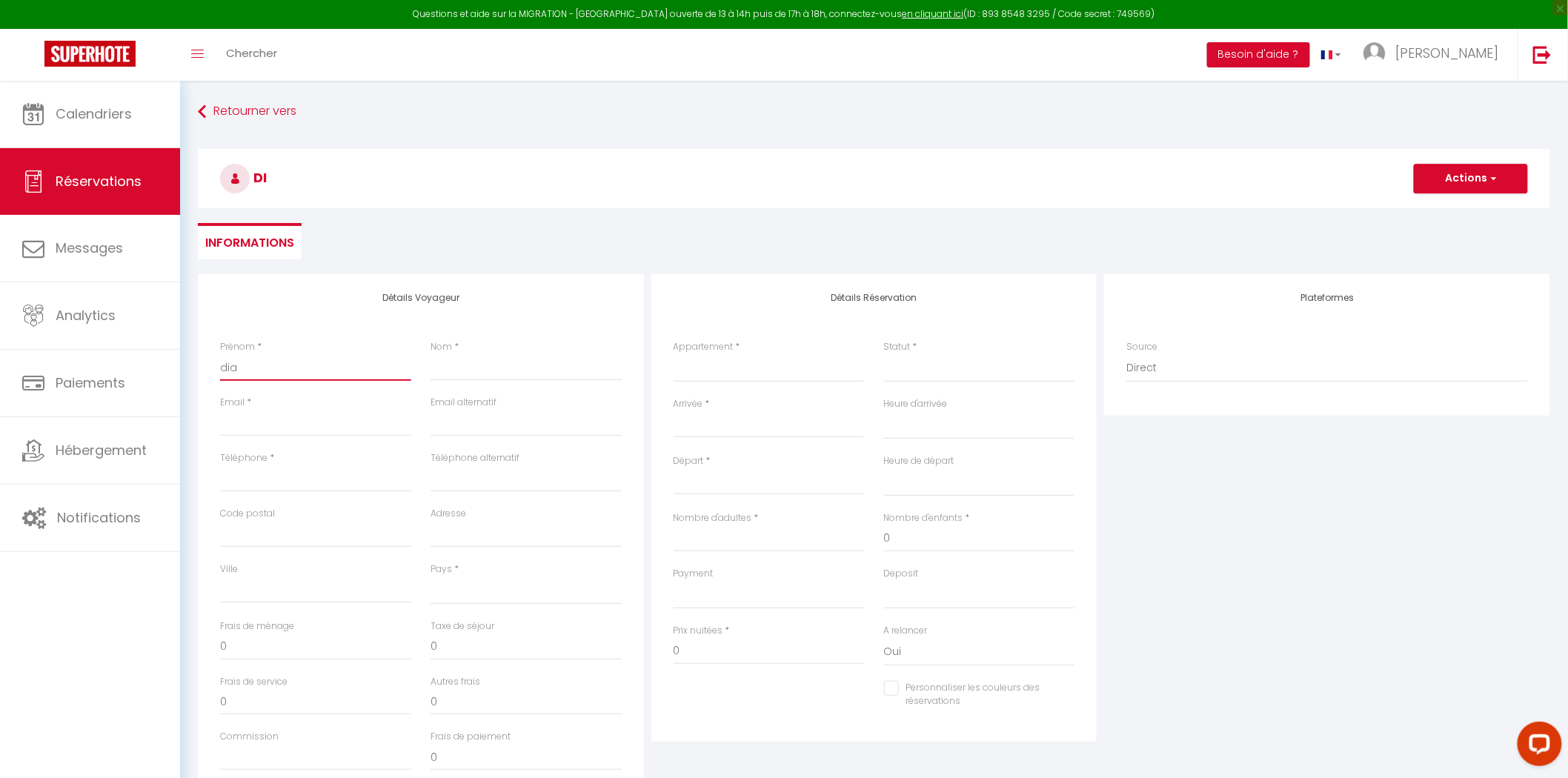
select select
checkbox input "false"
type input "dian"
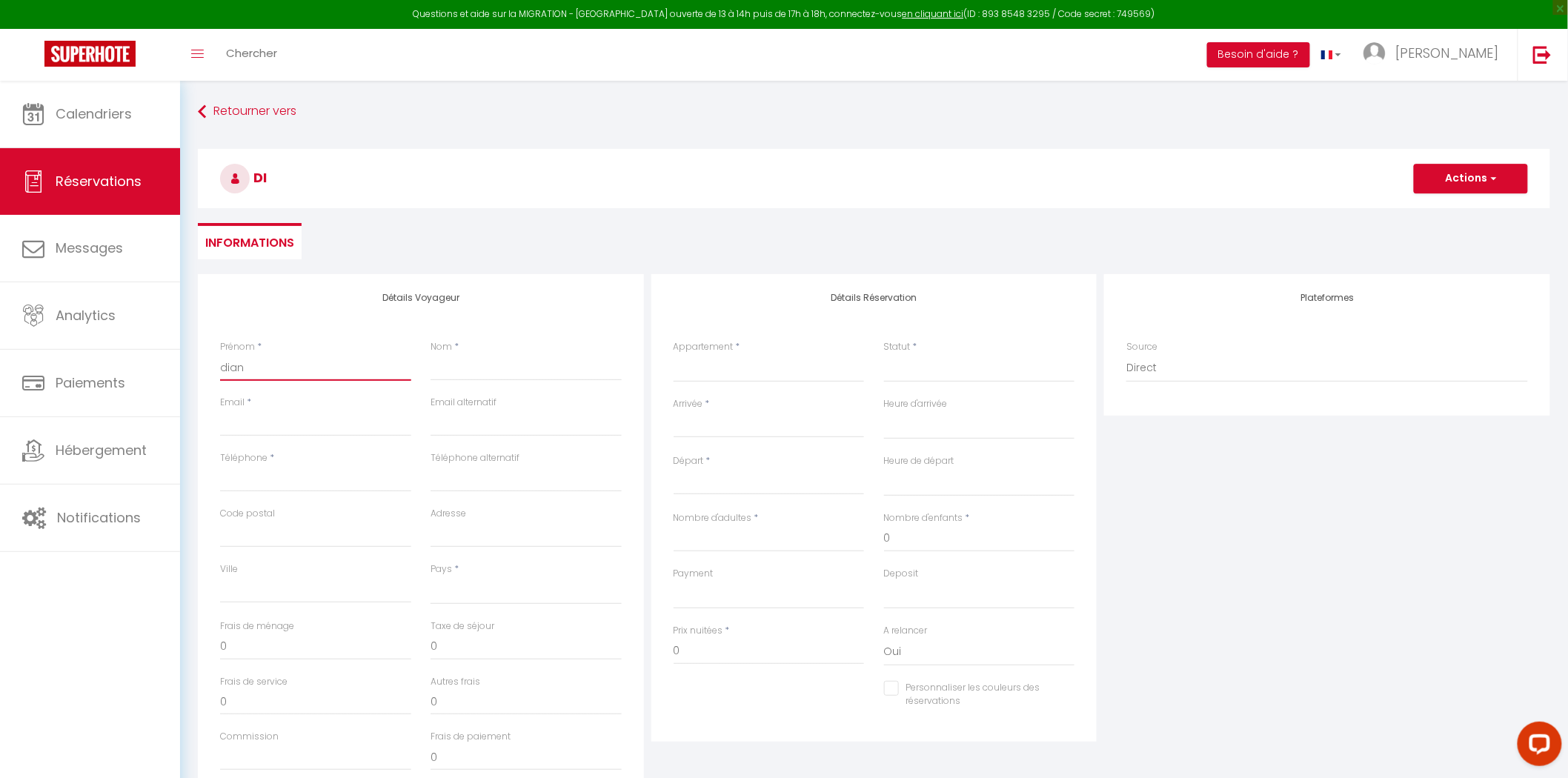
select select
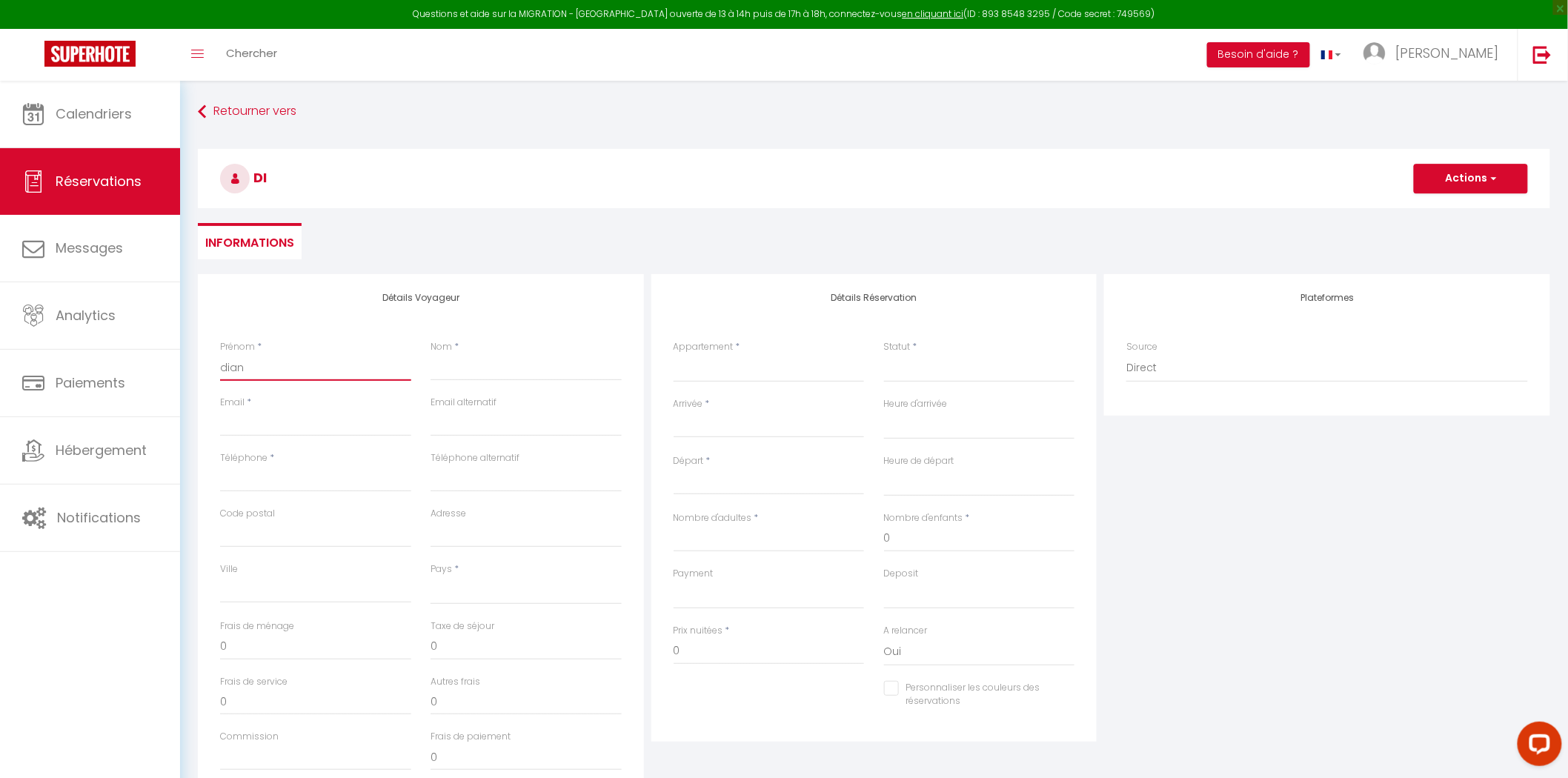
select select
checkbox input "false"
type input "[PERSON_NAME]"
select select
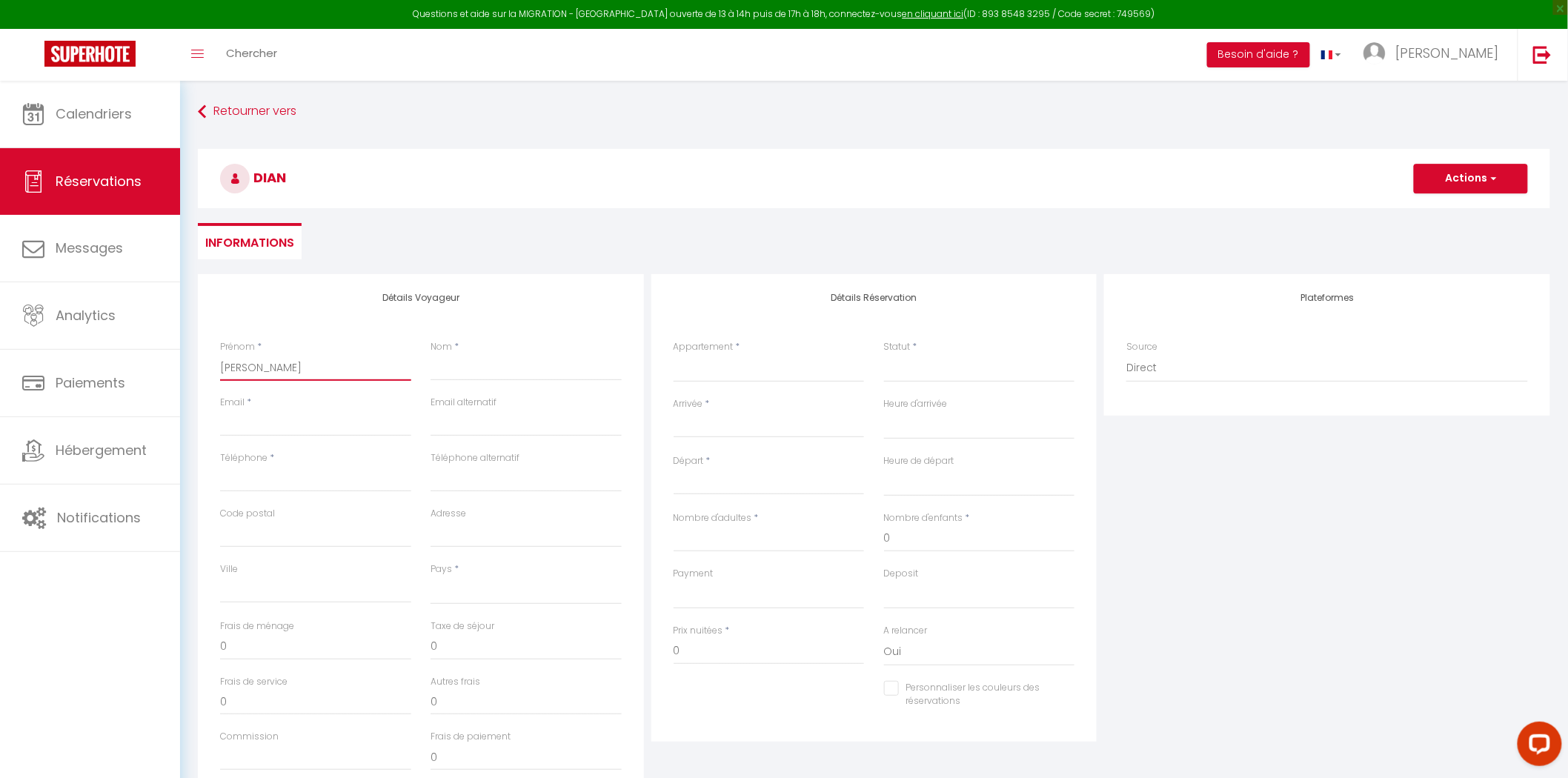
select select
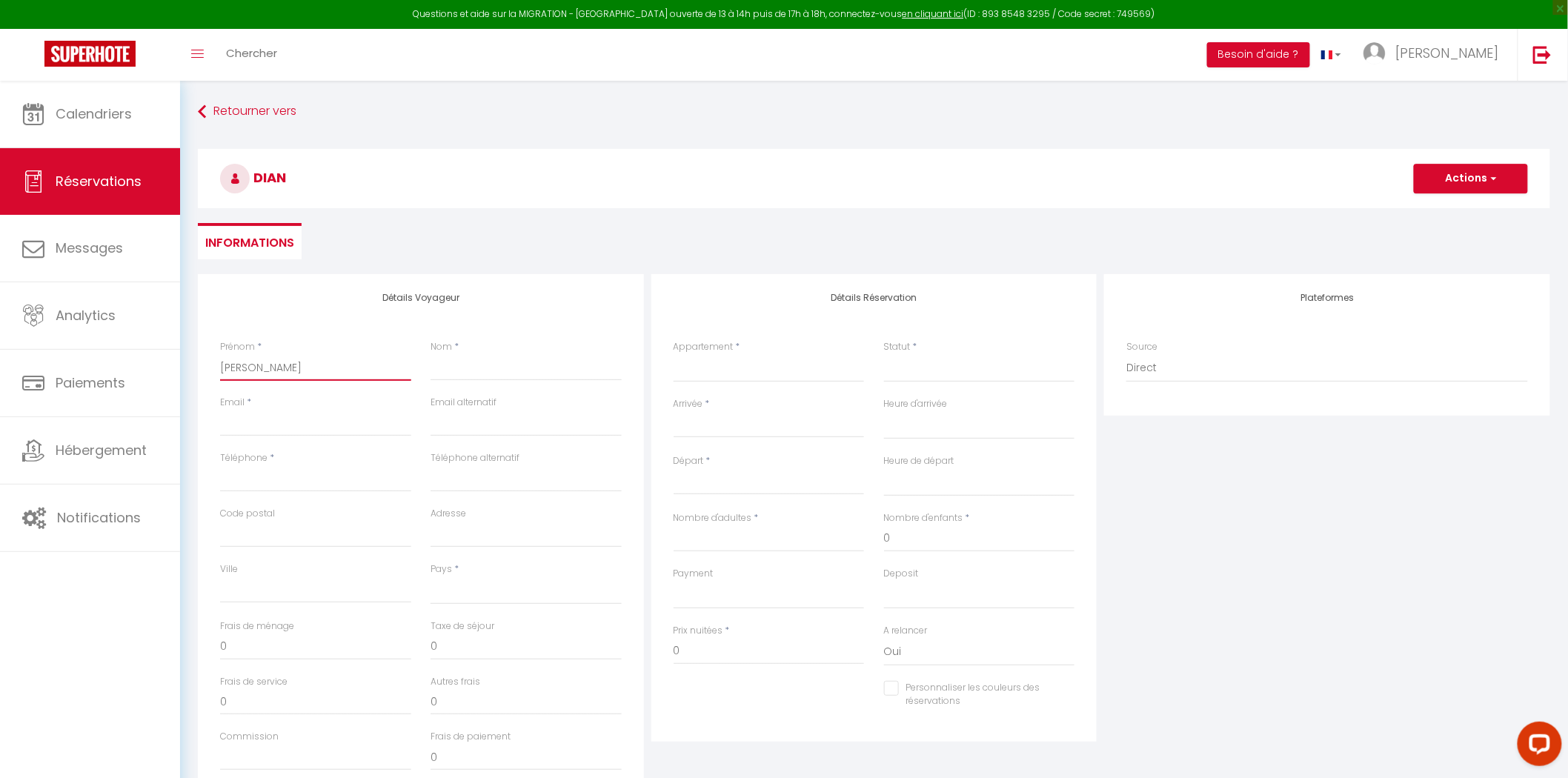
select select
checkbox input "false"
type input "[PERSON_NAME]"
type input "a"
select select
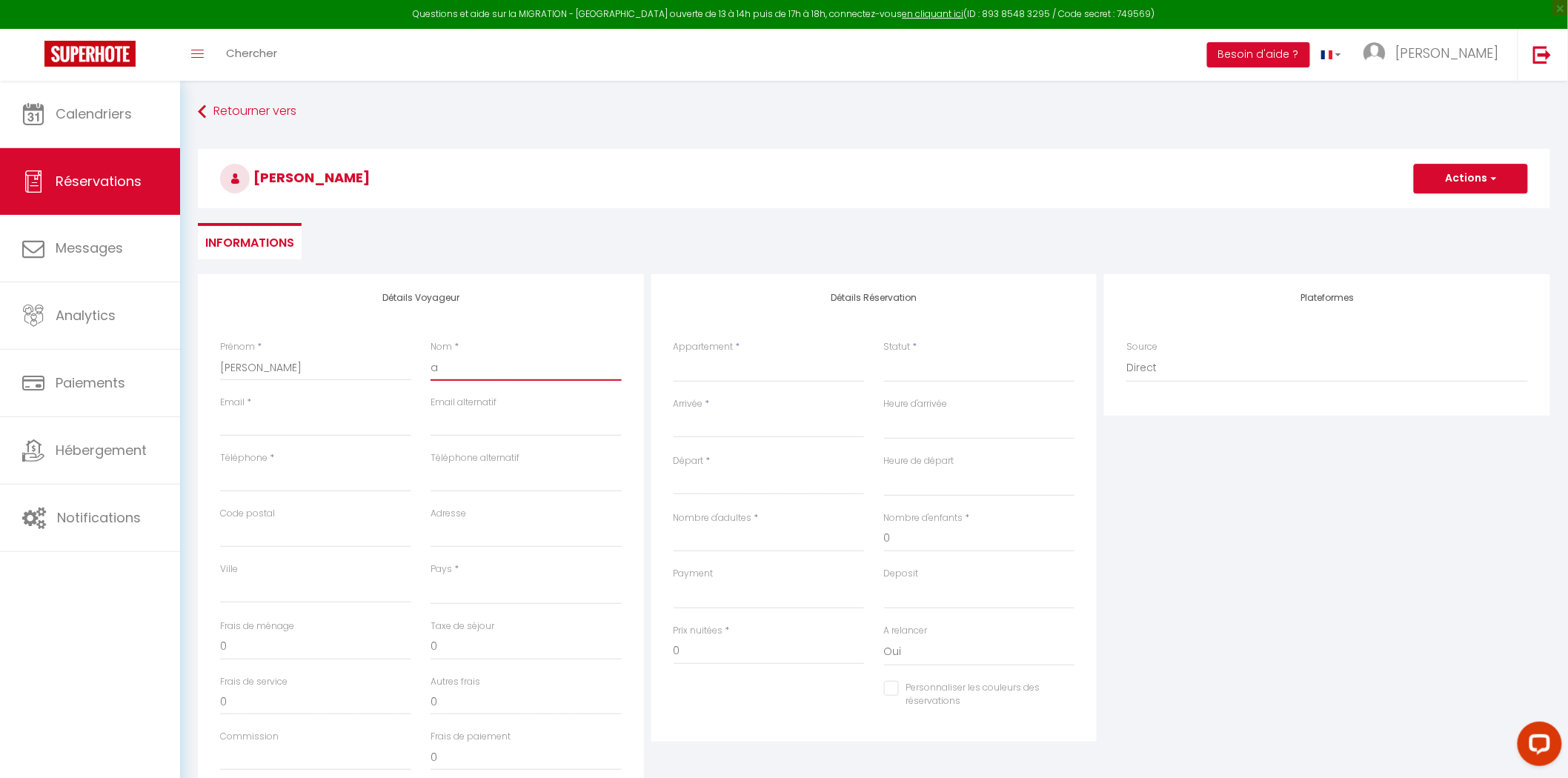
select select
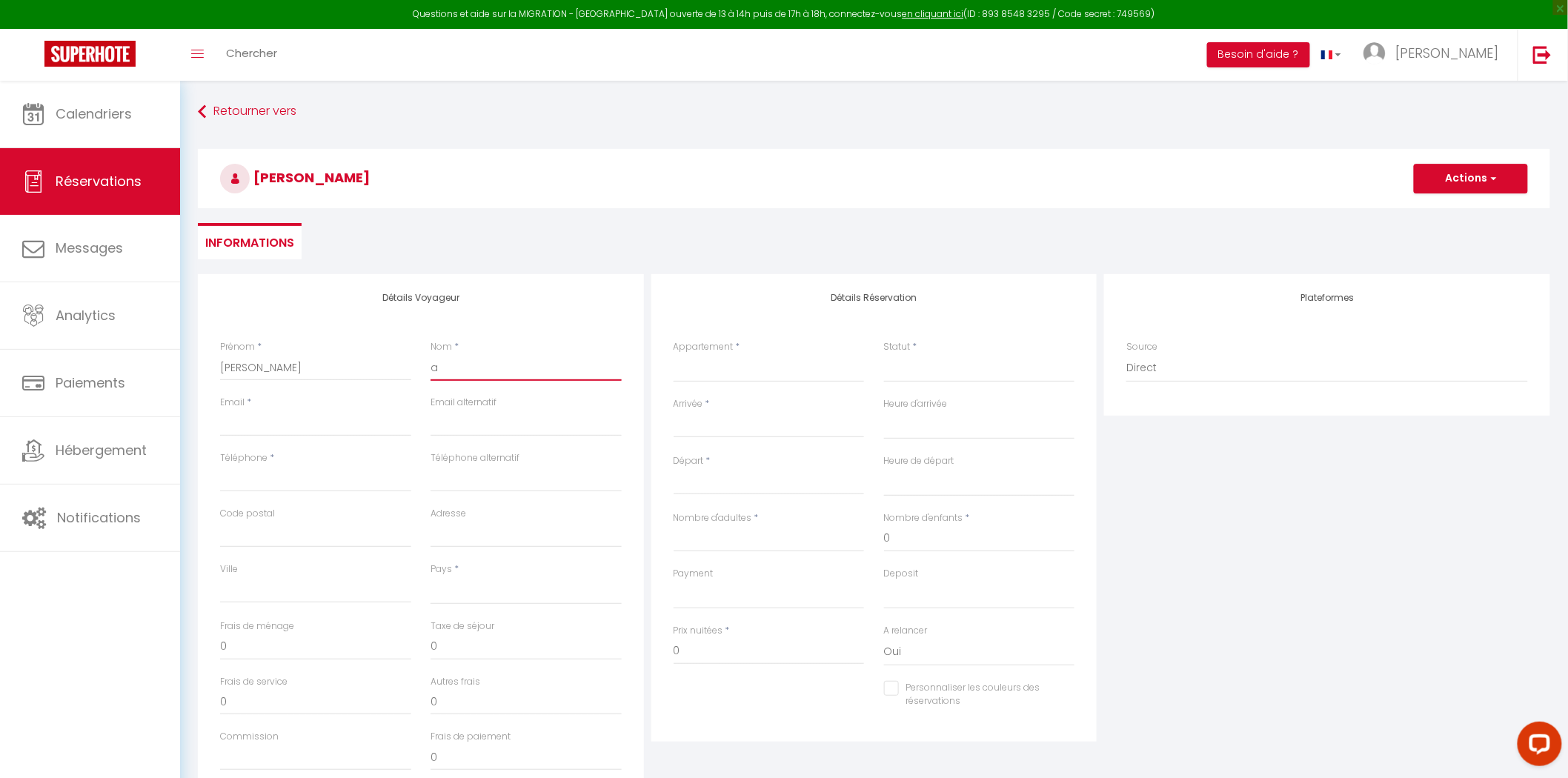
select select
checkbox input "false"
type input "a"
type input "r"
select select
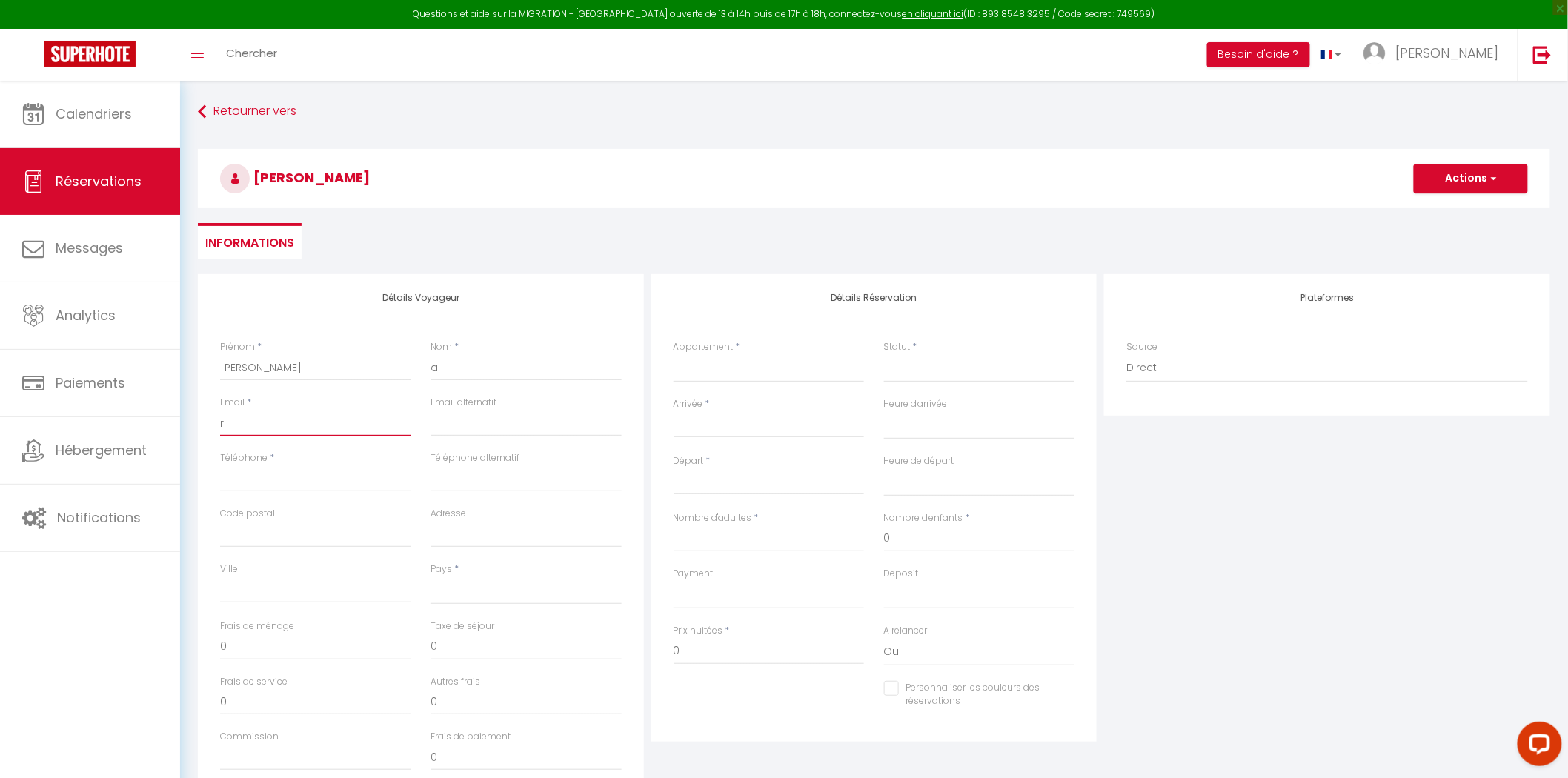
select select
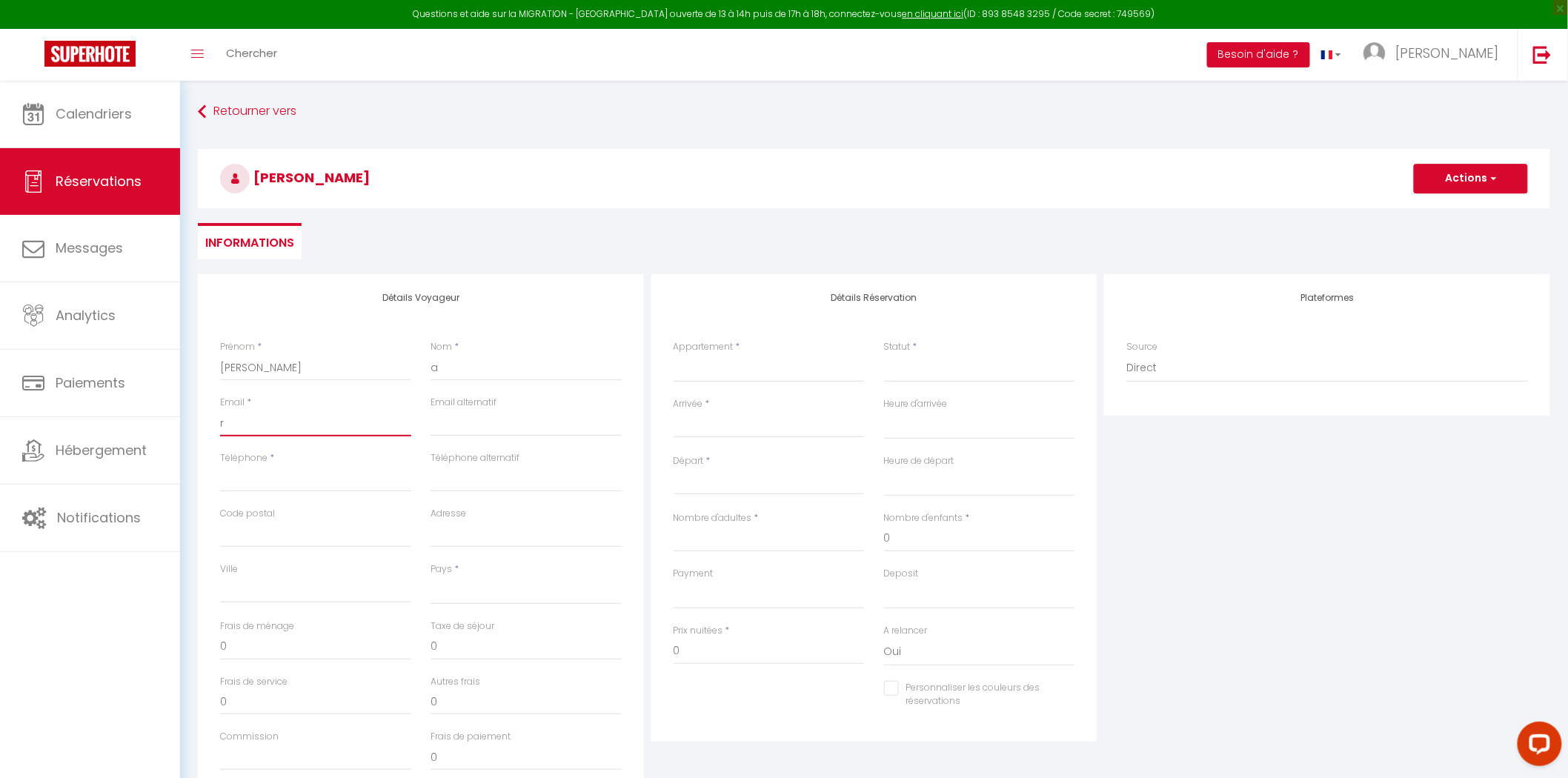
select select
checkbox input "false"
type input "ra"
select select
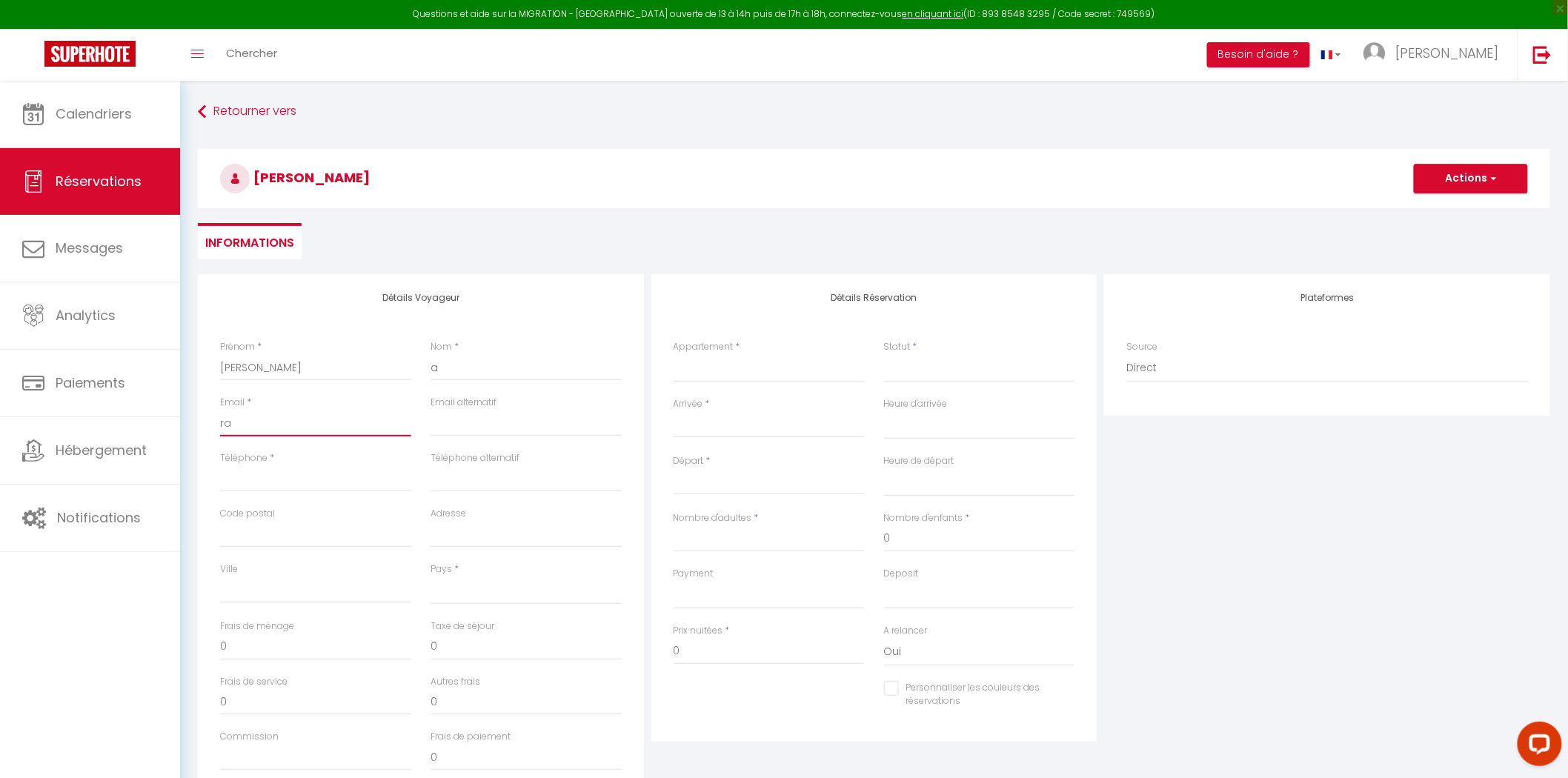
select select
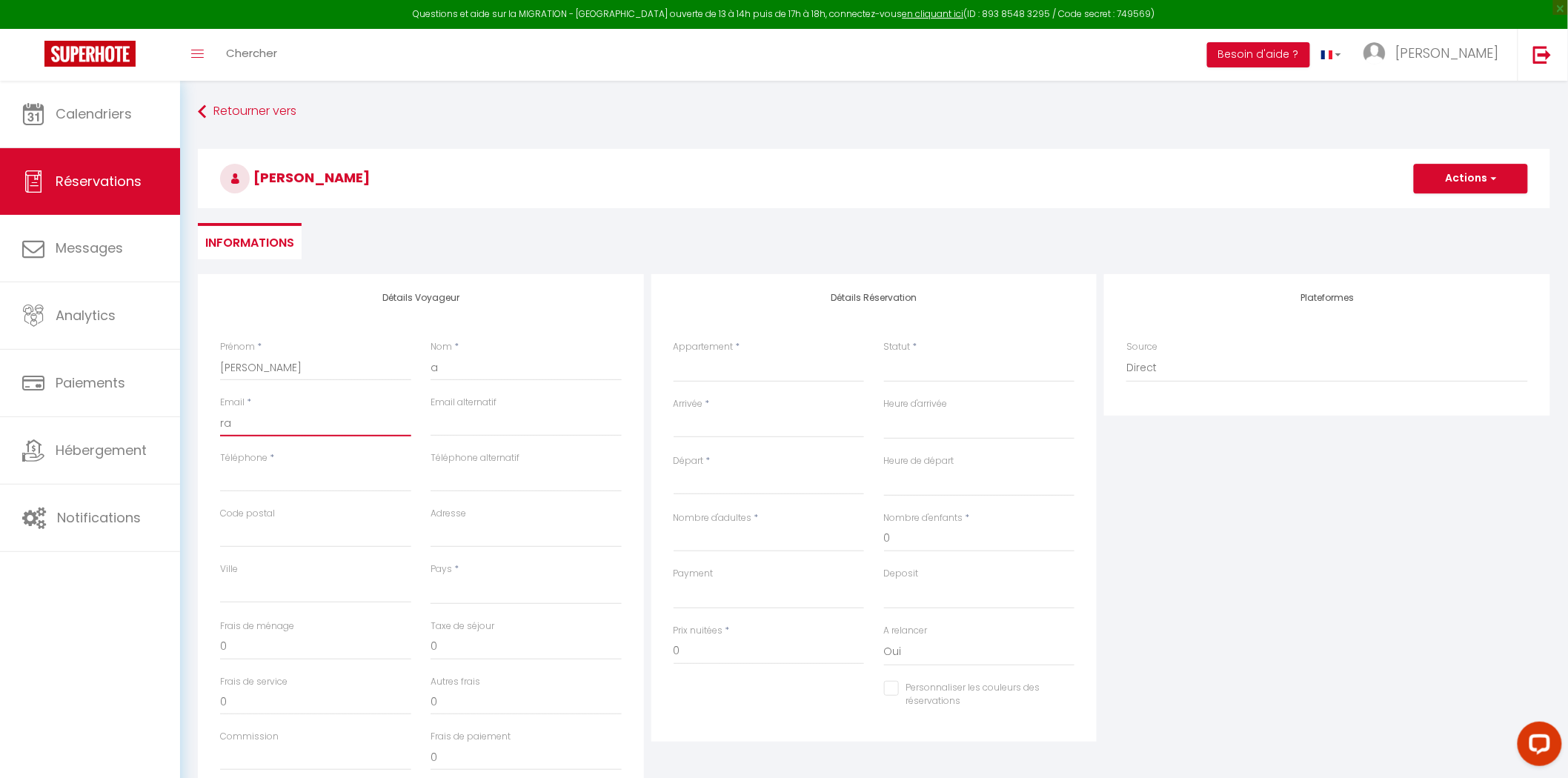
checkbox input "false"
type input "rap"
select select
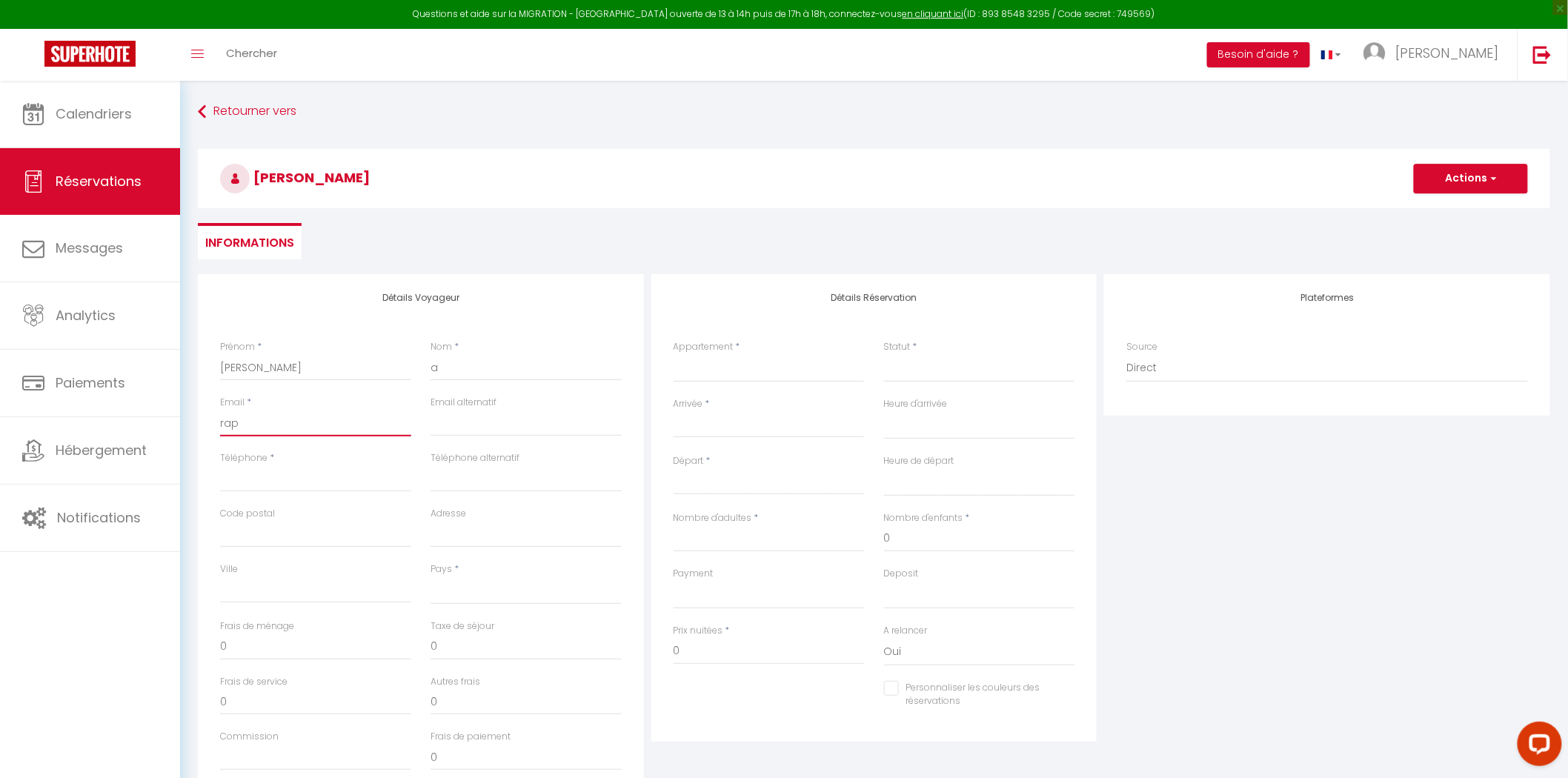
select select
checkbox input "false"
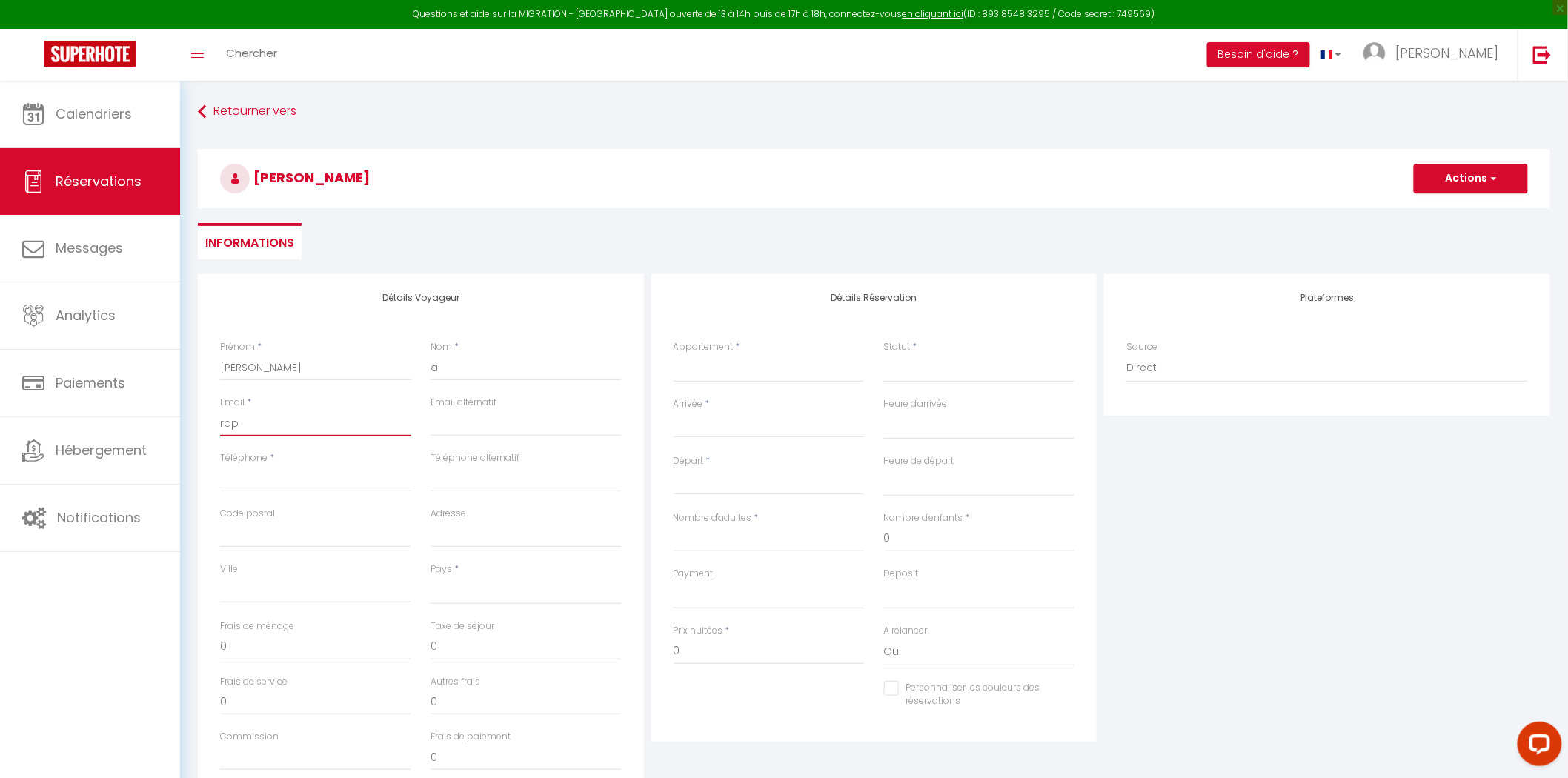
type input "raph"
select select
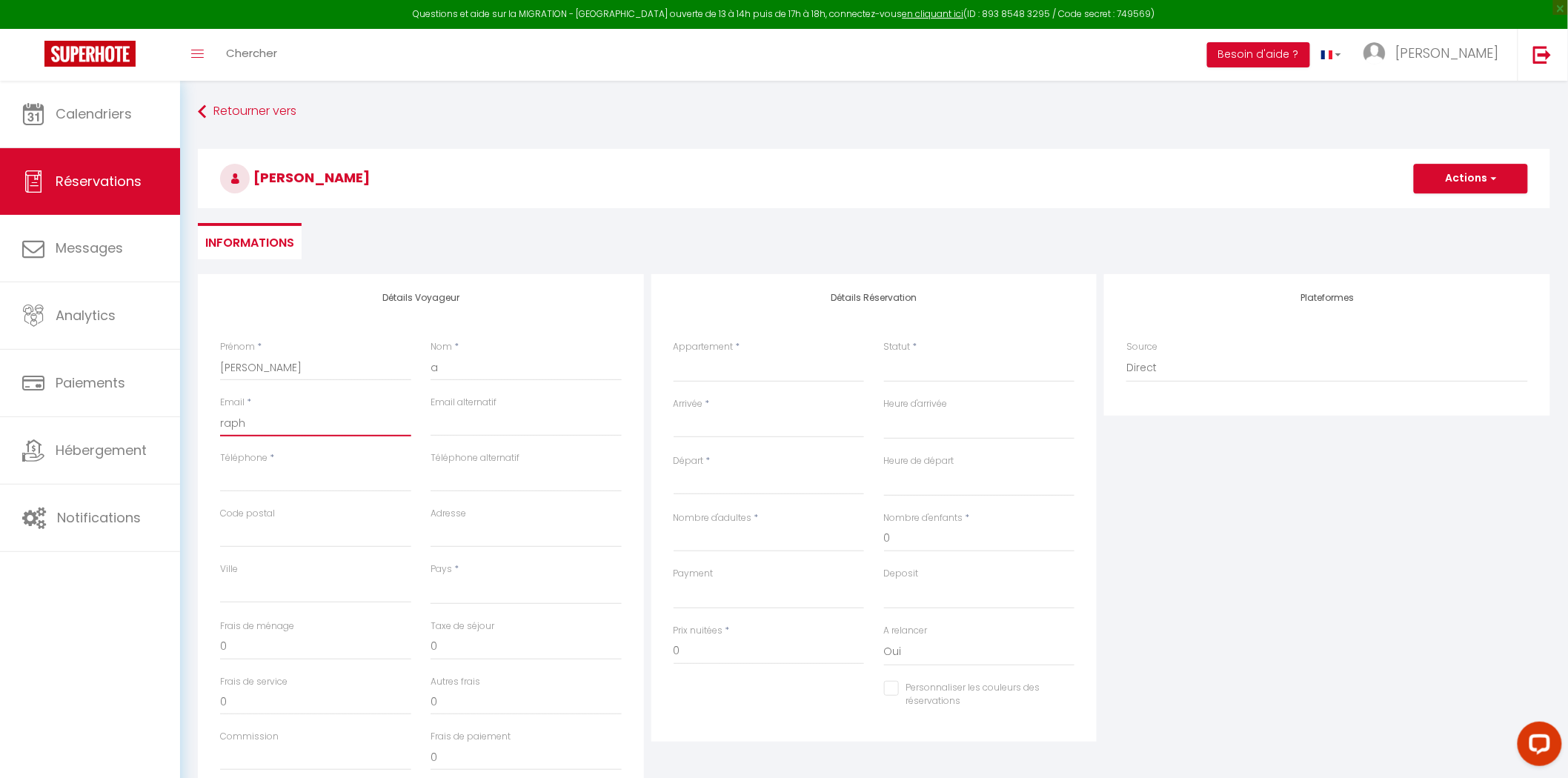
select select
checkbox input "false"
type input "rapha"
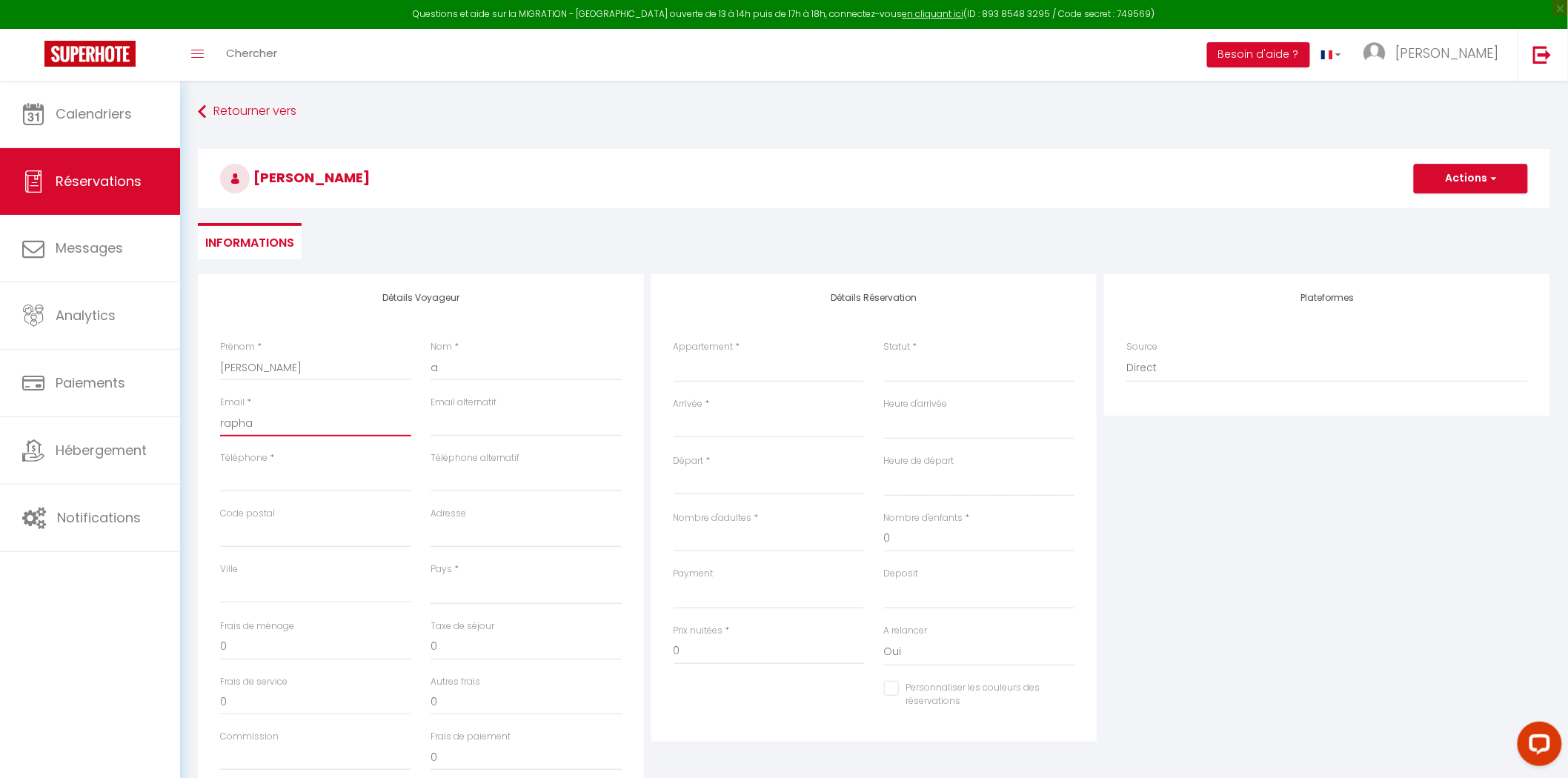
select select
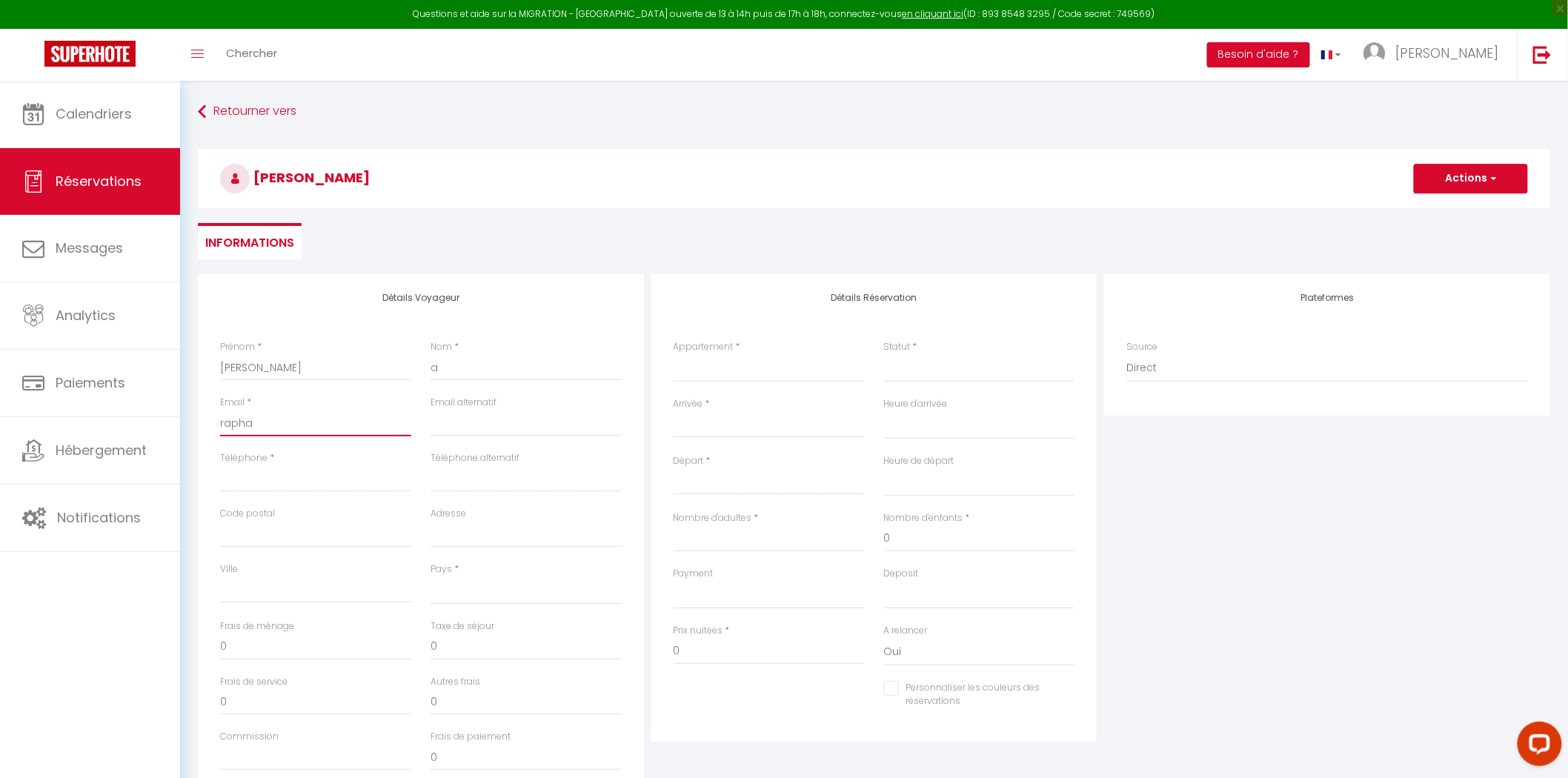
select select
checkbox input "false"
type input "raphae"
select select
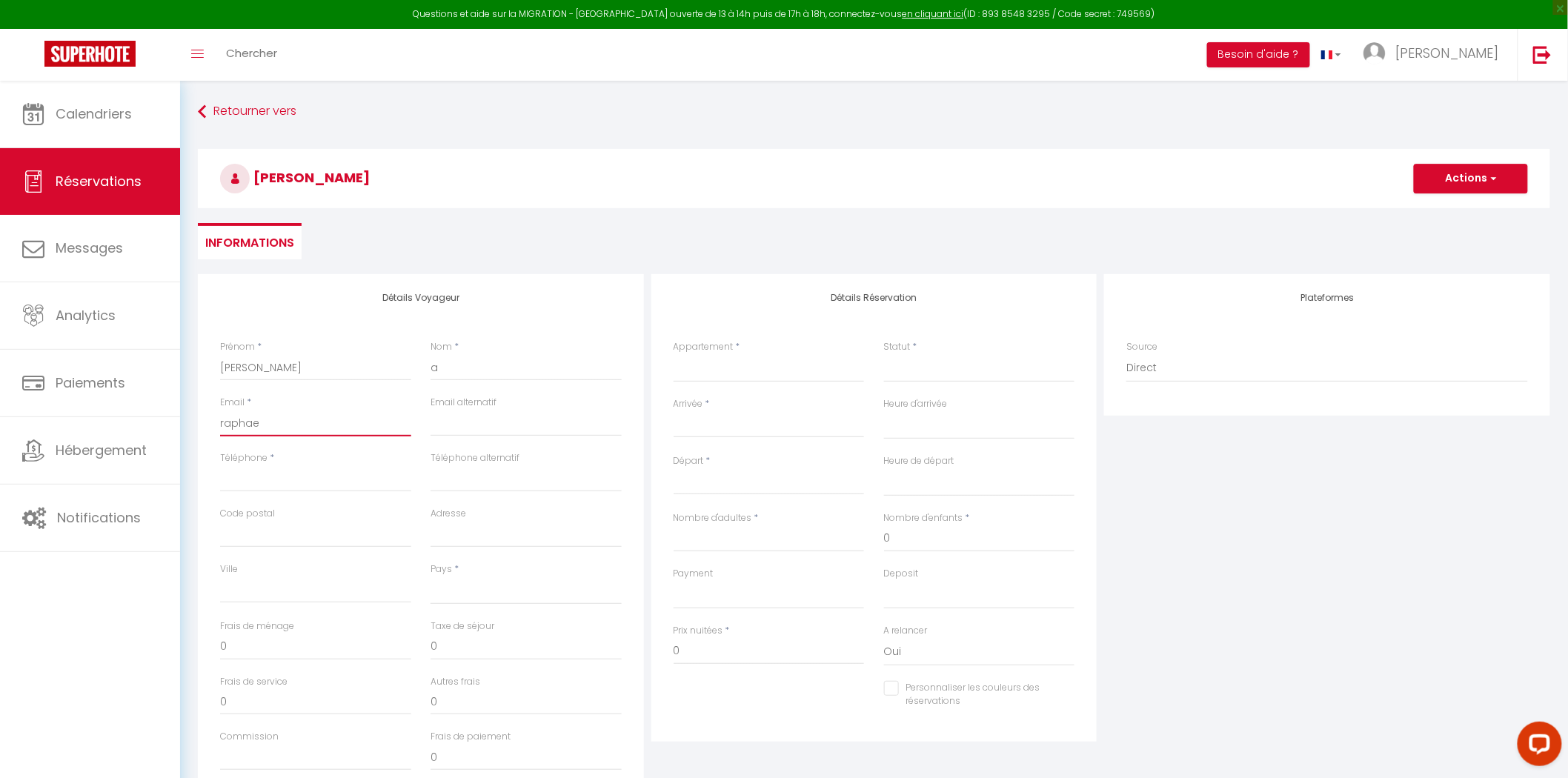
select select
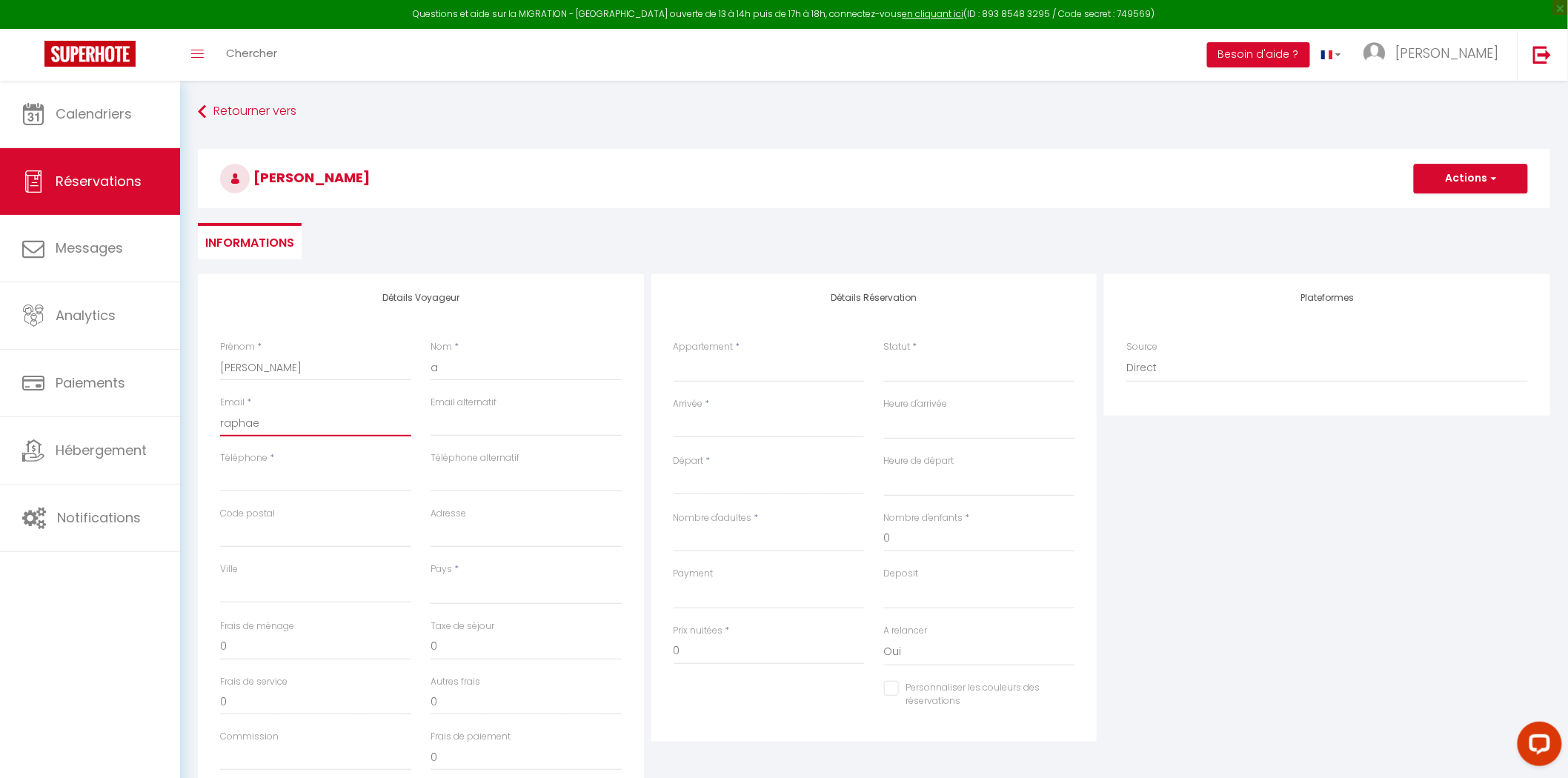
select select
checkbox input "false"
type input "[PERSON_NAME]"
select select
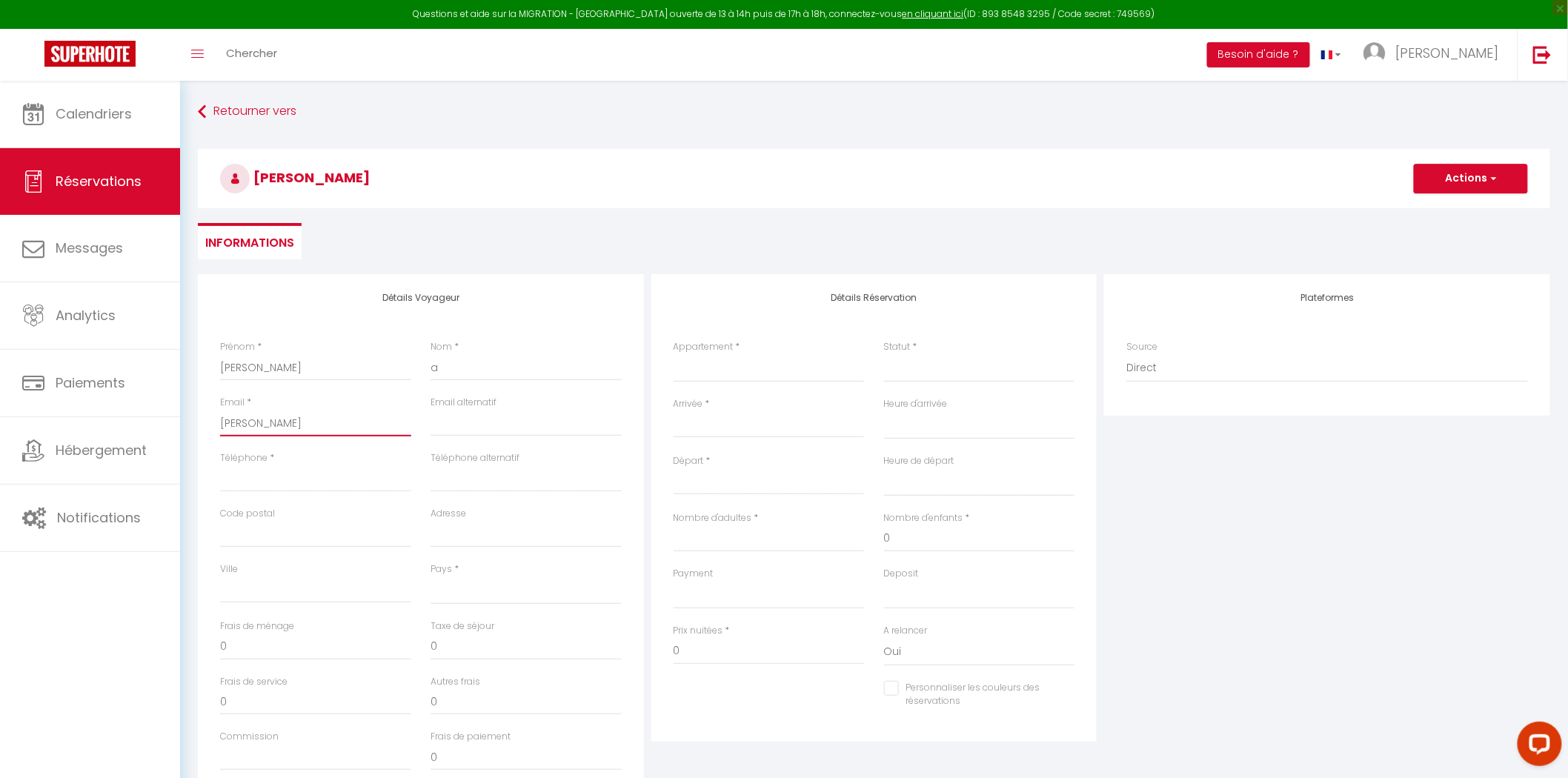
select select
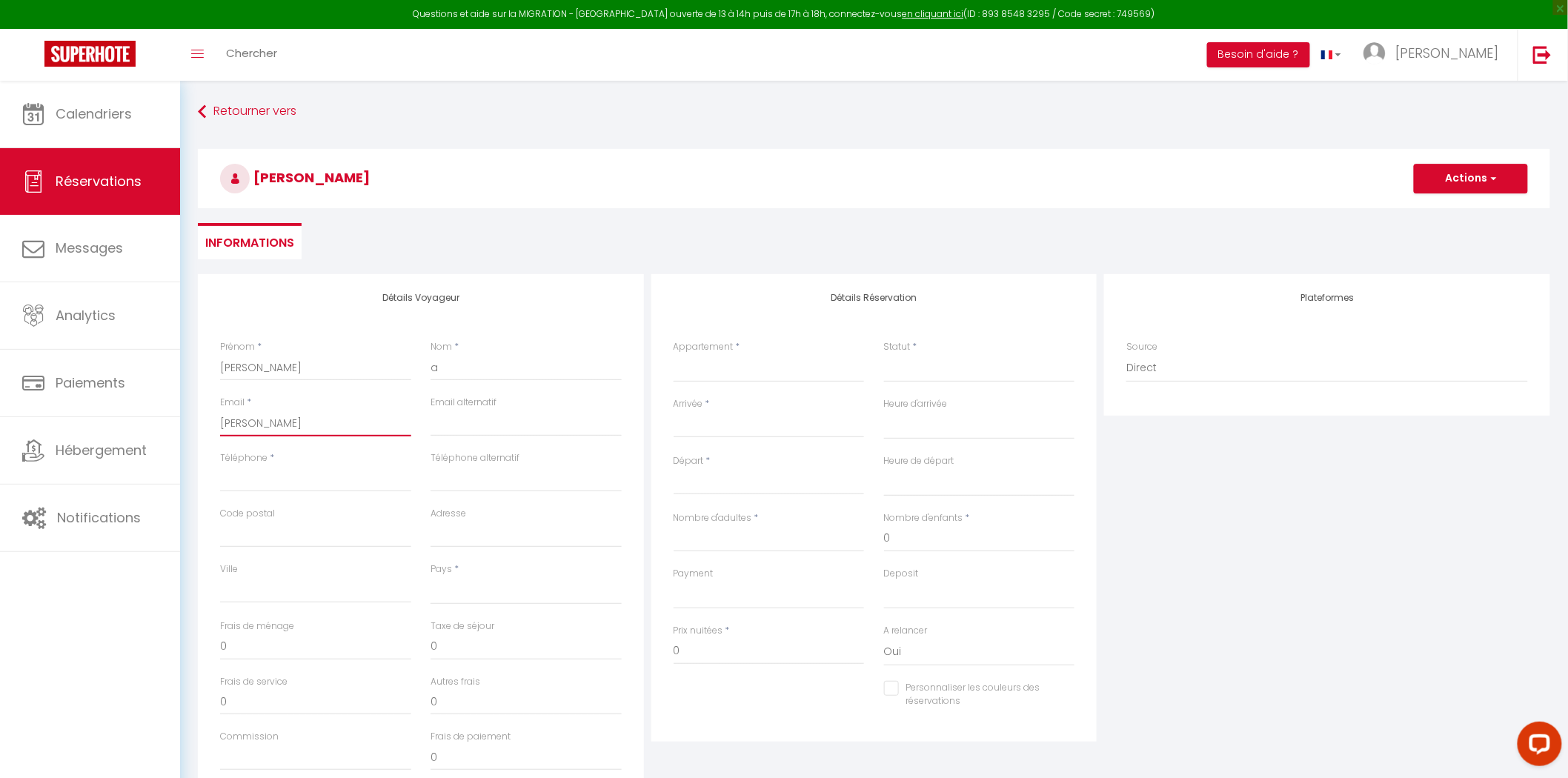
checkbox input "false"
type input "[PERSON_NAME][EMAIL_ADDRESS][DOMAIN_NAME]"
type input "0647554678"
type input "60610"
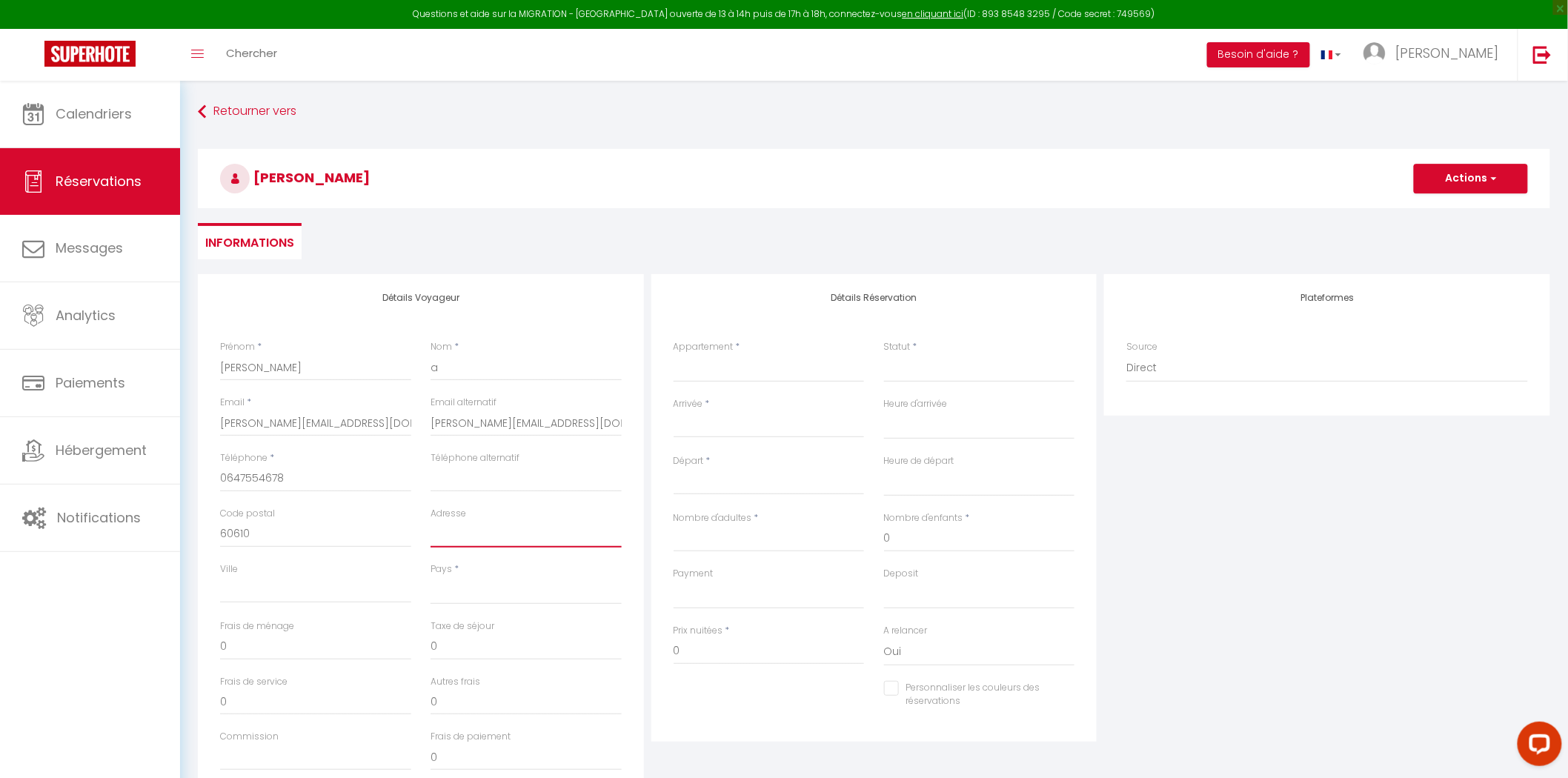
type input "[STREET_ADDRESS][PERSON_NAME]"
type input "lacroix saint ouen"
select select "FR"
select select
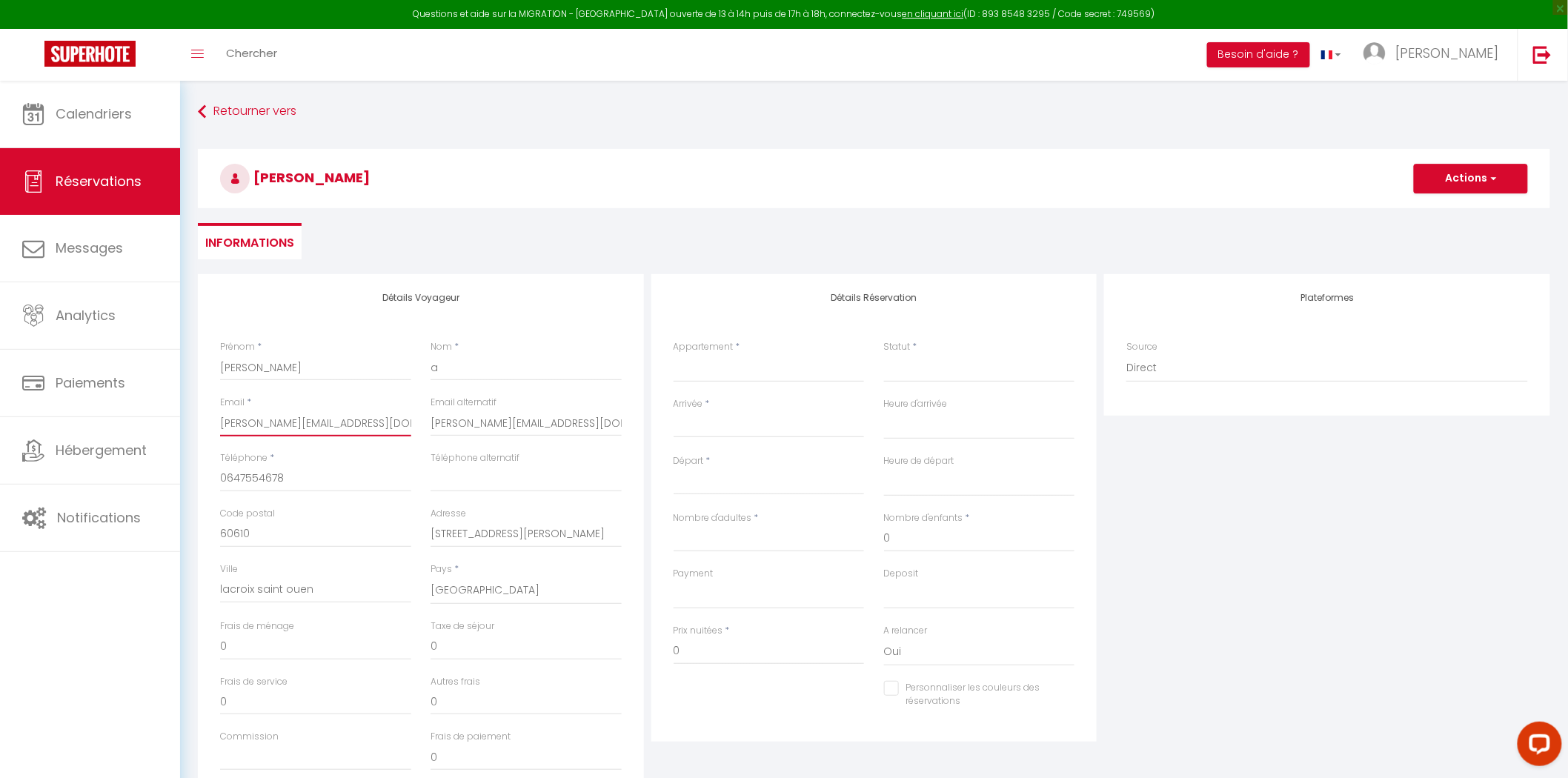
select select
checkbox input "false"
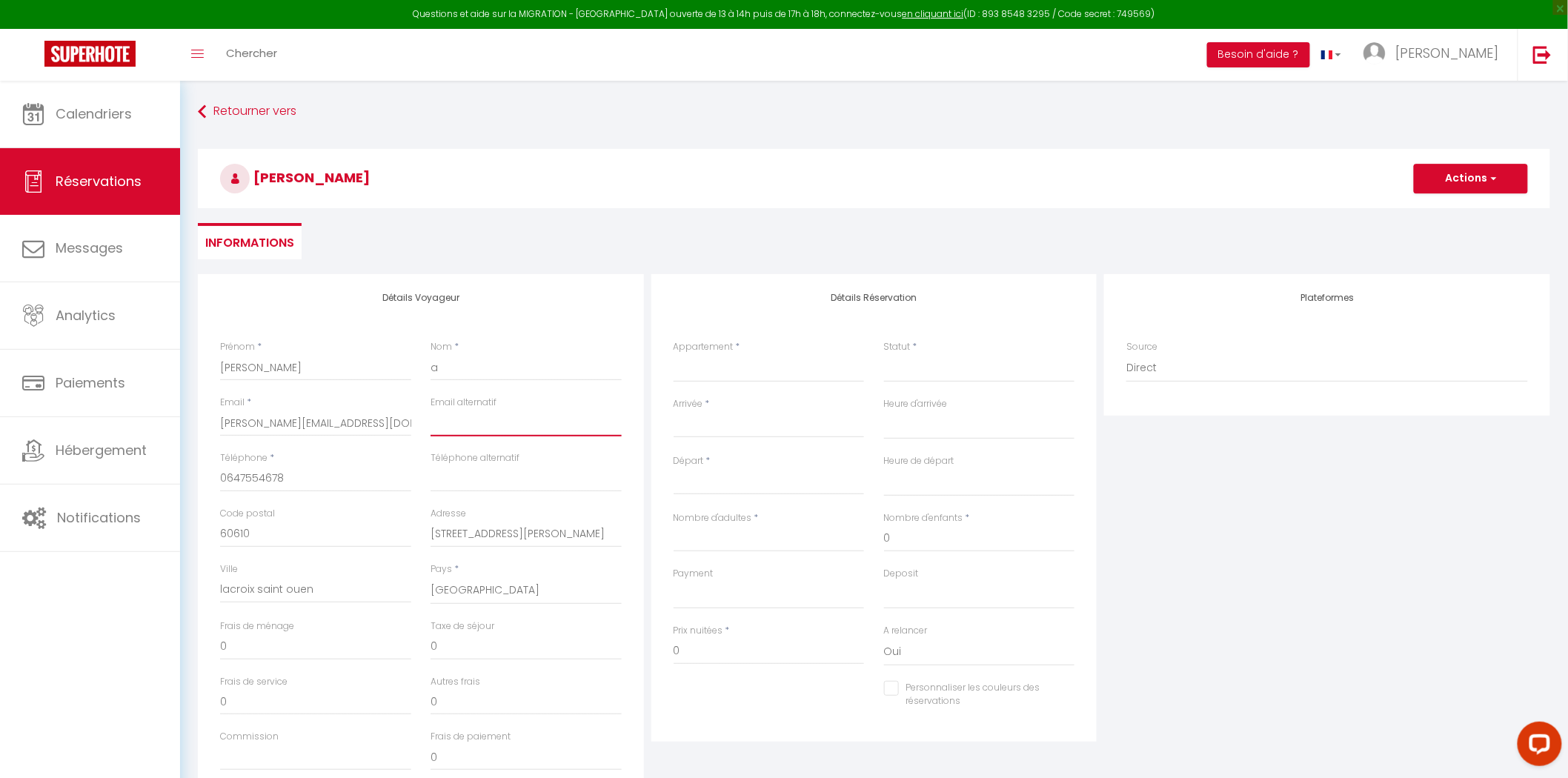
select select
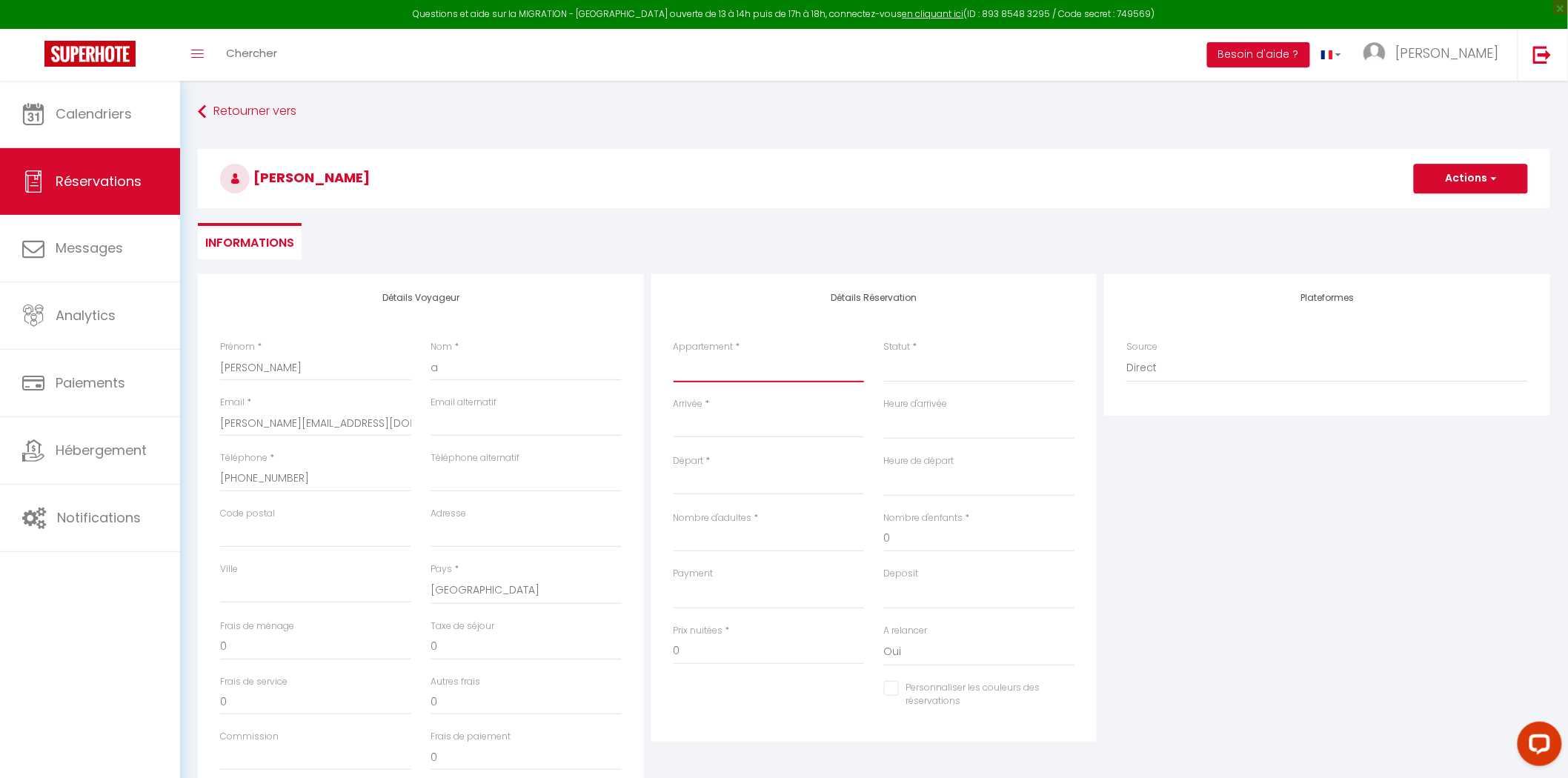
drag, startPoint x: 720, startPoint y: 367, endPoint x: 730, endPoint y: 384, distance: 19.7
click at [721, 367] on select "Appartement Neuf Confort & Moderne - Proche Gare [PERSON_NAME] - 4 [PERSON_NAME…" at bounding box center [769, 368] width 191 height 28
click at [674, 355] on select "Appartement Neuf Confort & Moderne - Proche Gare [PERSON_NAME] - 4 [PERSON_NAME…" at bounding box center [769, 368] width 191 height 28
click at [739, 425] on input "Arrivée" at bounding box center [769, 426] width 191 height 19
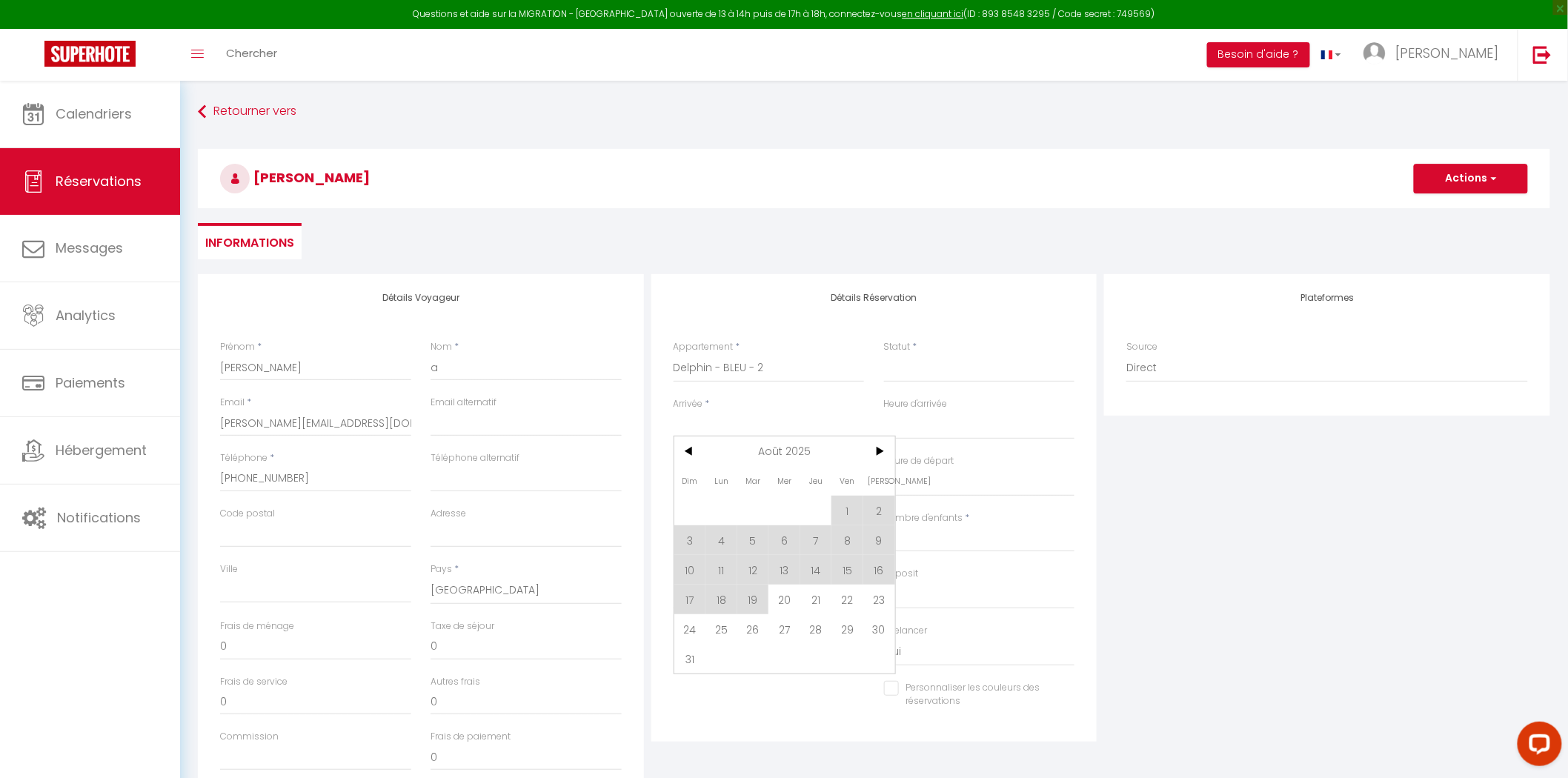
click at [697, 428] on input "Arrivée" at bounding box center [769, 426] width 191 height 19
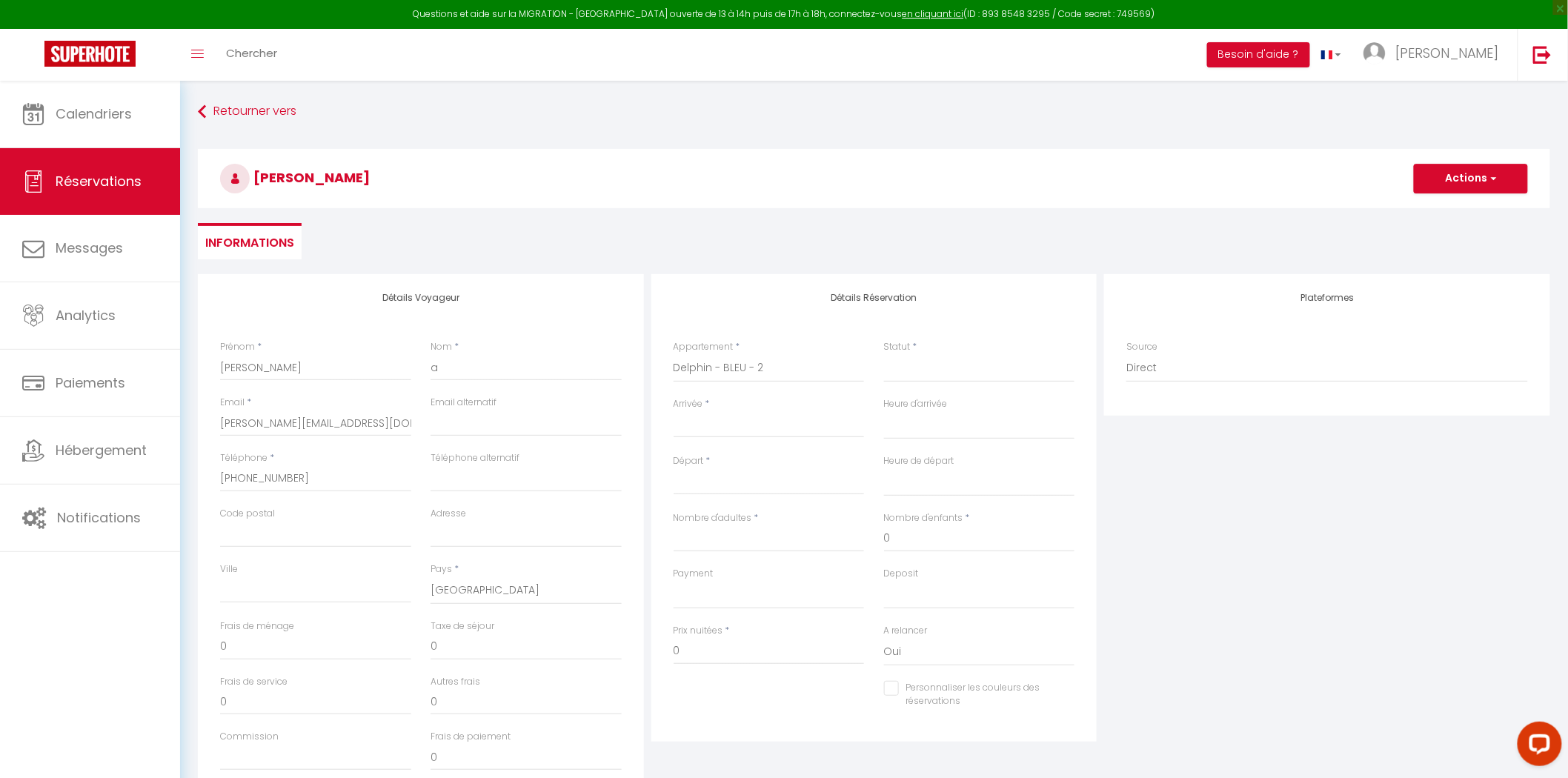
drag, startPoint x: 715, startPoint y: 434, endPoint x: 715, endPoint y: 416, distance: 18.0
click at [715, 430] on input "Arrivée" at bounding box center [769, 426] width 191 height 19
click at [772, 424] on input "Arrivée" at bounding box center [769, 426] width 191 height 19
click at [715, 428] on input "Arrivée" at bounding box center [769, 426] width 191 height 19
click at [750, 433] on input "Arrivée" at bounding box center [769, 426] width 191 height 19
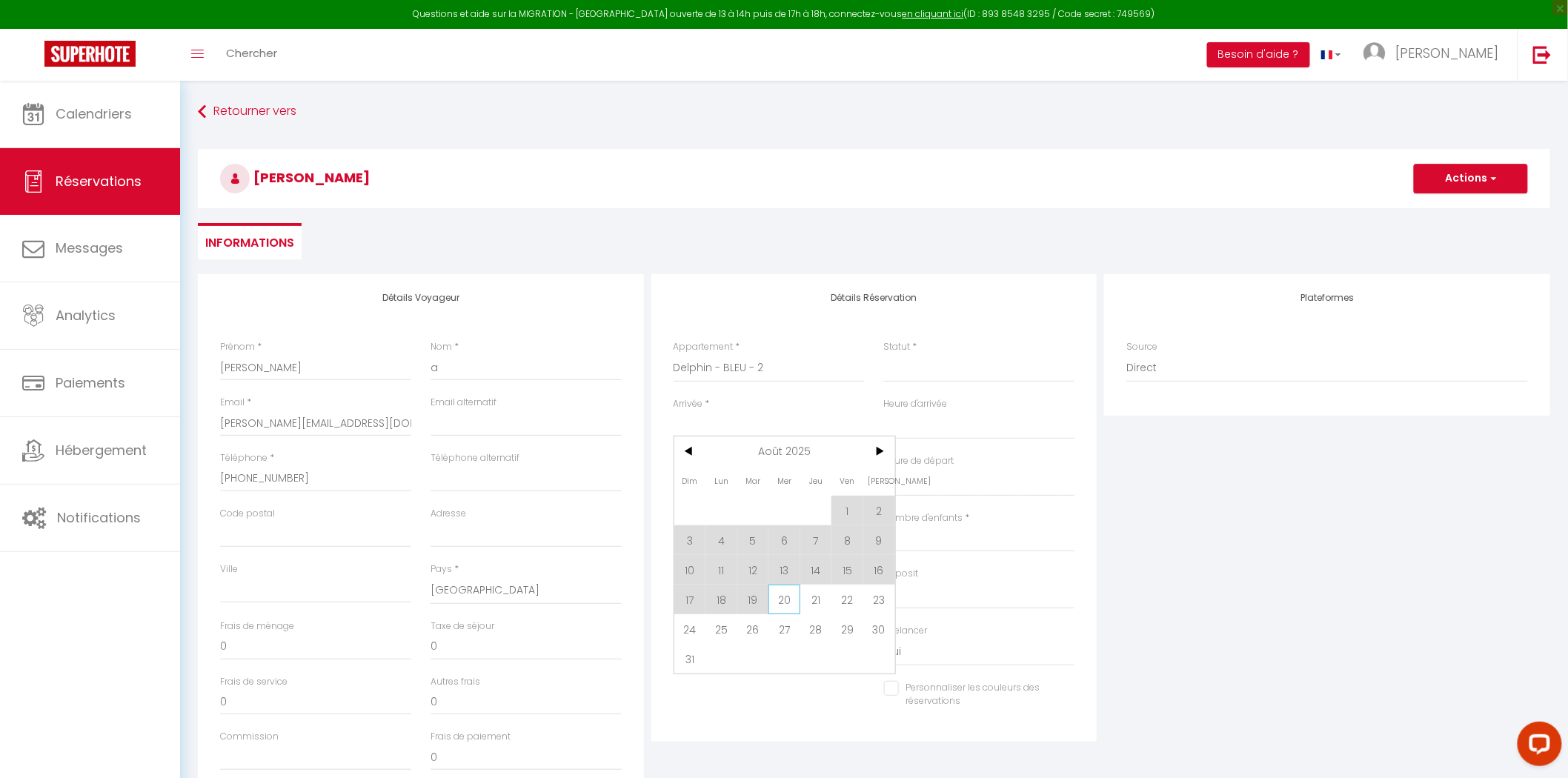
click at [780, 597] on span "20" at bounding box center [784, 600] width 32 height 30
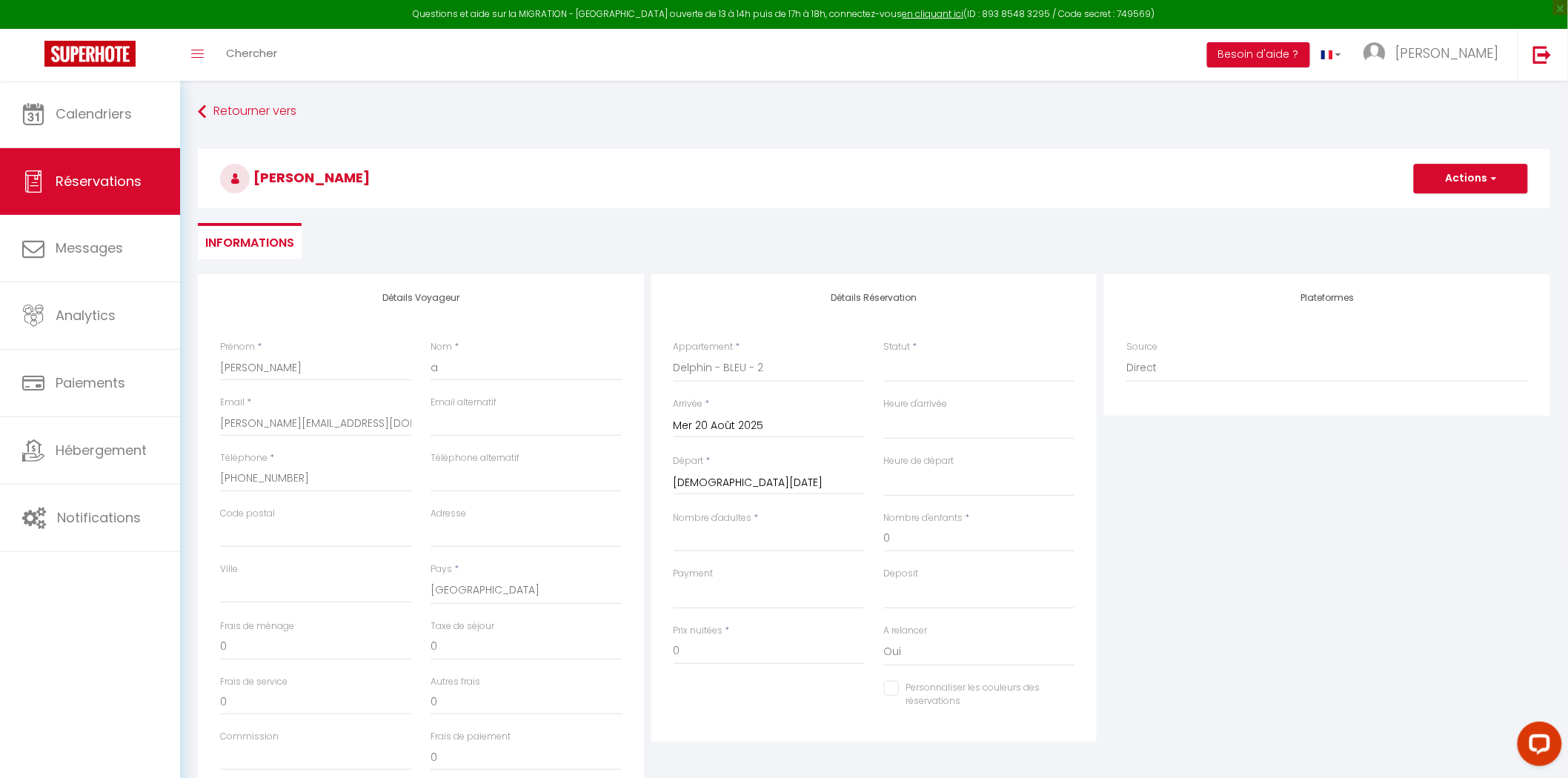
click at [730, 423] on input "Mer 20 Août 2025" at bounding box center [769, 426] width 191 height 19
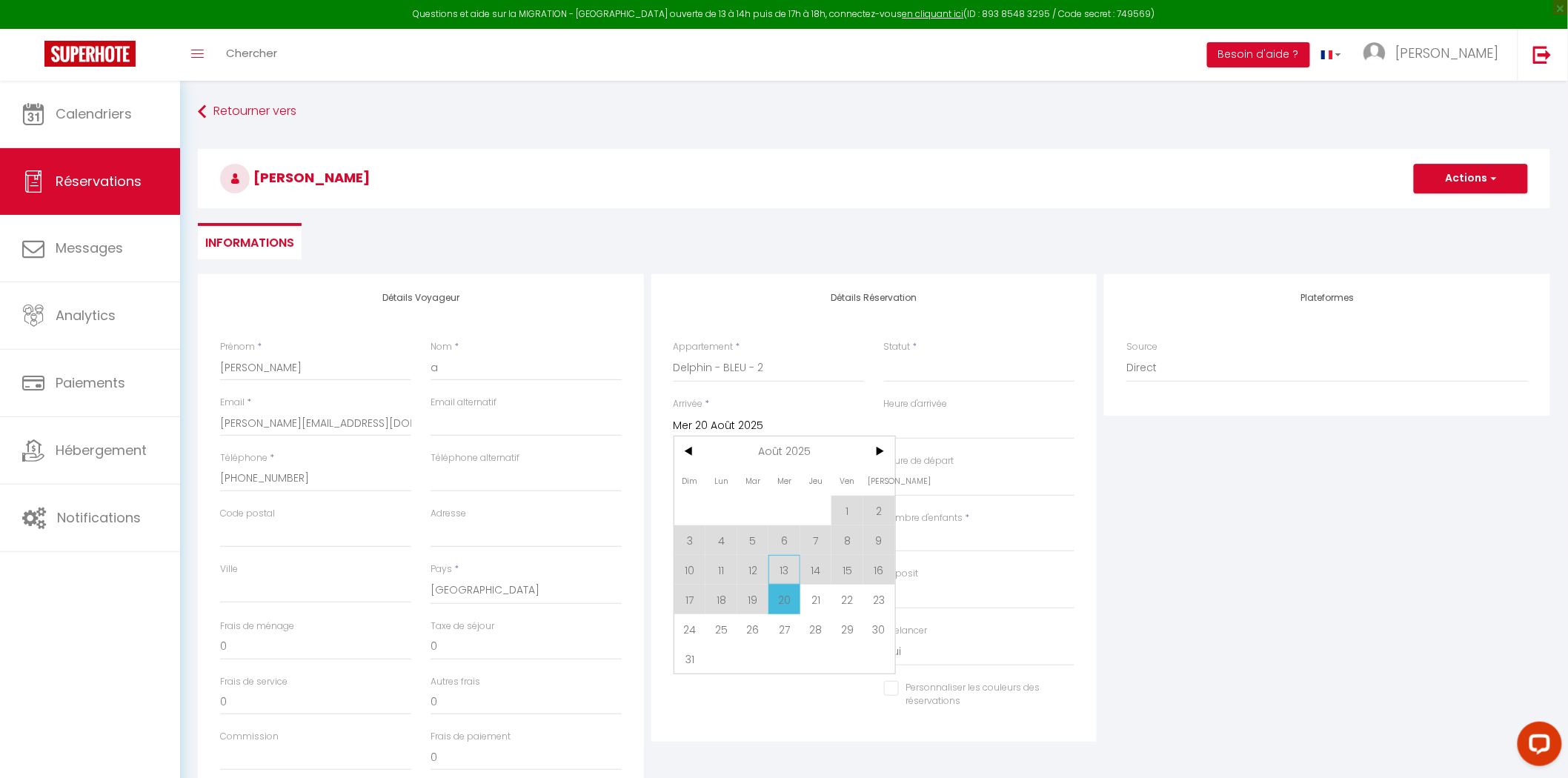
click at [781, 573] on span "13" at bounding box center [784, 570] width 32 height 30
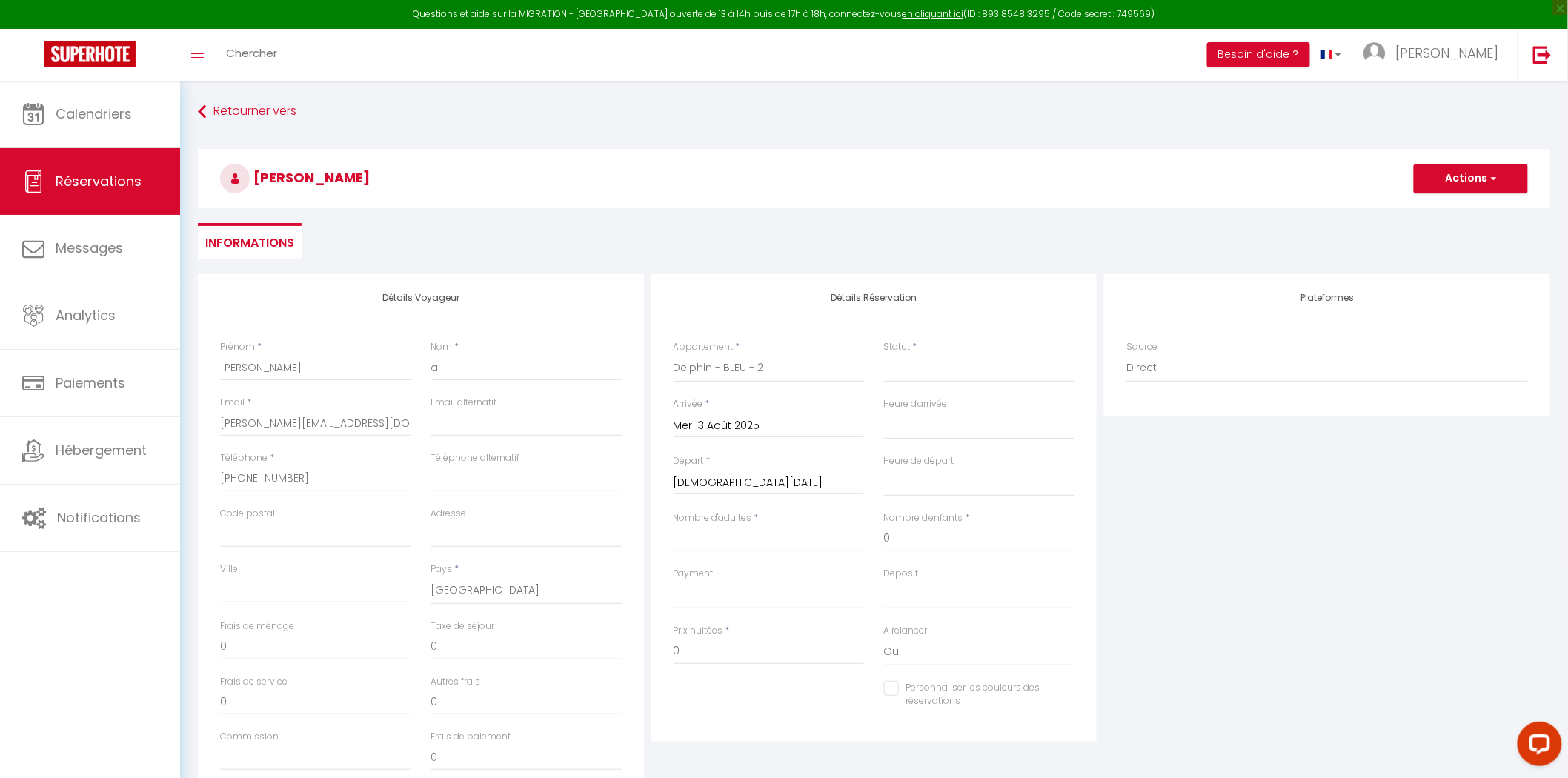
click at [747, 475] on input "[DEMOGRAPHIC_DATA][DATE]" at bounding box center [769, 483] width 191 height 19
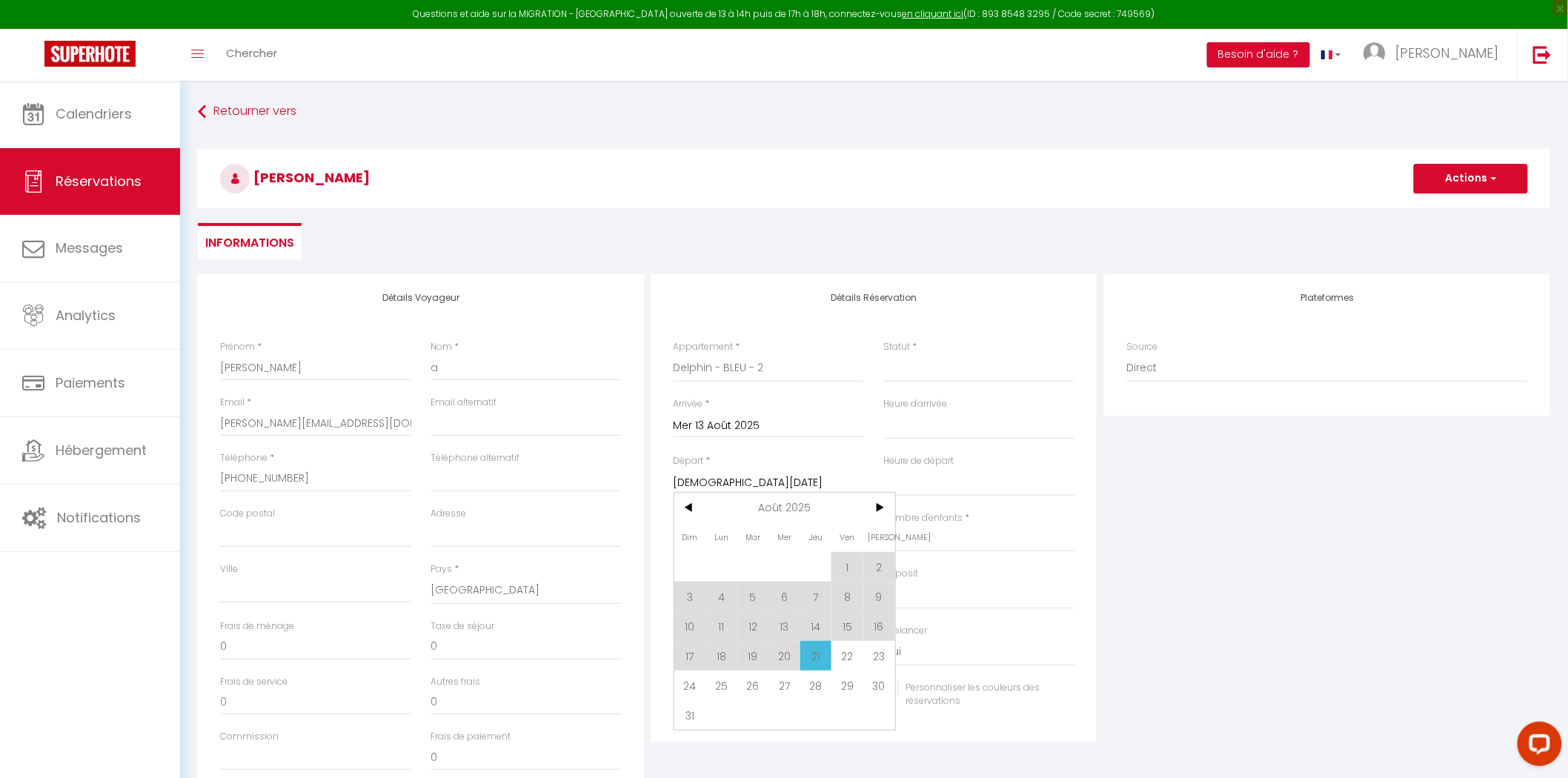
click at [807, 657] on span "21" at bounding box center [815, 656] width 32 height 30
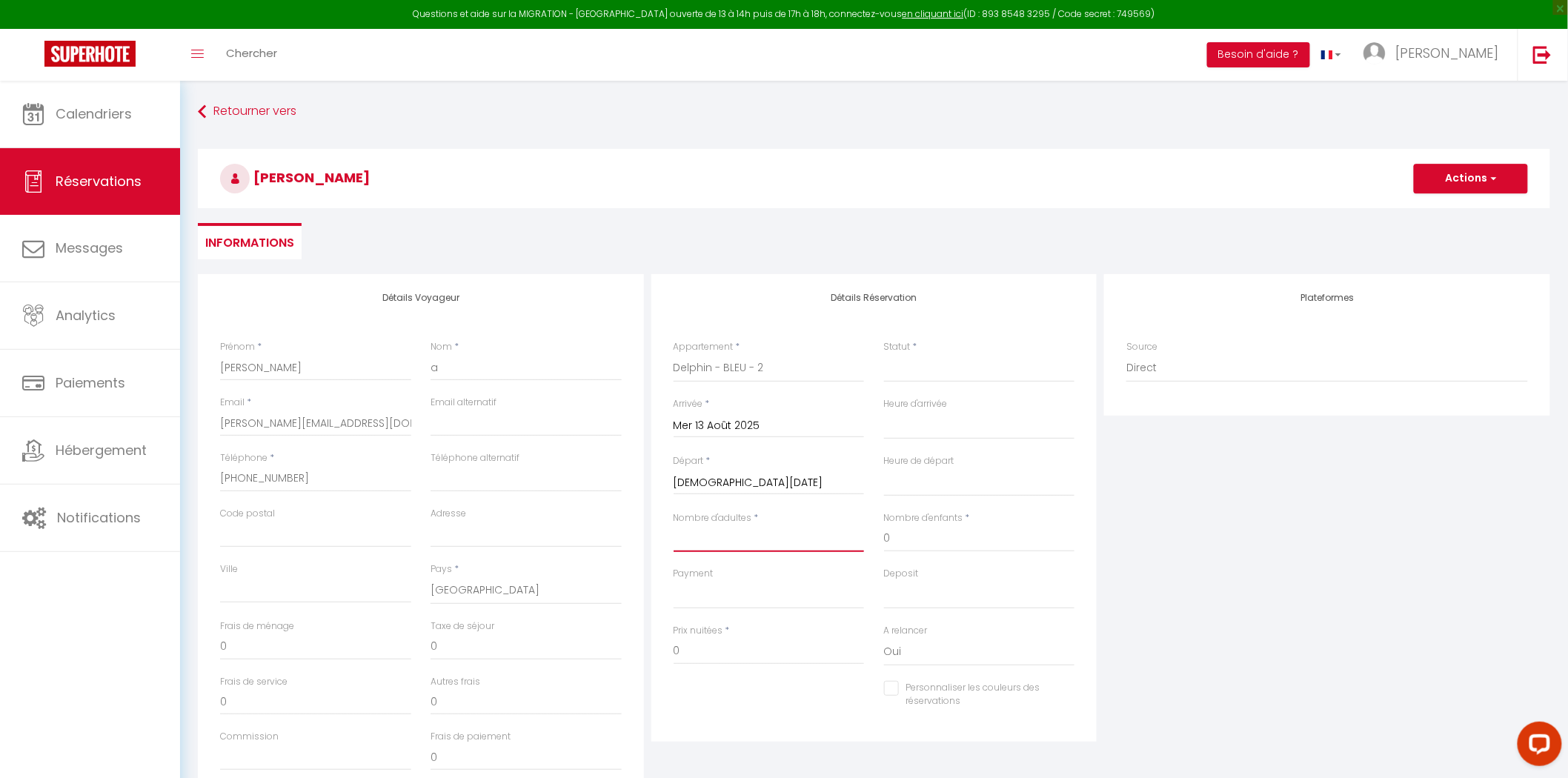
click at [724, 545] on input "Nombre d'adultes" at bounding box center [769, 540] width 191 height 27
click at [959, 374] on select "Confirmé Non Confirmé [PERSON_NAME] par le voyageur No Show Request" at bounding box center [979, 368] width 191 height 28
click at [884, 355] on select "Confirmé Non Confirmé [PERSON_NAME] par le voyageur No Show Request" at bounding box center [979, 368] width 191 height 28
click at [712, 599] on select "OK KO" at bounding box center [769, 595] width 191 height 28
click at [738, 700] on div "Personnaliser les couleurs des réservations #D7092E" at bounding box center [875, 702] width 421 height 43
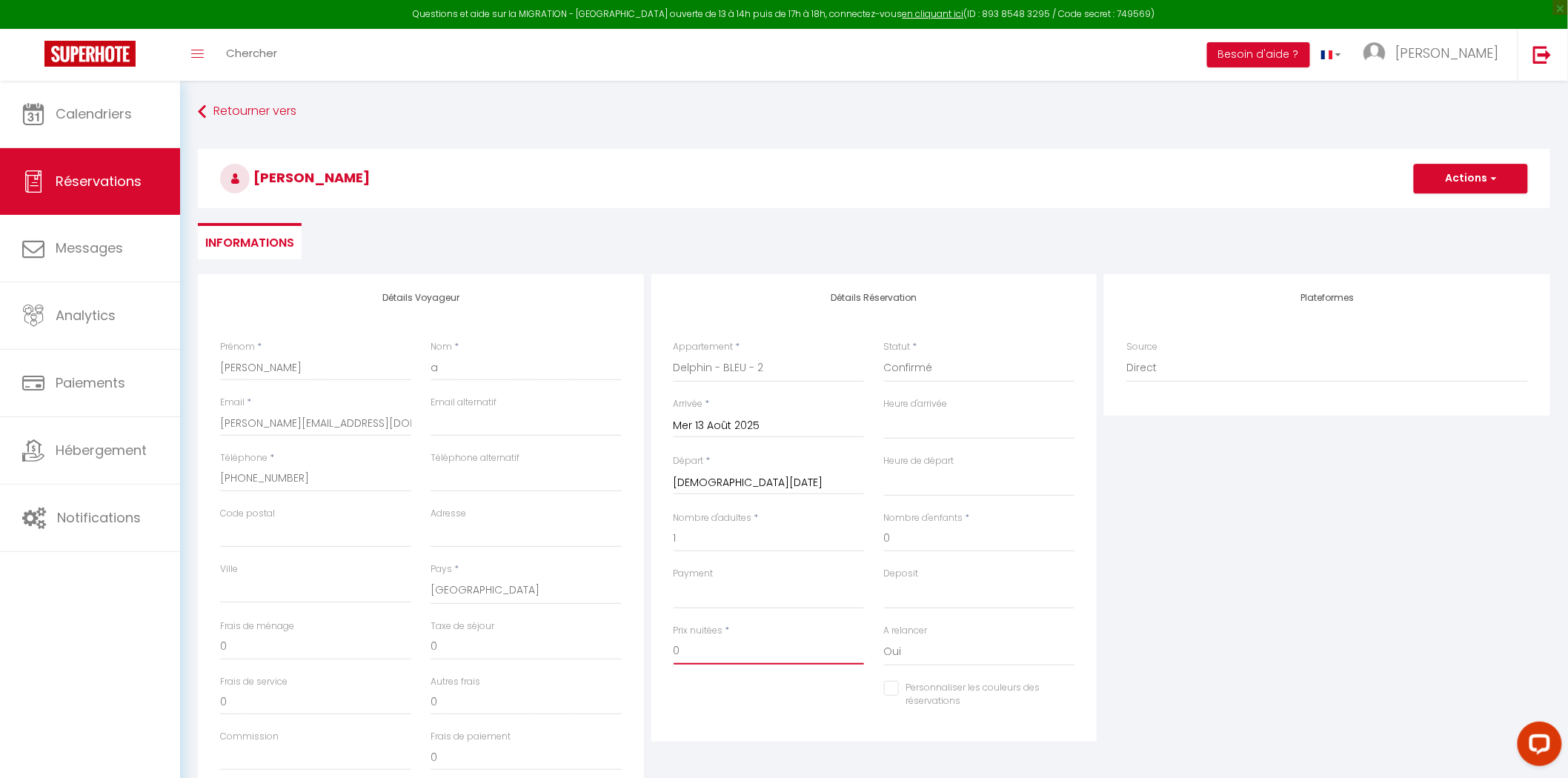
click at [726, 651] on input "0" at bounding box center [769, 652] width 191 height 27
drag, startPoint x: 722, startPoint y: 657, endPoint x: 636, endPoint y: 657, distance: 86.0
click at [637, 657] on div "Détails Voyageur Prénom * [PERSON_NAME] * a Email * [PERSON_NAME][EMAIL_ADDRESS…" at bounding box center [874, 539] width 1360 height 530
click at [827, 760] on div "Détails Réservation Appartement * Appartement Neuf Confort & Moderne - Proche G…" at bounding box center [875, 539] width 453 height 530
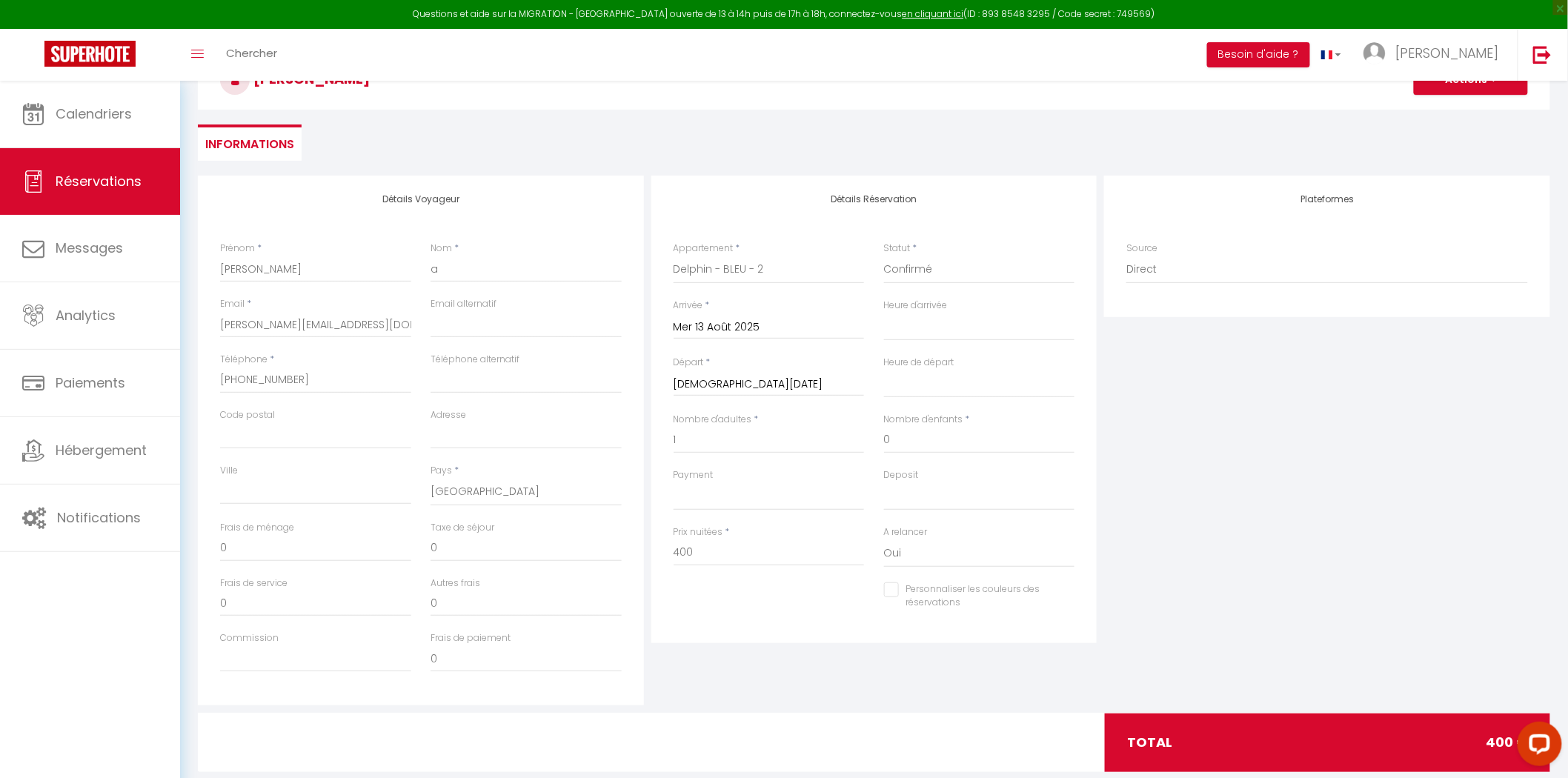
scroll to position [129, 0]
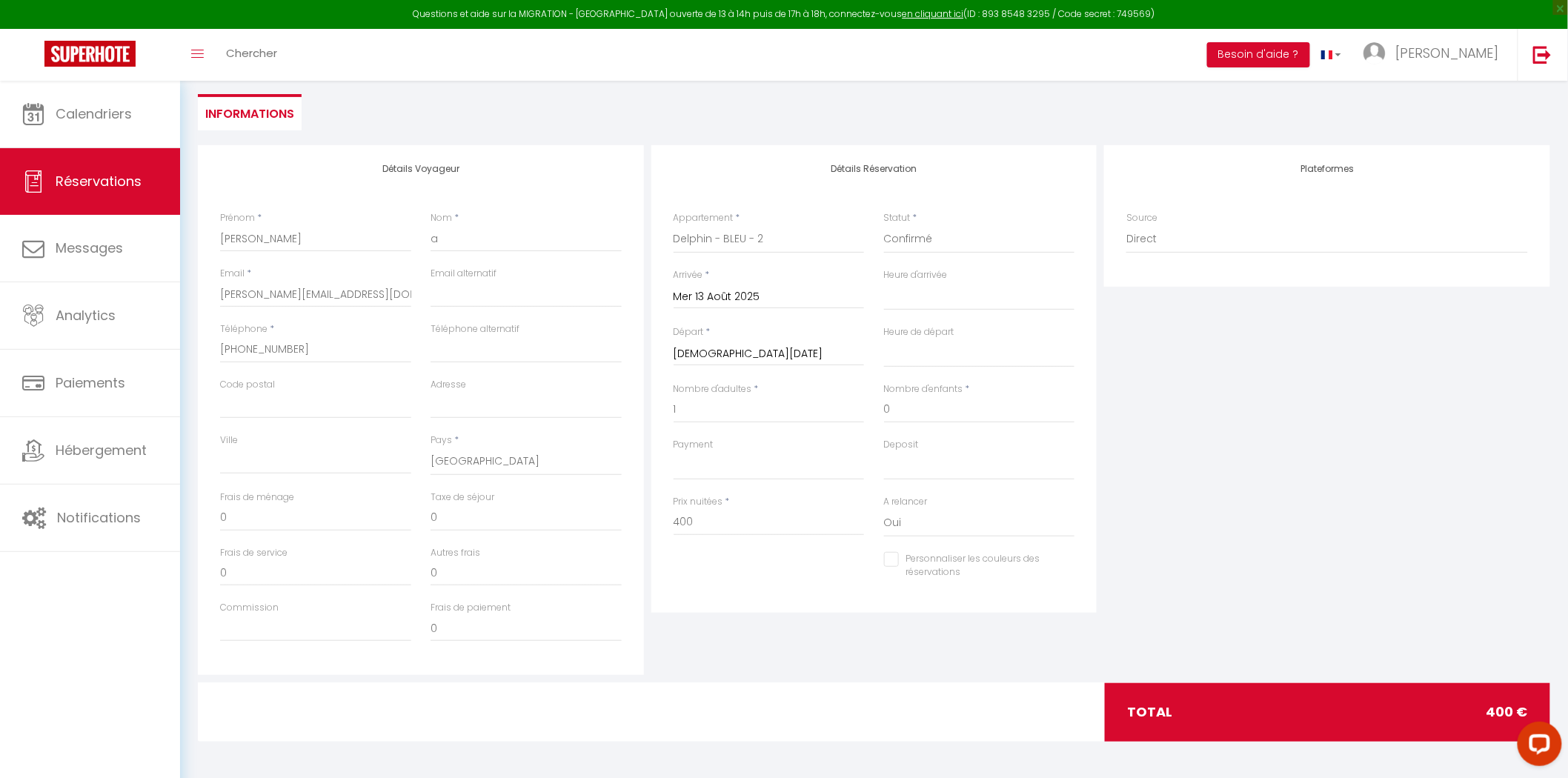
click at [726, 573] on div "Personnaliser les couleurs des réservations #D7092E" at bounding box center [875, 574] width 421 height 43
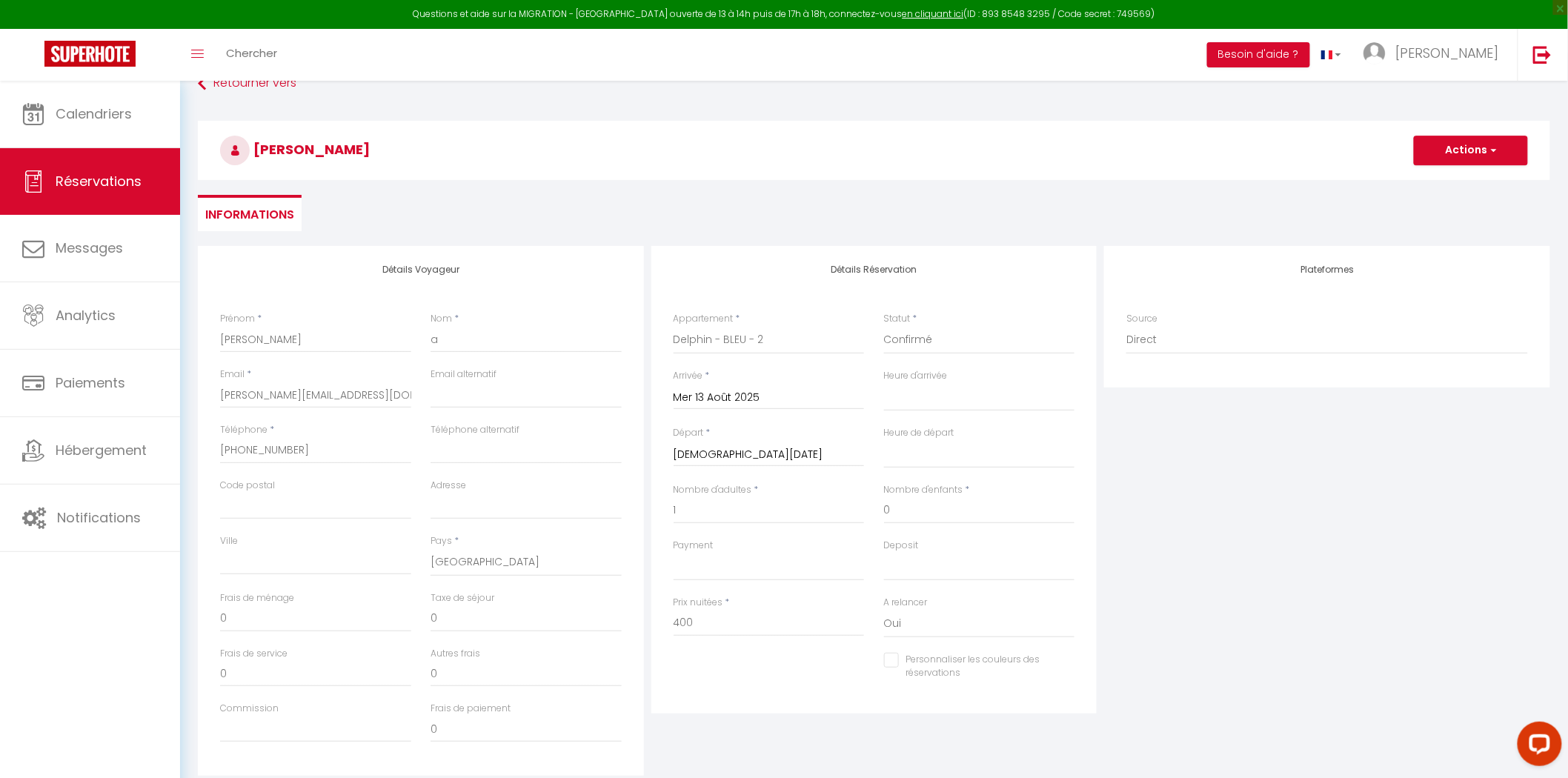
scroll to position [0, 0]
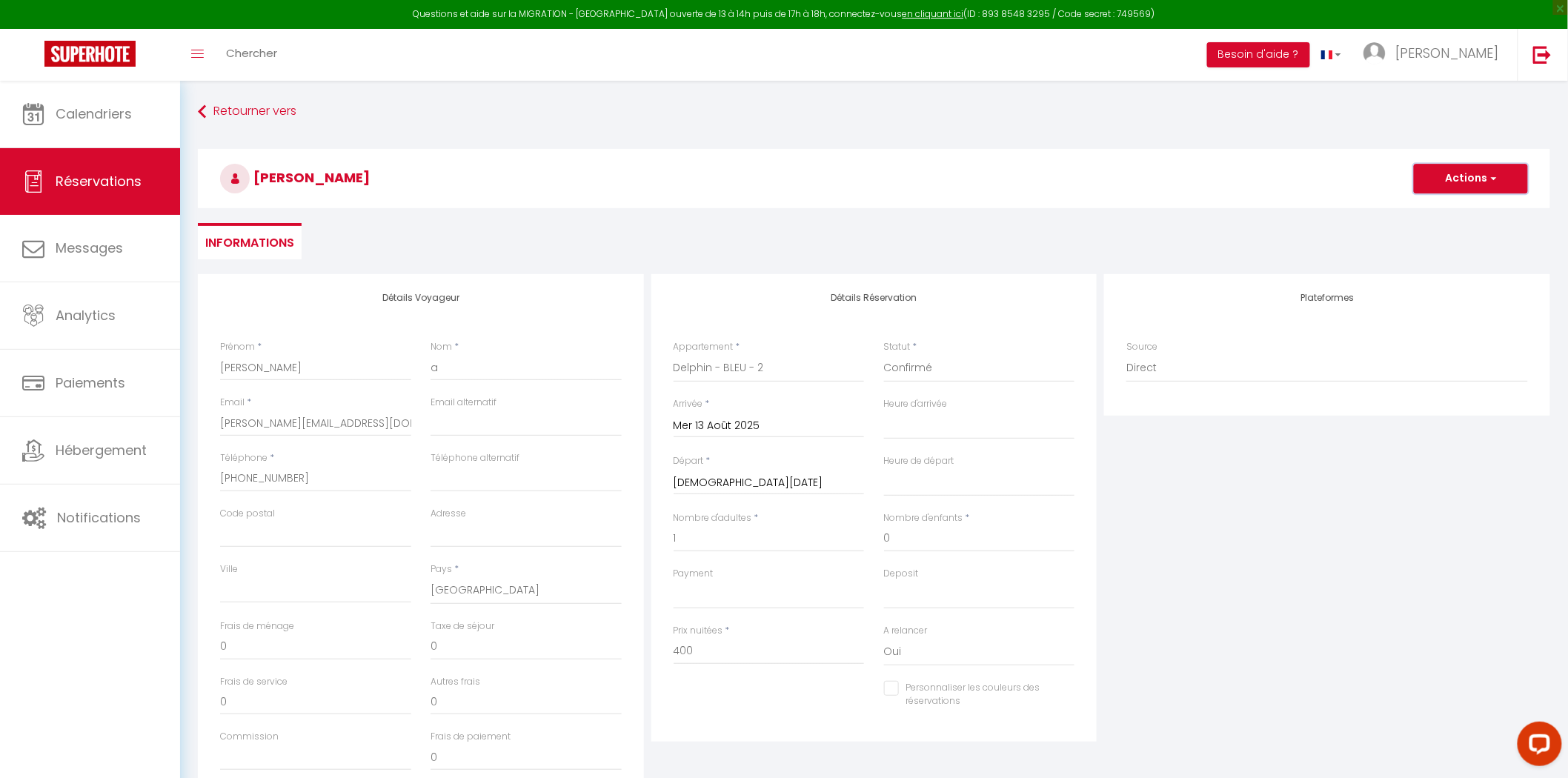
click at [1447, 179] on button "Actions" at bounding box center [1471, 178] width 114 height 30
click at [1450, 207] on link "Enregistrer" at bounding box center [1456, 211] width 117 height 19
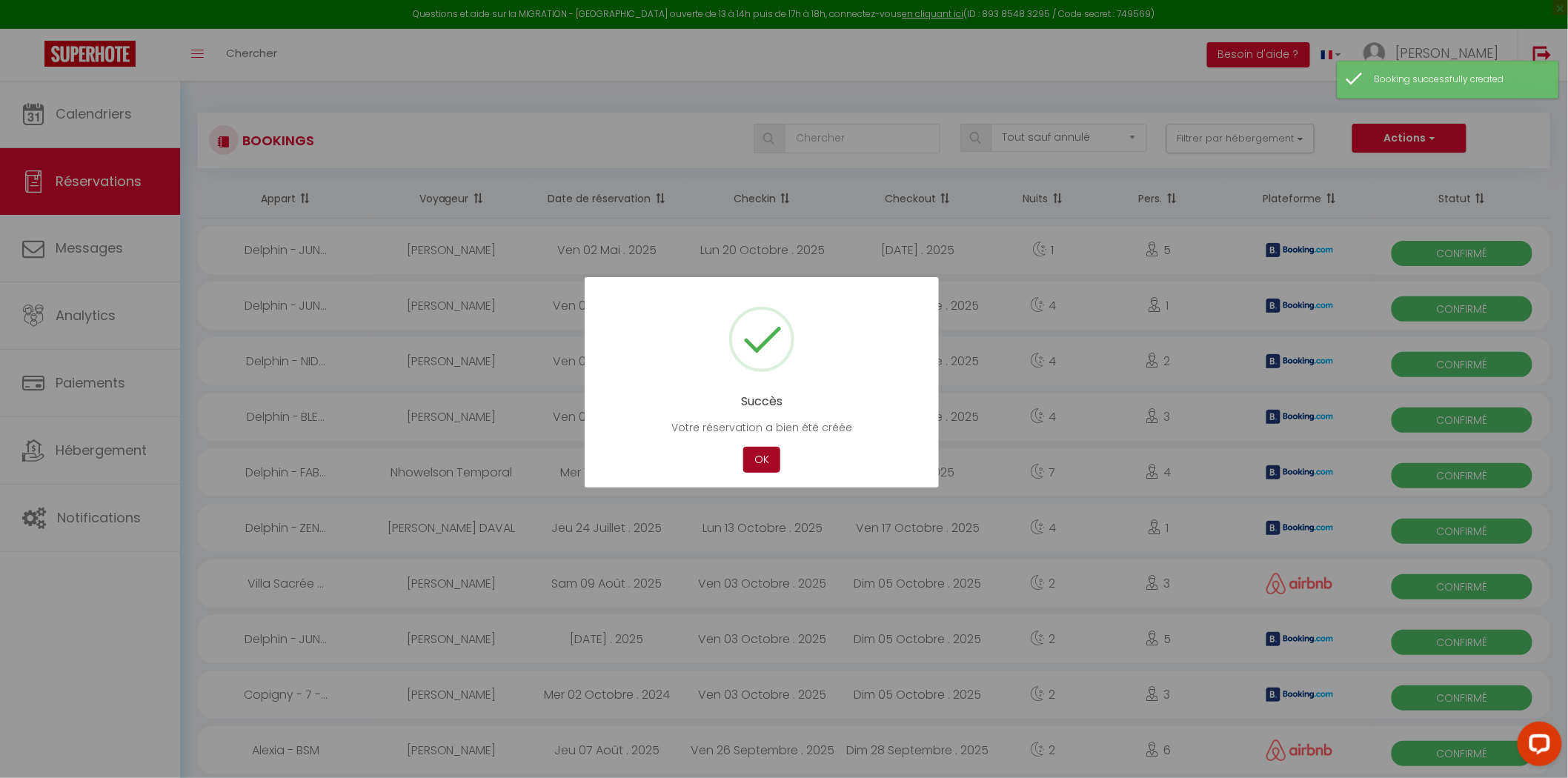
click at [765, 447] on button "OK" at bounding box center [761, 459] width 37 height 26
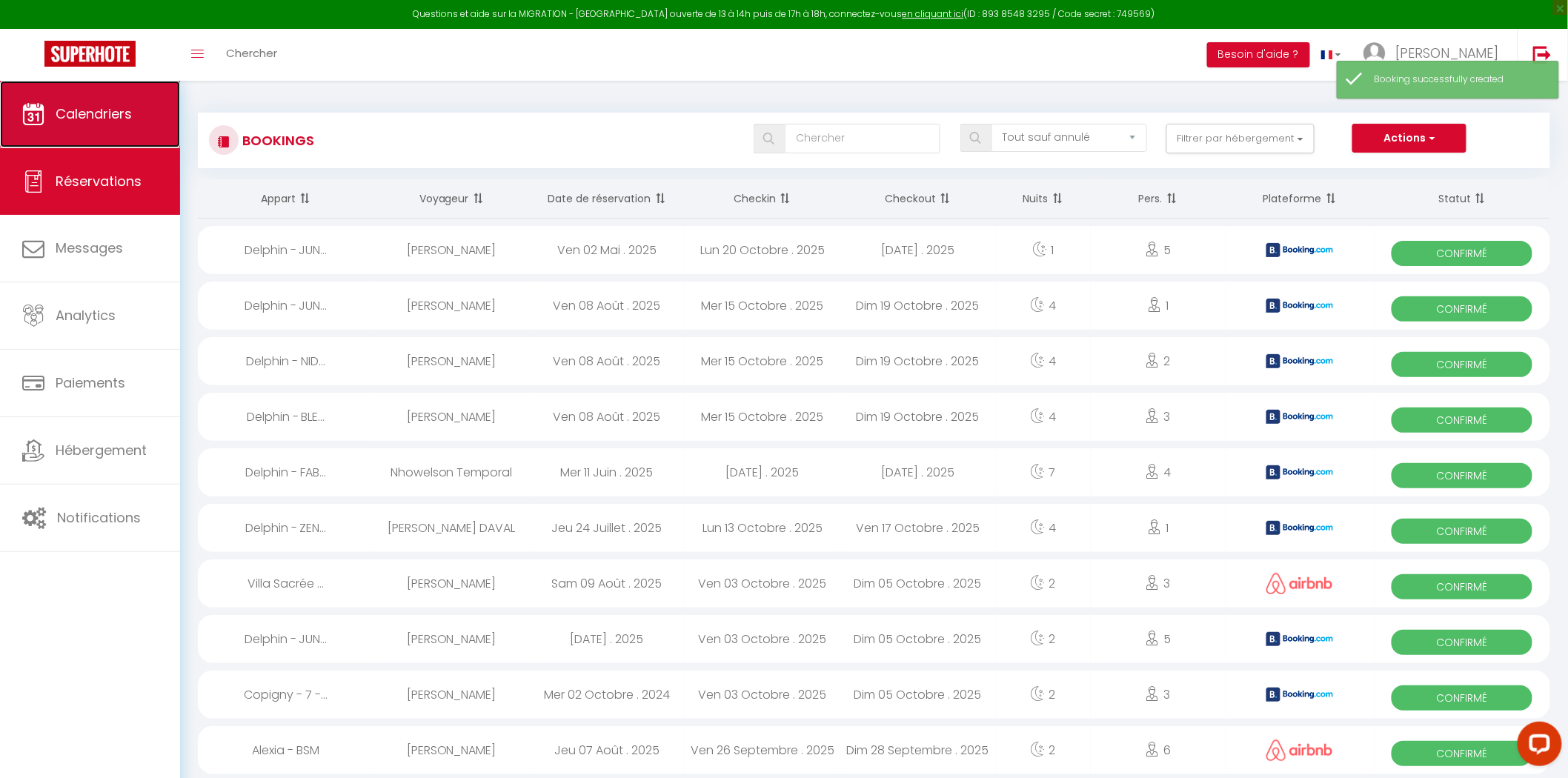
click at [103, 90] on link "Calendriers" at bounding box center [90, 113] width 180 height 67
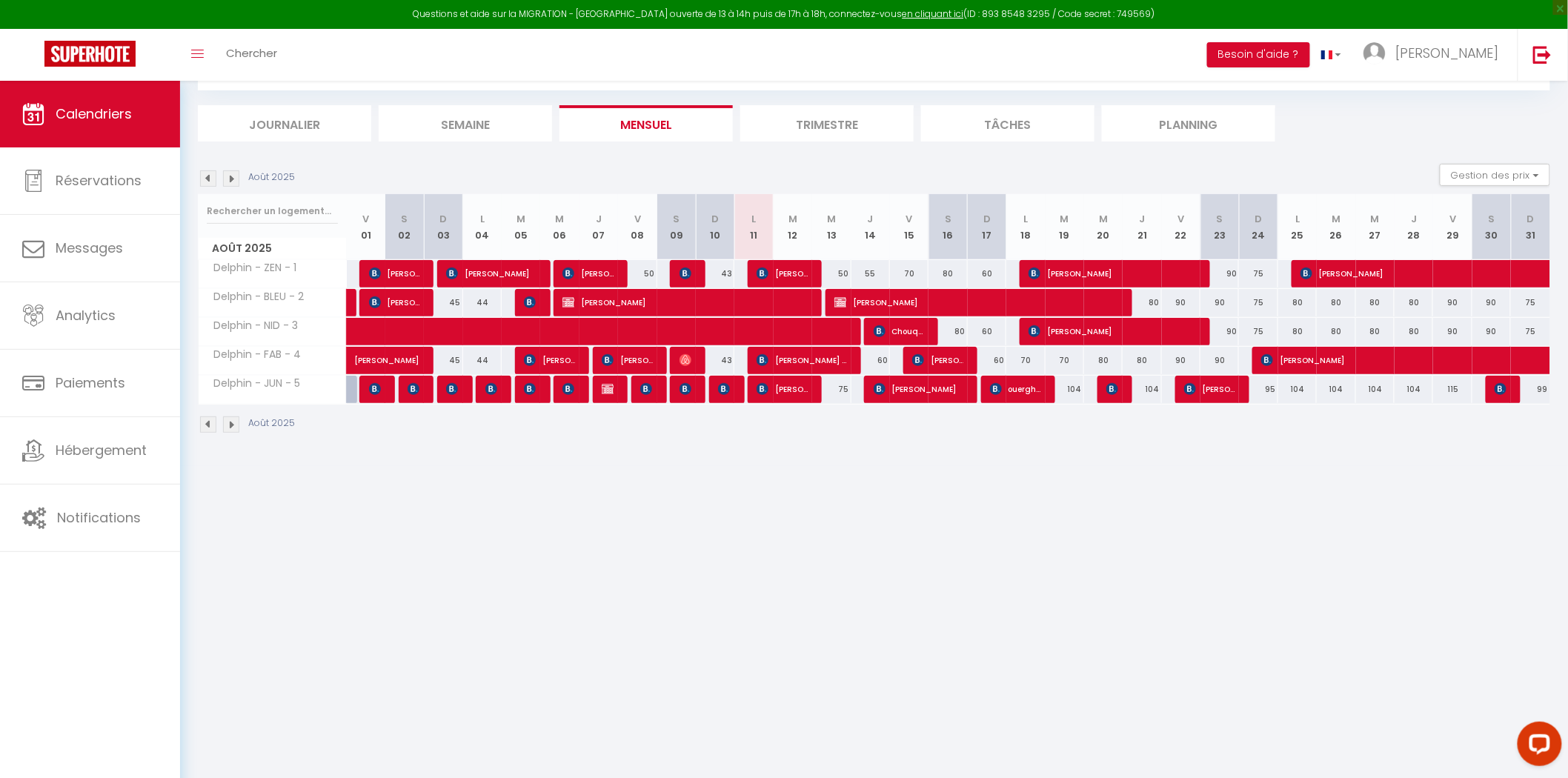
scroll to position [80, 0]
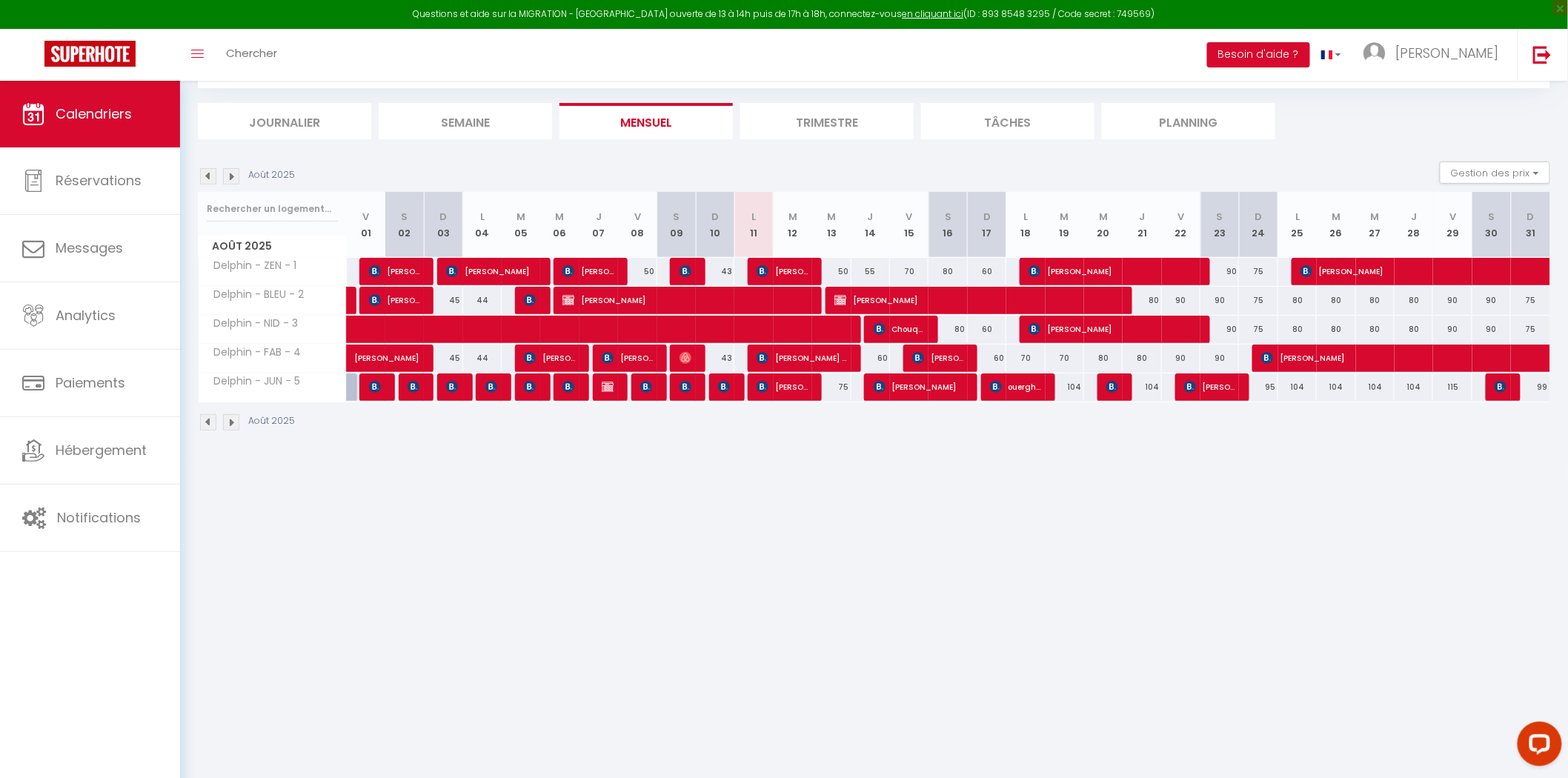
click at [205, 181] on img at bounding box center [208, 176] width 16 height 16
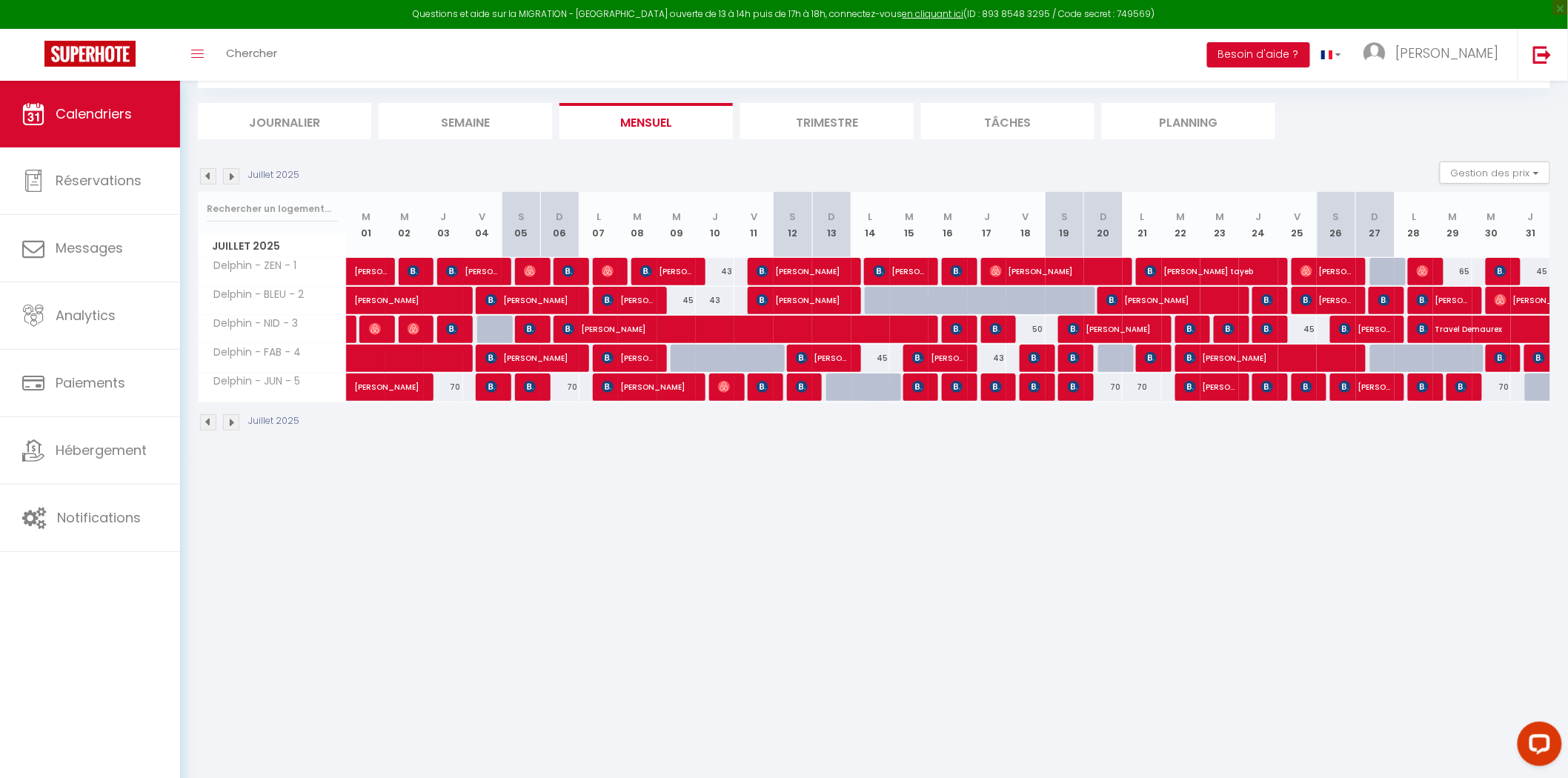
click at [231, 178] on img at bounding box center [231, 176] width 16 height 16
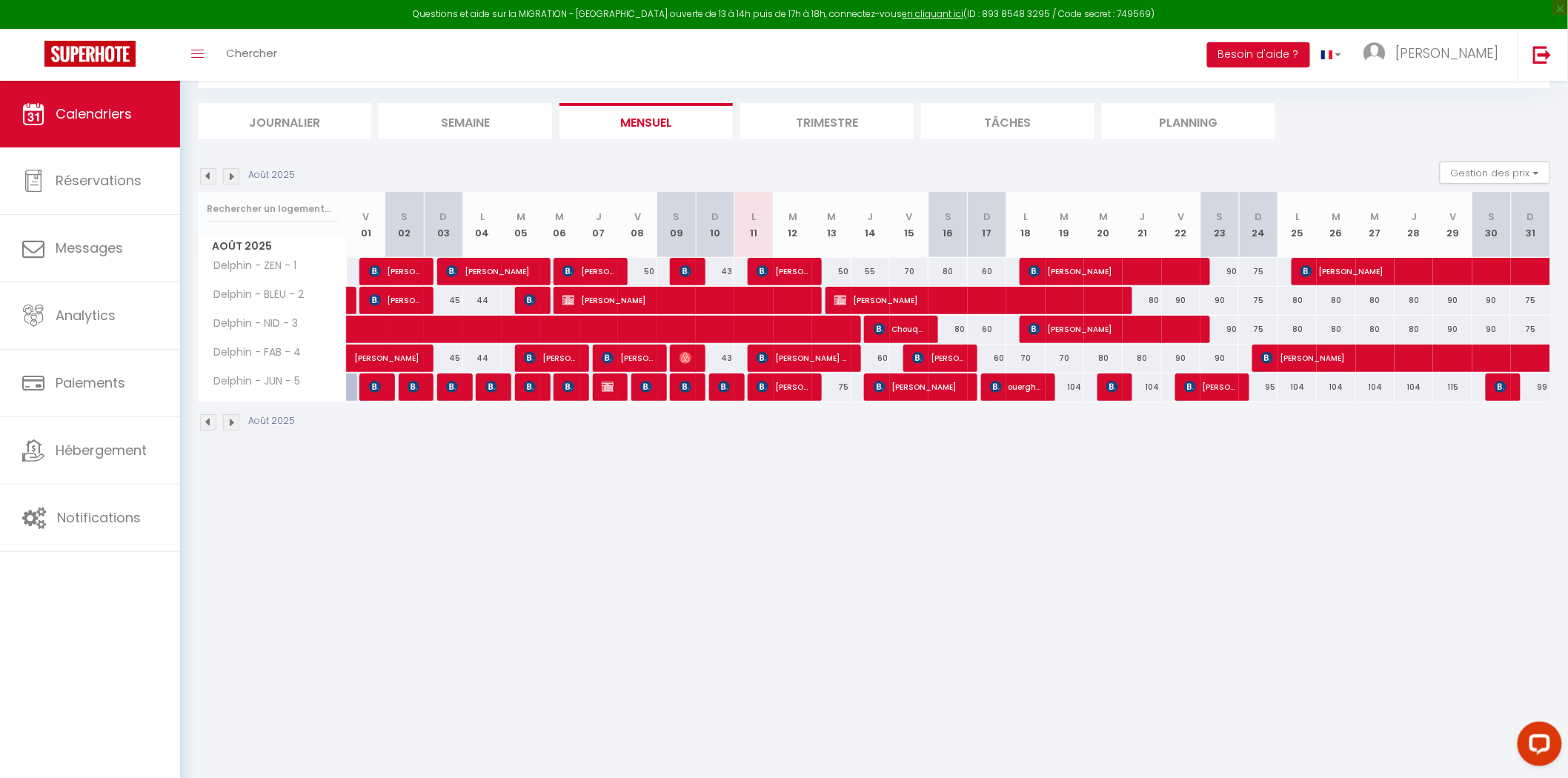
click at [212, 178] on img at bounding box center [208, 176] width 16 height 16
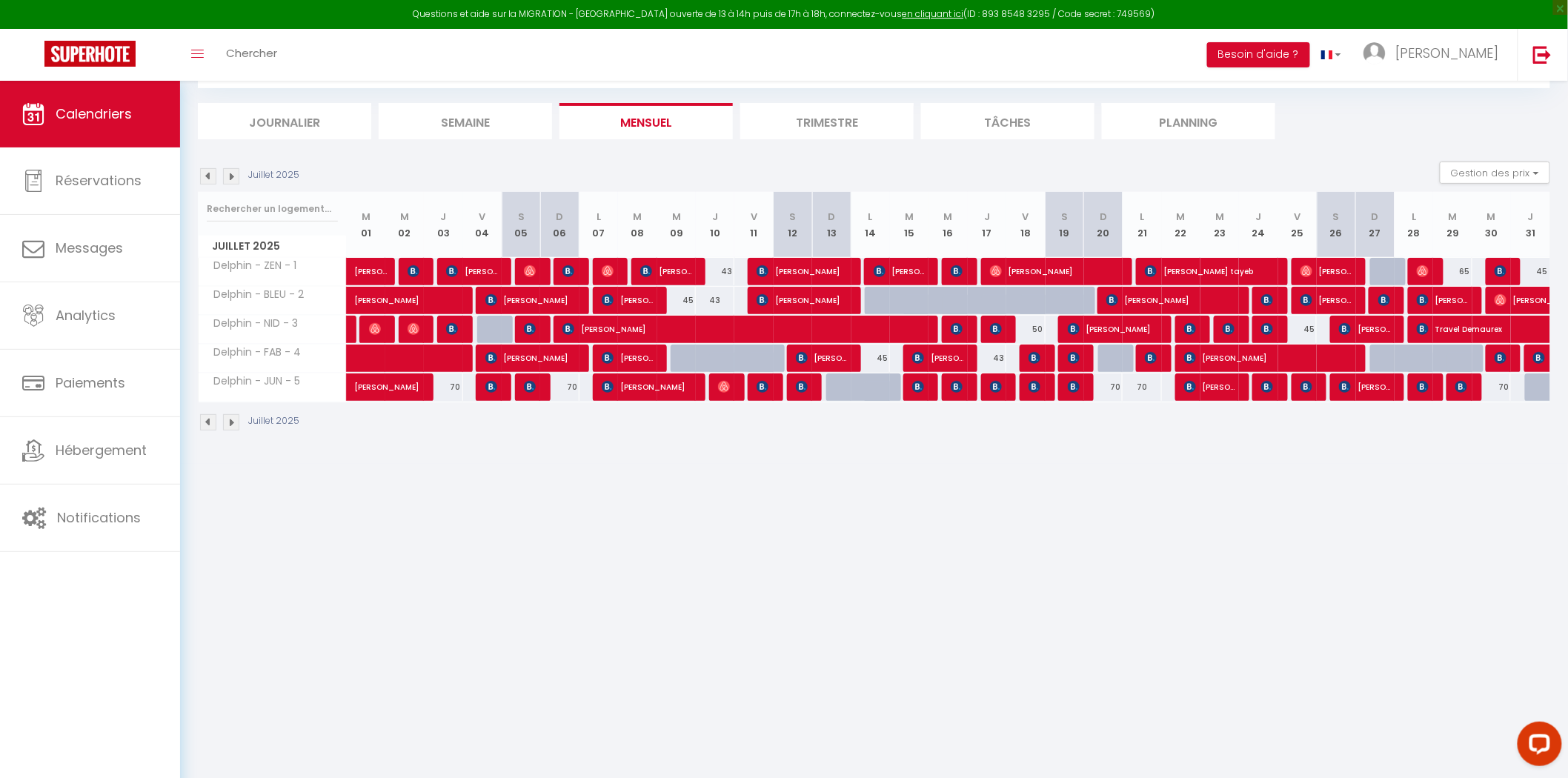
click at [747, 571] on body "Questions et aide sur la MIGRATION - [GEOGRAPHIC_DATA] ouverte de 13 à 14h puis…" at bounding box center [784, 389] width 1568 height 778
click at [227, 174] on img at bounding box center [231, 176] width 16 height 16
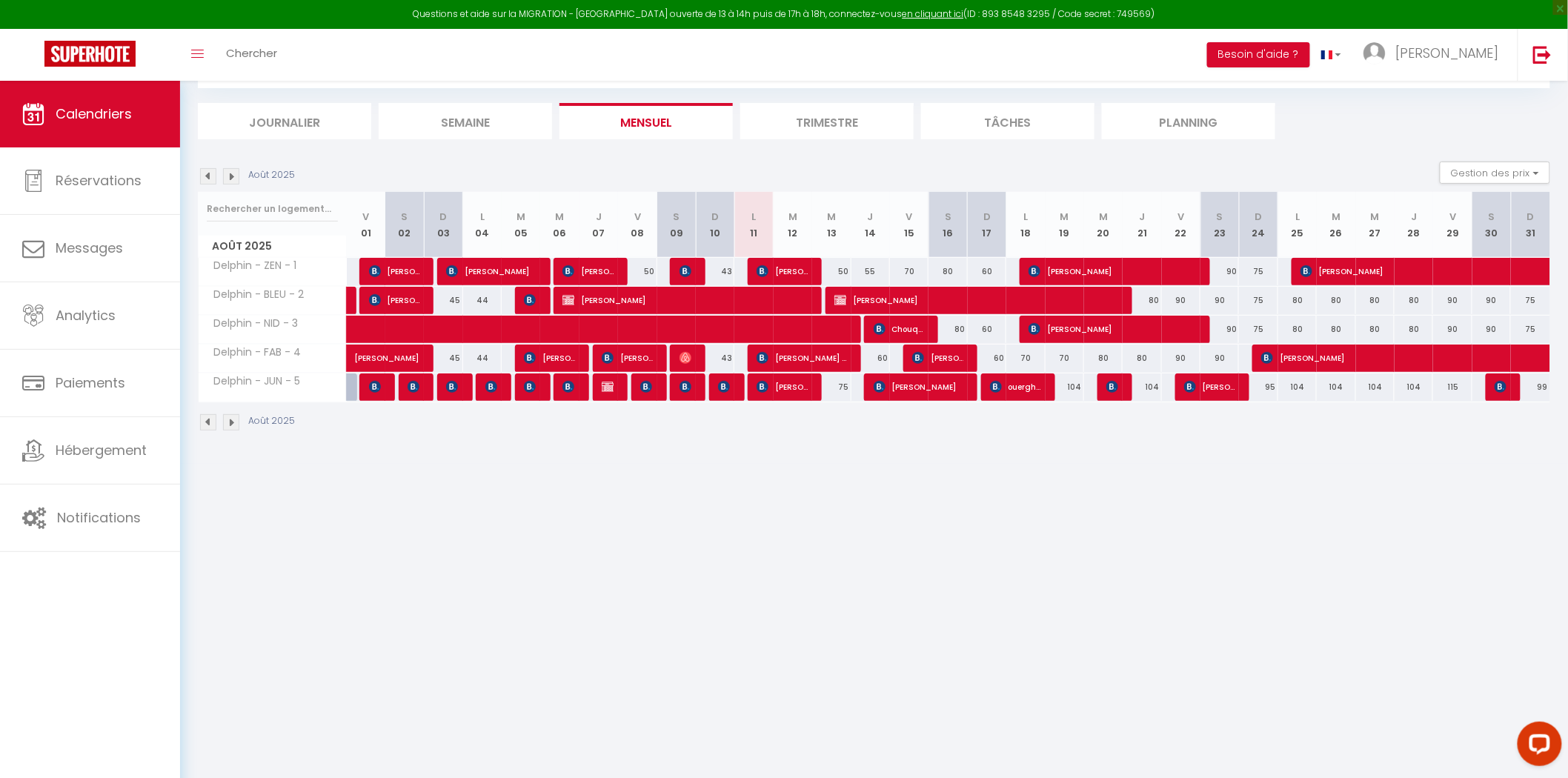
click at [1360, 115] on ul "Journalier [GEOGRAPHIC_DATA] Mensuel Trimestre Tâches Planning" at bounding box center [874, 120] width 1352 height 36
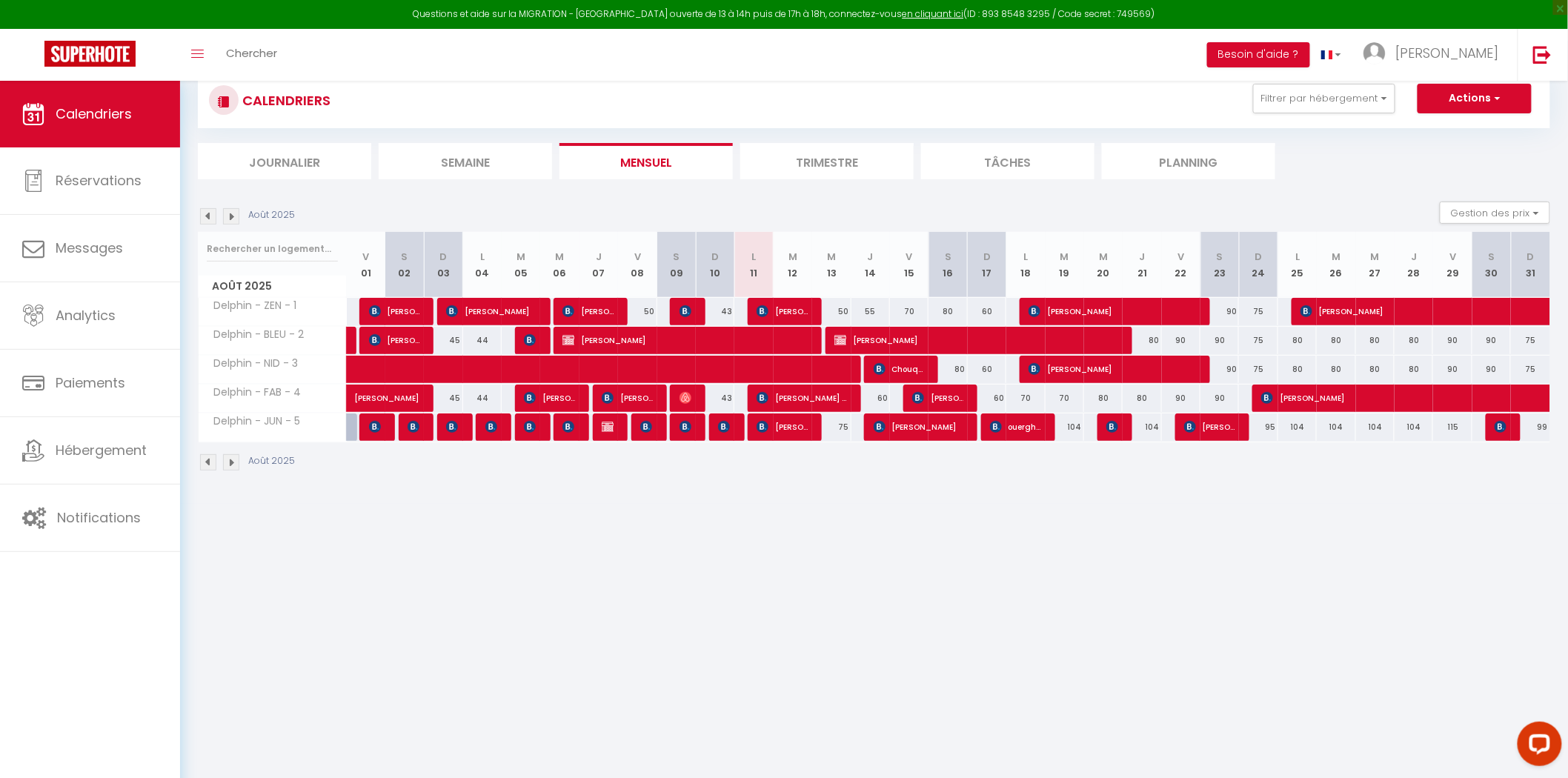
scroll to position [0, 0]
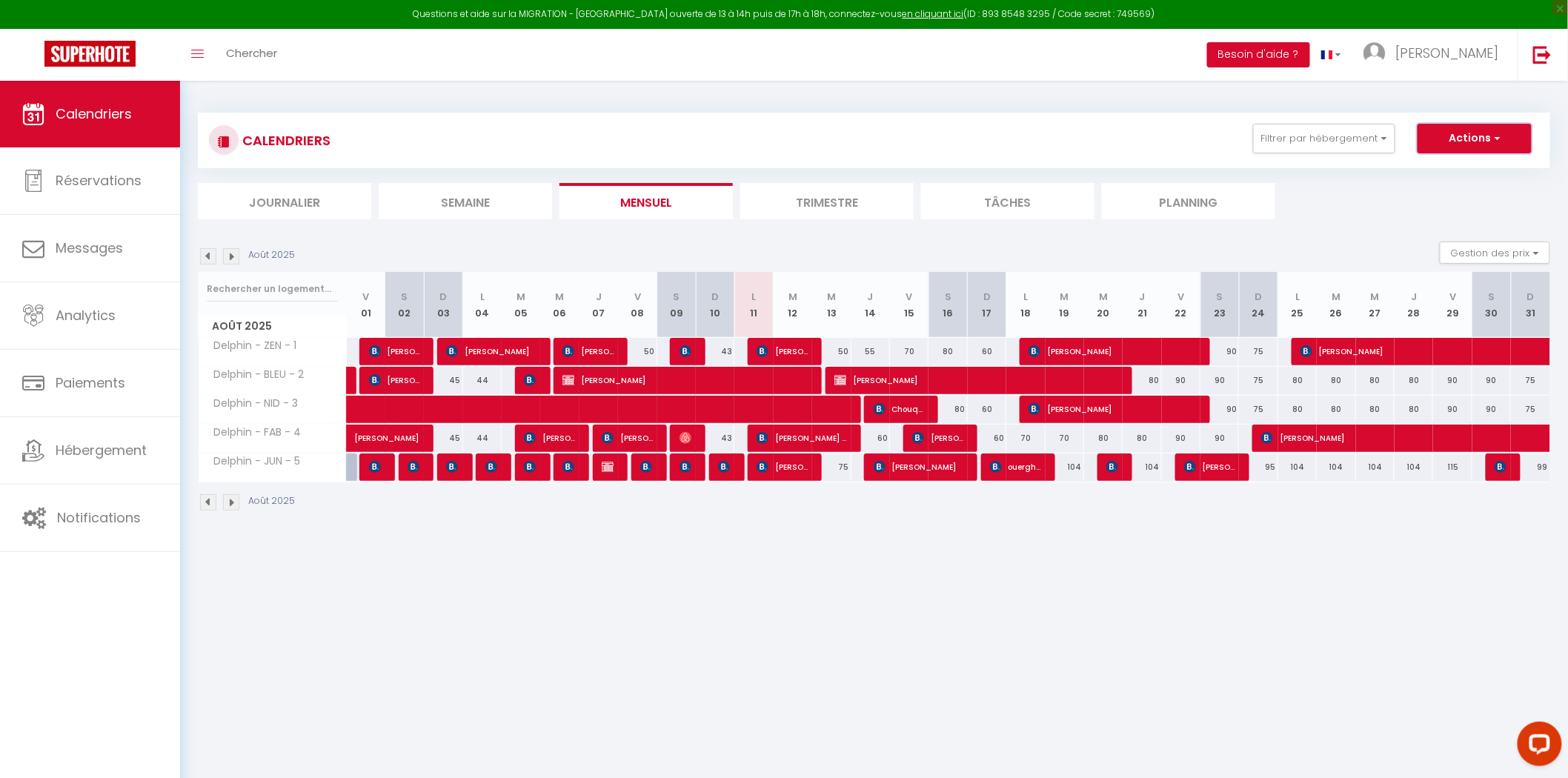
click at [1451, 145] on button "Actions" at bounding box center [1475, 139] width 114 height 30
click at [1337, 206] on ul "Journalier [GEOGRAPHIC_DATA] Mensuel Trimestre Tâches Planning" at bounding box center [874, 201] width 1352 height 36
click at [235, 261] on img at bounding box center [231, 256] width 16 height 16
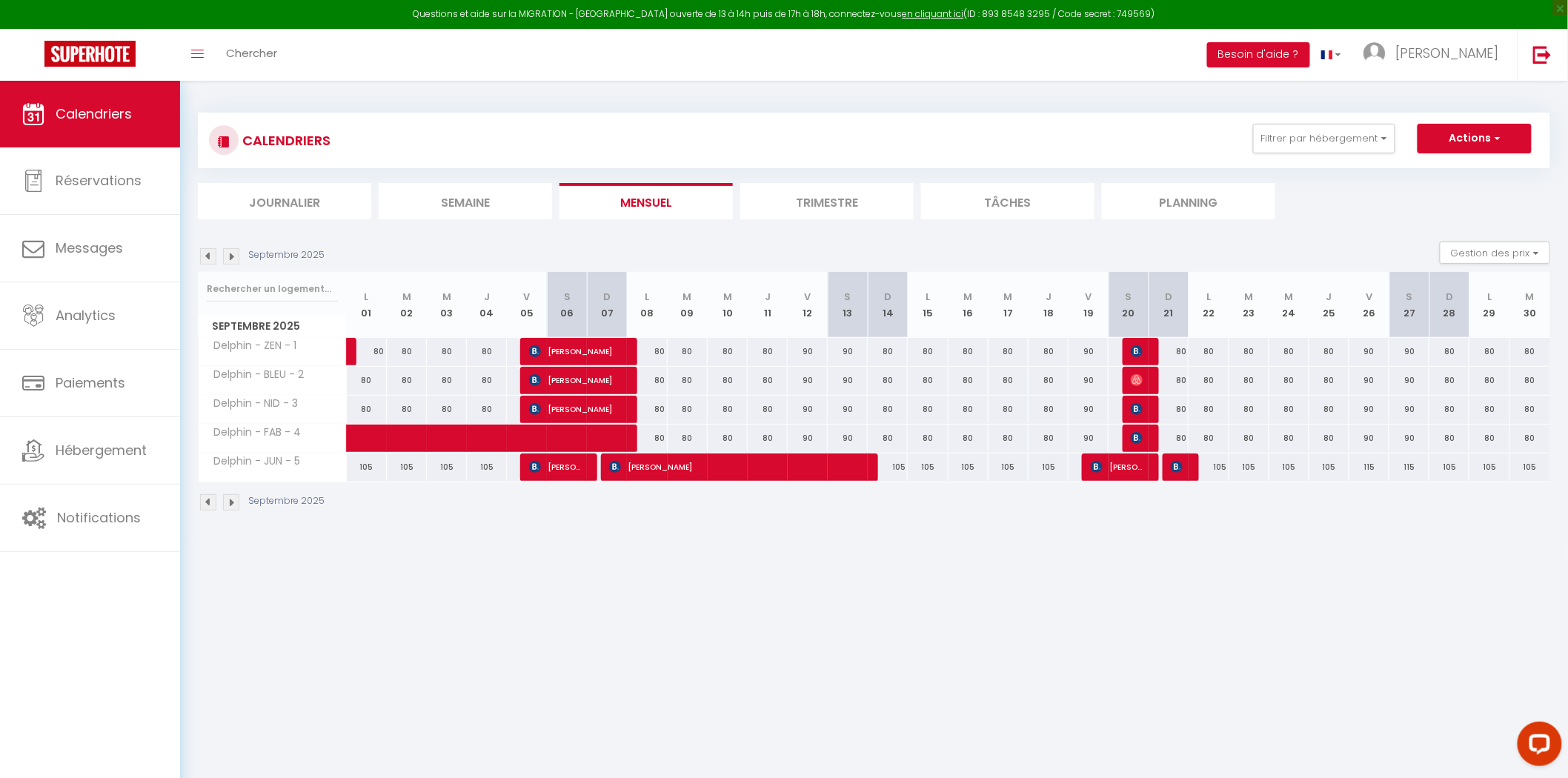
click at [206, 261] on img at bounding box center [208, 256] width 16 height 16
